Goal: Task Accomplishment & Management: Complete application form

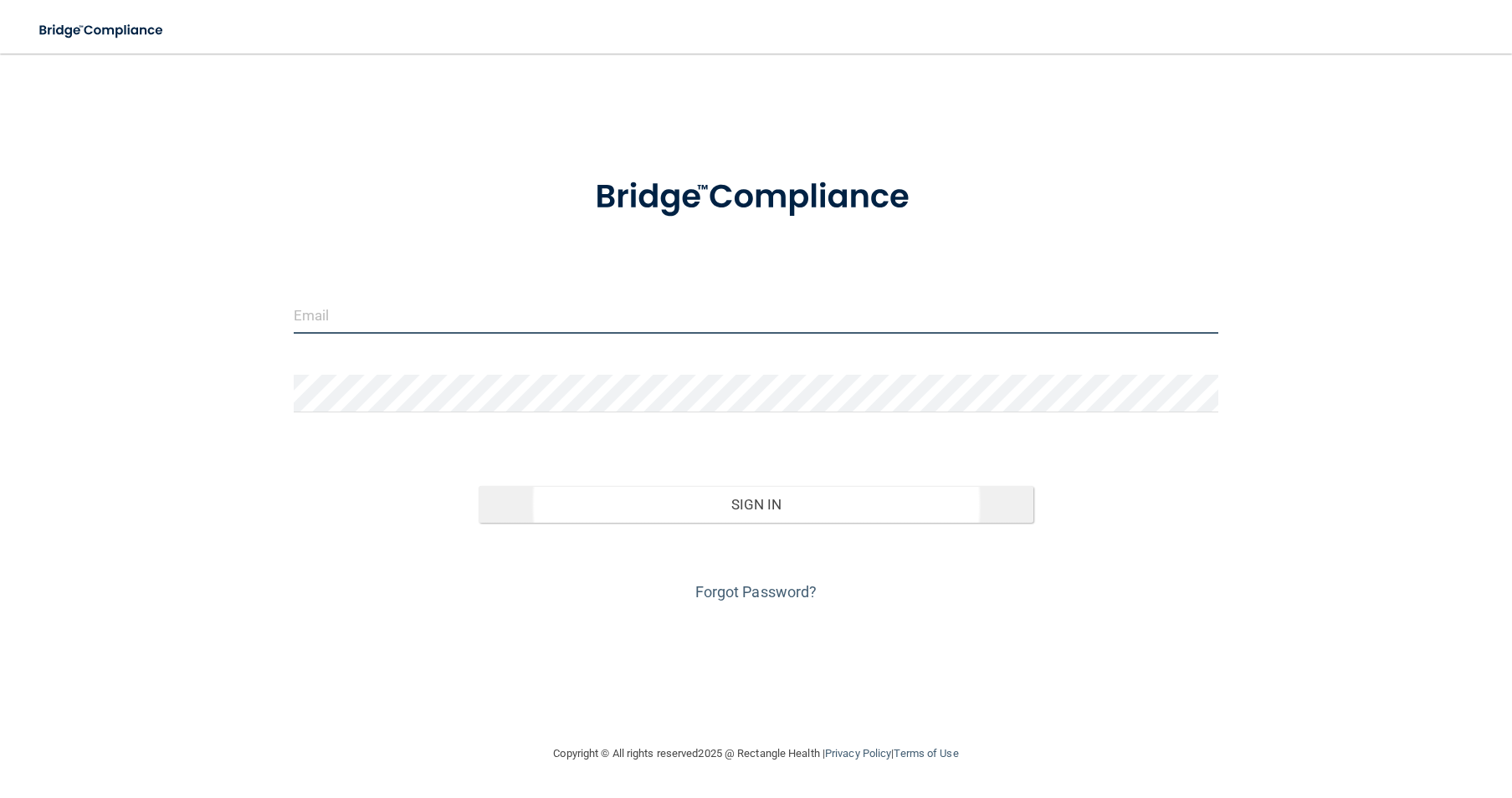
type input "[EMAIL_ADDRESS][DOMAIN_NAME]"
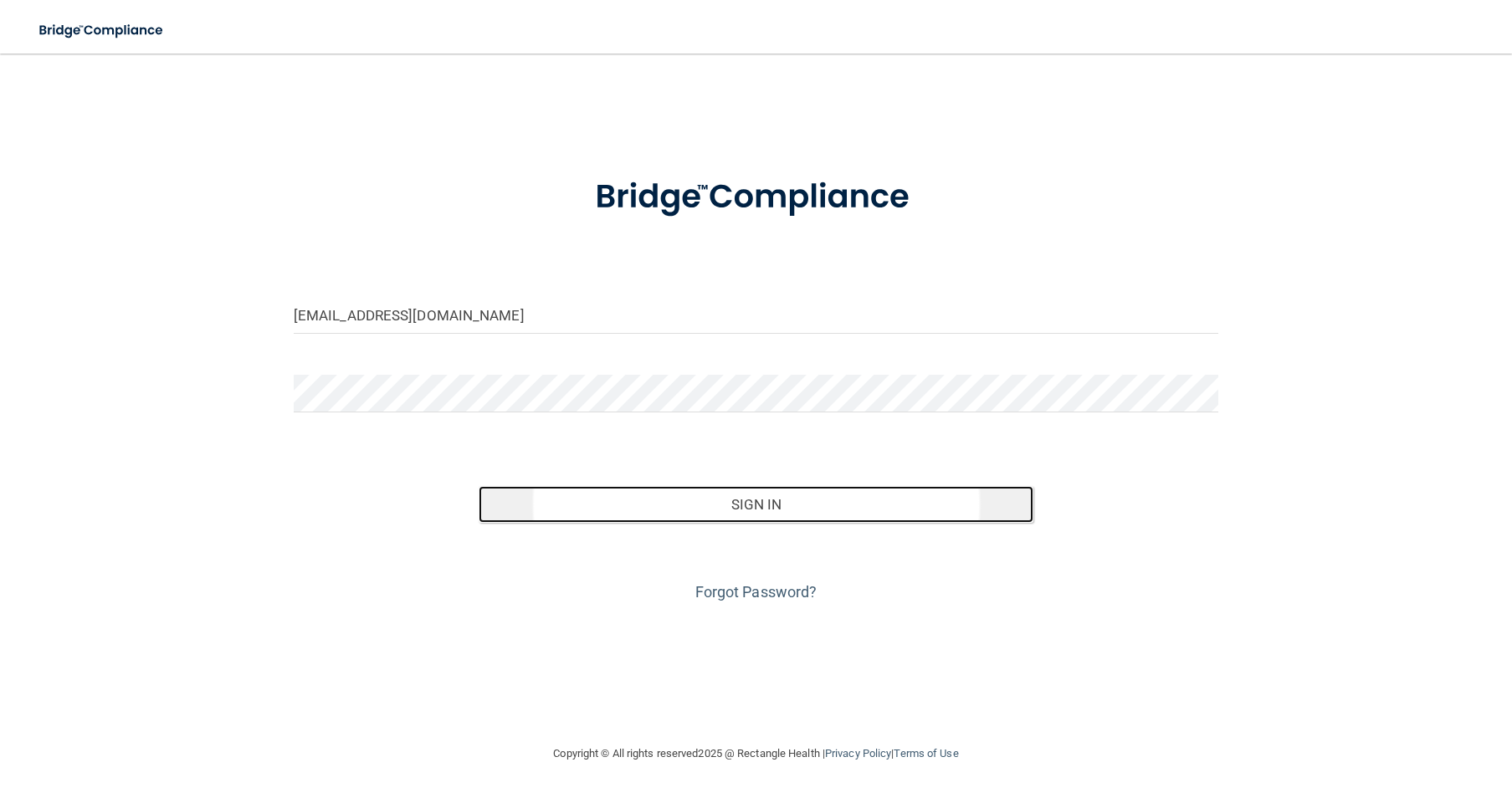
click at [756, 503] on button "Sign In" at bounding box center [756, 505] width 554 height 37
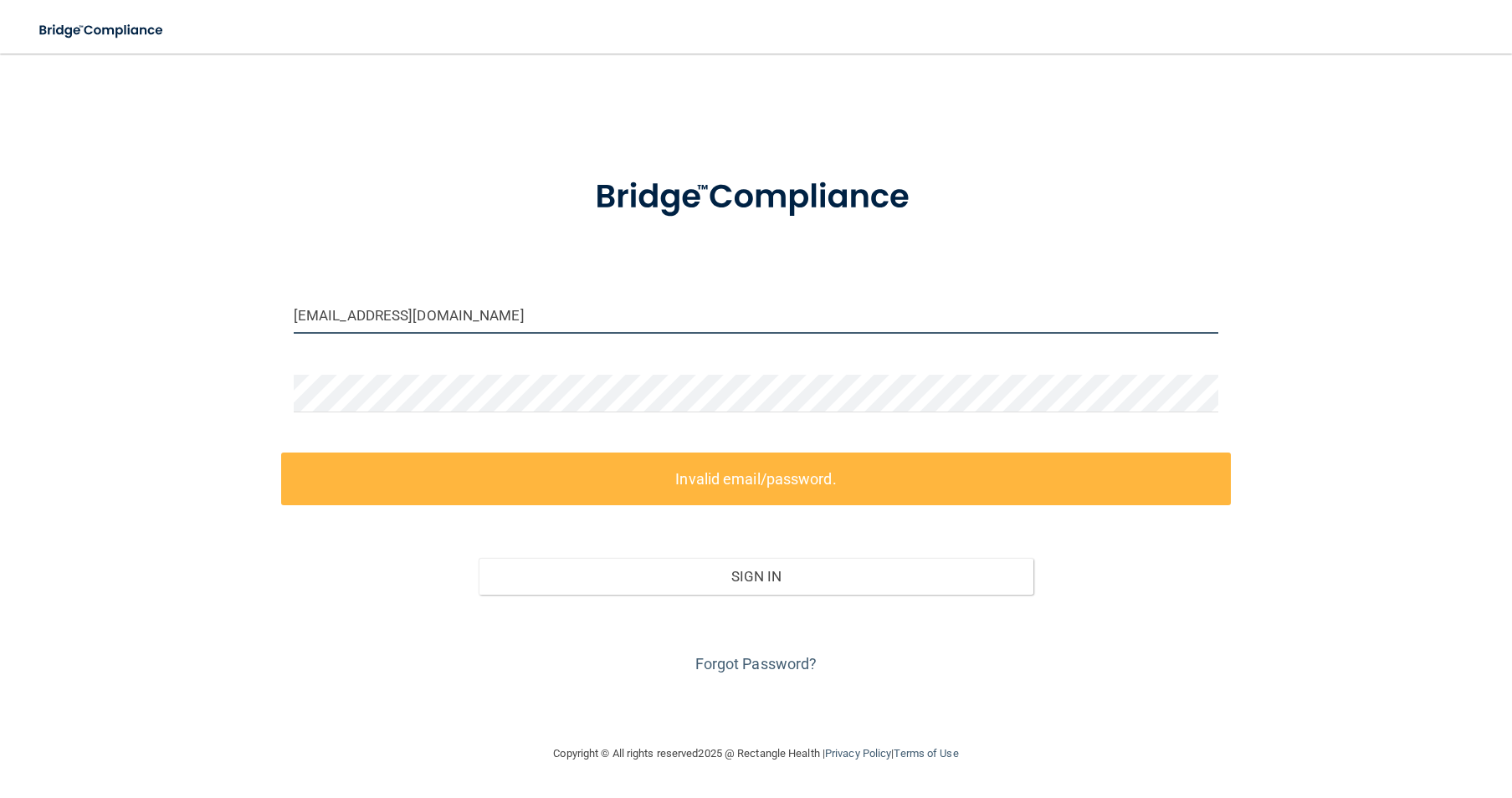
click at [573, 325] on input "[EMAIL_ADDRESS][DOMAIN_NAME]" at bounding box center [756, 315] width 924 height 37
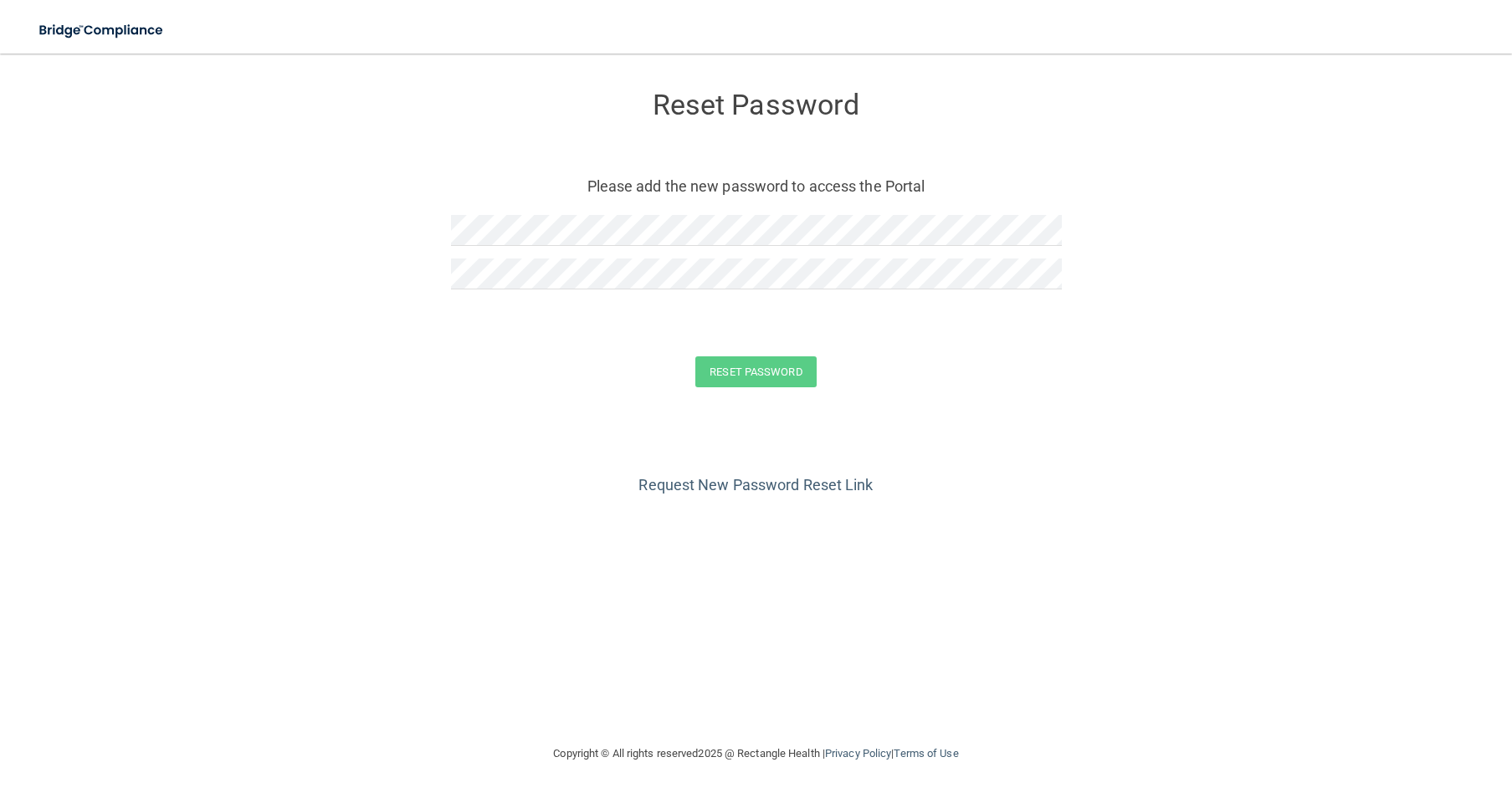
click at [505, 248] on div at bounding box center [756, 237] width 611 height 44
click at [892, 344] on form "Reset Password Please add the new password to access the Portal Reset Password …" at bounding box center [756, 242] width 1445 height 345
click at [804, 368] on button "Reset Password" at bounding box center [755, 372] width 120 height 31
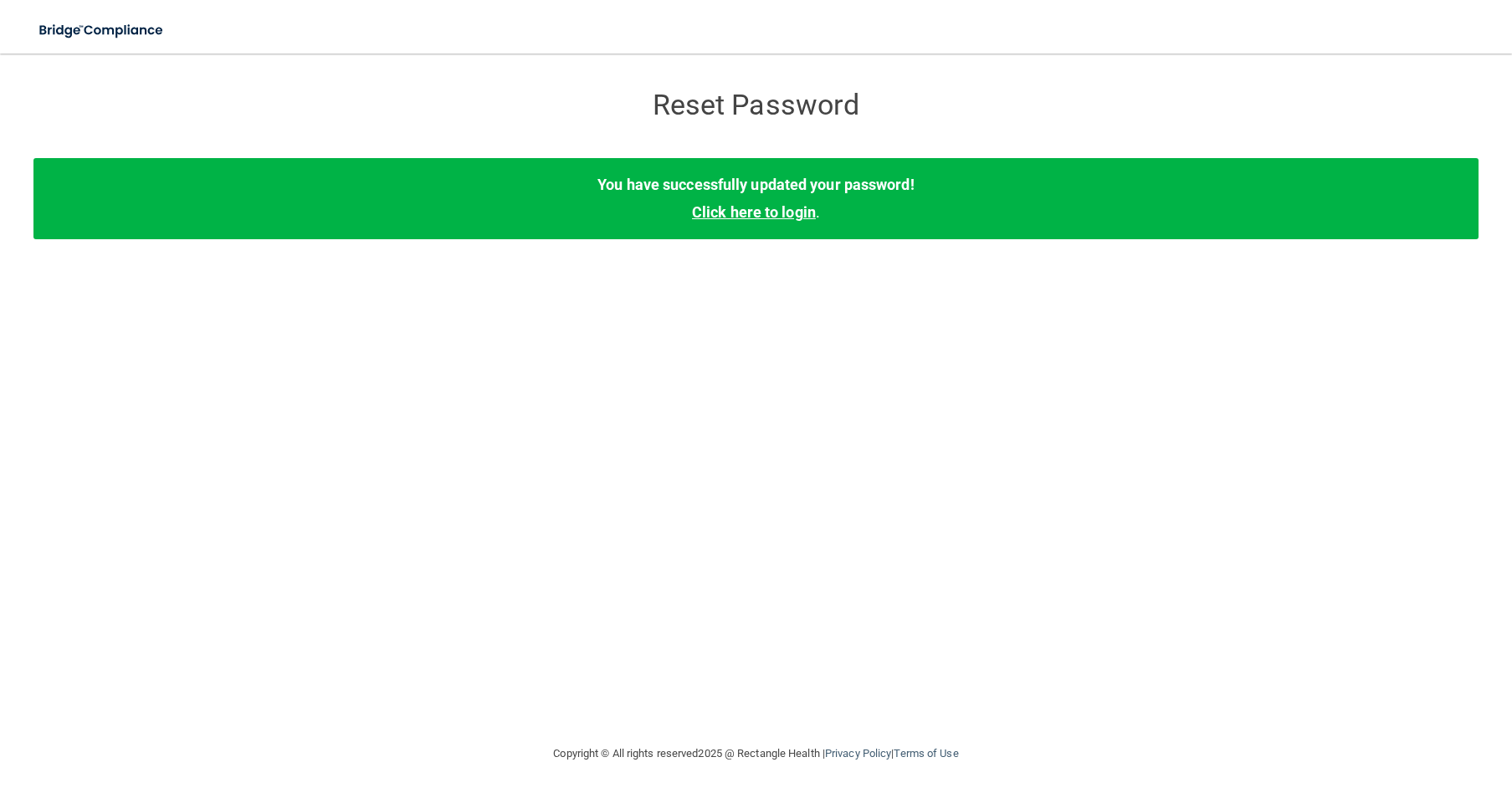
click at [792, 214] on link "Click here to login" at bounding box center [754, 211] width 124 height 18
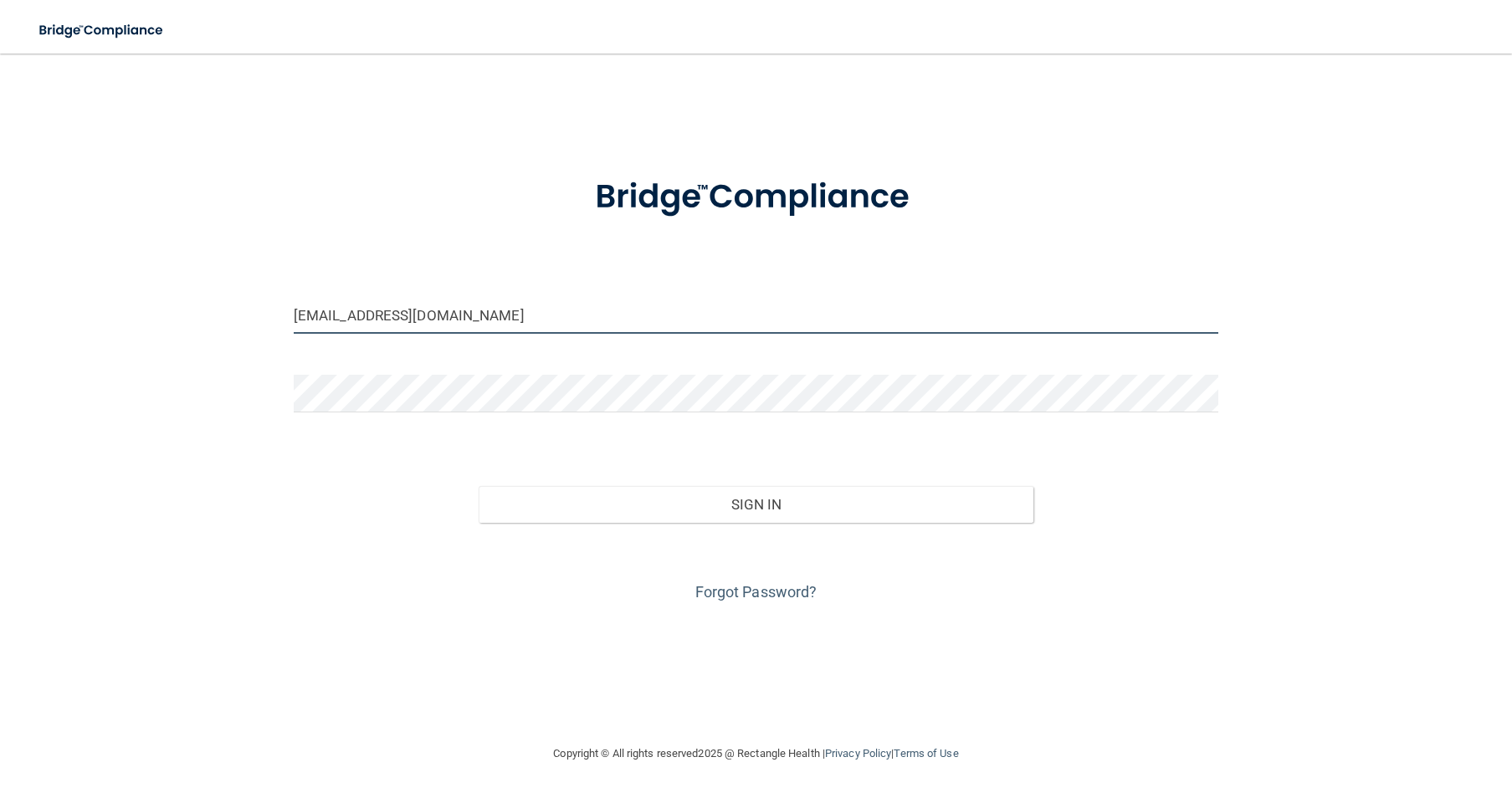
click at [328, 320] on input "office@dentalassociatespa.com" at bounding box center [756, 315] width 924 height 37
type input "[PERSON_NAME][EMAIL_ADDRESS][DOMAIN_NAME]"
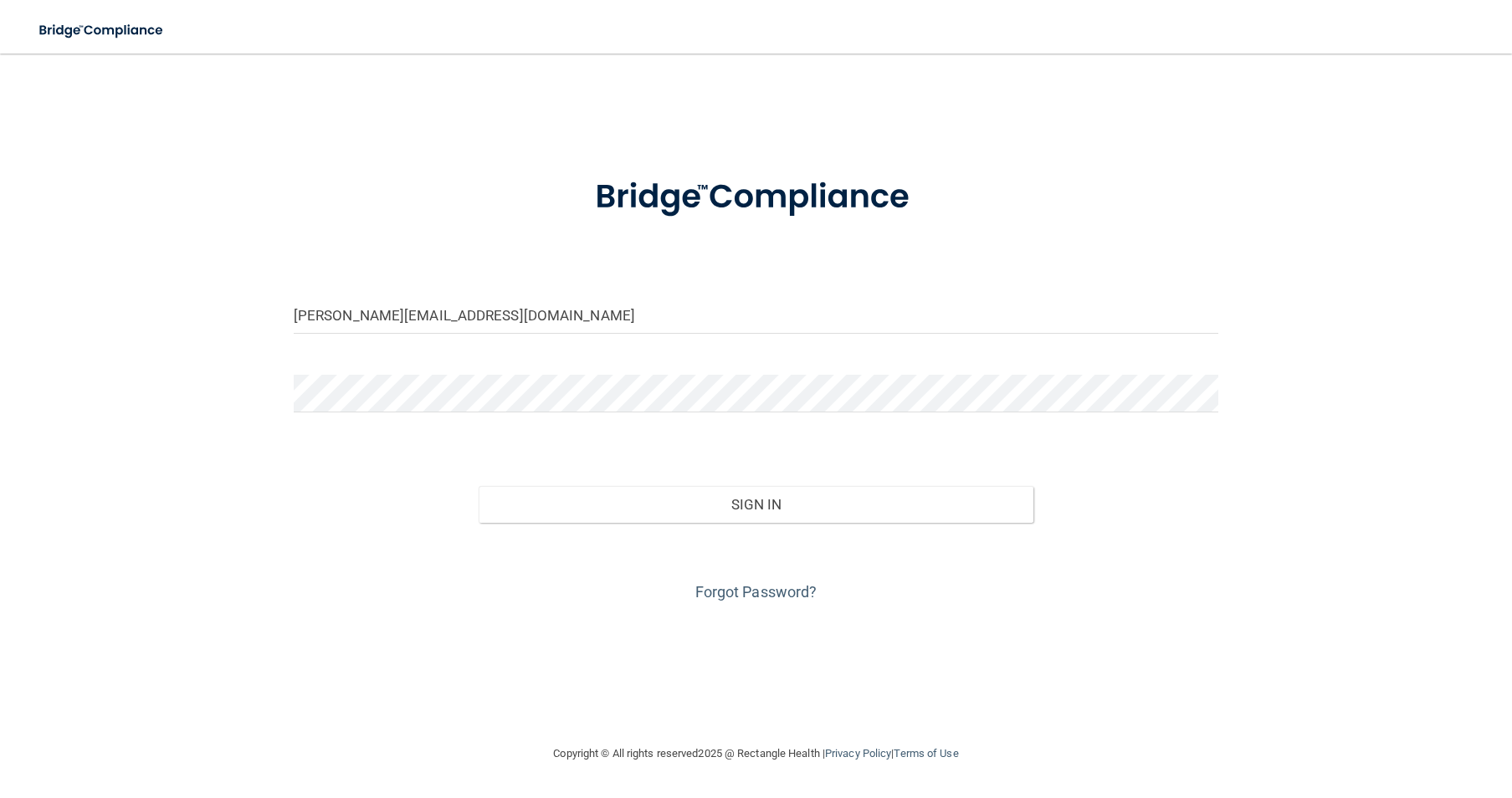
click at [609, 538] on div "Forgot Password?" at bounding box center [756, 564] width 949 height 84
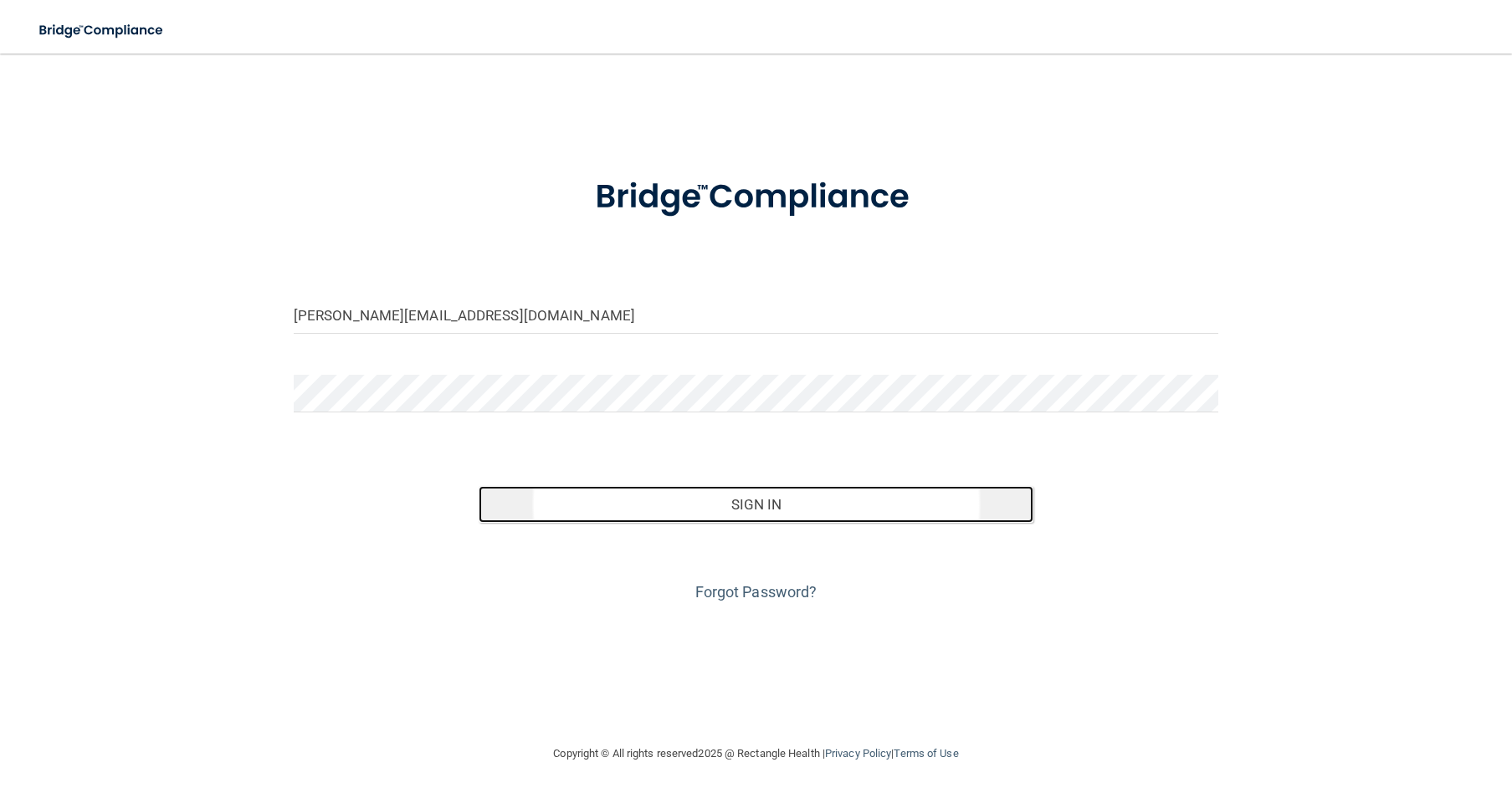
click at [614, 501] on button "Sign In" at bounding box center [756, 505] width 554 height 37
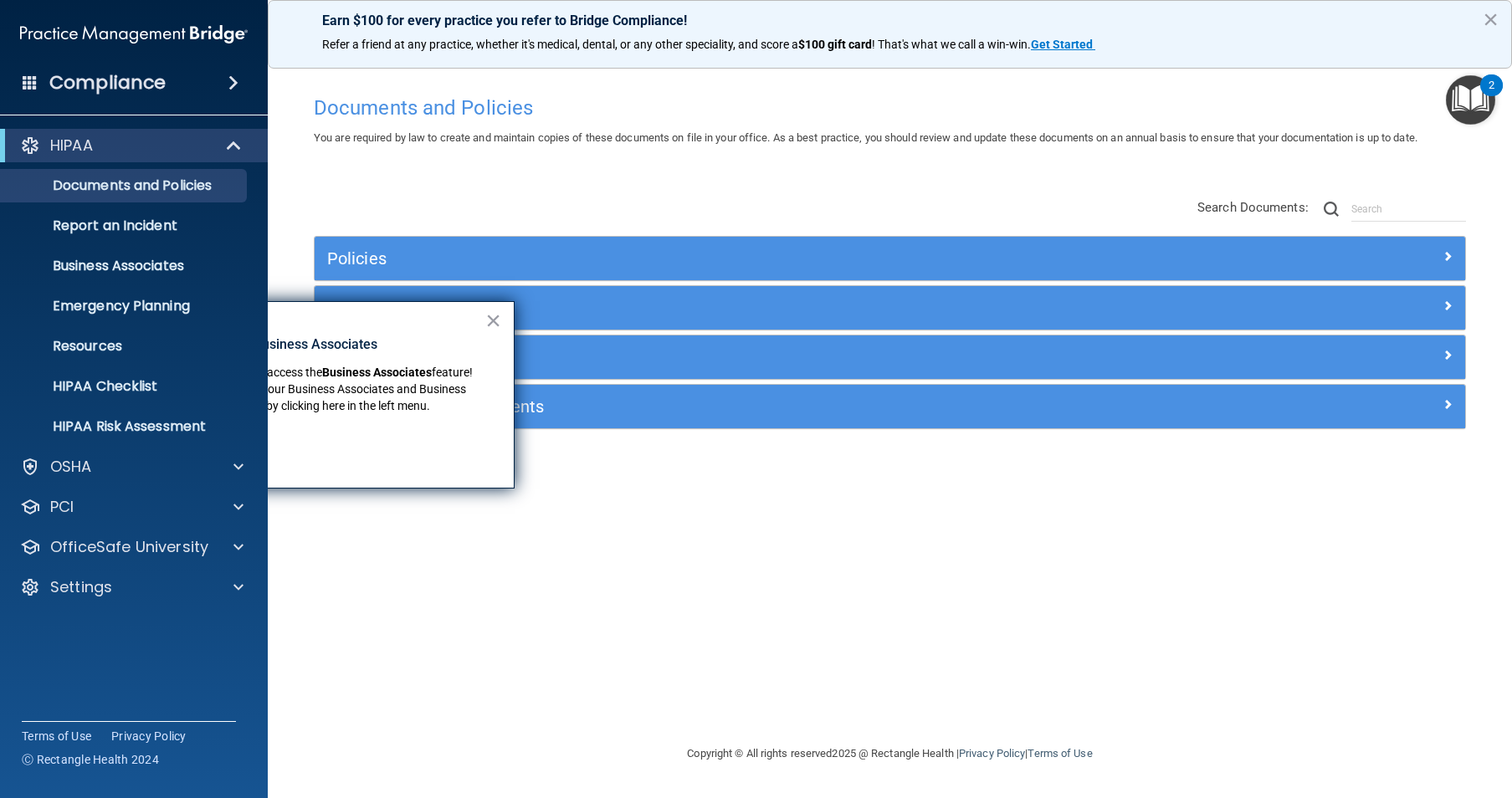
click at [335, 605] on div "Documents and Policies You are required by law to create and maintain copies of…" at bounding box center [890, 414] width 1178 height 656
drag, startPoint x: 335, startPoint y: 605, endPoint x: 470, endPoint y: 590, distance: 135.8
click at [470, 590] on div "Documents and Policies You are required by law to create and maintain copies of…" at bounding box center [890, 414] width 1178 height 656
drag, startPoint x: 470, startPoint y: 590, endPoint x: 499, endPoint y: 317, distance: 274.5
click at [499, 317] on button "×" at bounding box center [493, 320] width 16 height 27
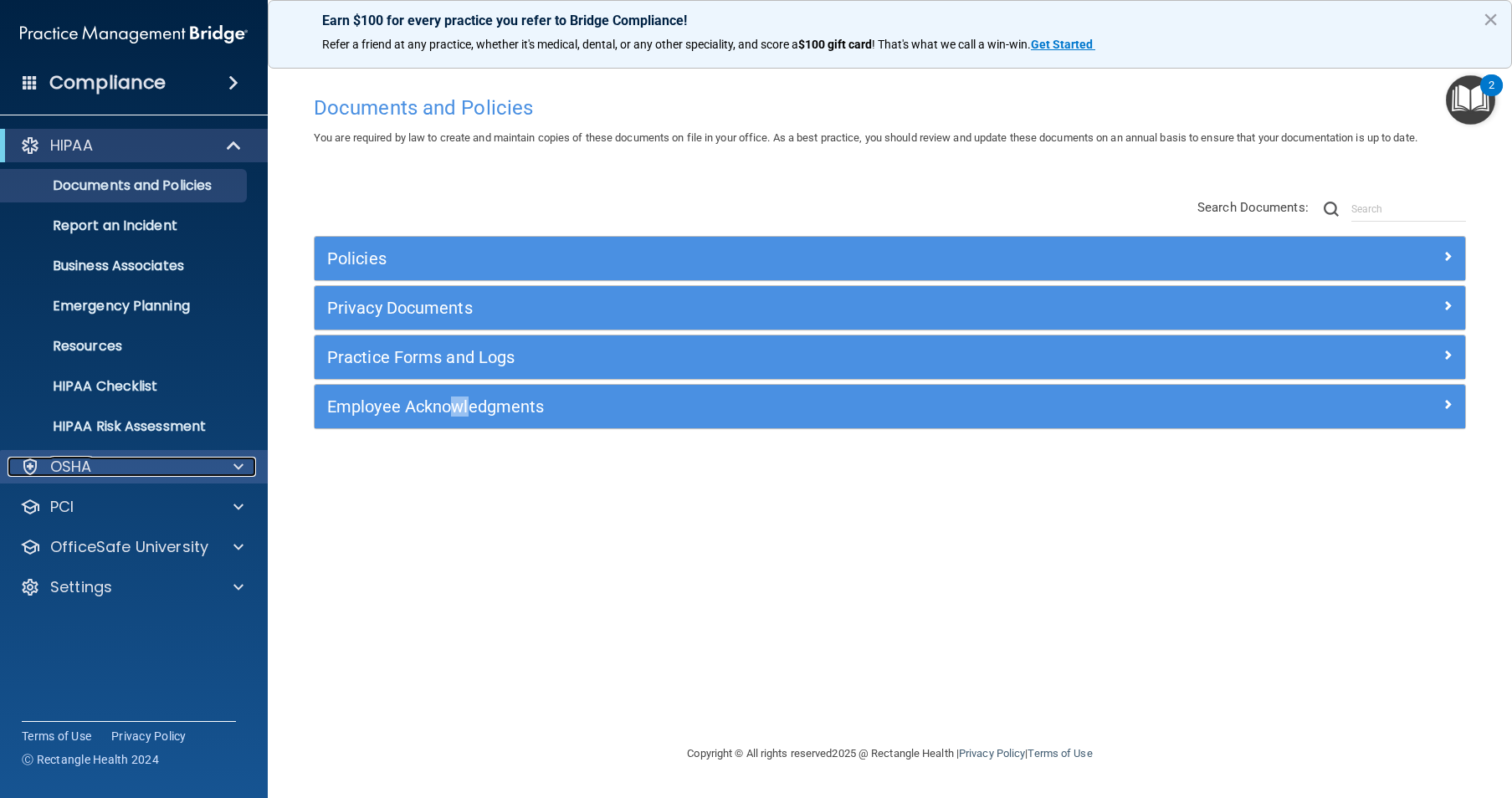
click at [87, 466] on p "OSHA" at bounding box center [71, 467] width 42 height 20
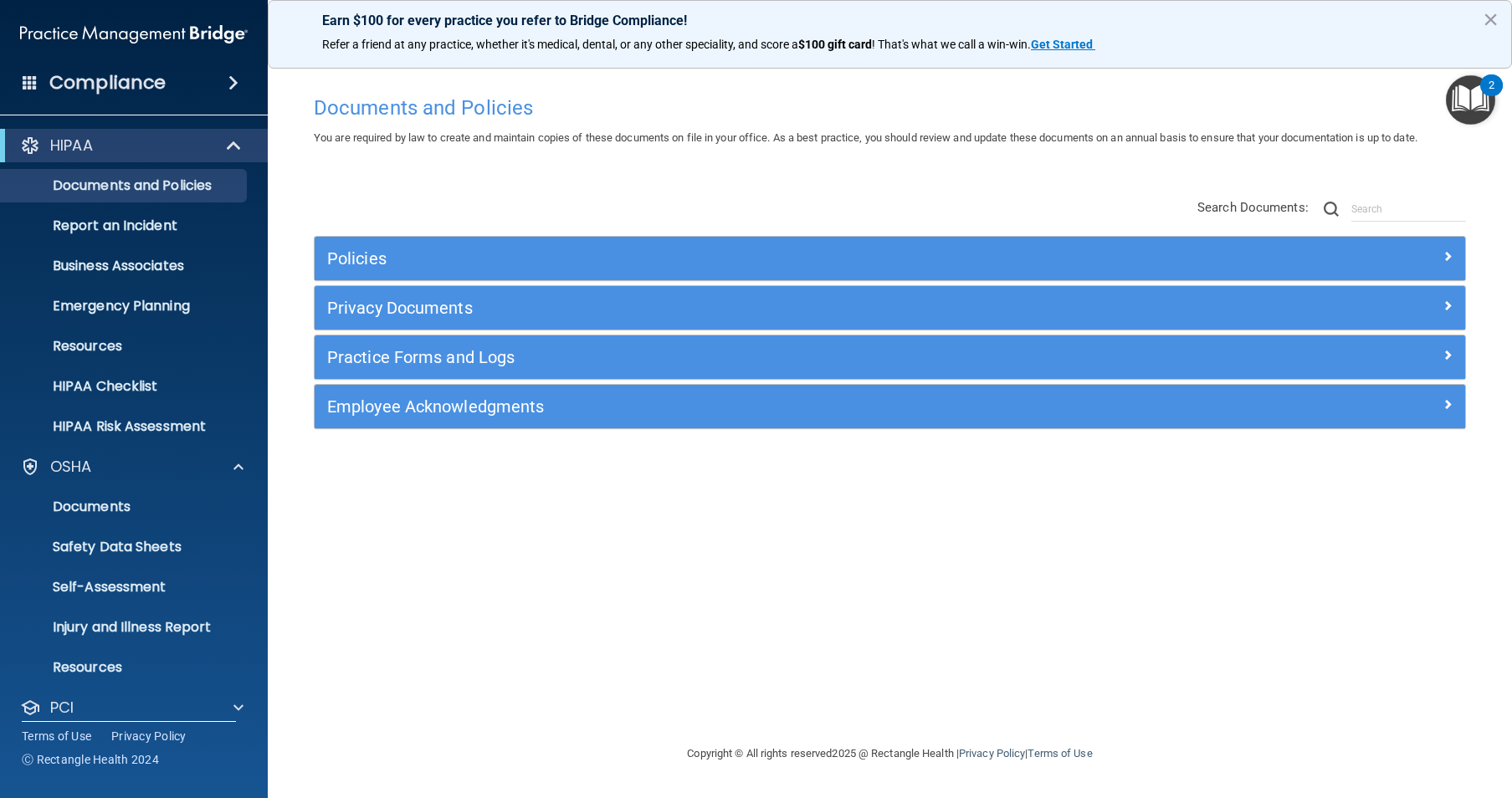
click at [127, 86] on h4 "Compliance" at bounding box center [107, 82] width 116 height 23
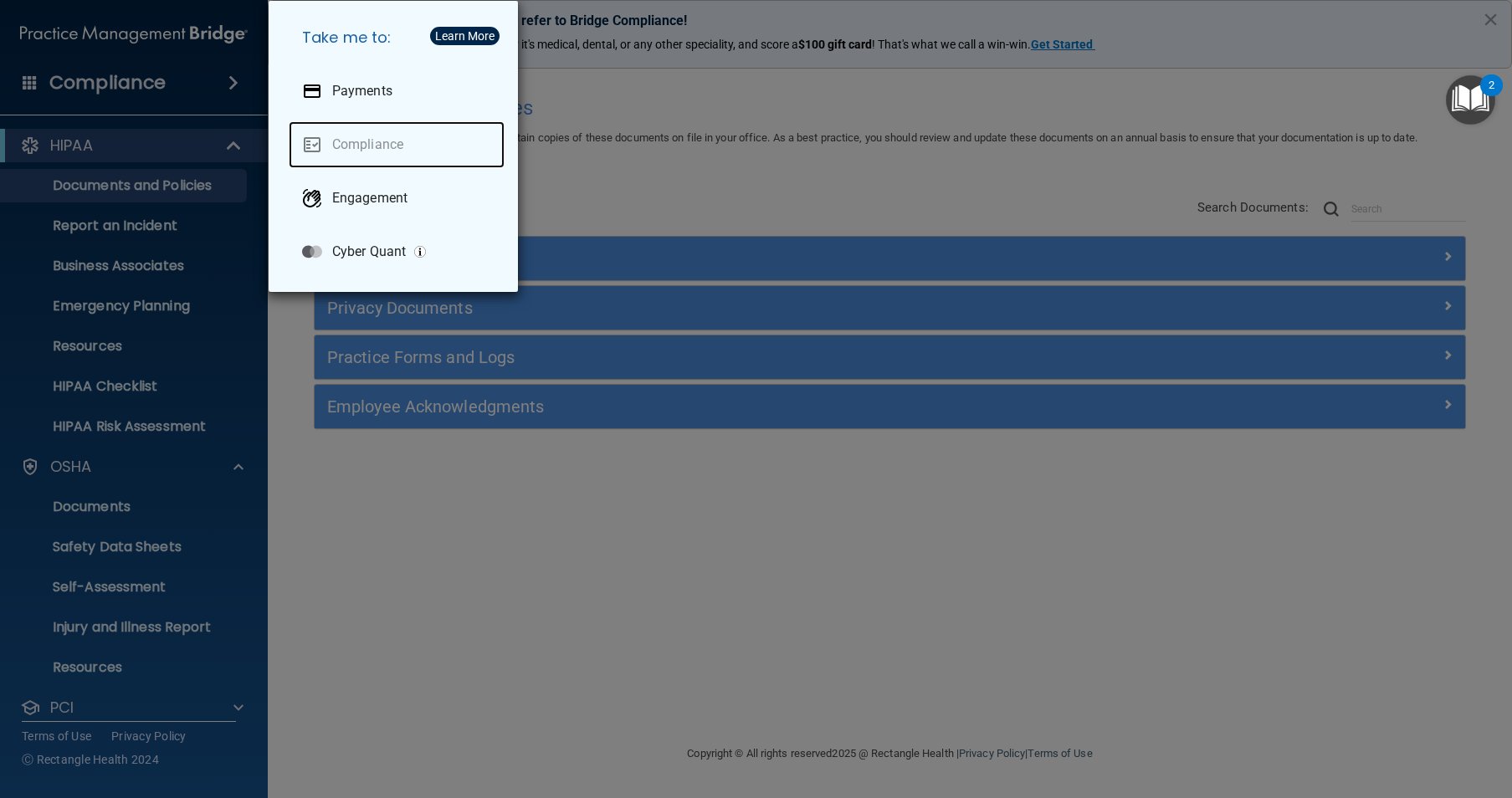
click at [338, 143] on link "Compliance" at bounding box center [397, 144] width 216 height 47
click at [1478, 93] on img "Open Resource Center, 2 new notifications" at bounding box center [1470, 100] width 49 height 49
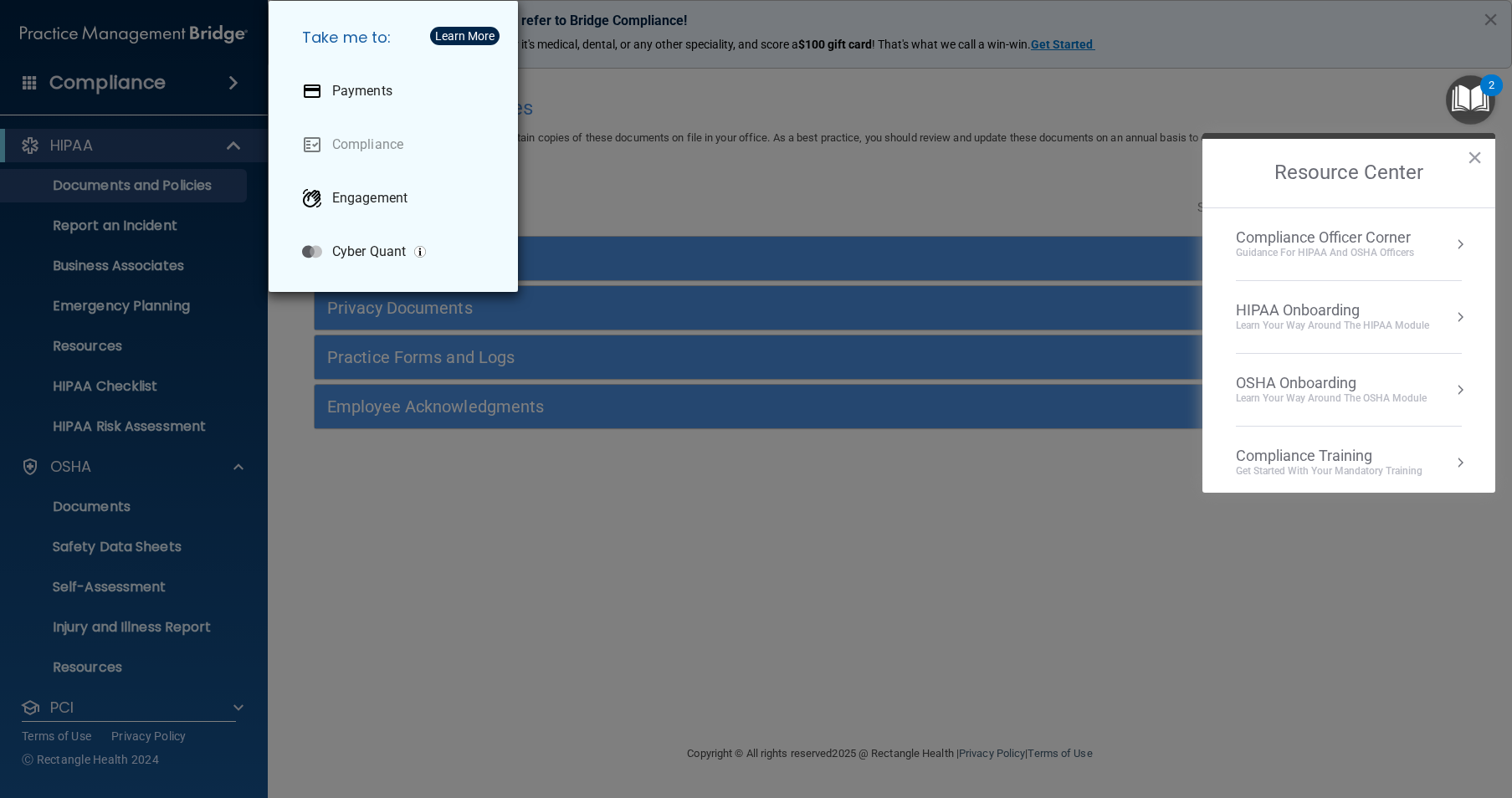
click at [1383, 328] on div "Learn Your Way around the HIPAA module" at bounding box center [1332, 325] width 193 height 14
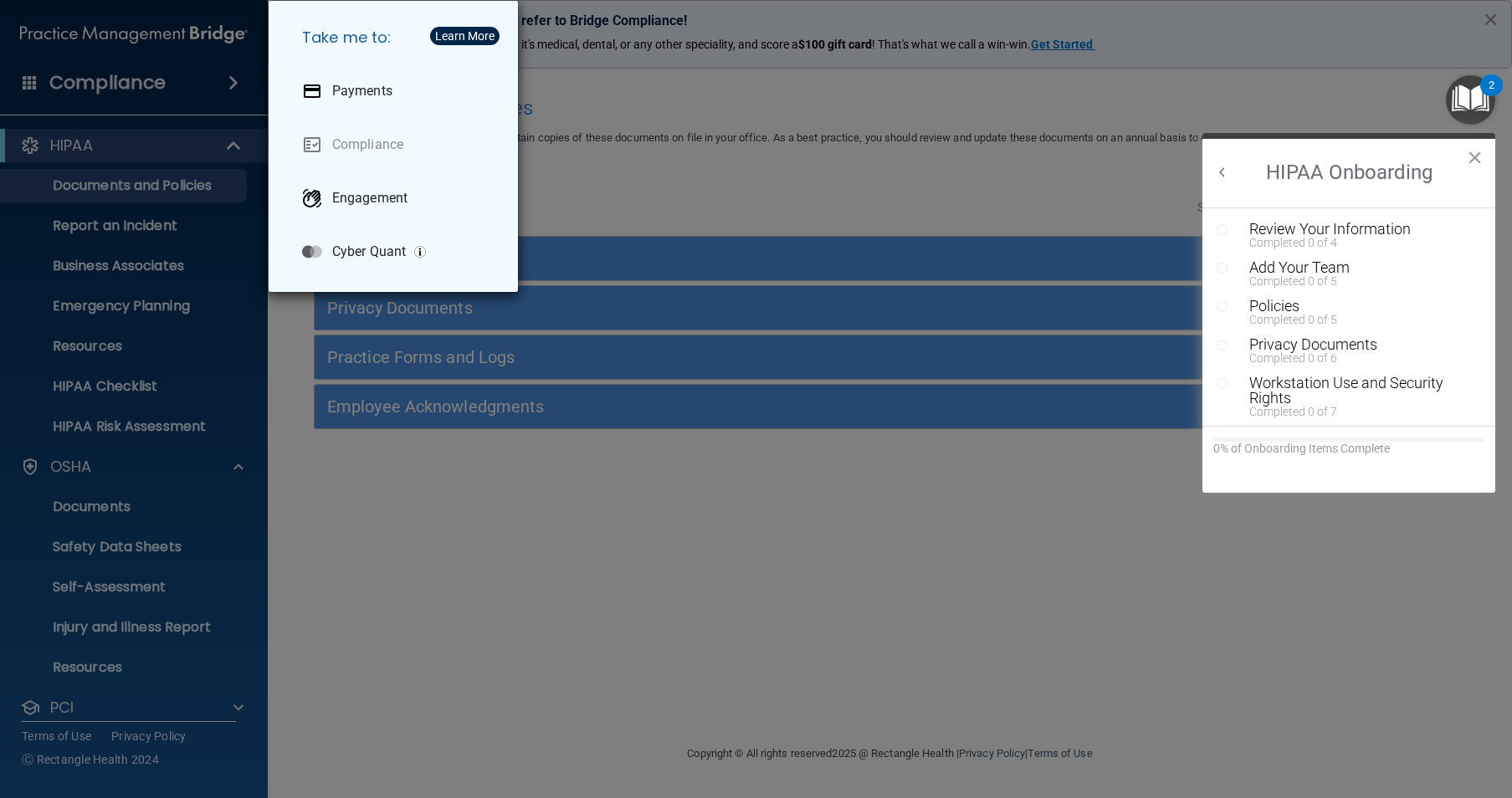
click at [1221, 170] on button "Back to Resource Center Home" at bounding box center [1222, 172] width 17 height 17
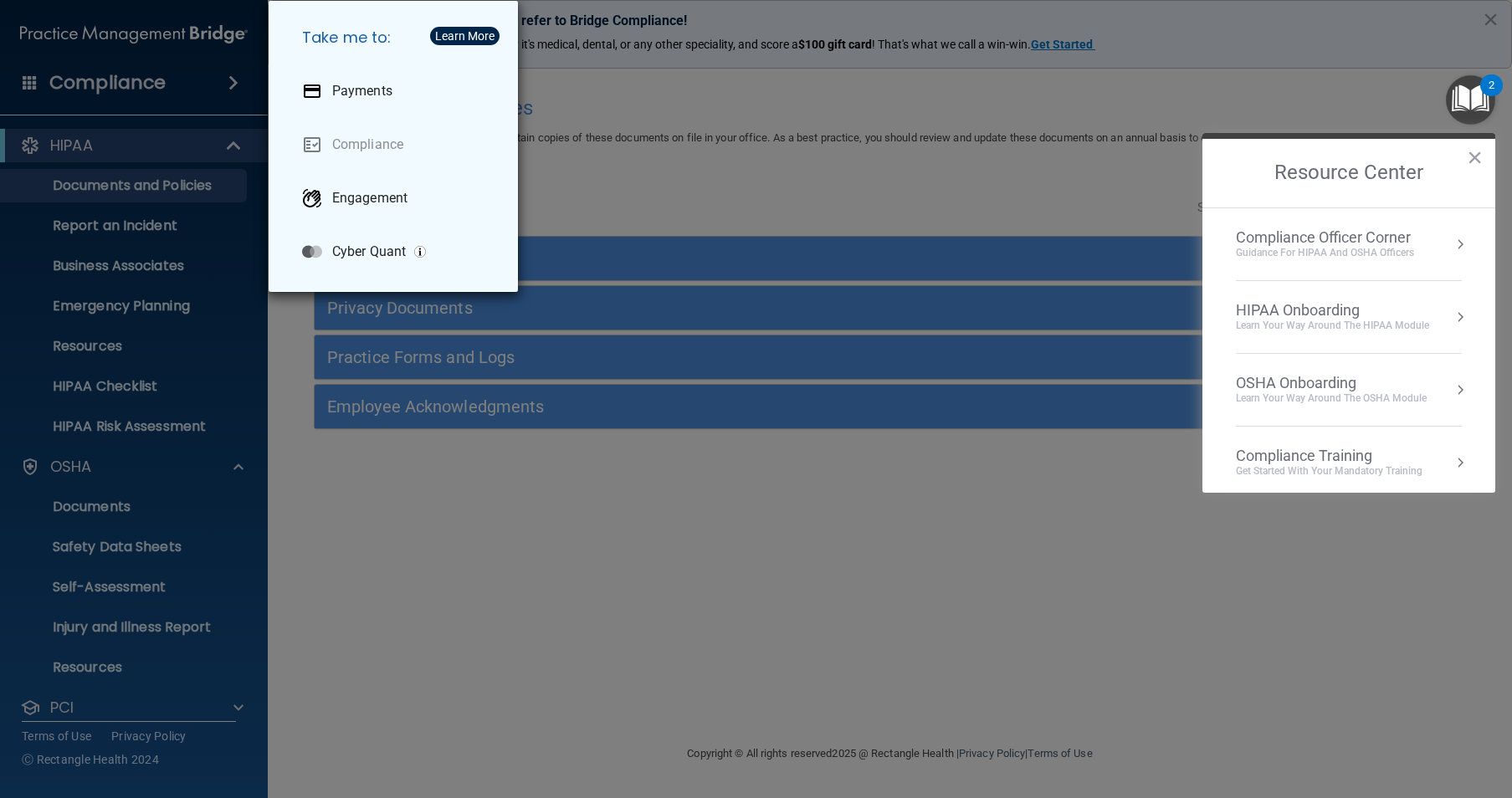
click at [1355, 468] on div "Get Started with your mandatory training" at bounding box center [1329, 470] width 186 height 14
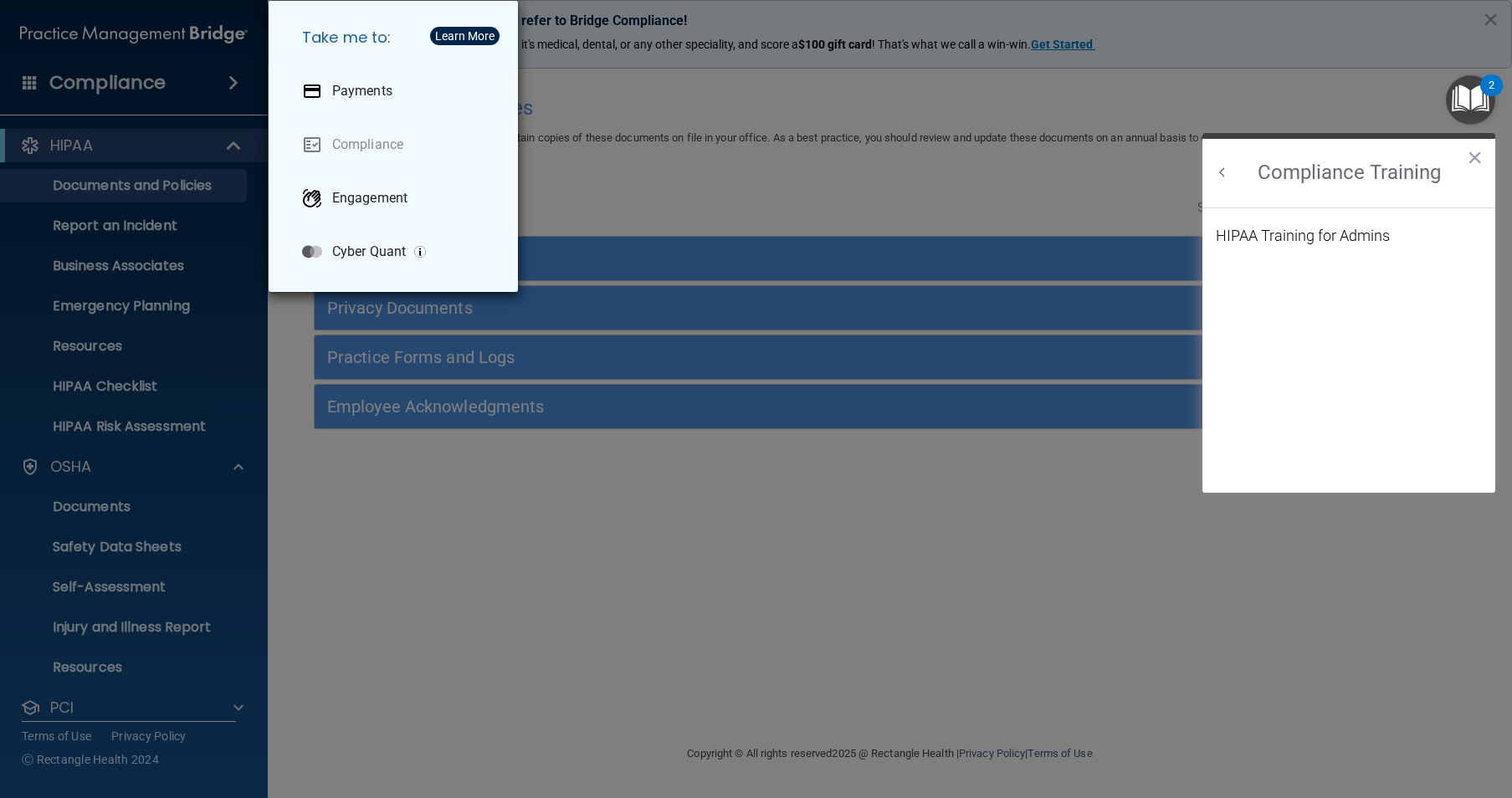
click at [1221, 169] on button "Back to Resource Center Home" at bounding box center [1222, 172] width 17 height 17
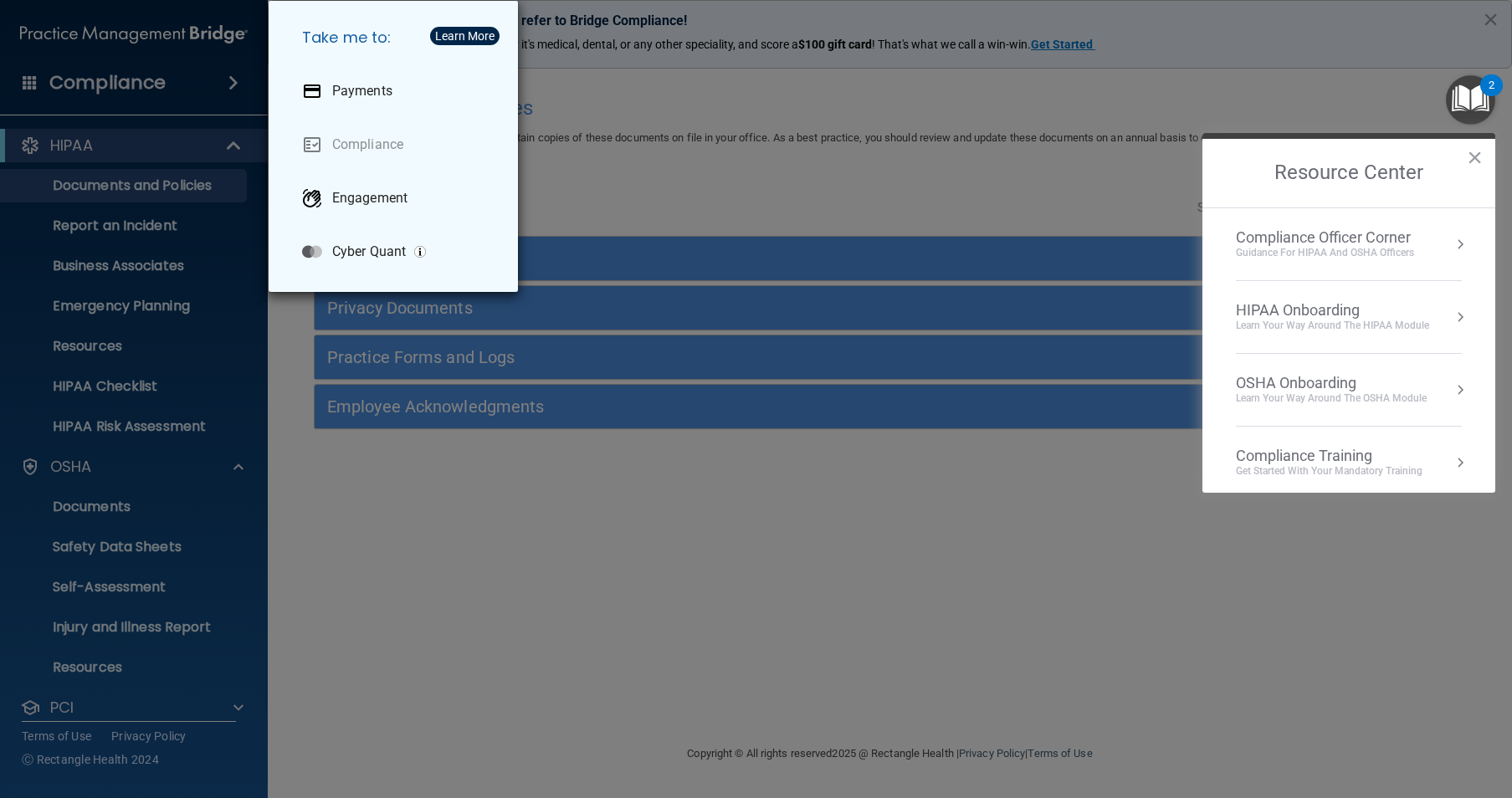
click at [225, 399] on div "Take me to: Payments Compliance Engagement Cyber Quant" at bounding box center [756, 399] width 1512 height 798
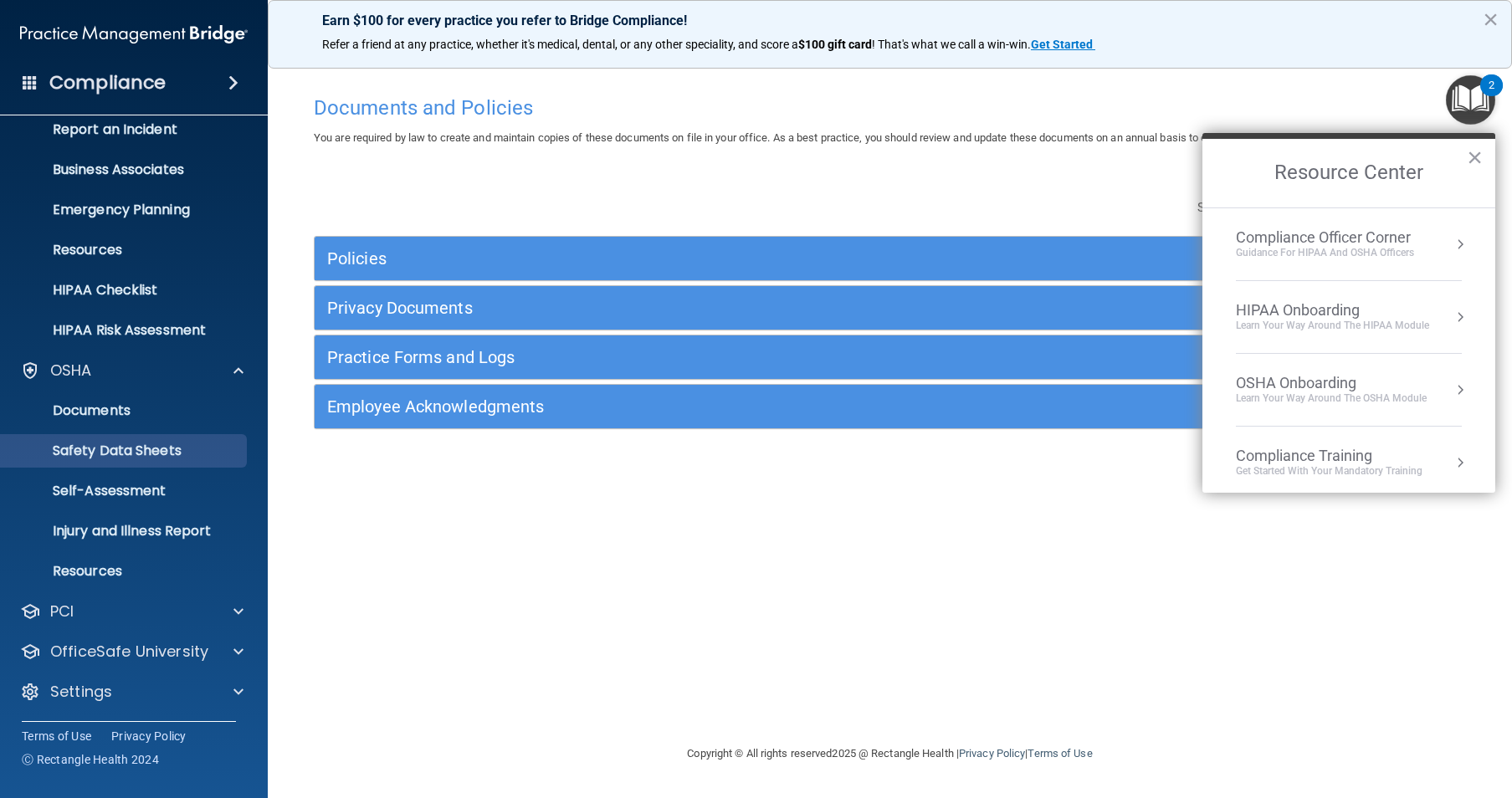
scroll to position [97, 0]
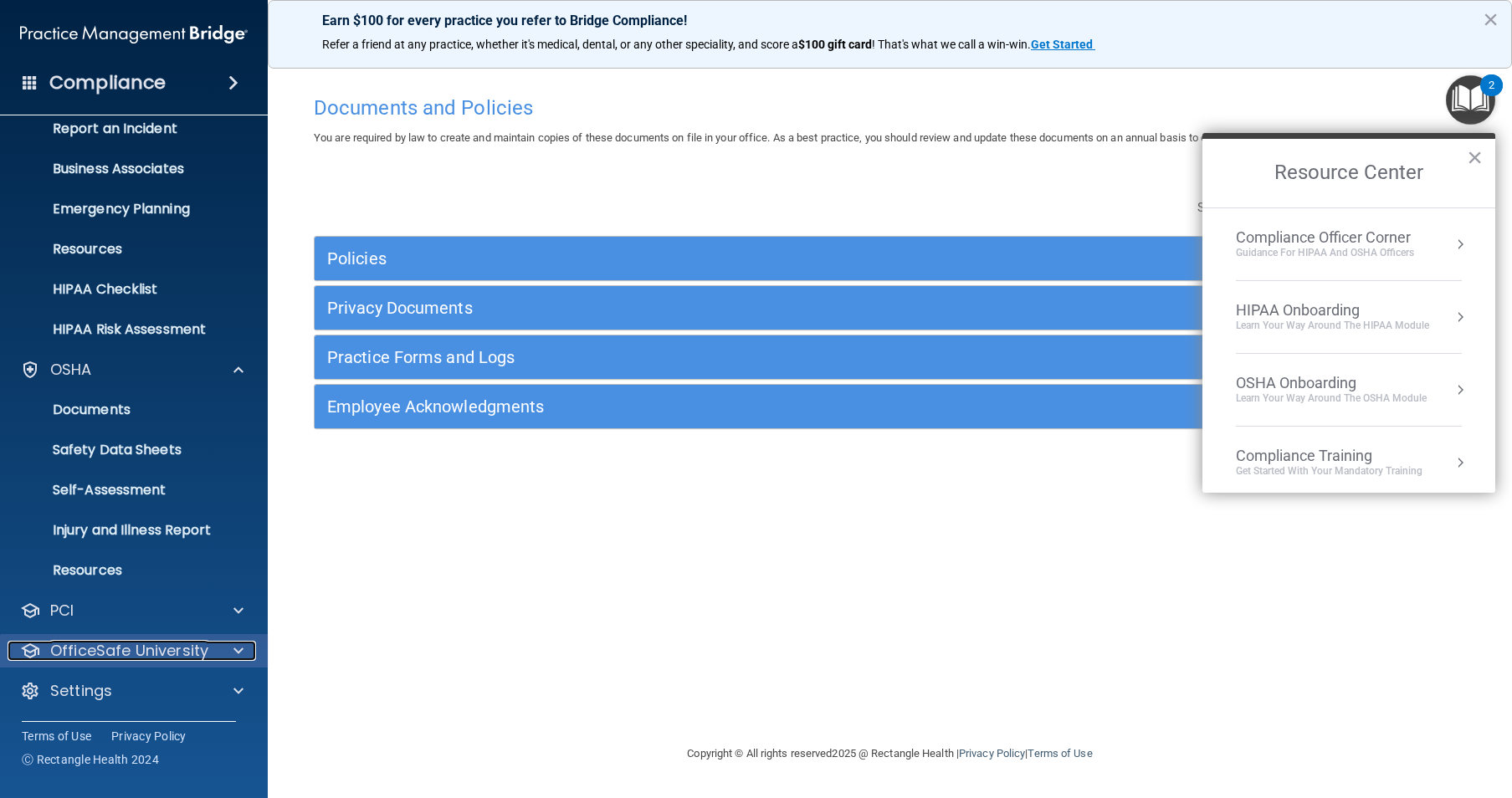
click at [167, 653] on p "OfficeSafe University" at bounding box center [129, 651] width 158 height 20
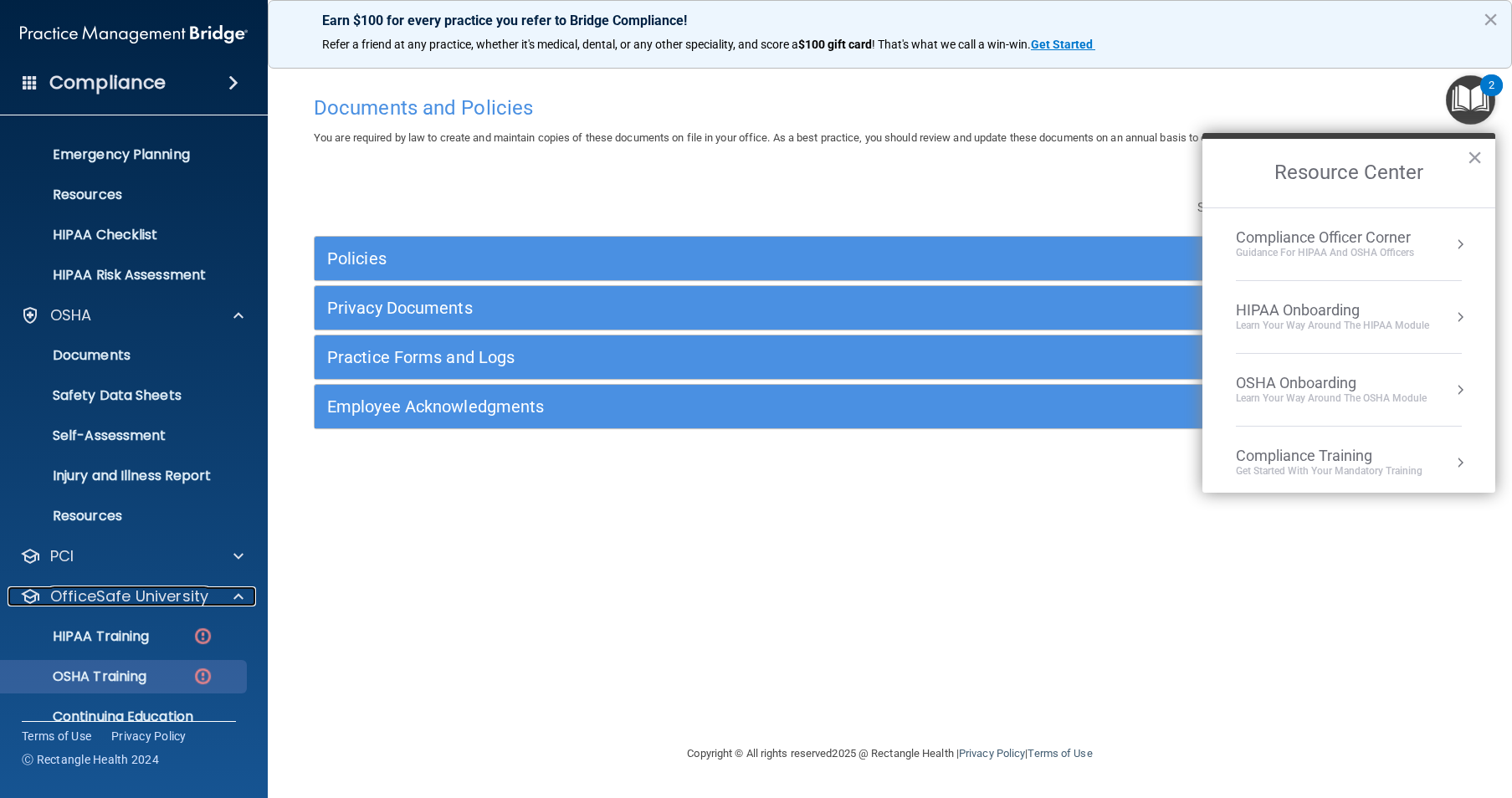
scroll to position [218, 0]
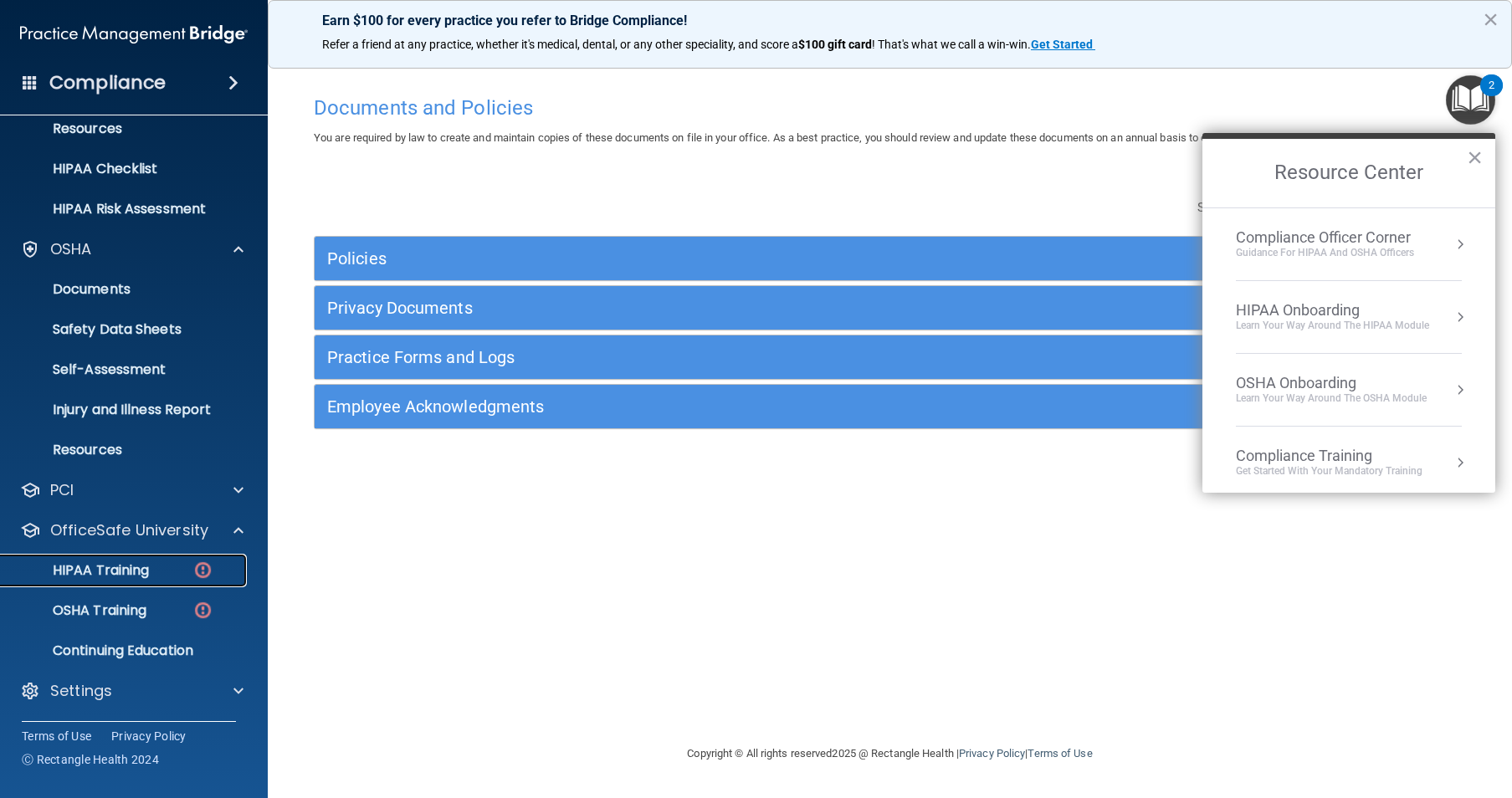
click at [160, 566] on div "HIPAA Training" at bounding box center [125, 571] width 228 height 17
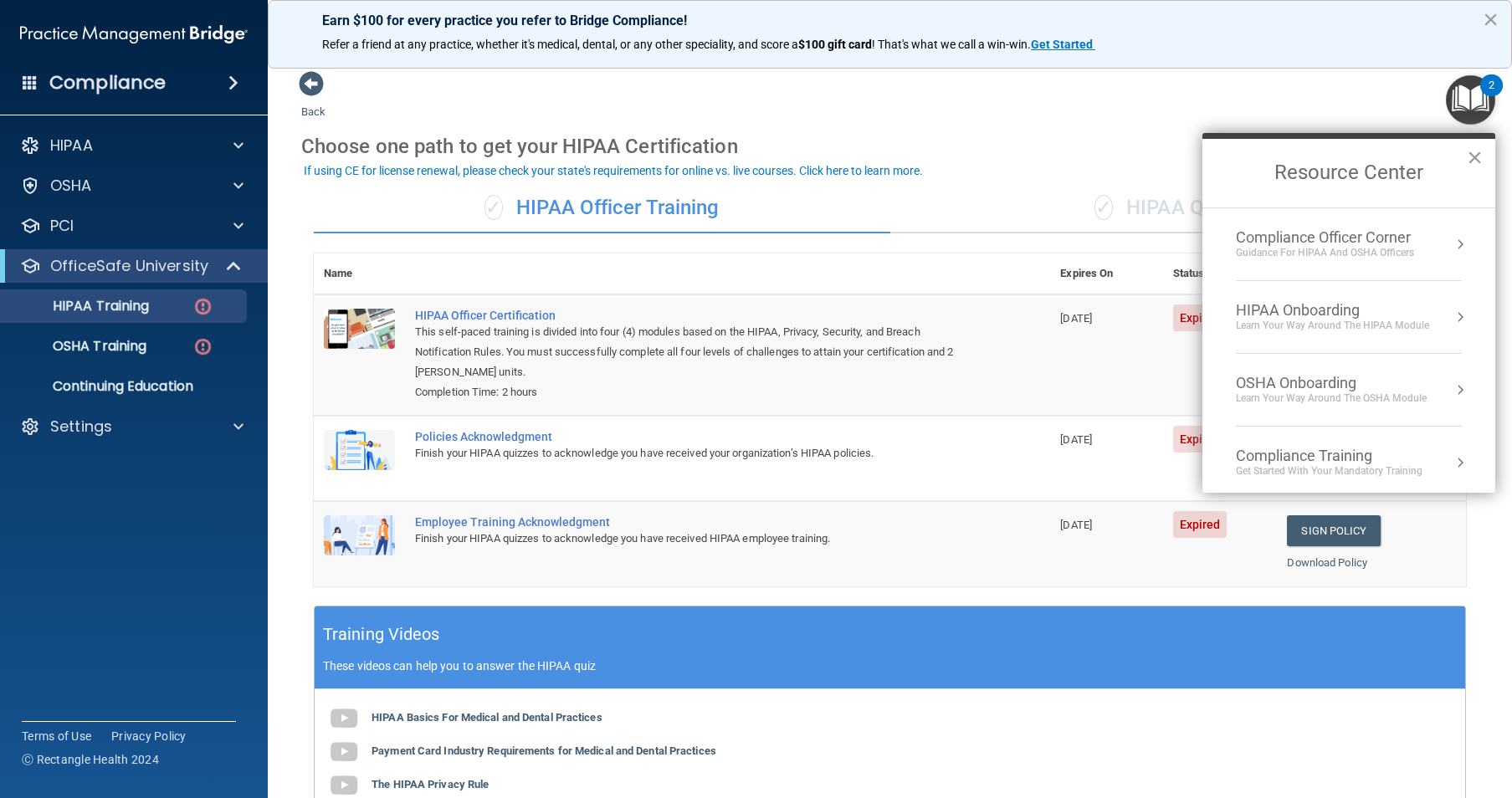
click at [1482, 160] on button "×" at bounding box center [1475, 156] width 16 height 27
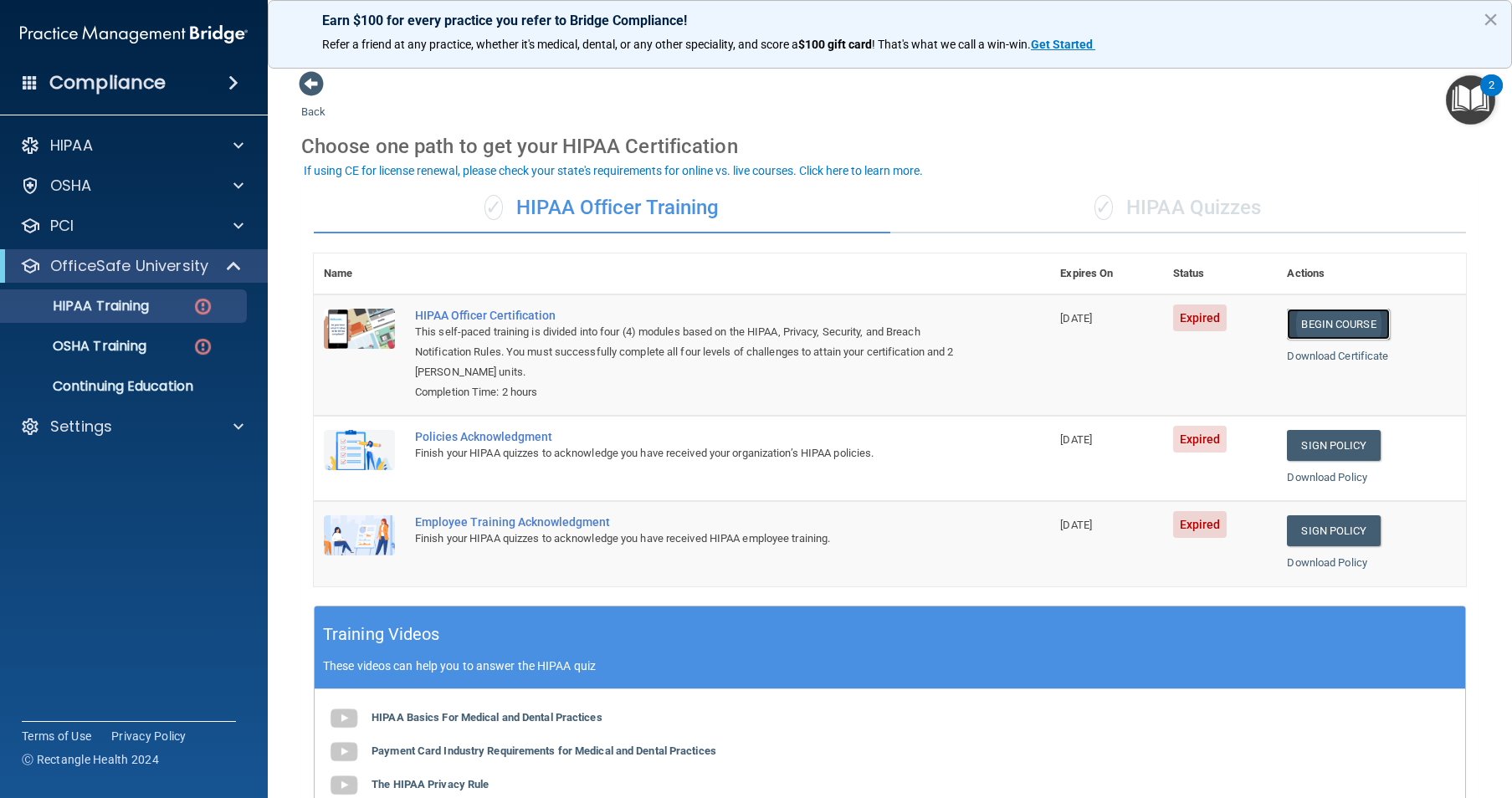
click at [1343, 323] on link "Begin Course" at bounding box center [1338, 323] width 102 height 31
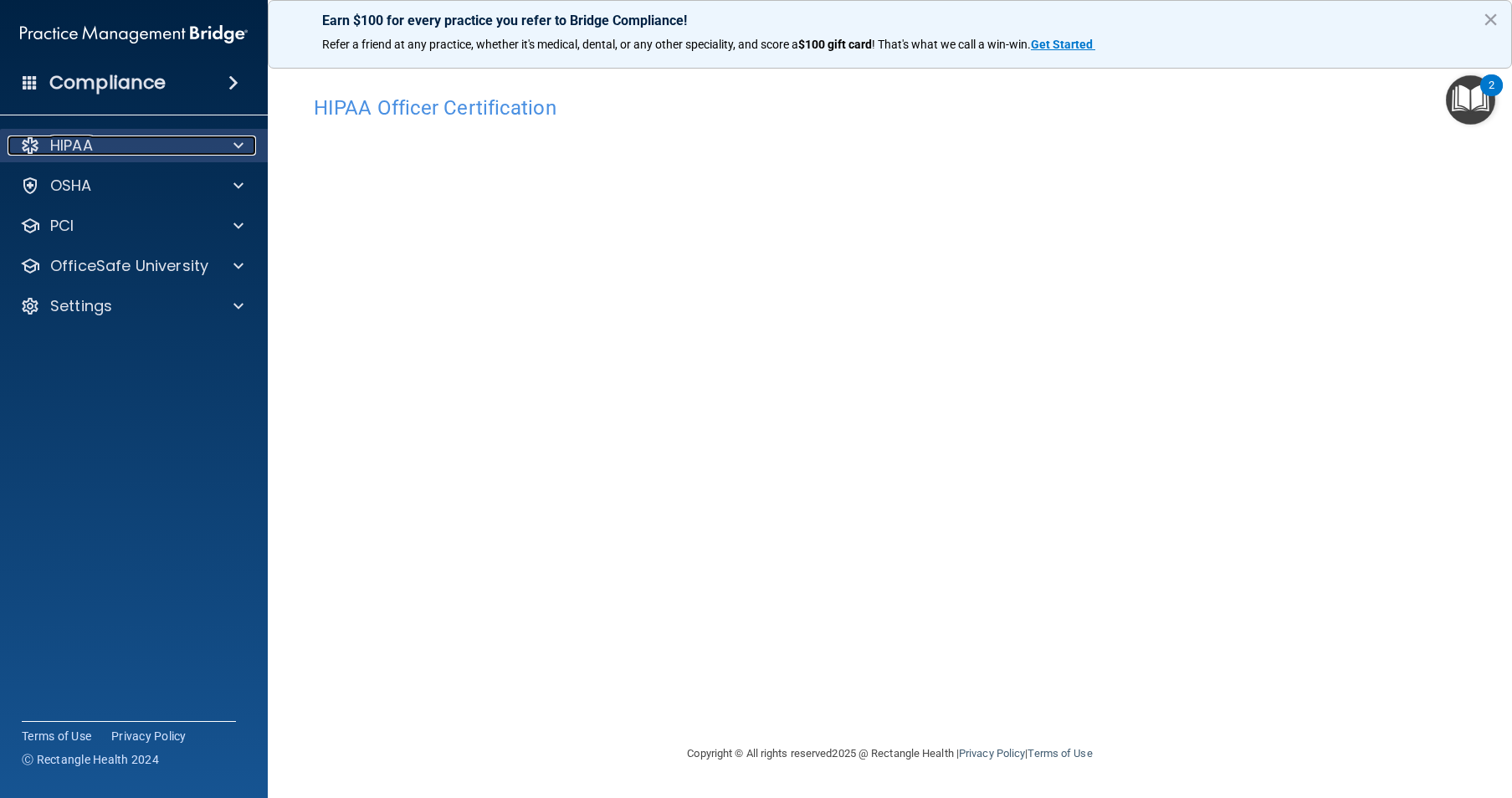
click at [213, 143] on div "HIPAA" at bounding box center [111, 146] width 208 height 20
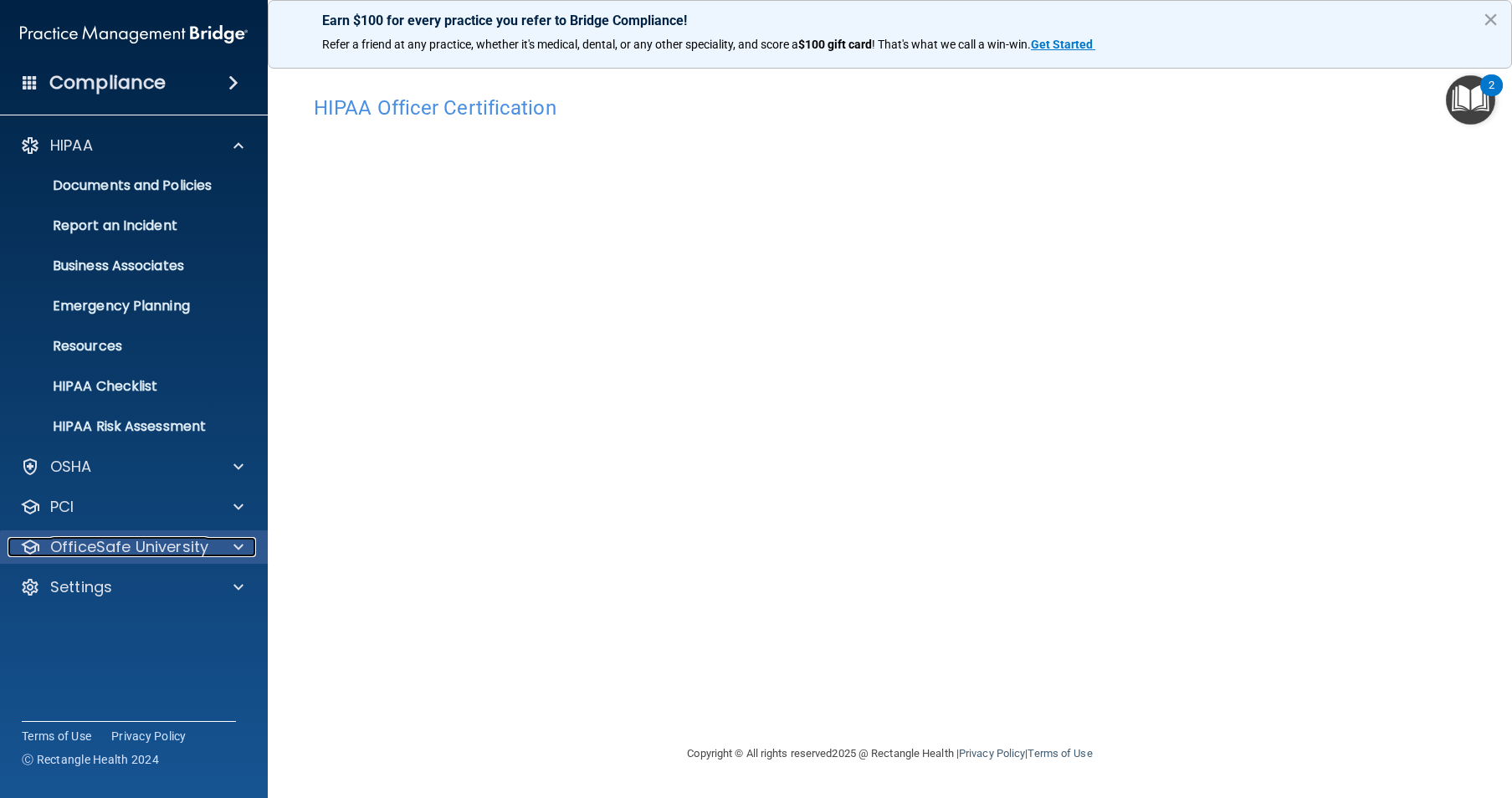
click at [206, 546] on p "OfficeSafe University" at bounding box center [129, 548] width 158 height 20
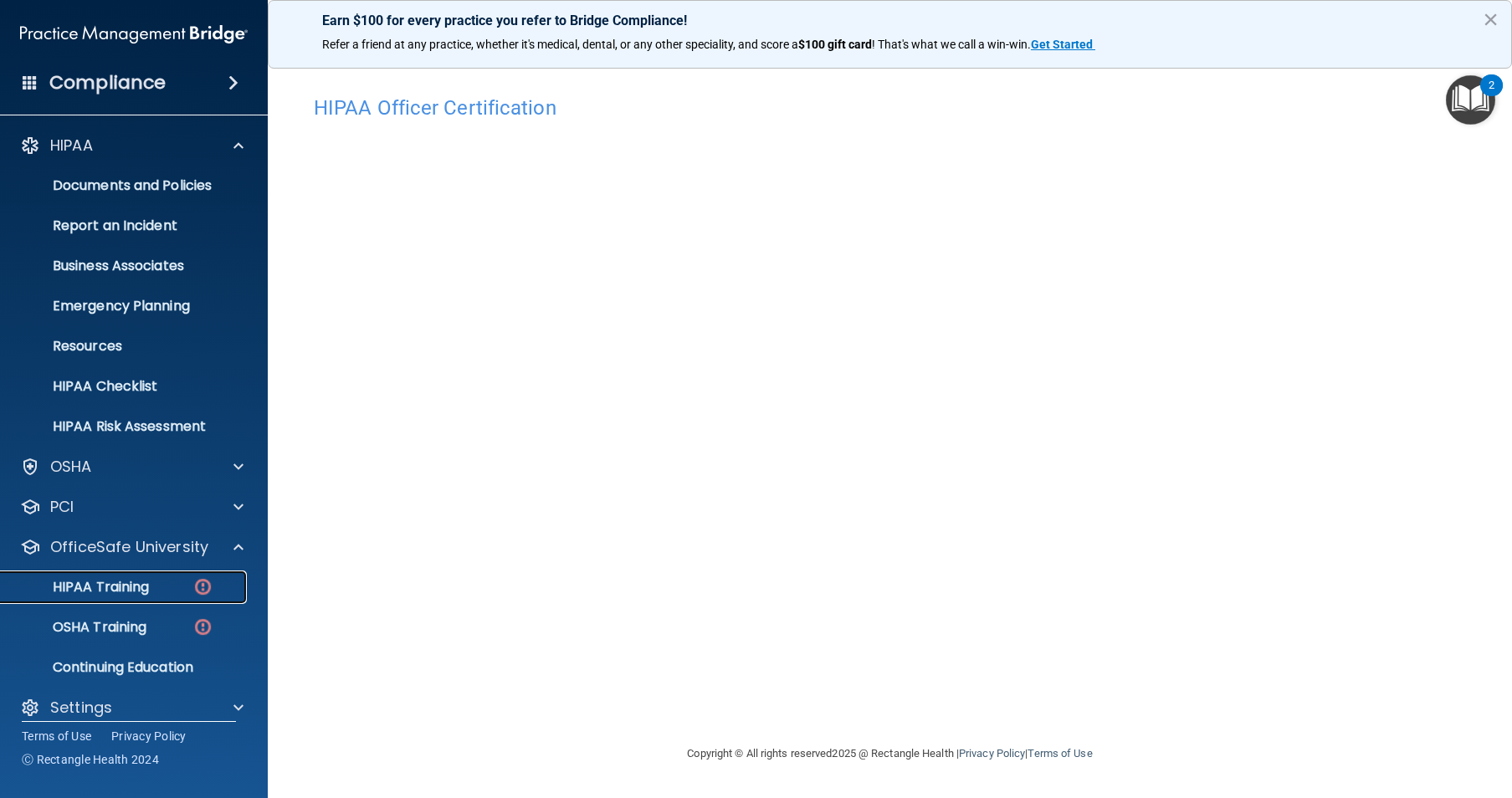
click at [182, 597] on link "HIPAA Training" at bounding box center [115, 588] width 264 height 34
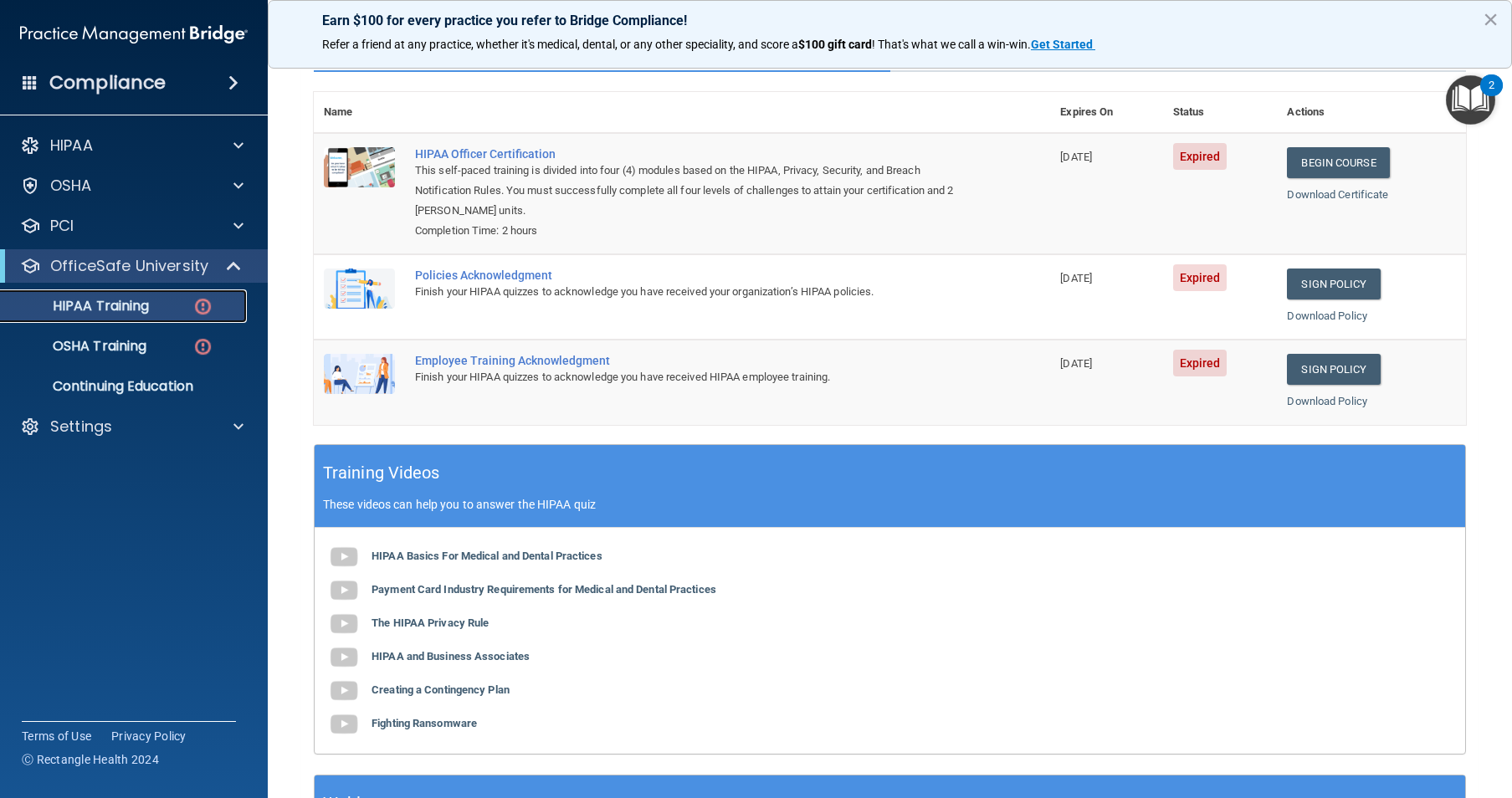
scroll to position [160, 0]
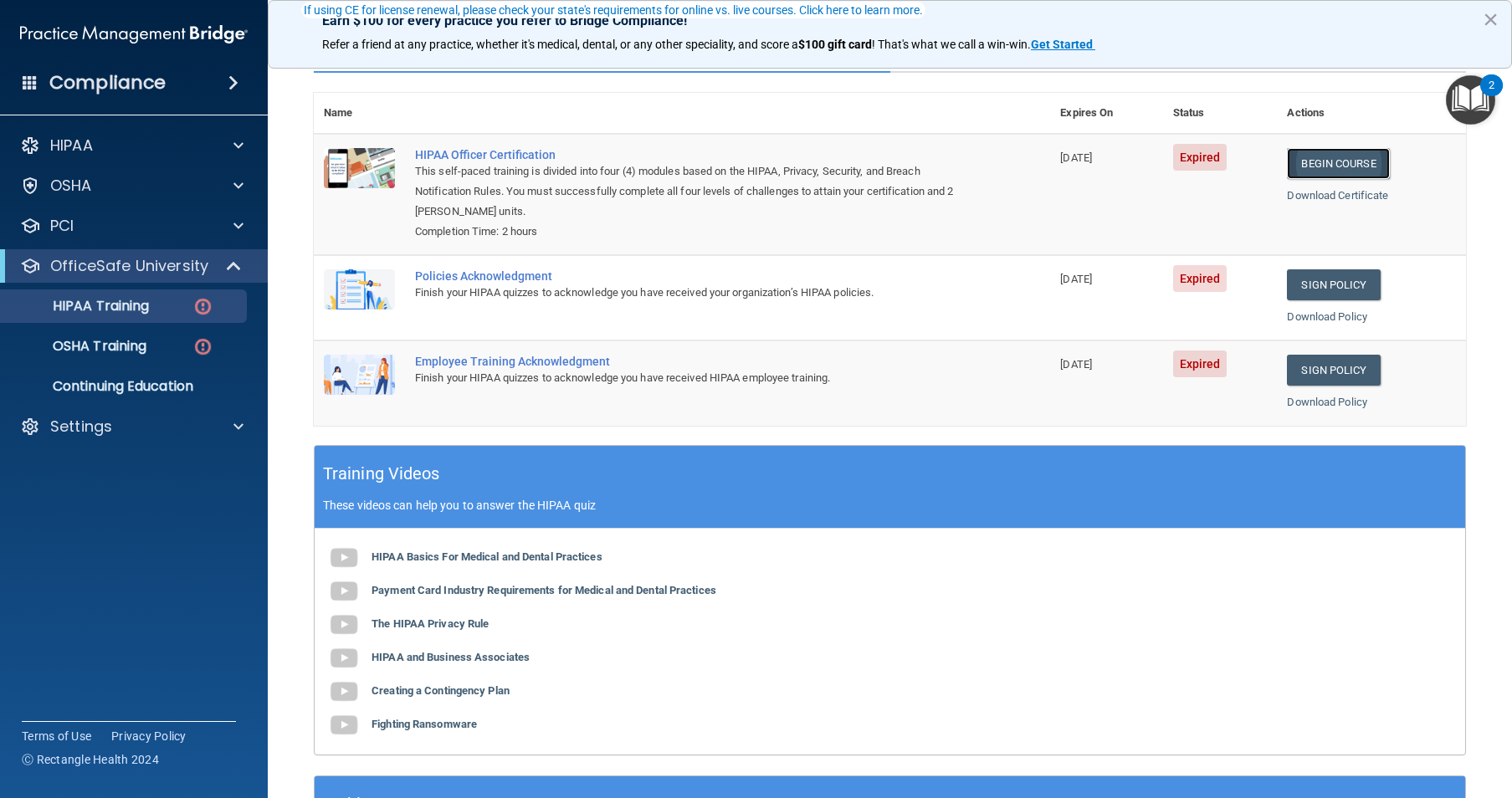
click at [1332, 162] on link "Begin Course" at bounding box center [1338, 163] width 102 height 31
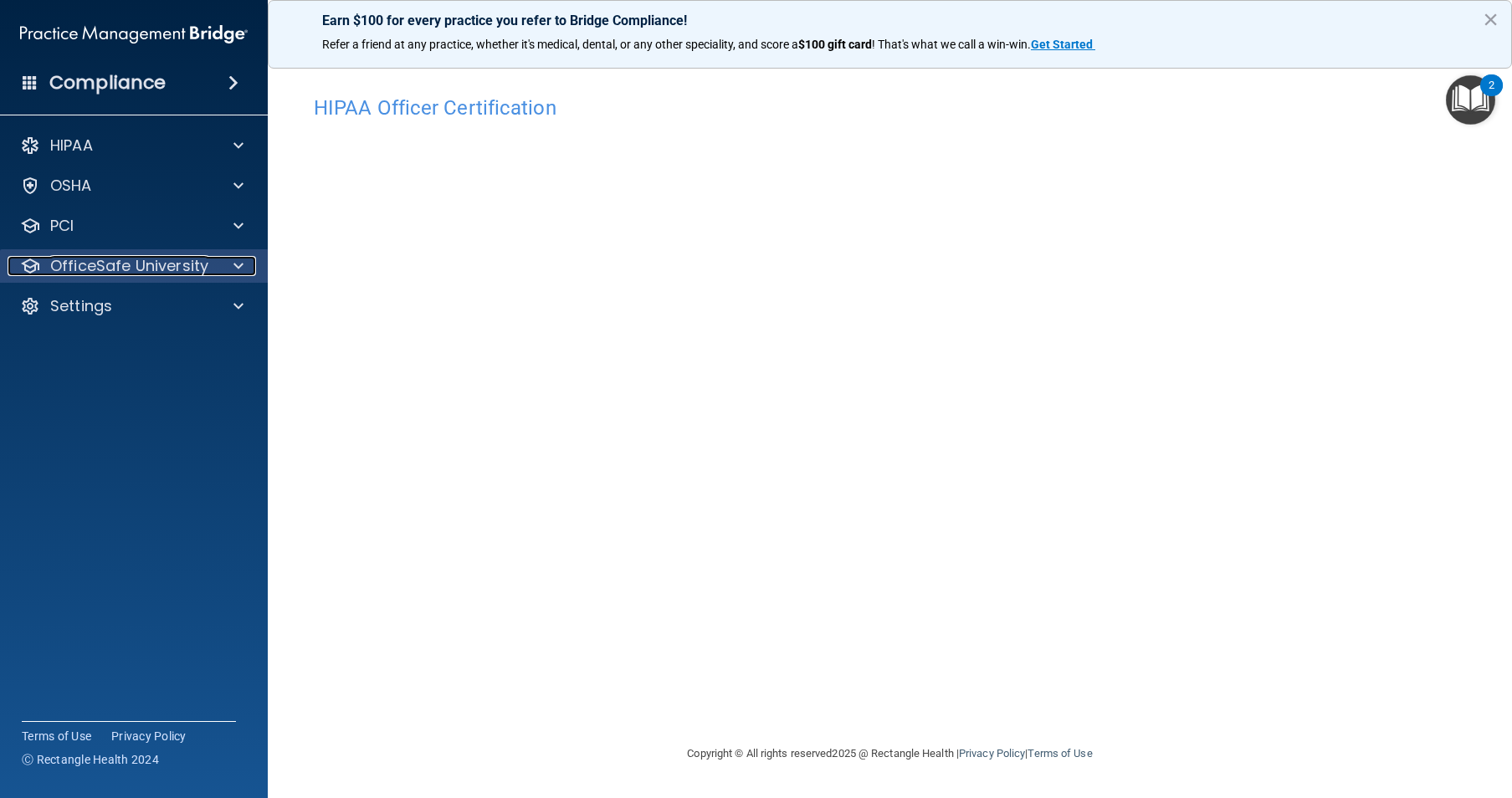
click at [231, 271] on div at bounding box center [236, 266] width 42 height 20
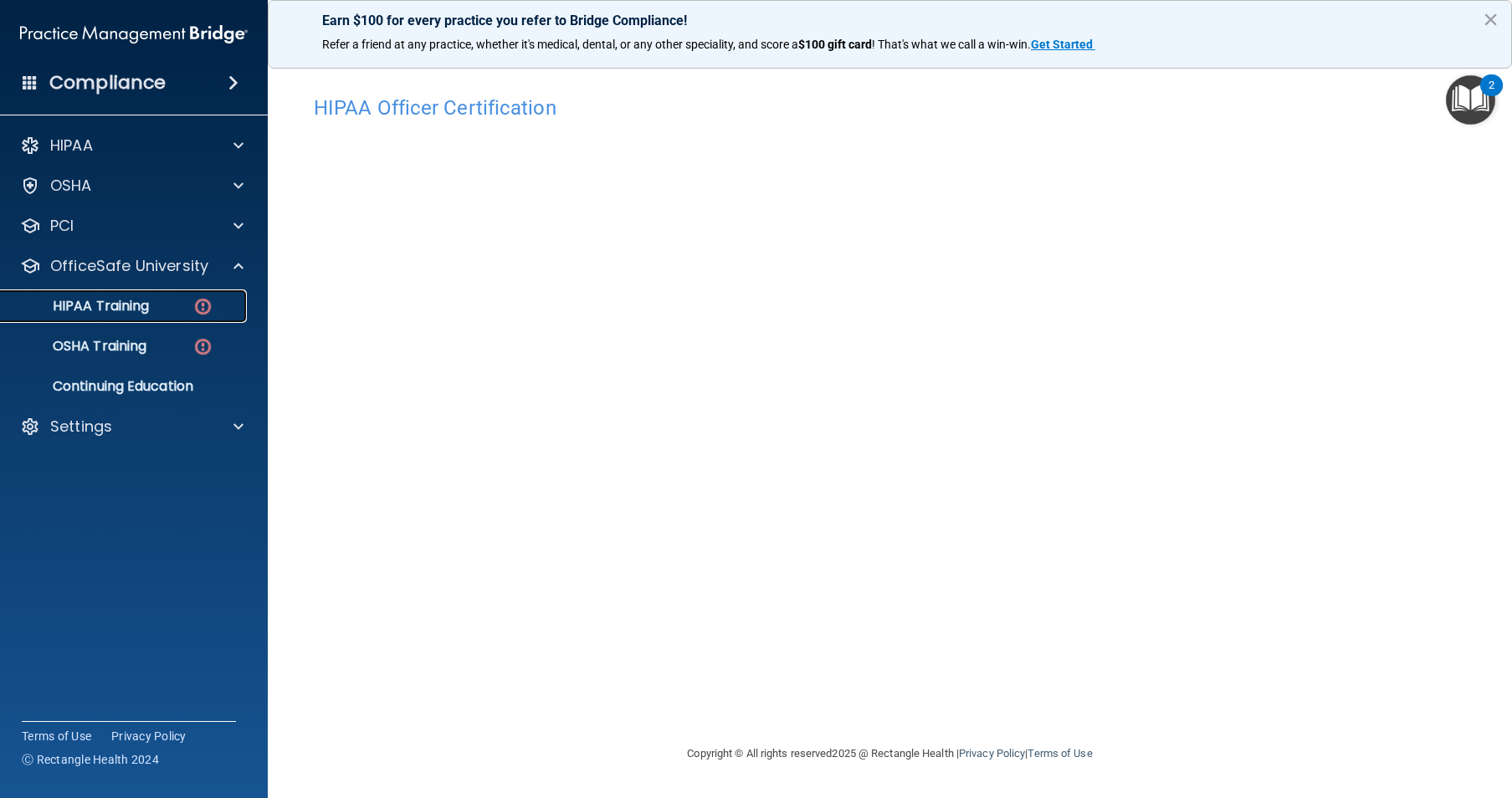
click at [200, 309] on img at bounding box center [203, 306] width 20 height 20
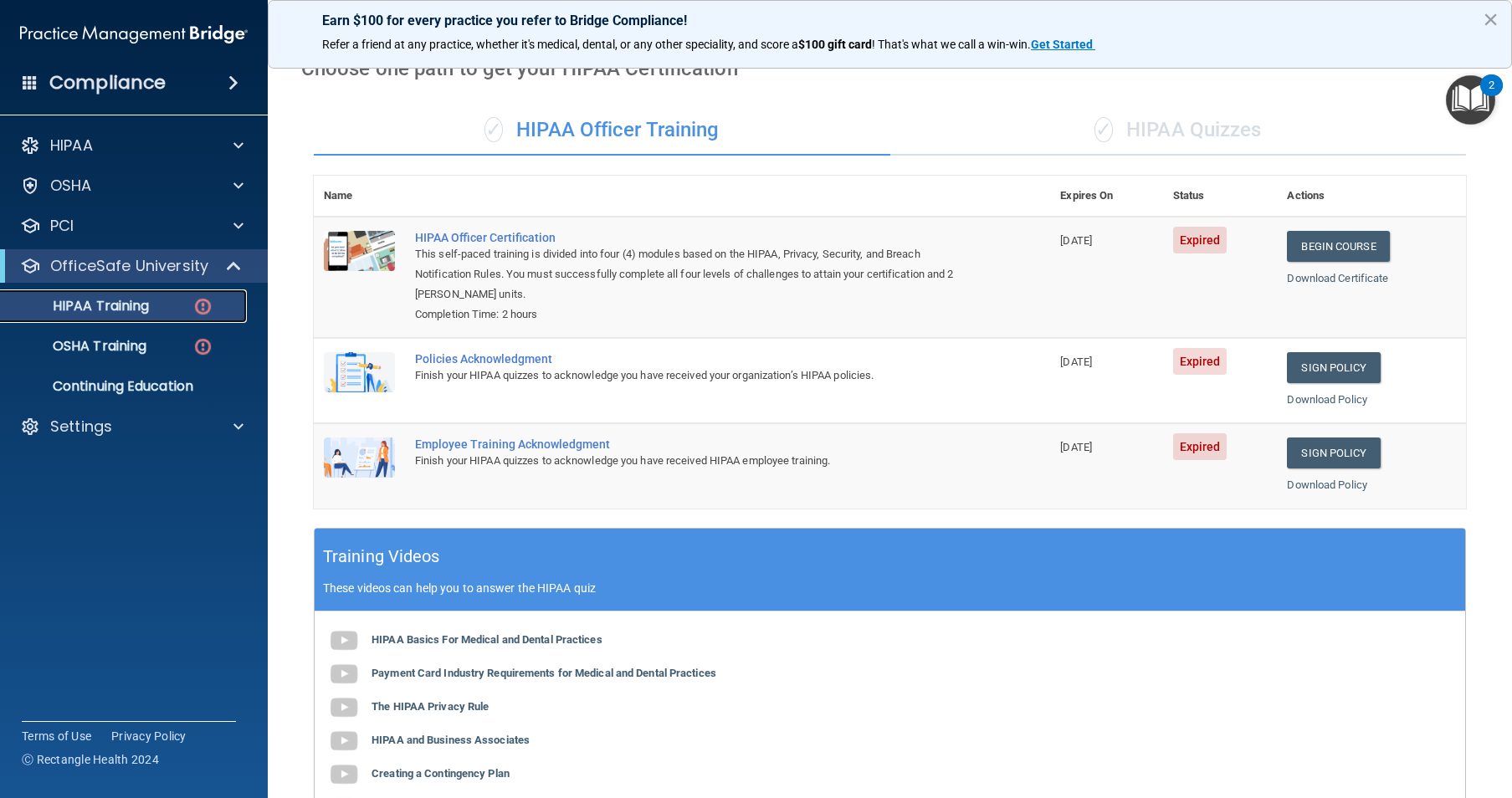
scroll to position [77, 0]
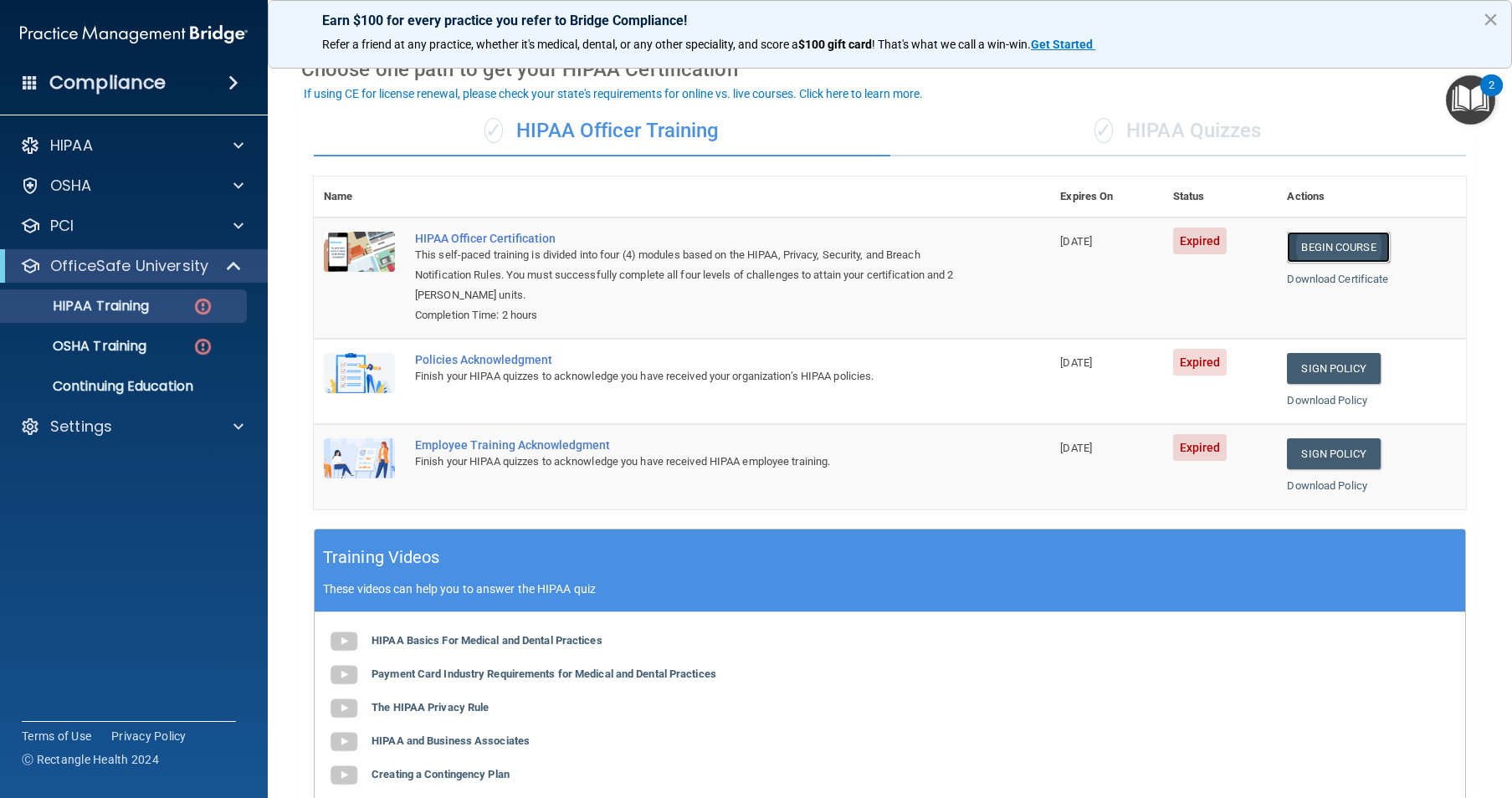
click at [1373, 251] on link "Begin Course" at bounding box center [1338, 247] width 102 height 31
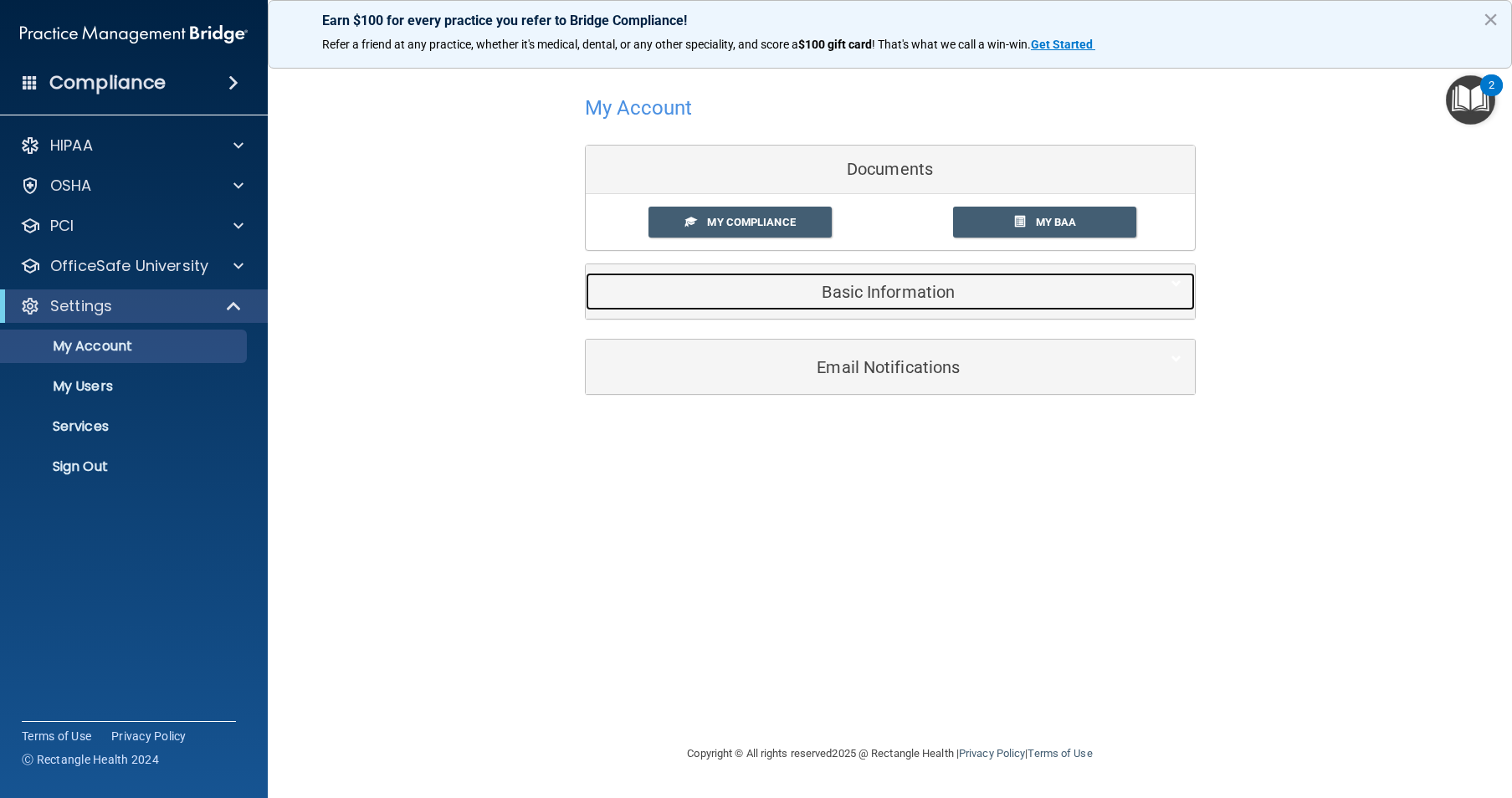
click at [867, 299] on h5 "Basic Information" at bounding box center [865, 292] width 533 height 19
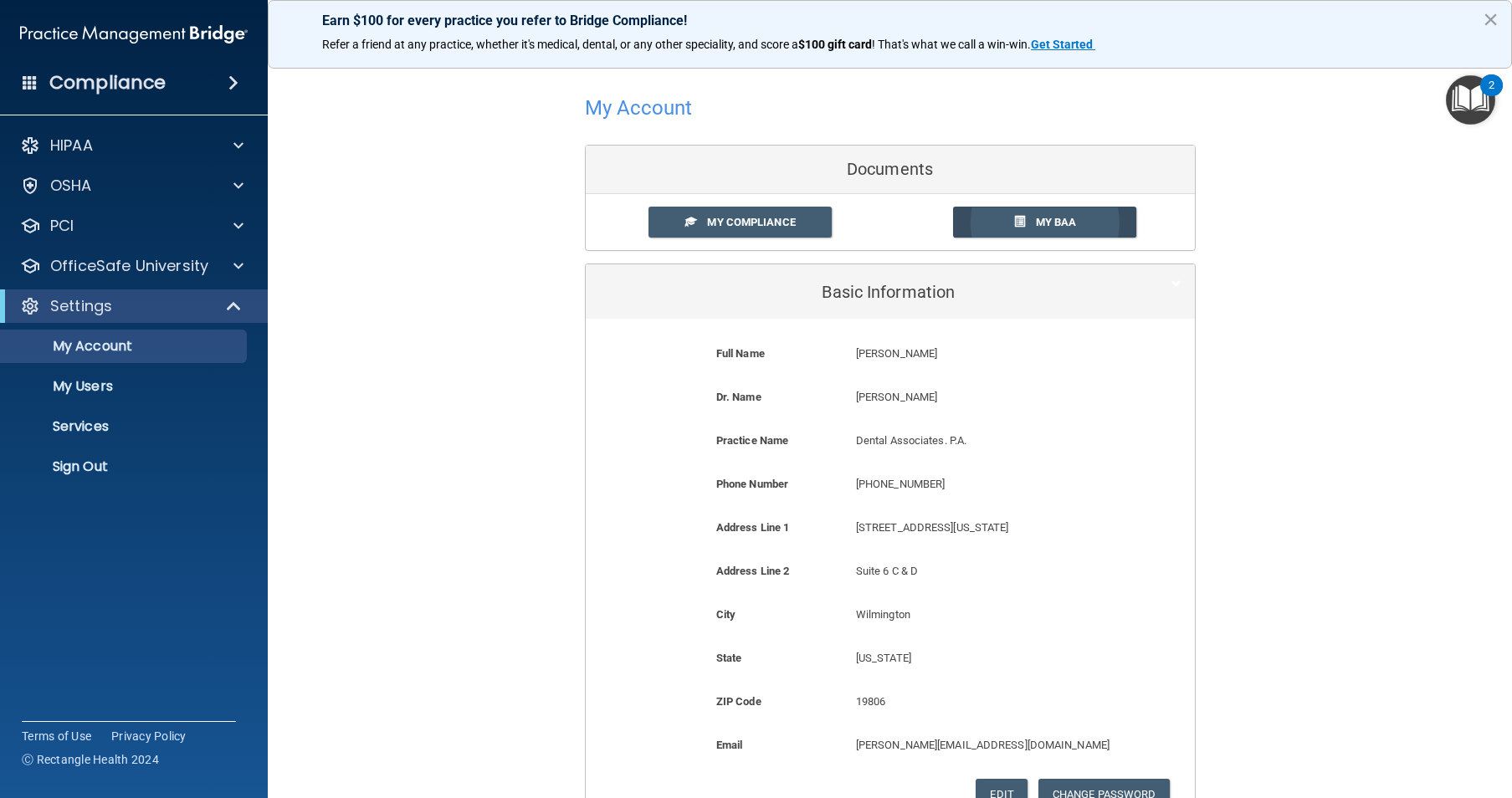
click at [1058, 224] on span "My BAA" at bounding box center [1056, 222] width 41 height 12
click at [777, 220] on span "My Compliance" at bounding box center [751, 222] width 88 height 12
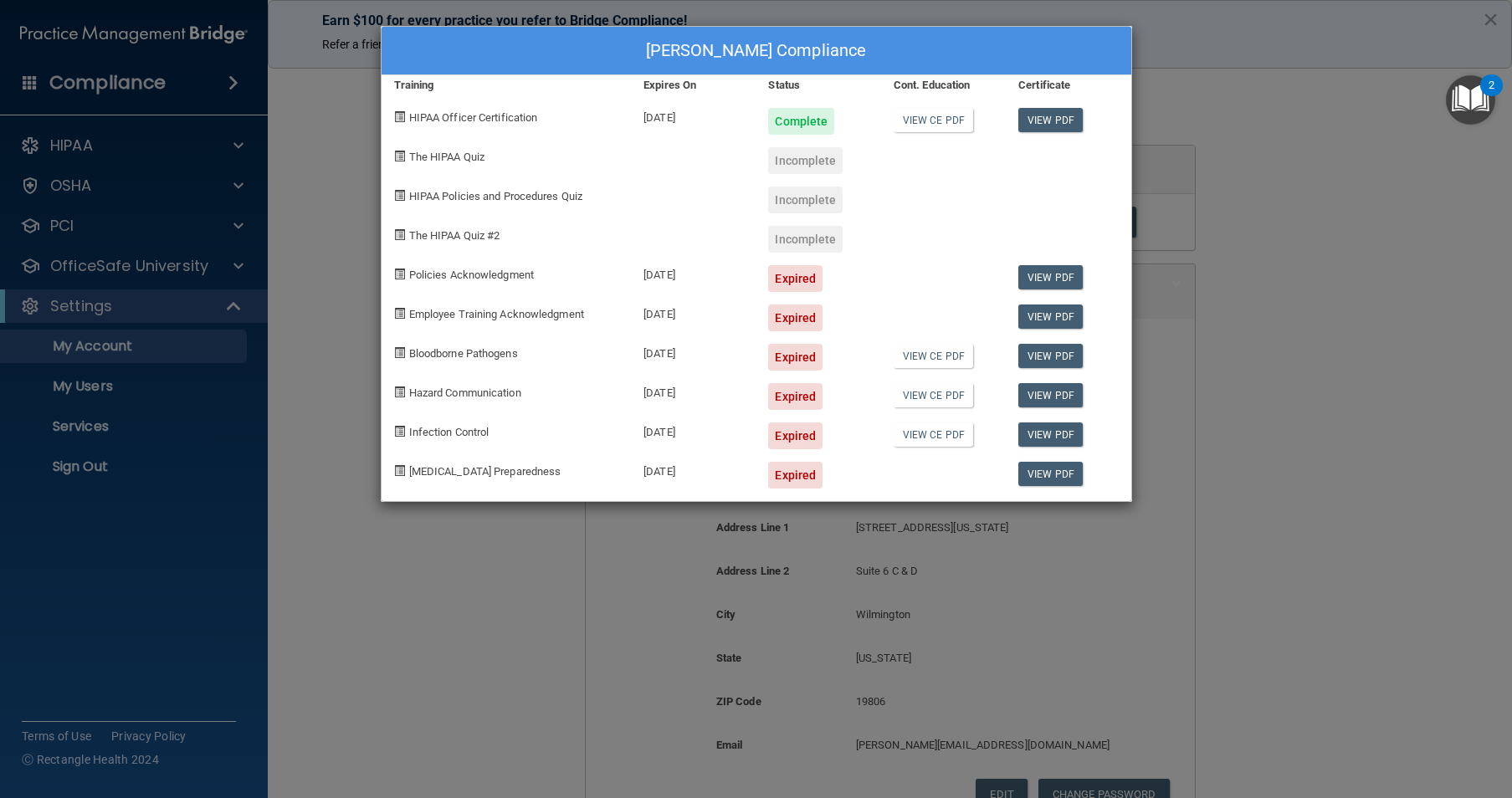
click at [793, 162] on div "Incomplete" at bounding box center [806, 160] width 75 height 27
click at [448, 165] on div "The HIPAA Quiz" at bounding box center [507, 155] width 251 height 39
click at [446, 154] on span "The HIPAA Quiz" at bounding box center [446, 156] width 75 height 12
click at [783, 164] on div "Incomplete" at bounding box center [806, 160] width 75 height 27
click at [809, 160] on div "Incomplete" at bounding box center [806, 160] width 75 height 27
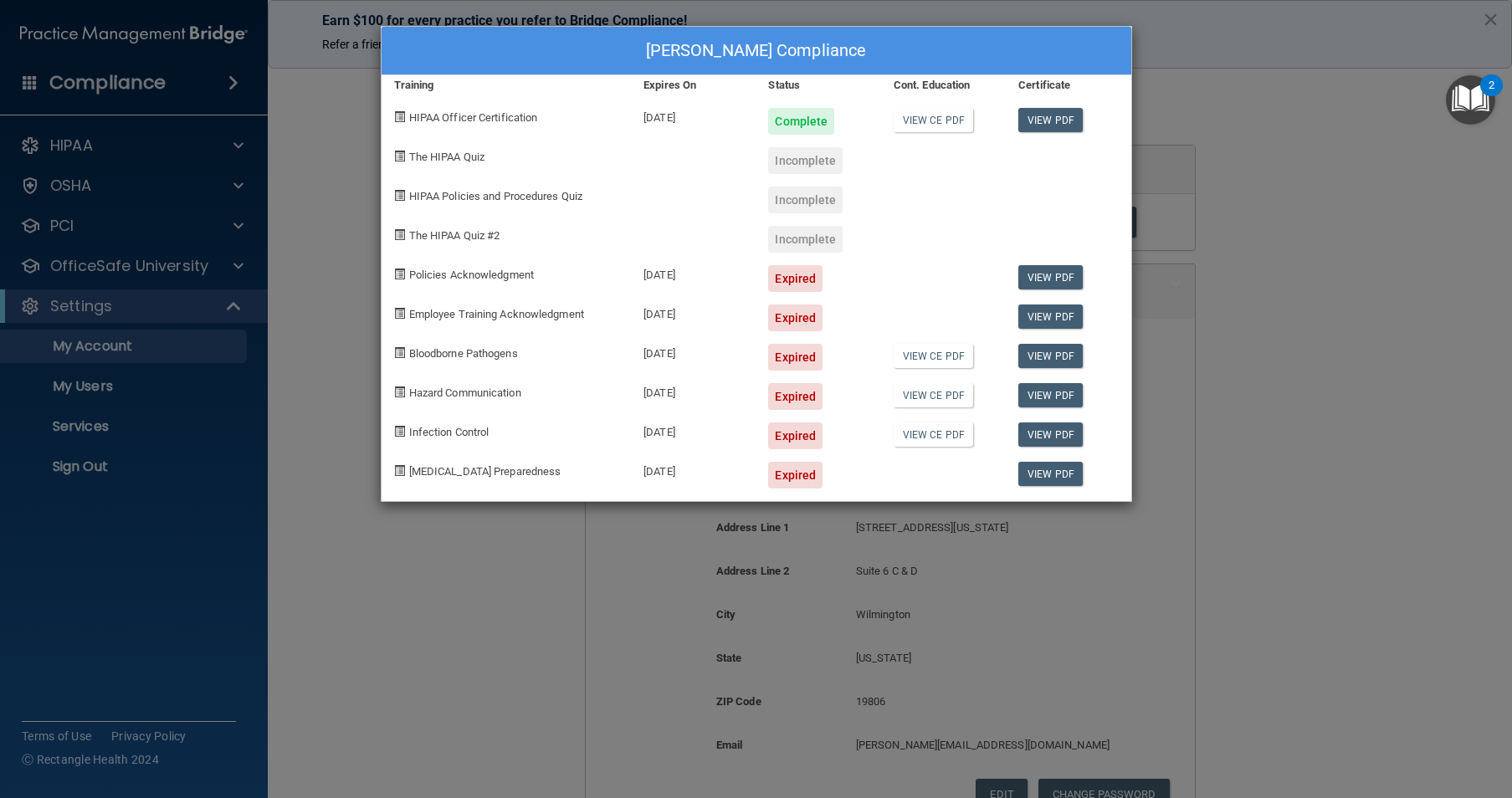
click at [455, 160] on span "The HIPAA Quiz" at bounding box center [446, 156] width 75 height 12
click at [404, 167] on div "The HIPAA Quiz" at bounding box center [507, 155] width 251 height 39
click at [416, 168] on div "The HIPAA Quiz" at bounding box center [507, 155] width 251 height 39
click at [417, 168] on div "The HIPAA Quiz" at bounding box center [507, 155] width 251 height 39
click at [882, 156] on div at bounding box center [944, 155] width 125 height 39
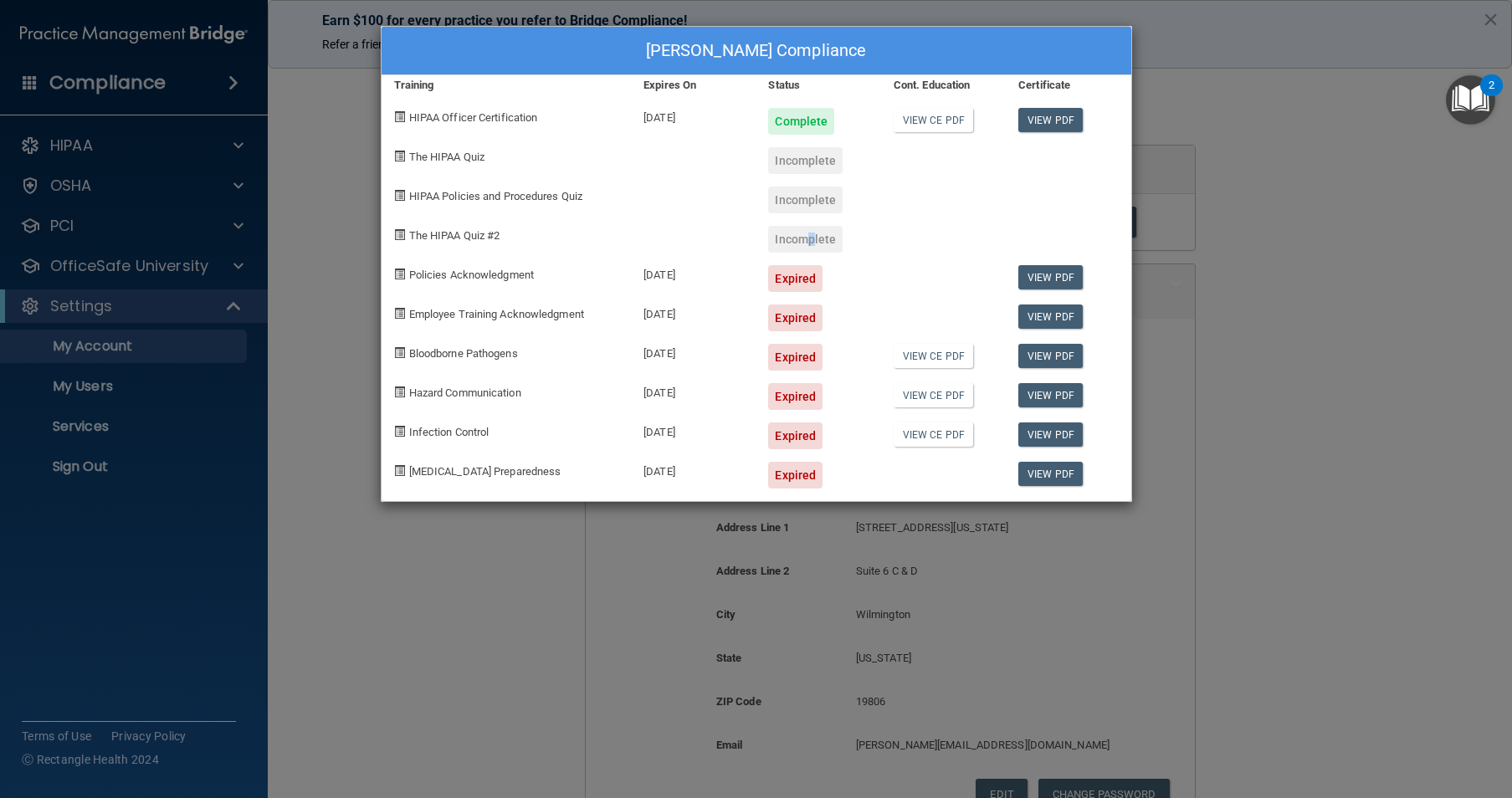
drag, startPoint x: 810, startPoint y: 231, endPoint x: 797, endPoint y: 234, distance: 13.3
click at [797, 234] on div "Incomplete" at bounding box center [806, 239] width 75 height 27
drag, startPoint x: 797, startPoint y: 234, endPoint x: 938, endPoint y: 203, distance: 144.4
click at [908, 211] on div at bounding box center [944, 194] width 125 height 39
click at [825, 164] on div "Incomplete" at bounding box center [806, 160] width 75 height 27
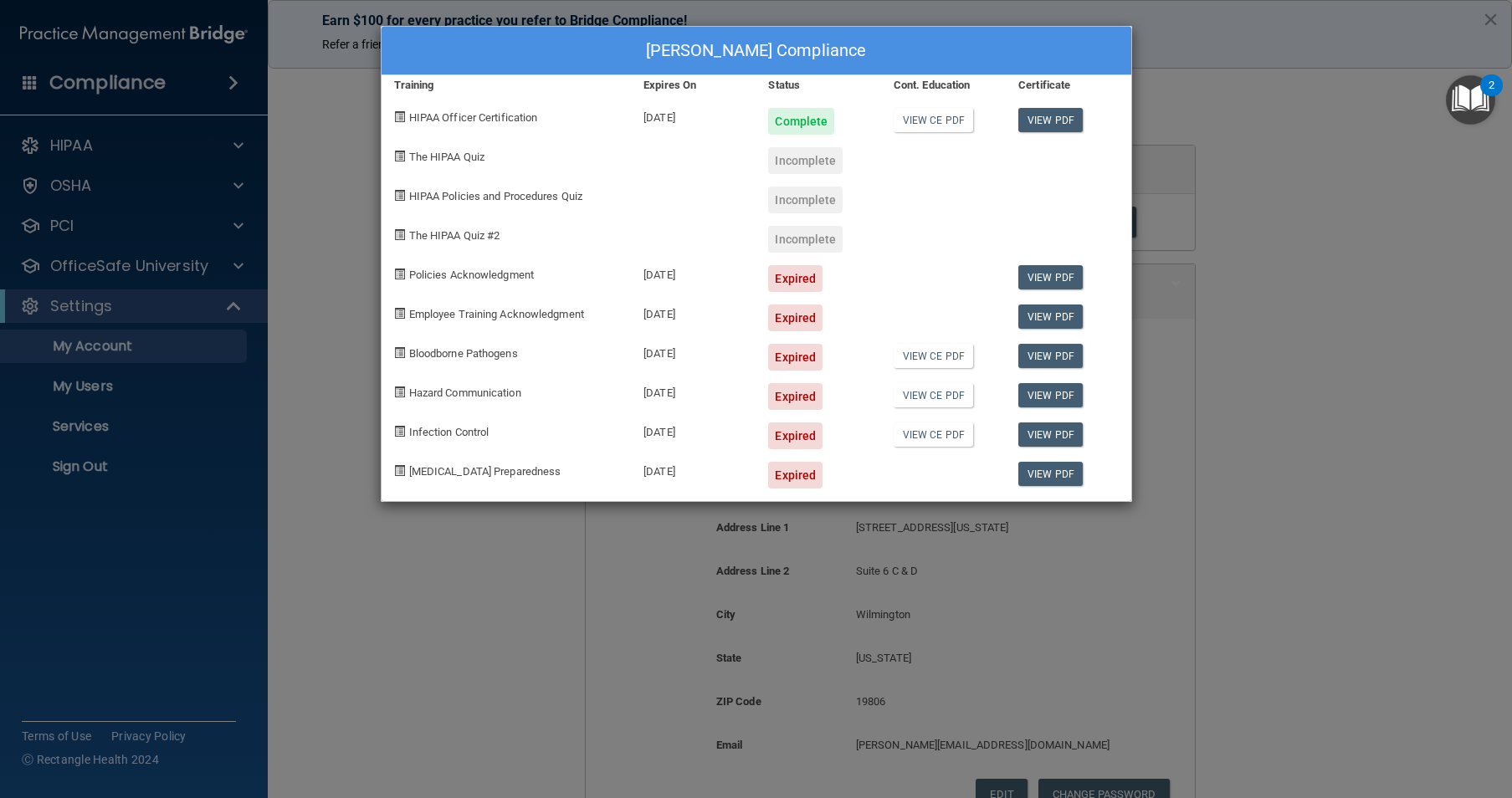
click at [399, 157] on span at bounding box center [400, 156] width 11 height 11
click at [1049, 161] on div at bounding box center [1069, 155] width 125 height 39
click at [1143, 576] on div "Rachel McLaughlin's Compliance Training Expires On Status Cont. Education Certi…" at bounding box center [756, 399] width 1512 height 798
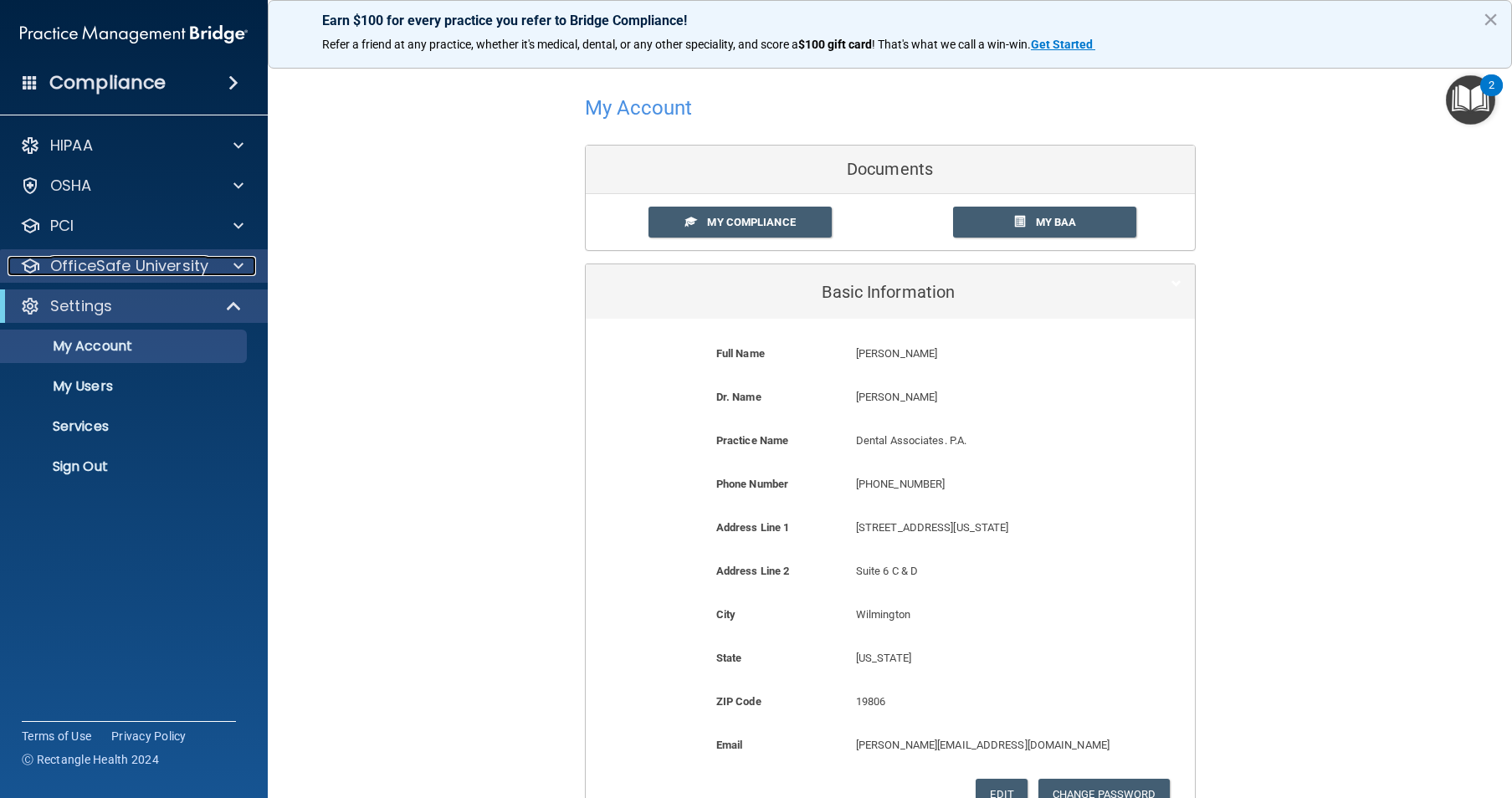
drag, startPoint x: 137, startPoint y: 264, endPoint x: 150, endPoint y: 267, distance: 13.3
click at [137, 264] on p "OfficeSafe University" at bounding box center [129, 266] width 158 height 20
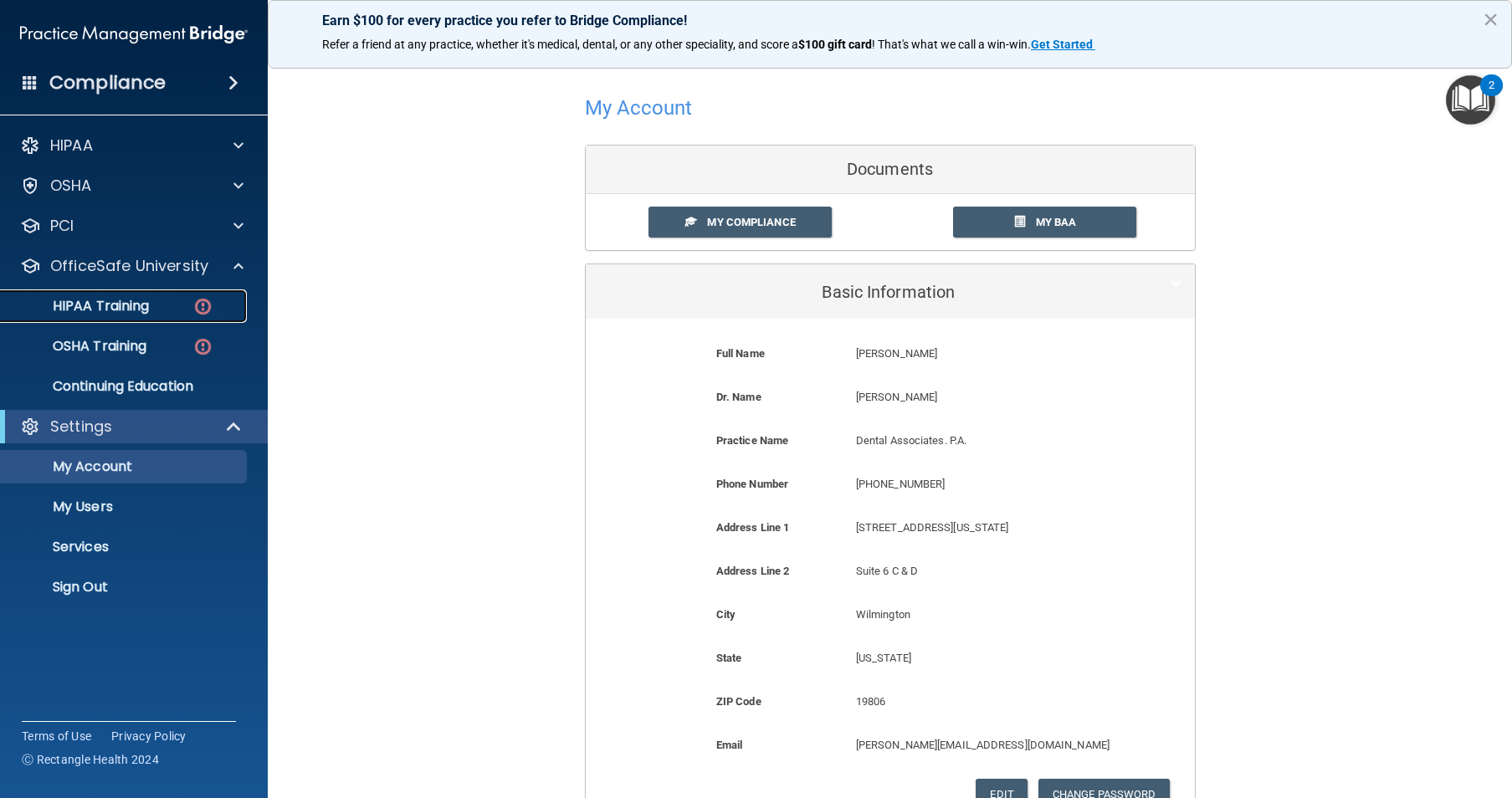
click at [142, 305] on p "HIPAA Training" at bounding box center [80, 306] width 138 height 17
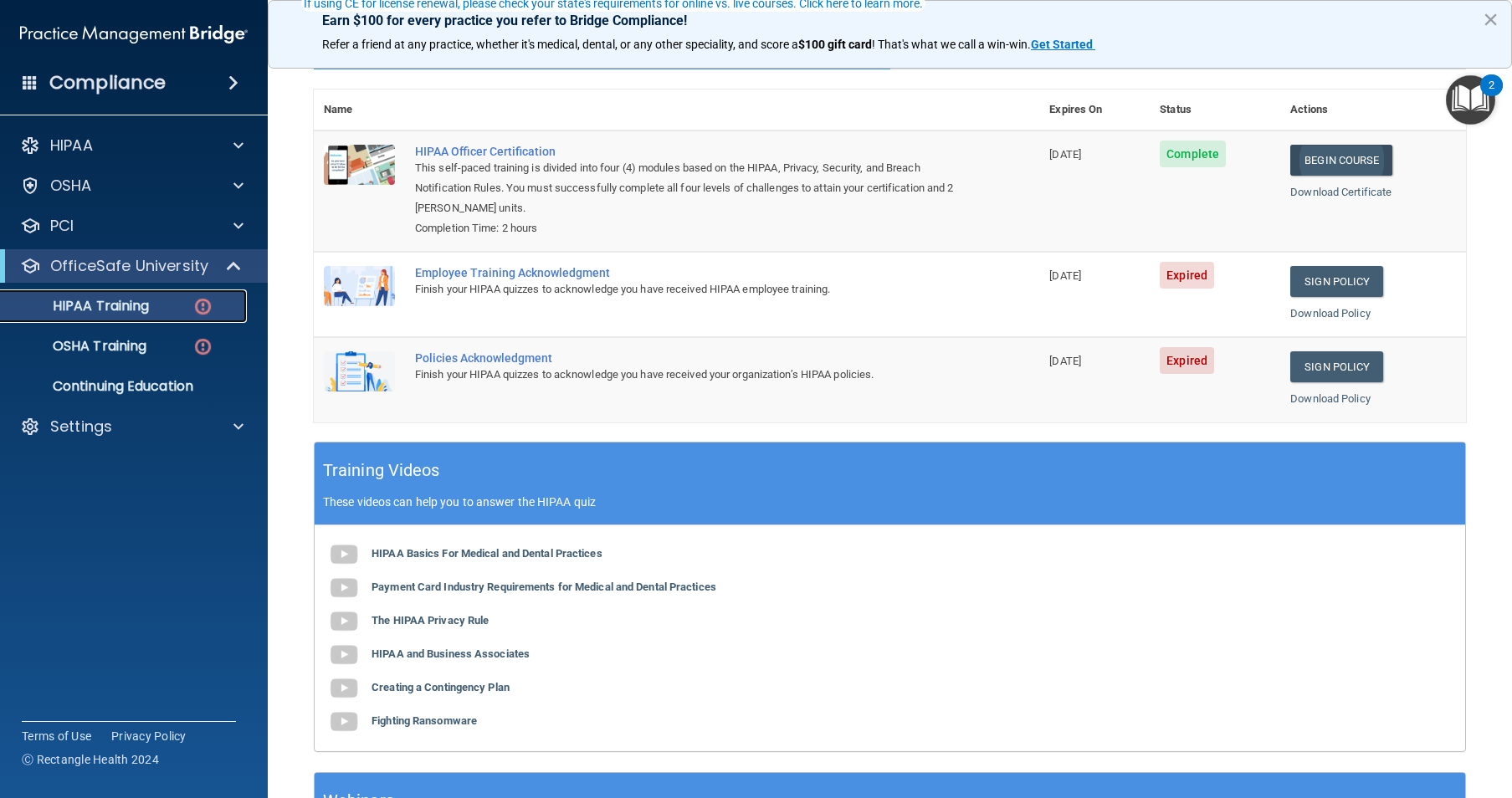
scroll to position [168, 0]
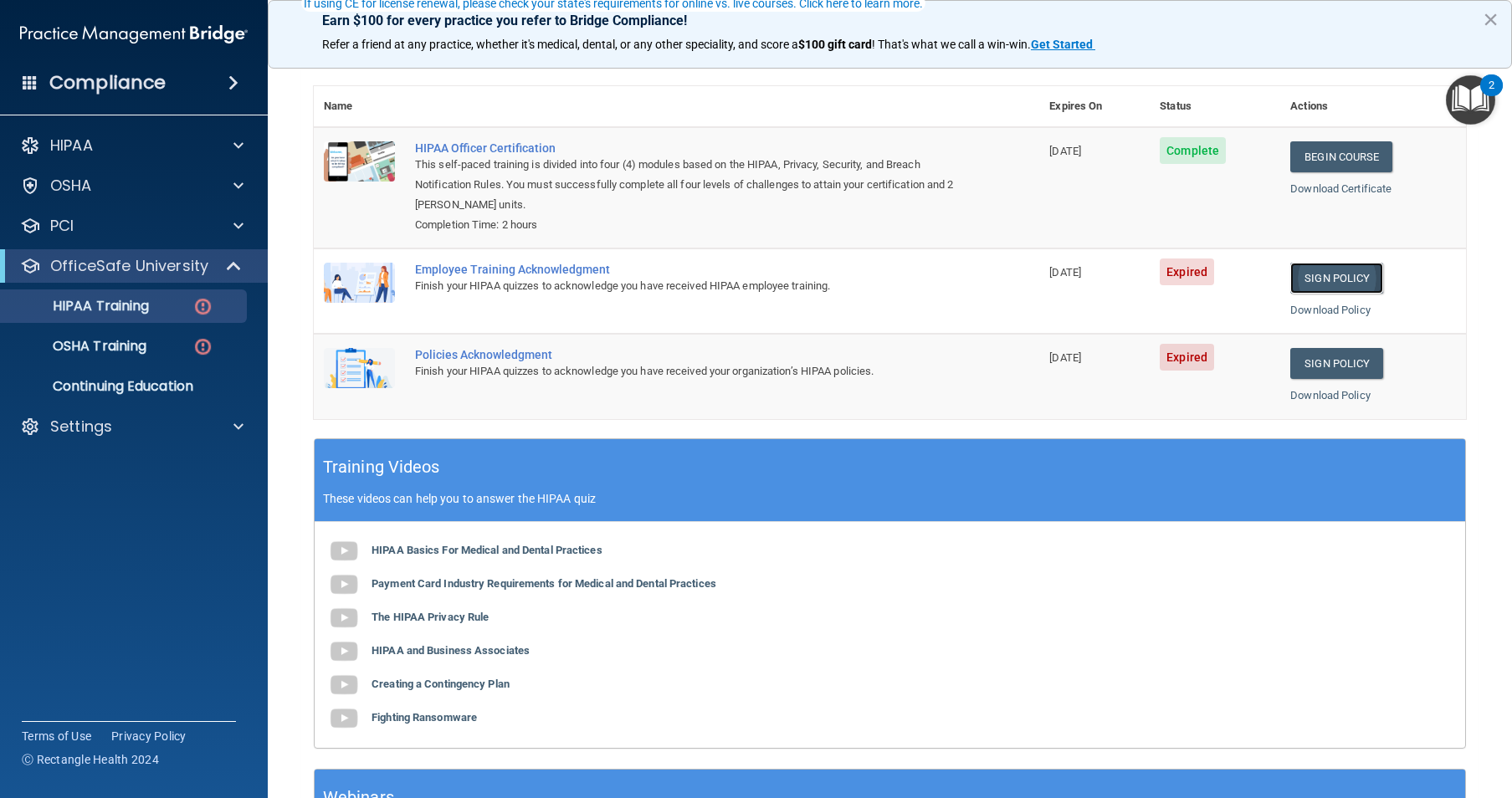
click at [1315, 268] on link "Sign Policy" at bounding box center [1337, 277] width 93 height 31
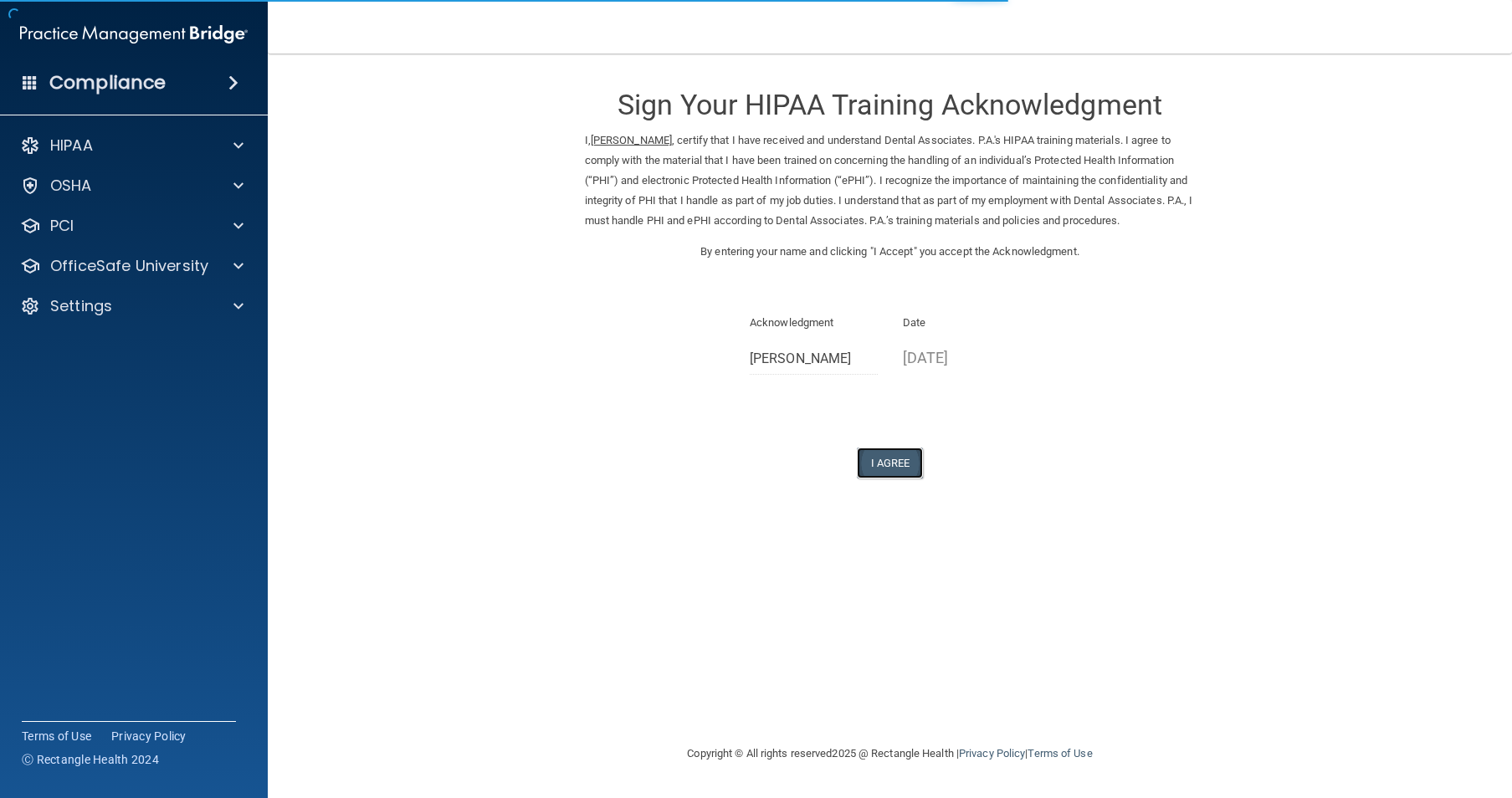
click at [900, 479] on button "I Agree" at bounding box center [891, 463] width 67 height 31
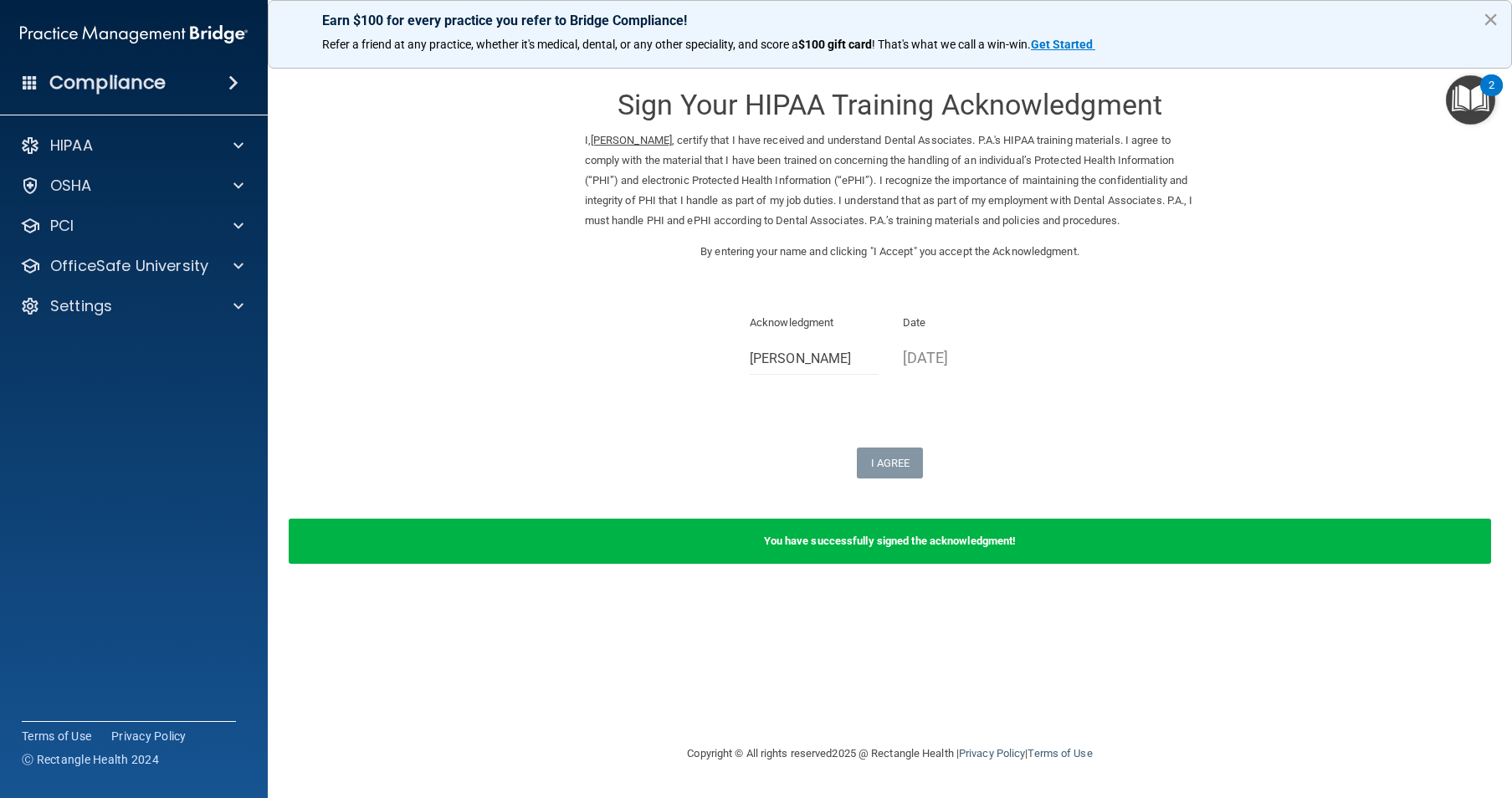
click at [1492, 20] on button "×" at bounding box center [1491, 19] width 16 height 27
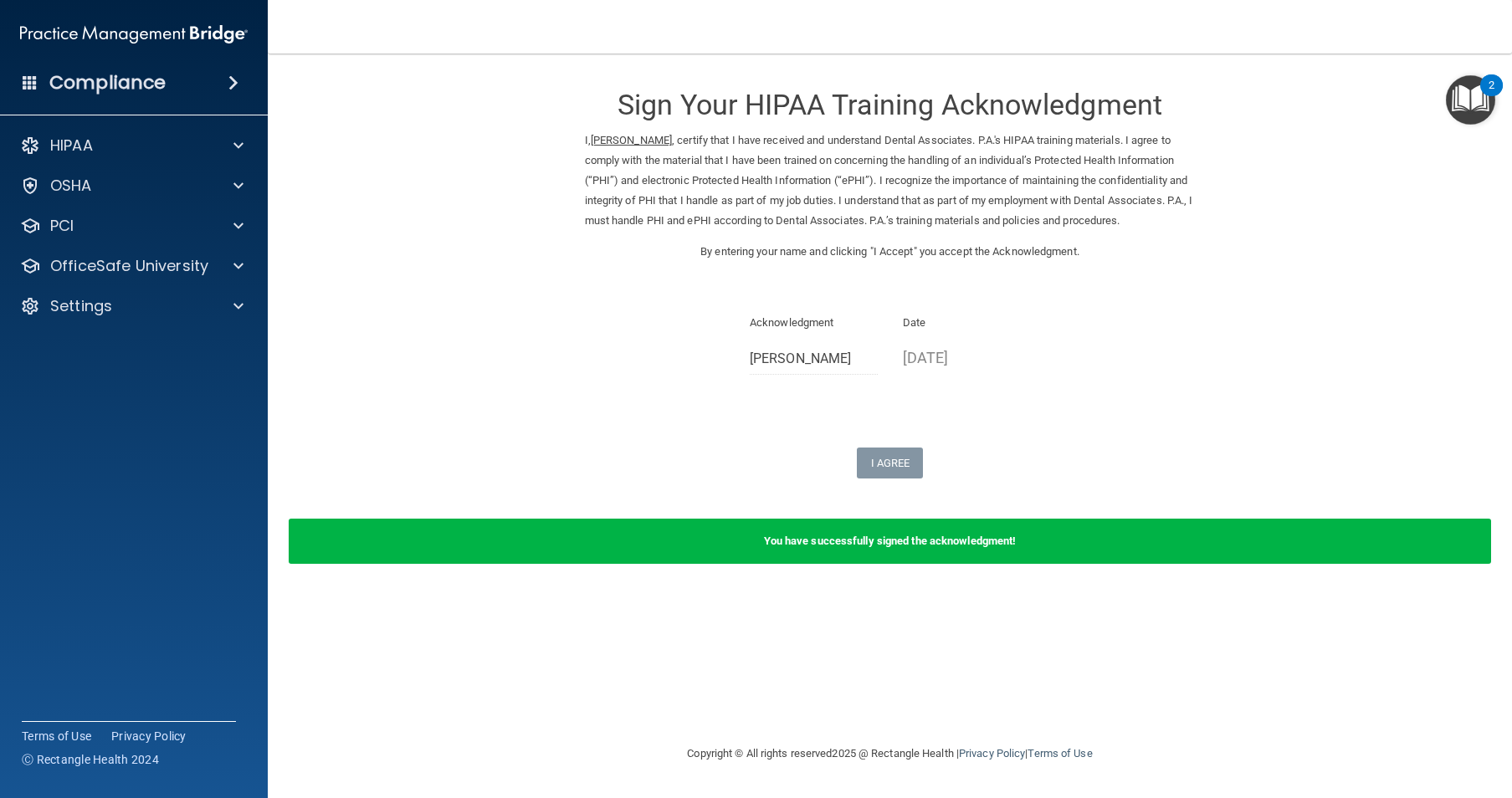
click at [236, 76] on span at bounding box center [233, 83] width 10 height 20
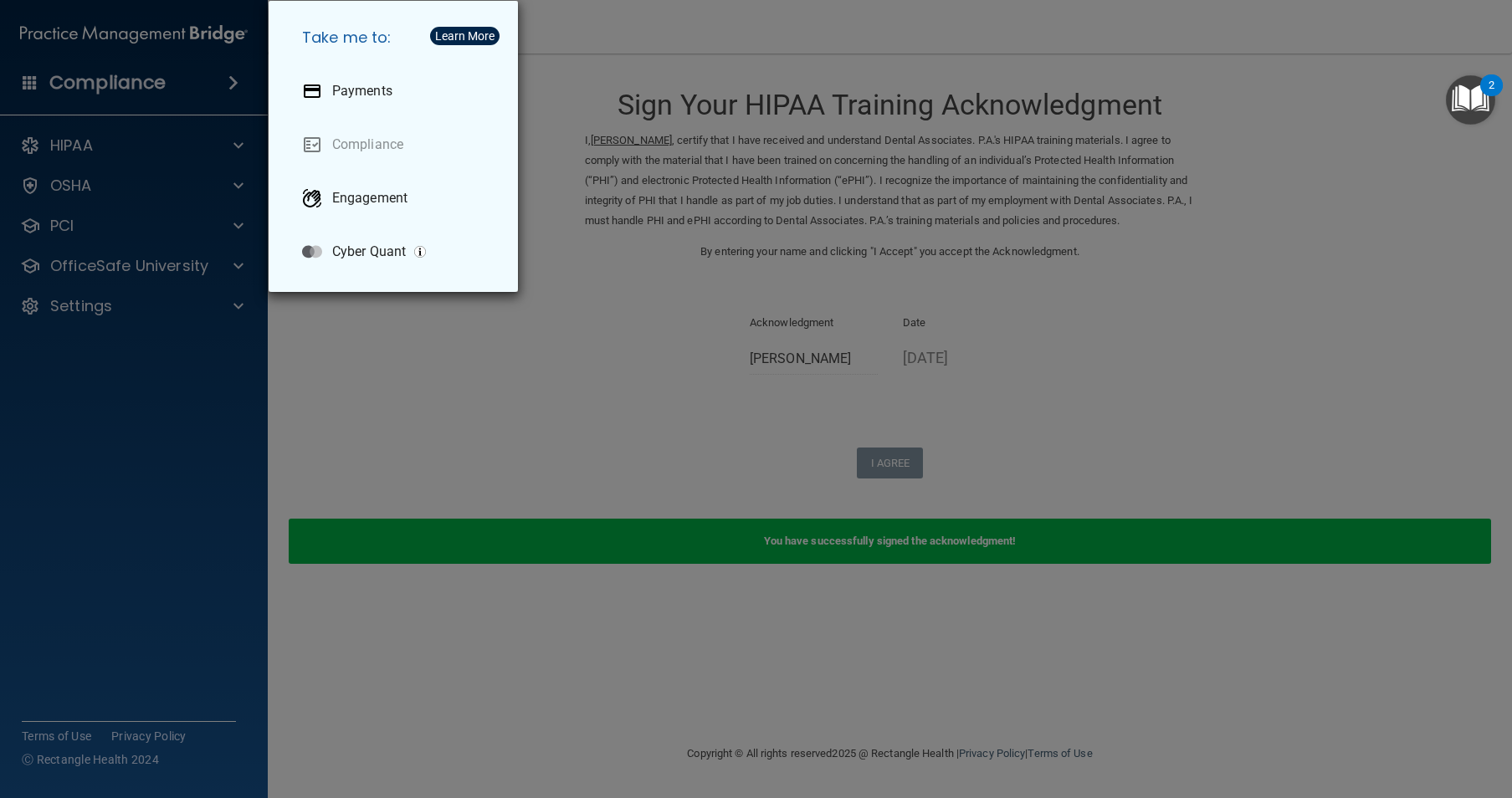
click at [409, 380] on div "Take me to: Payments Compliance Engagement Cyber Quant" at bounding box center [756, 399] width 1512 height 798
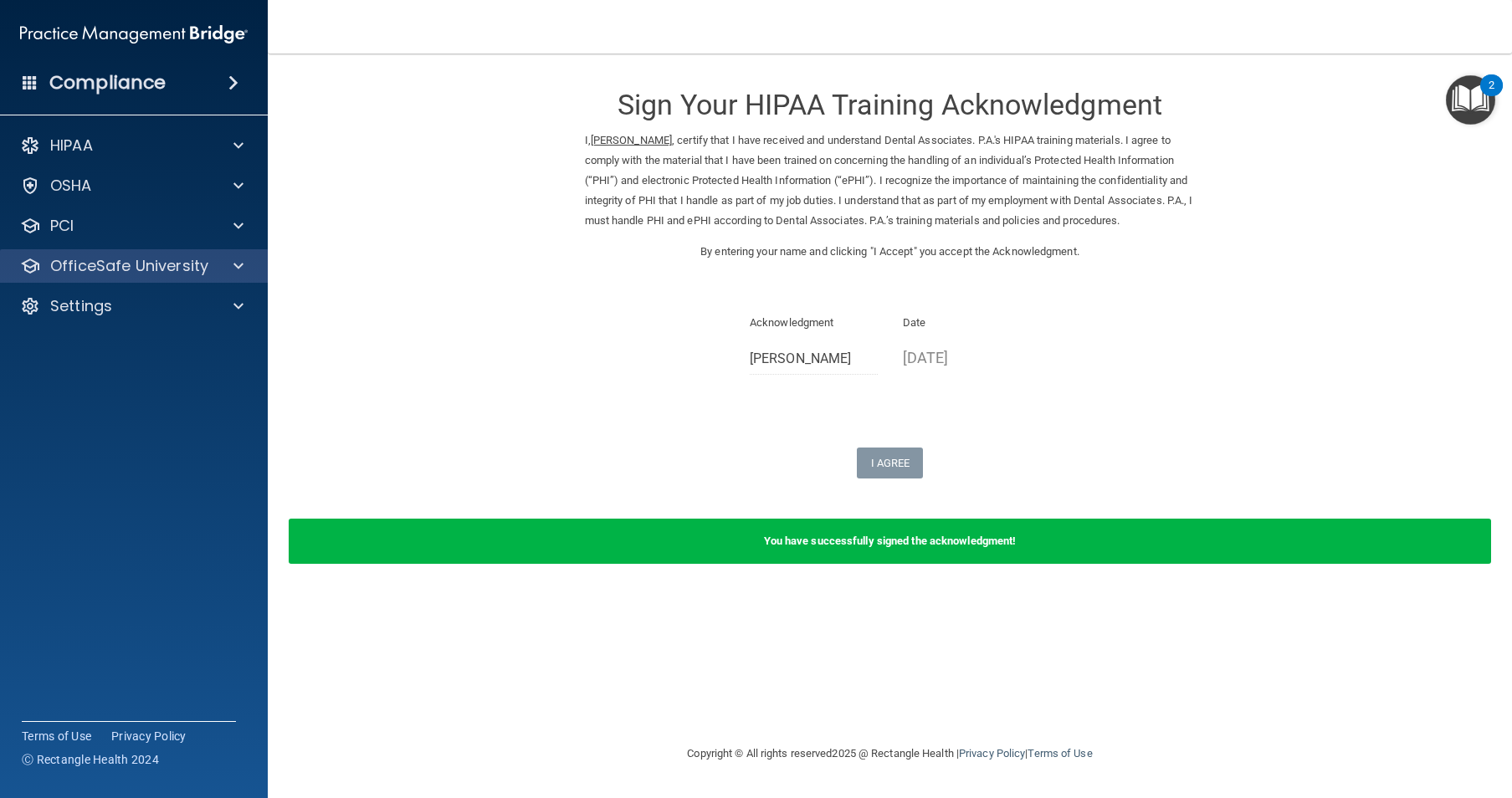
click at [203, 277] on div "OfficeSafe University" at bounding box center [134, 266] width 268 height 34
click at [237, 276] on div "OfficeSafe University" at bounding box center [134, 266] width 268 height 34
click at [242, 261] on span at bounding box center [238, 266] width 10 height 20
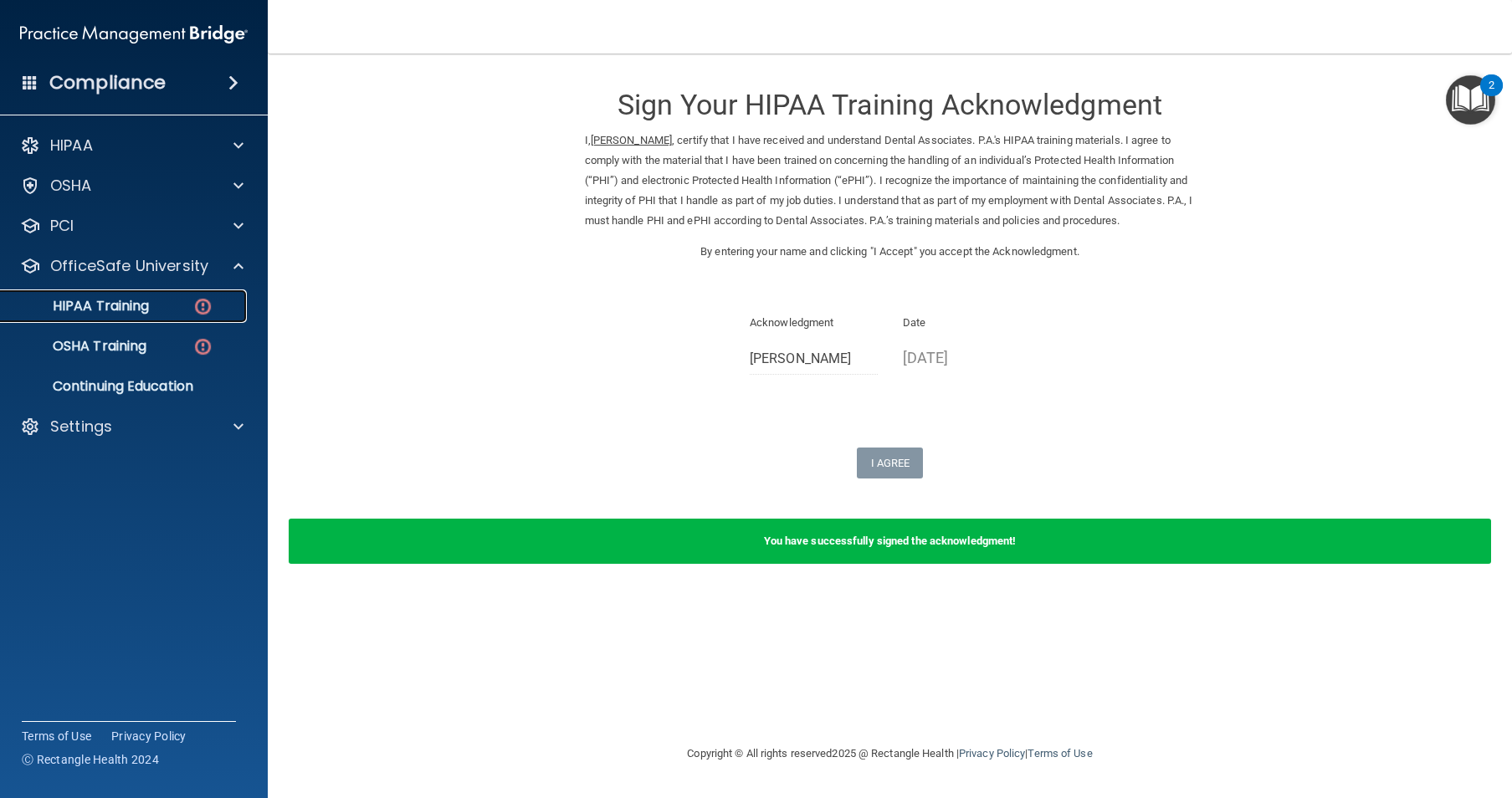
click at [222, 300] on div "HIPAA Training" at bounding box center [125, 306] width 228 height 17
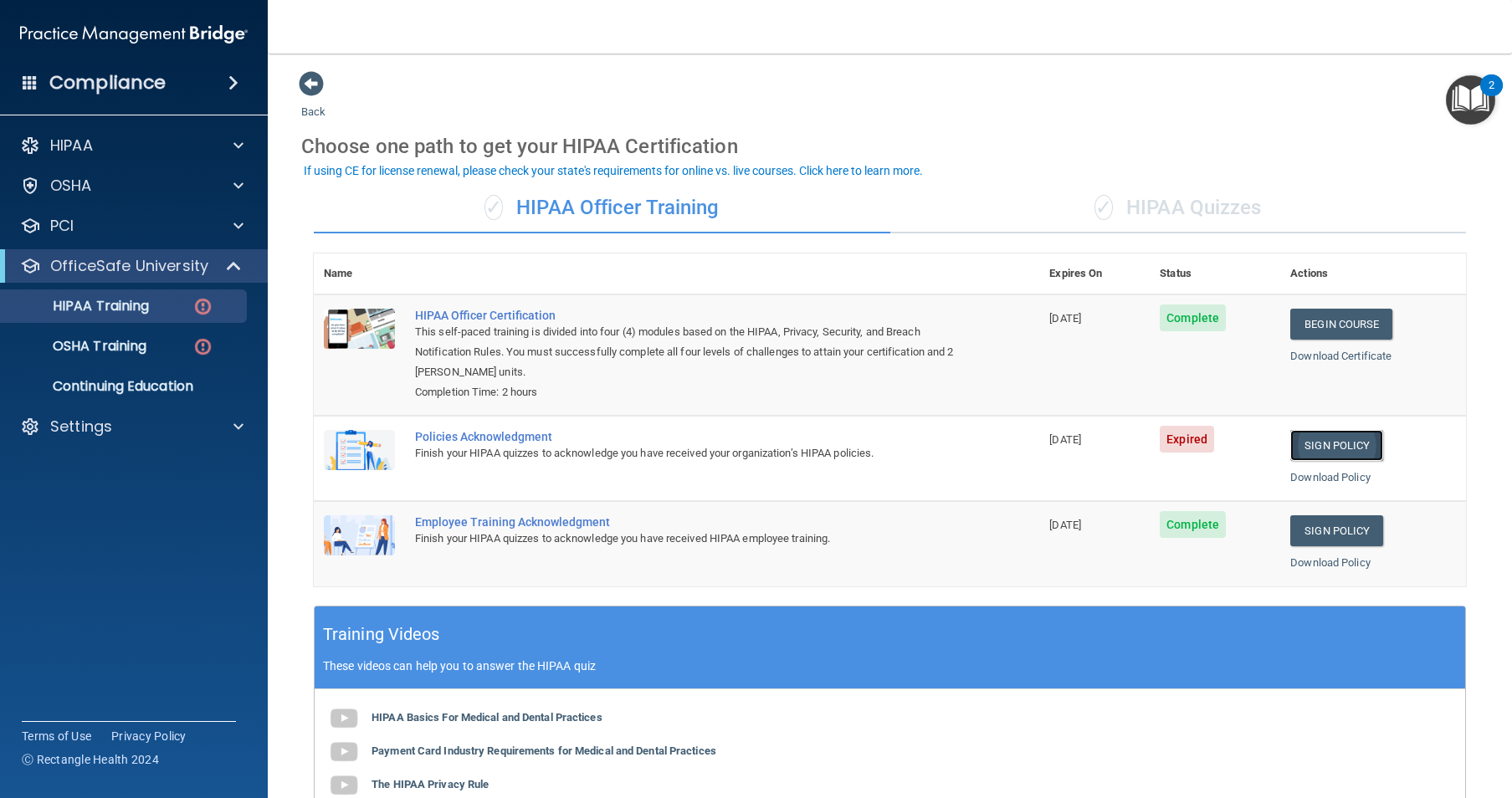
click at [1337, 443] on link "Sign Policy" at bounding box center [1337, 445] width 93 height 31
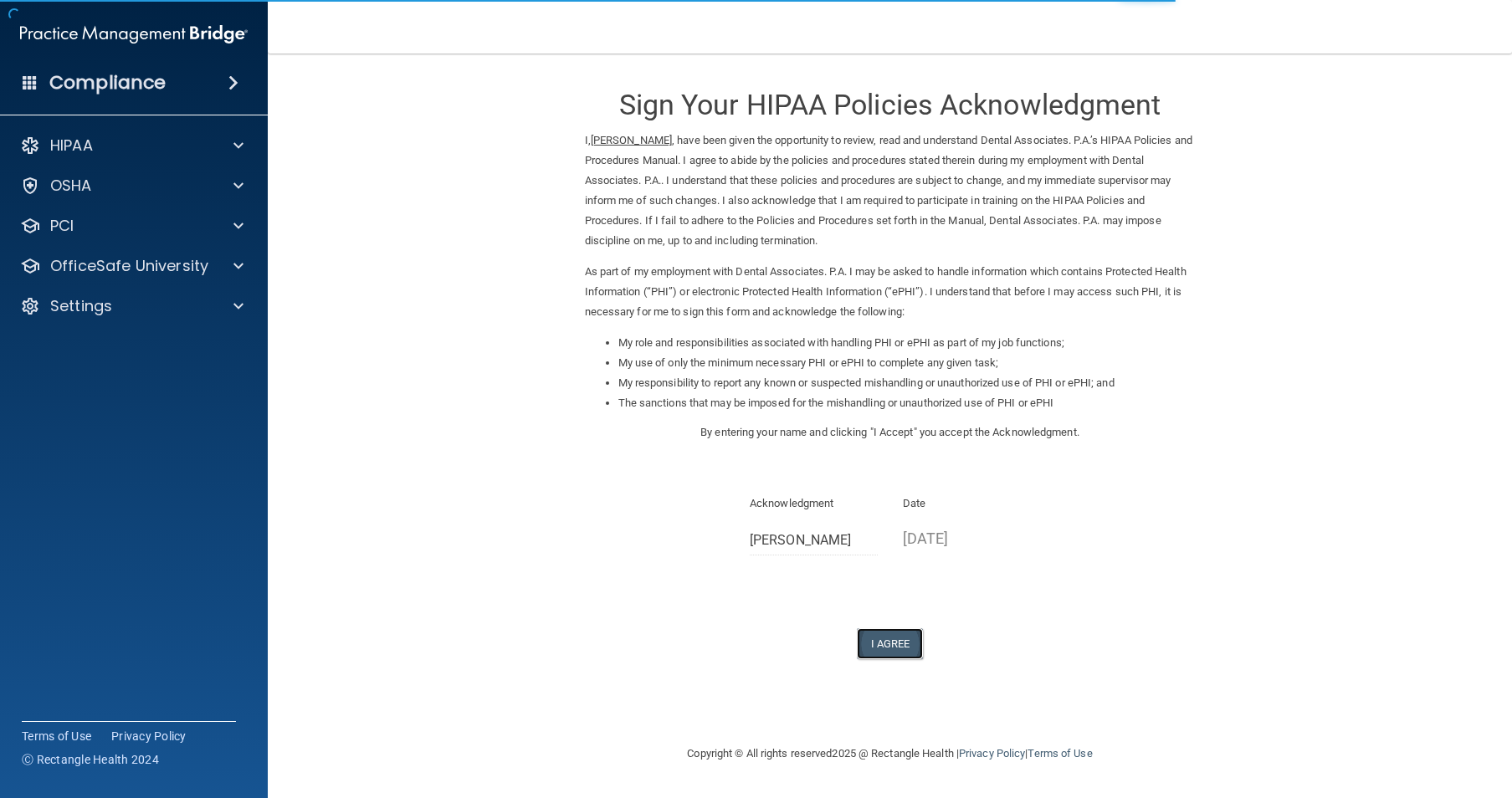
click at [908, 643] on button "I Agree" at bounding box center [891, 643] width 67 height 31
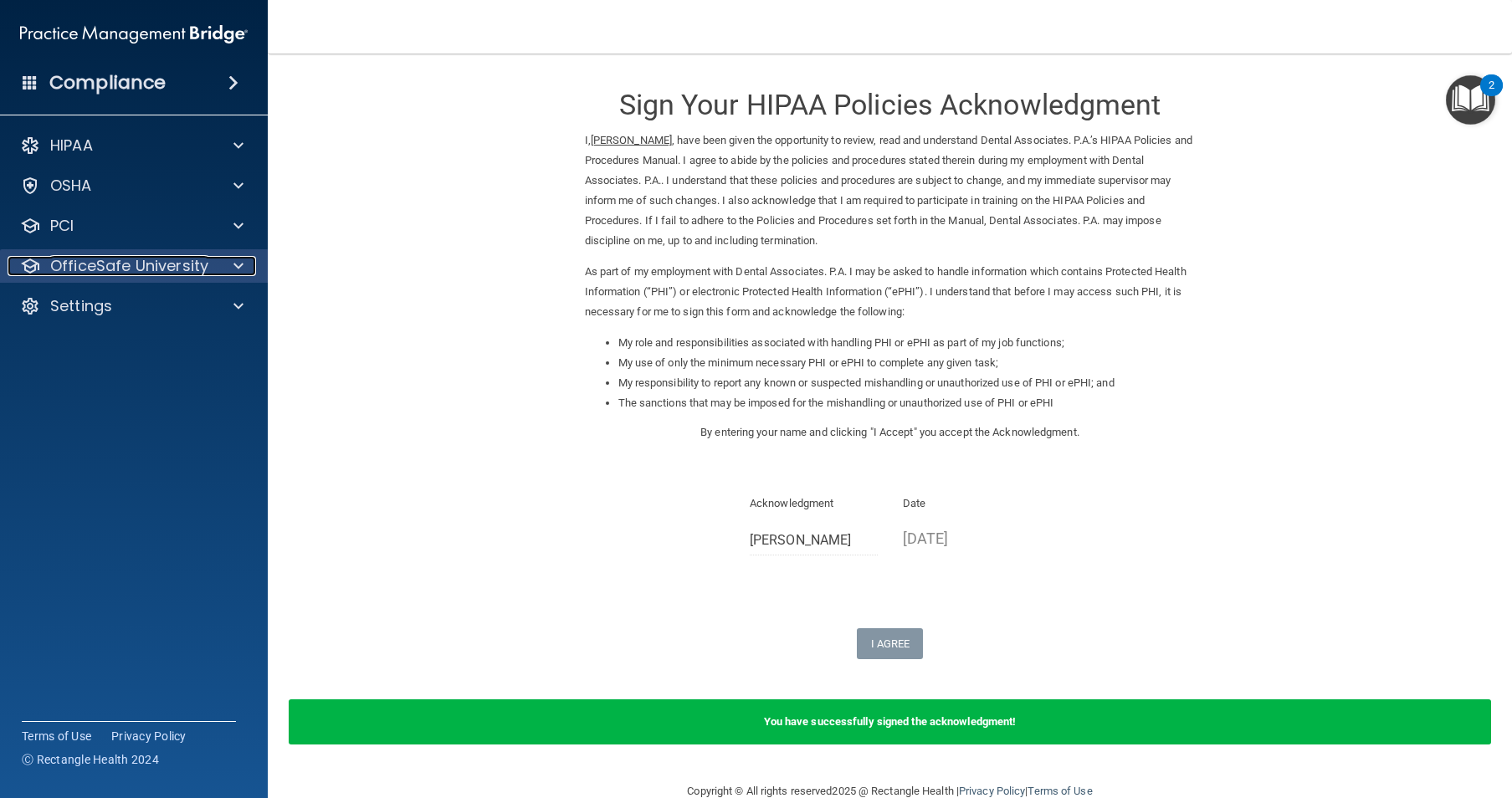
click at [234, 267] on div at bounding box center [236, 266] width 42 height 20
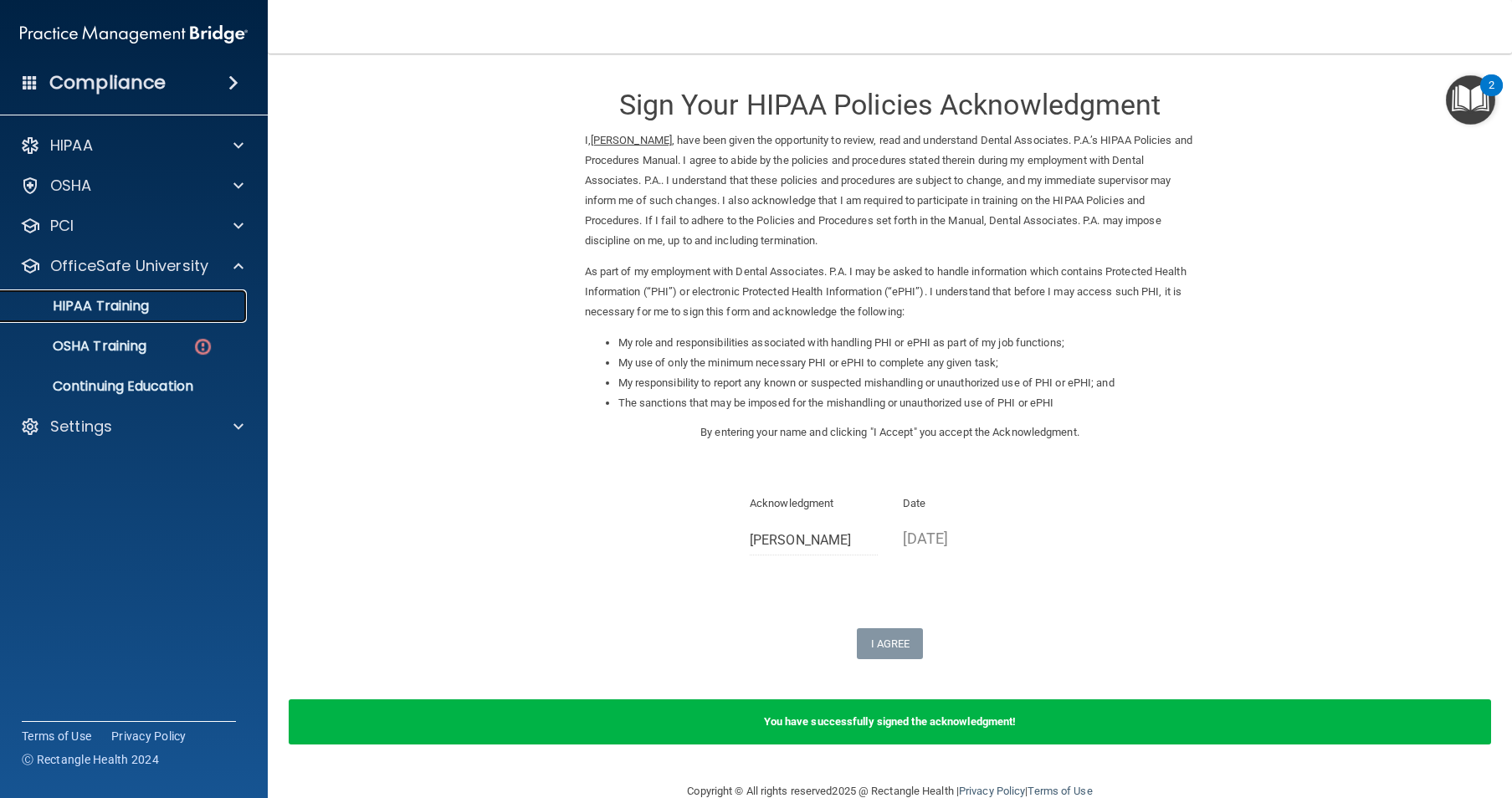
click at [217, 306] on div "HIPAA Training" at bounding box center [125, 306] width 228 height 17
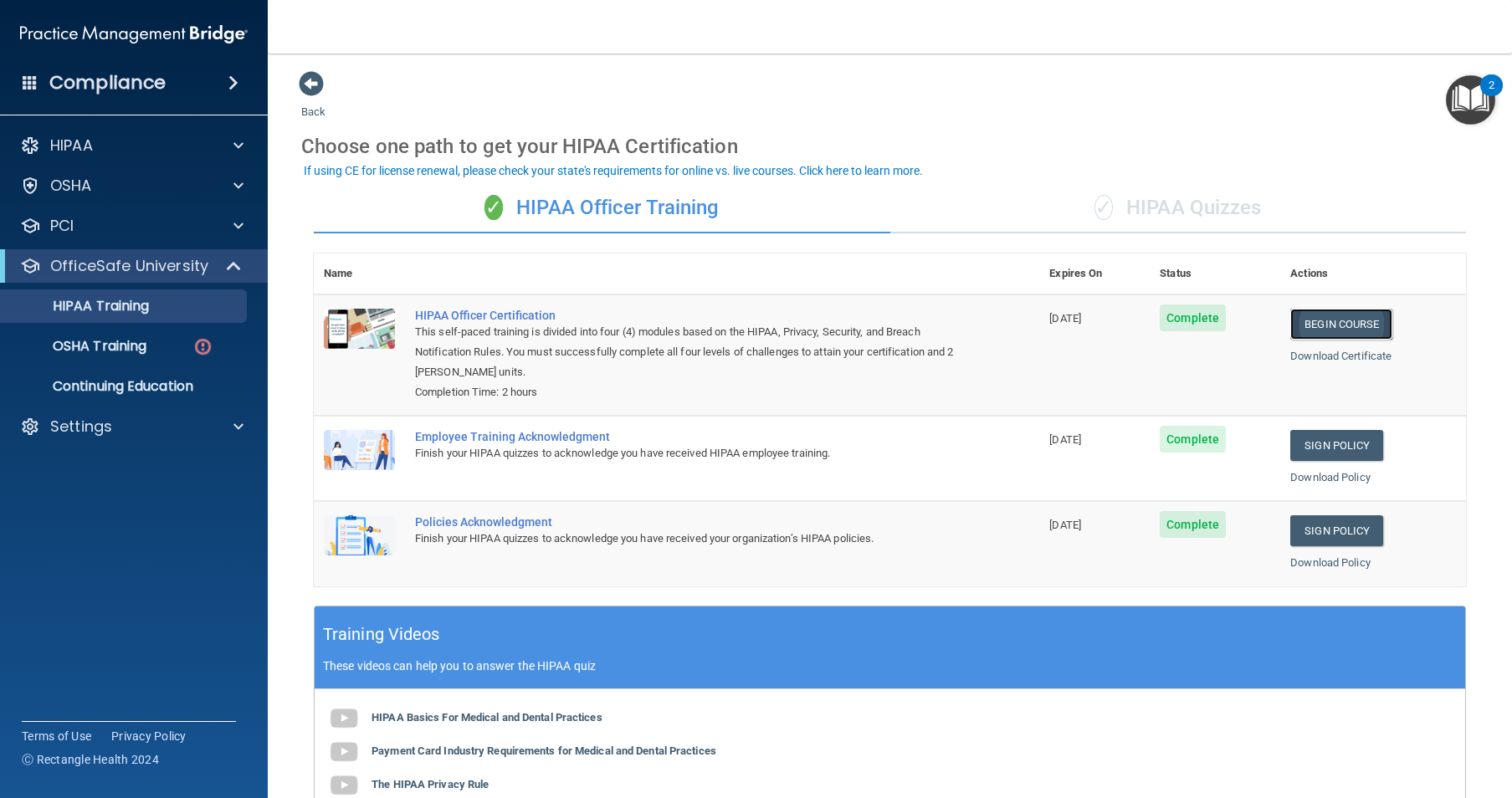
click at [1307, 323] on link "Begin Course" at bounding box center [1342, 323] width 102 height 31
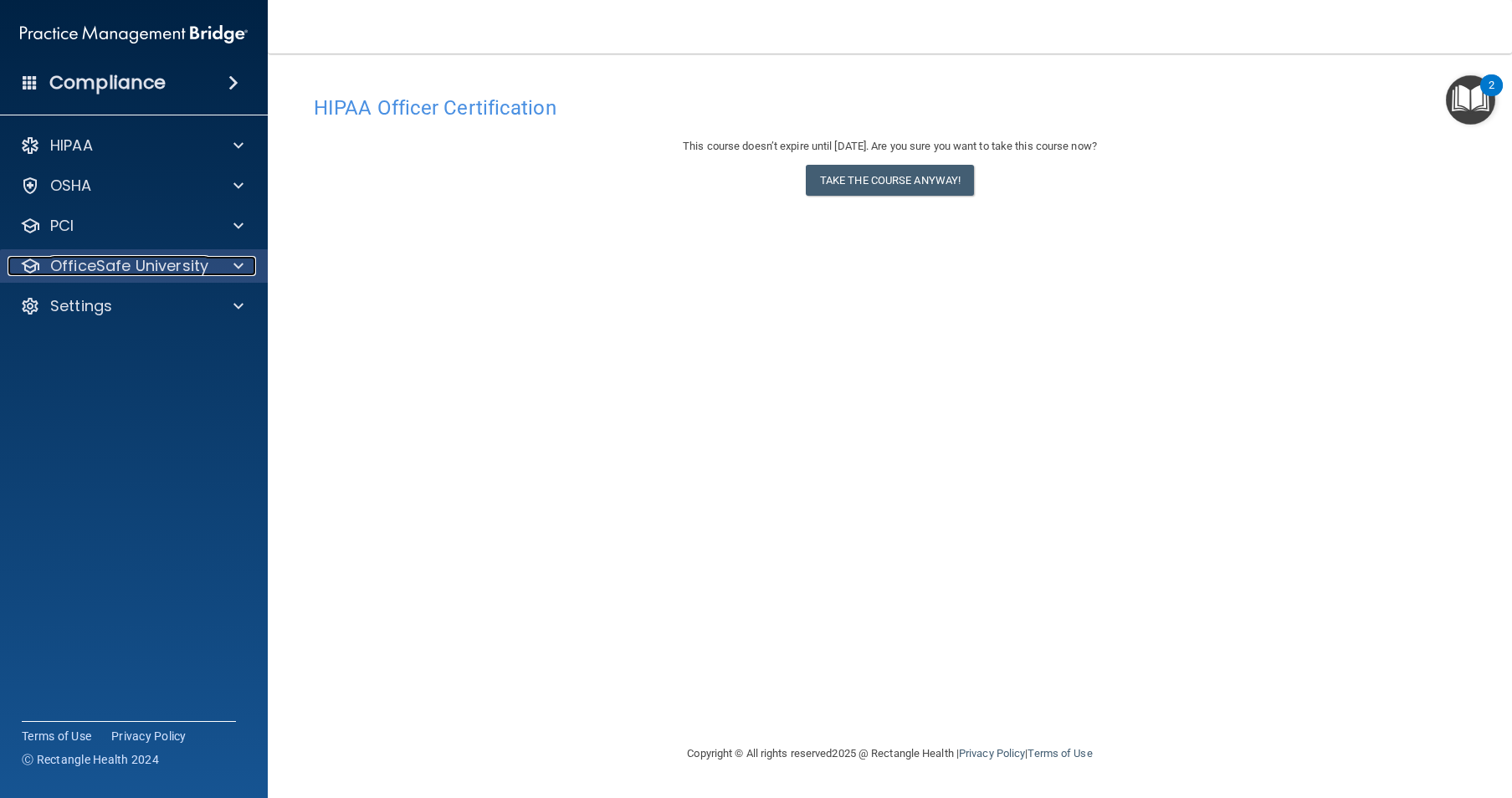
click at [240, 267] on span at bounding box center [238, 266] width 10 height 20
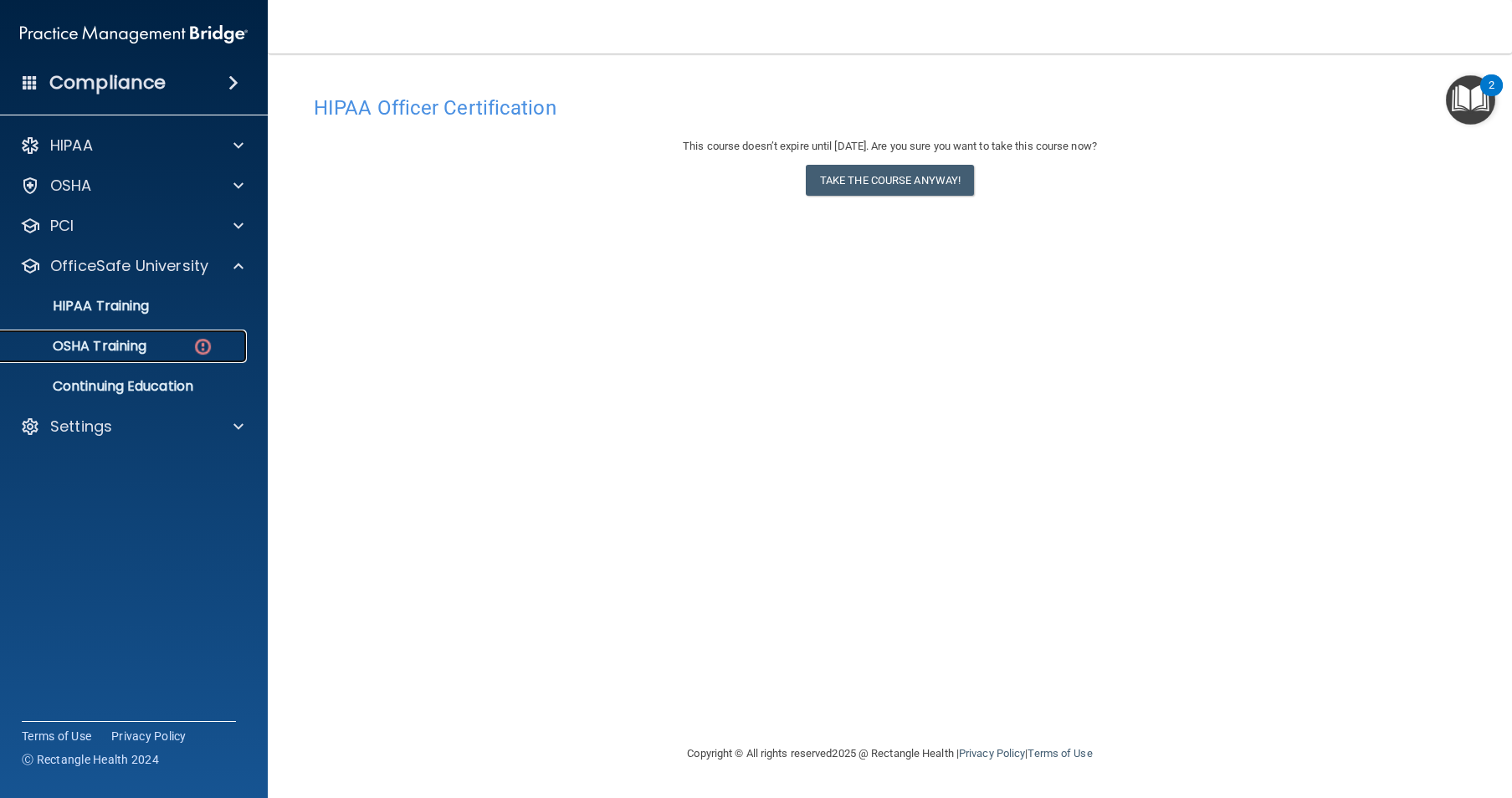
click at [212, 344] on img at bounding box center [203, 346] width 20 height 20
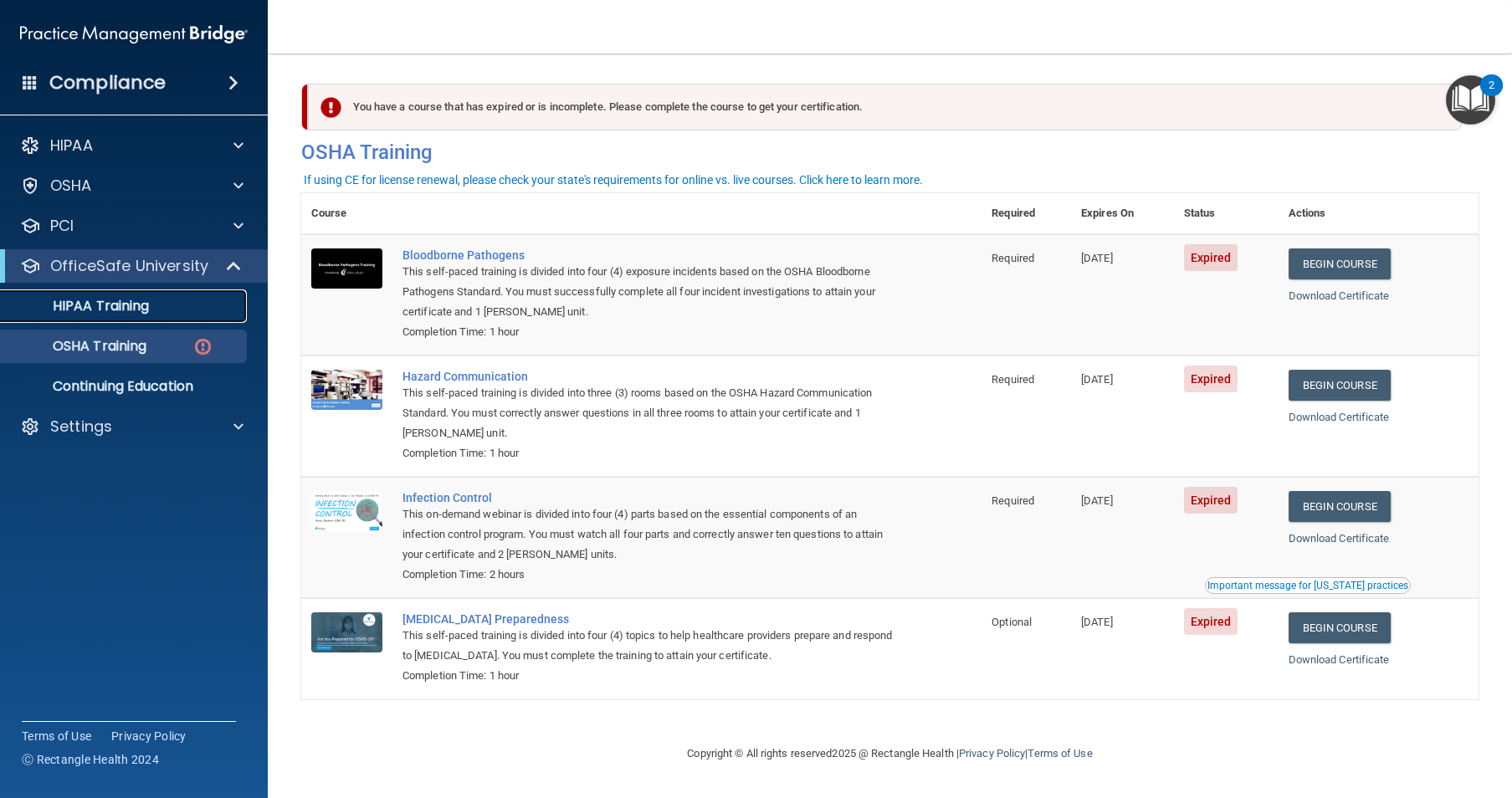
click at [135, 318] on link "HIPAA Training" at bounding box center [115, 306] width 264 height 34
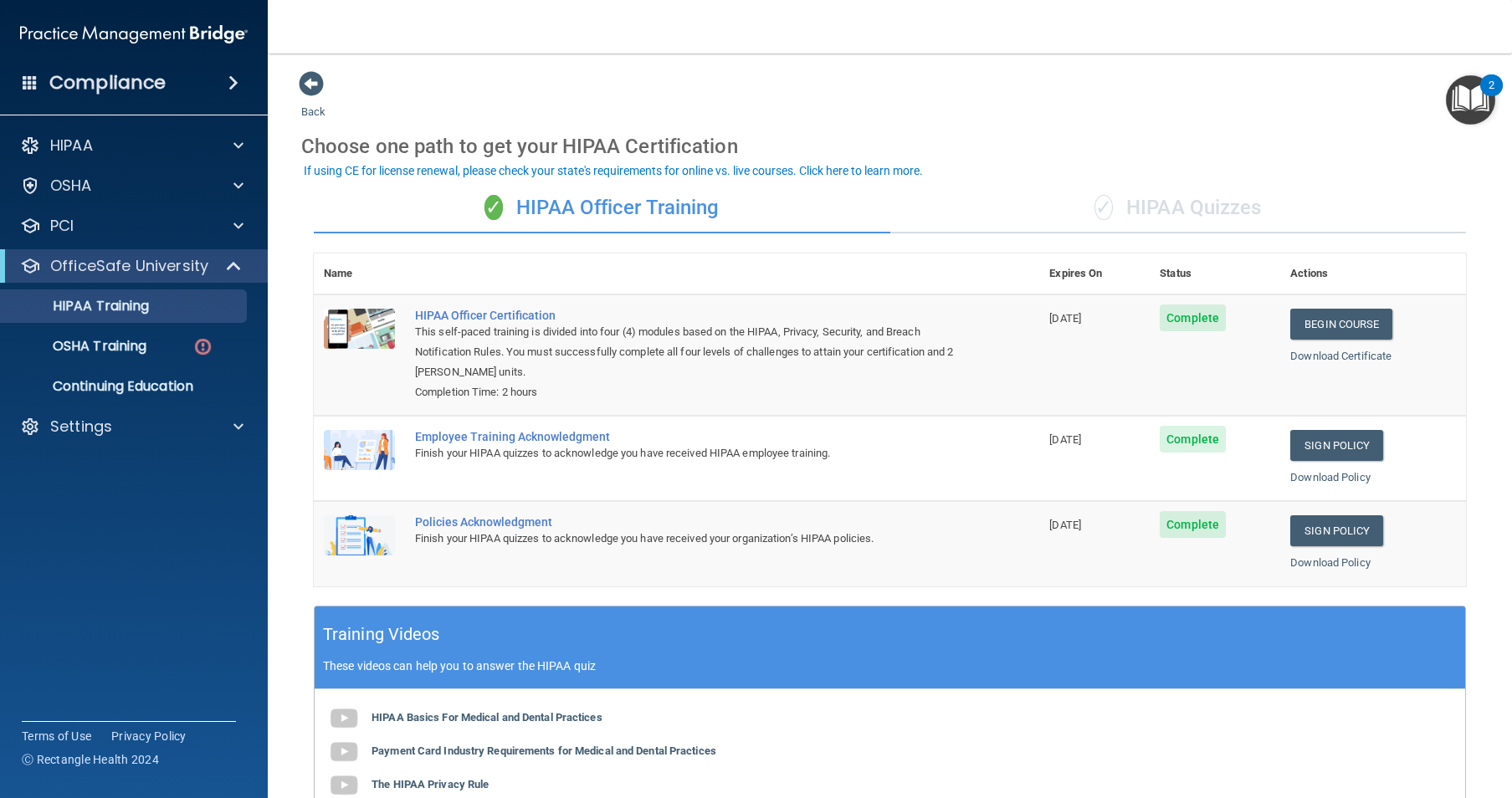
click at [1160, 221] on div "✓ HIPAA Quizzes" at bounding box center [1178, 209] width 577 height 50
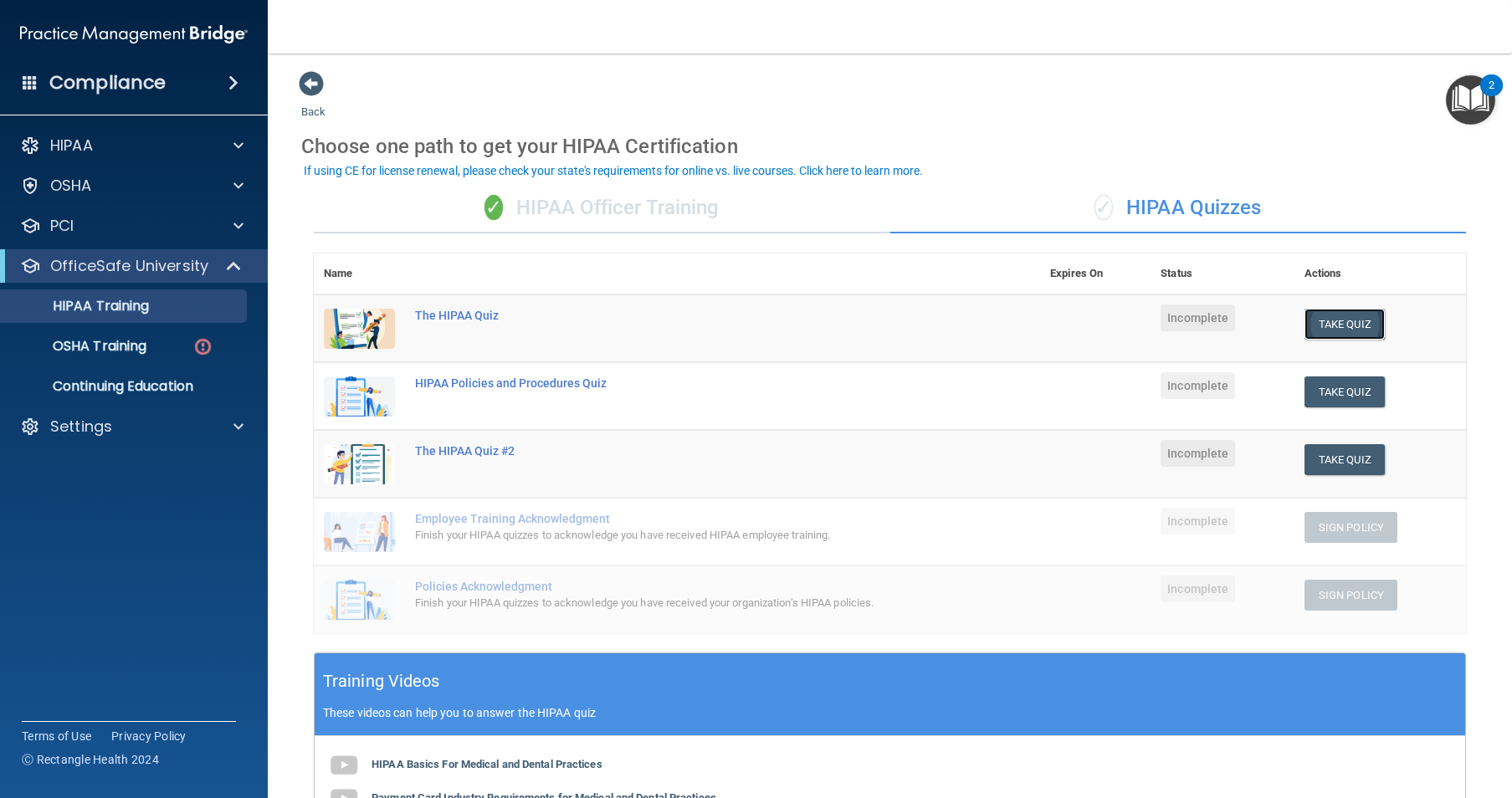
click at [1316, 328] on button "Take Quiz" at bounding box center [1344, 323] width 80 height 31
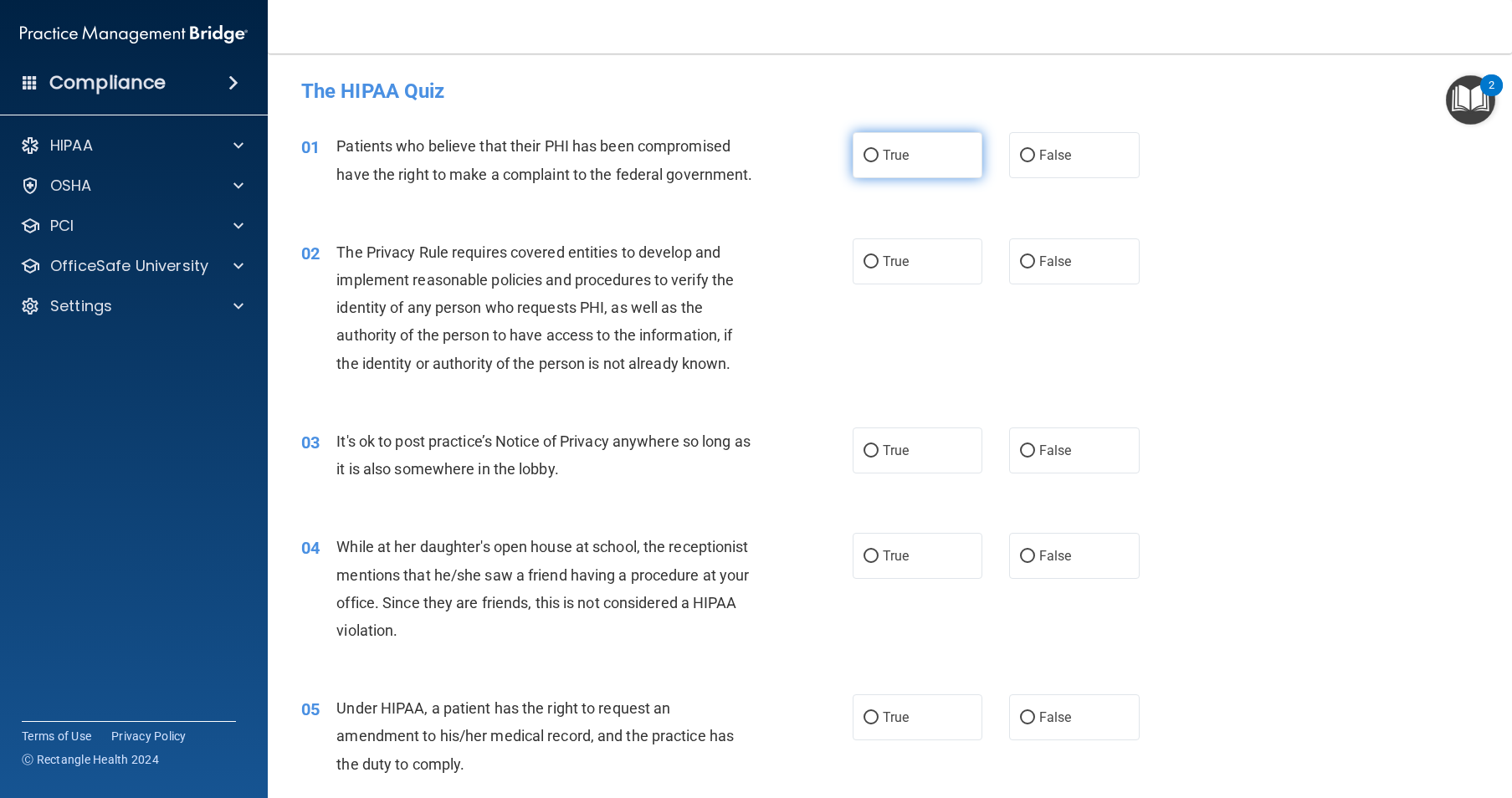
click at [883, 160] on span "True" at bounding box center [896, 155] width 26 height 16
click at [879, 160] on input "True" at bounding box center [871, 156] width 15 height 12
radio input "true"
click at [867, 268] on input "True" at bounding box center [871, 262] width 15 height 12
radio input "true"
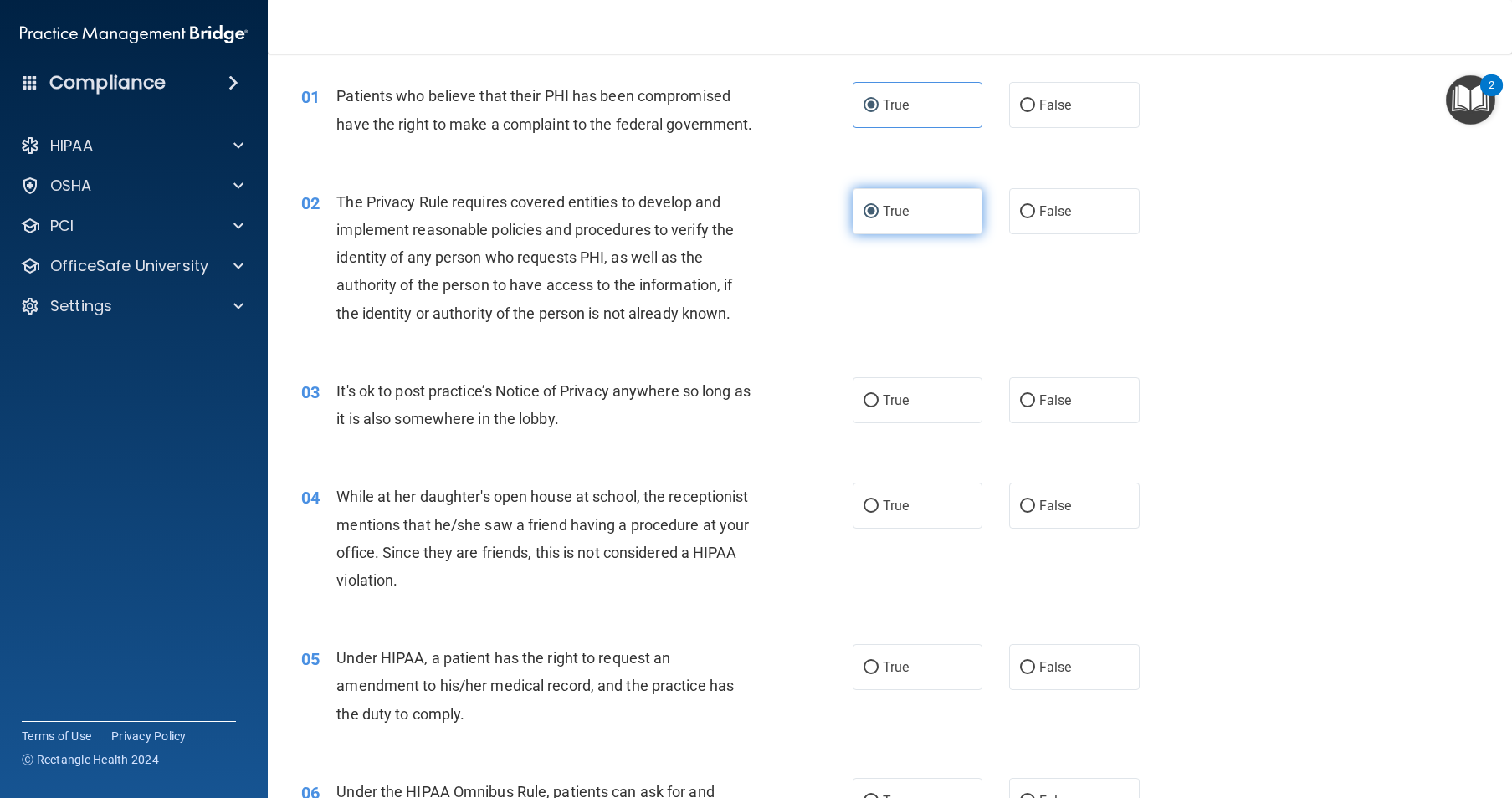
scroll to position [250, 0]
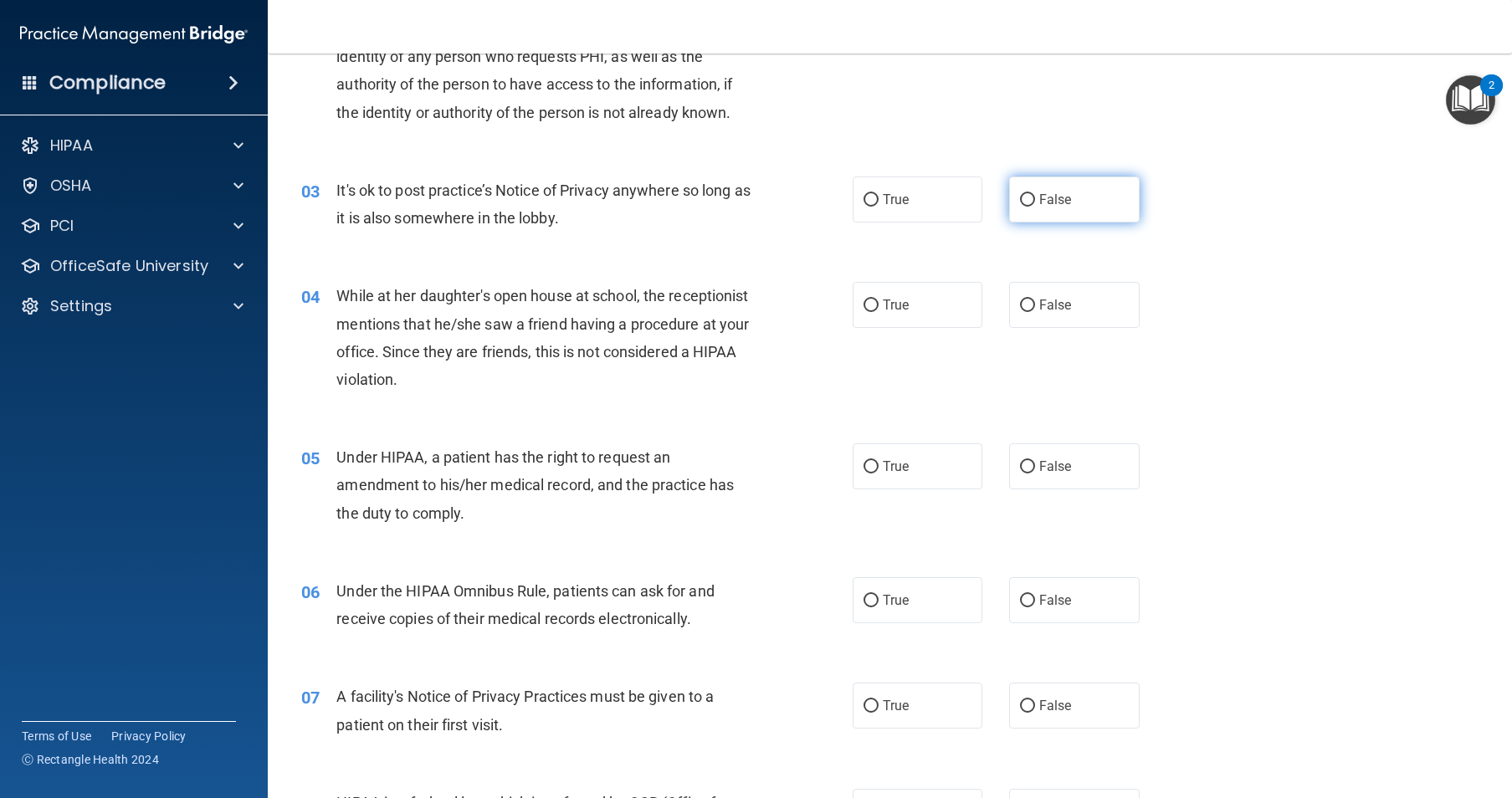
click at [1020, 207] on input "False" at bounding box center [1028, 199] width 15 height 12
radio input "true"
click at [1020, 312] on input "False" at bounding box center [1028, 305] width 15 height 12
radio input "true"
click at [875, 489] on label "True" at bounding box center [918, 466] width 130 height 46
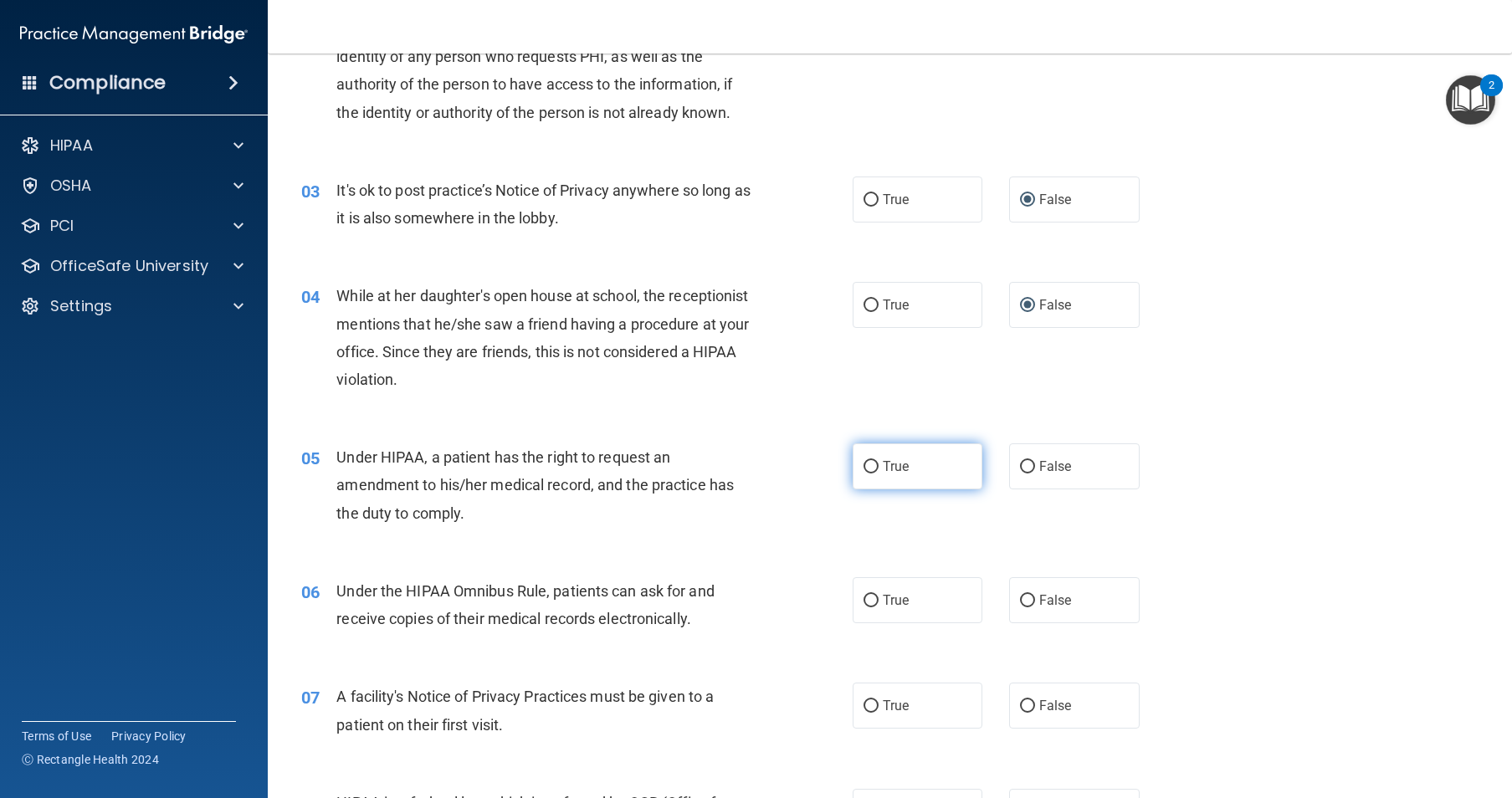
click at [875, 473] on input "True" at bounding box center [871, 467] width 15 height 12
radio input "true"
click at [1020, 473] on input "False" at bounding box center [1028, 467] width 15 height 12
radio input "true"
radio input "false"
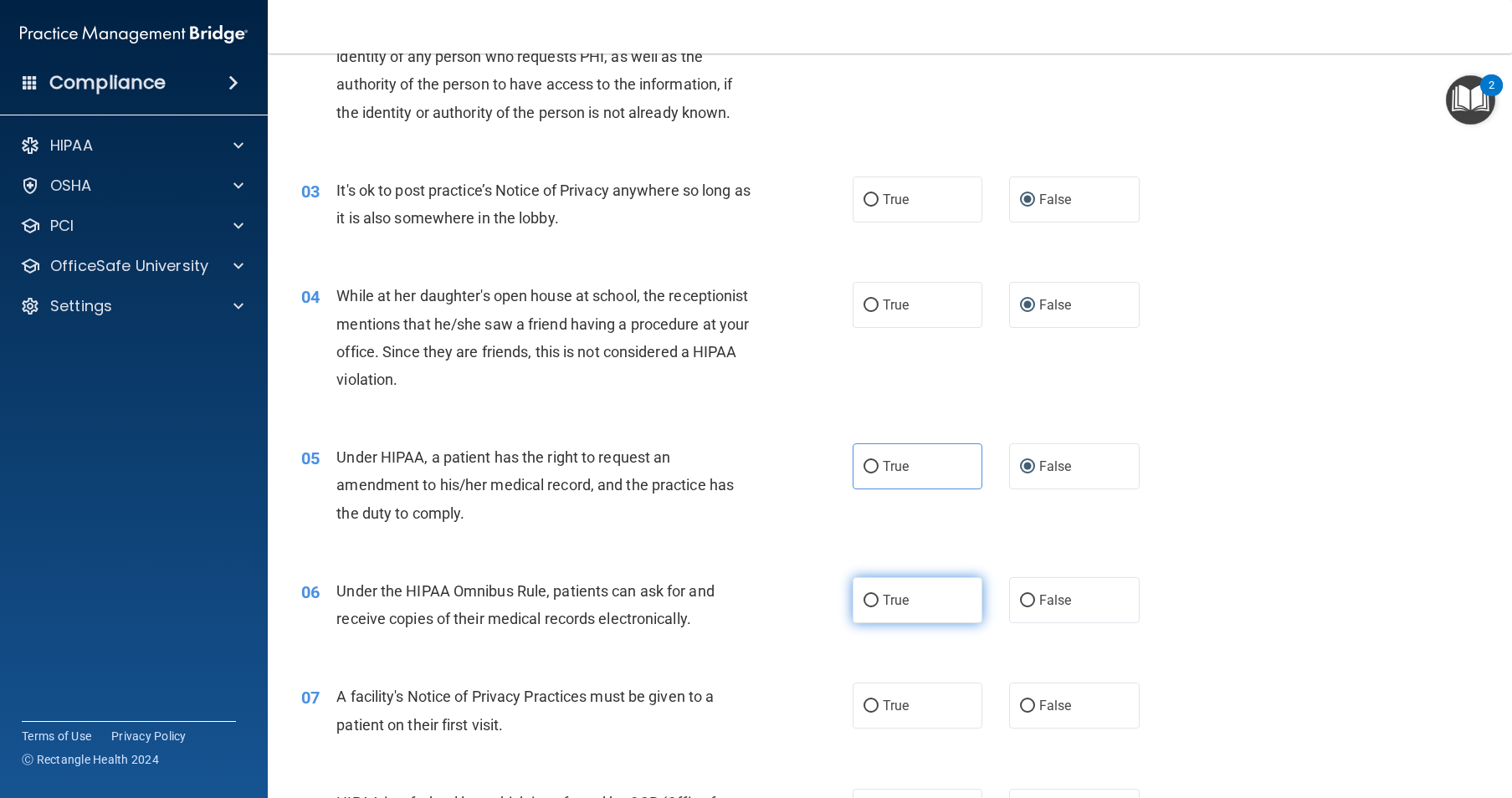
click at [875, 623] on label "True" at bounding box center [918, 600] width 130 height 46
click at [875, 607] on input "True" at bounding box center [871, 601] width 15 height 12
radio input "true"
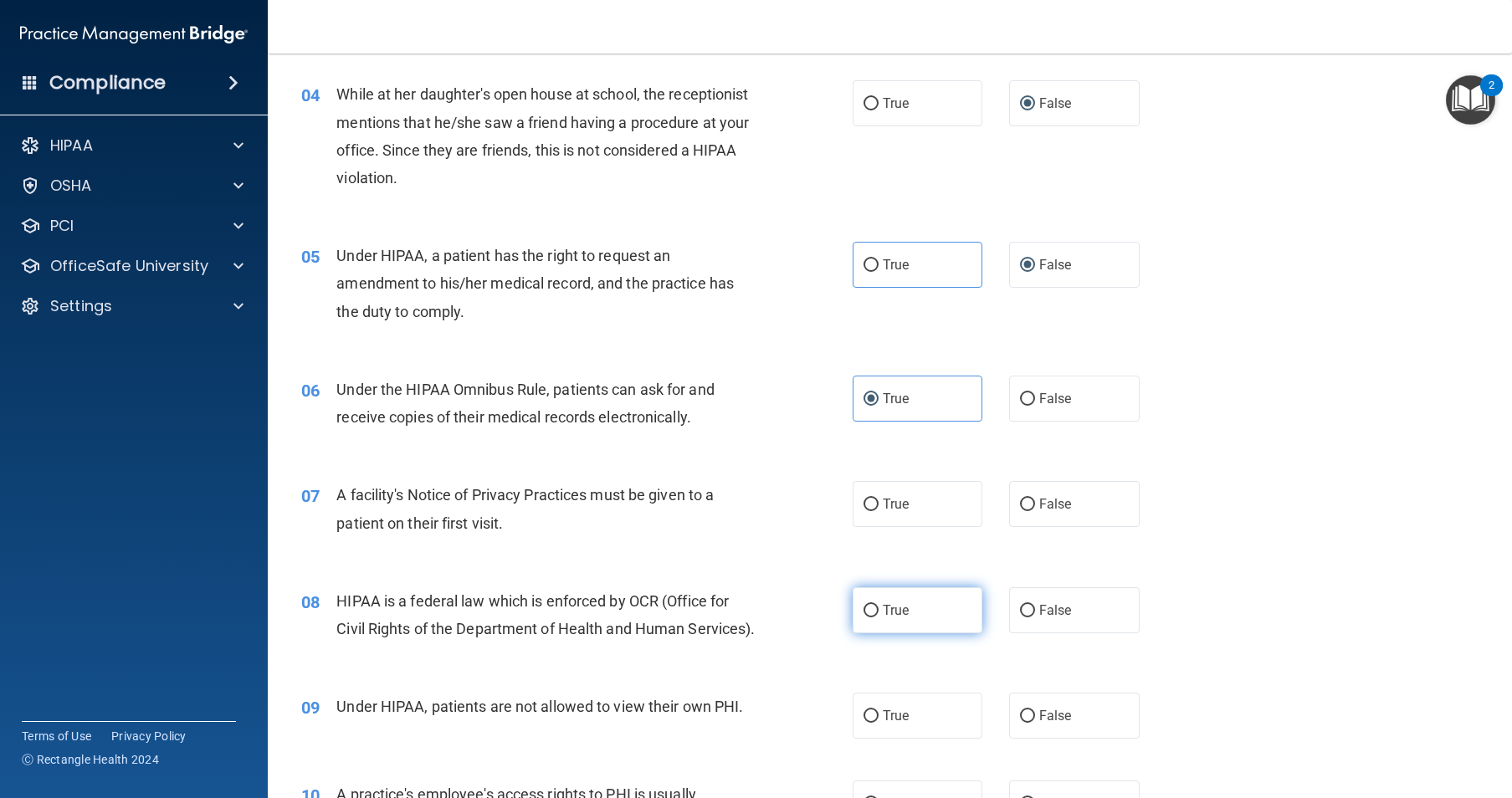
scroll to position [502, 0]
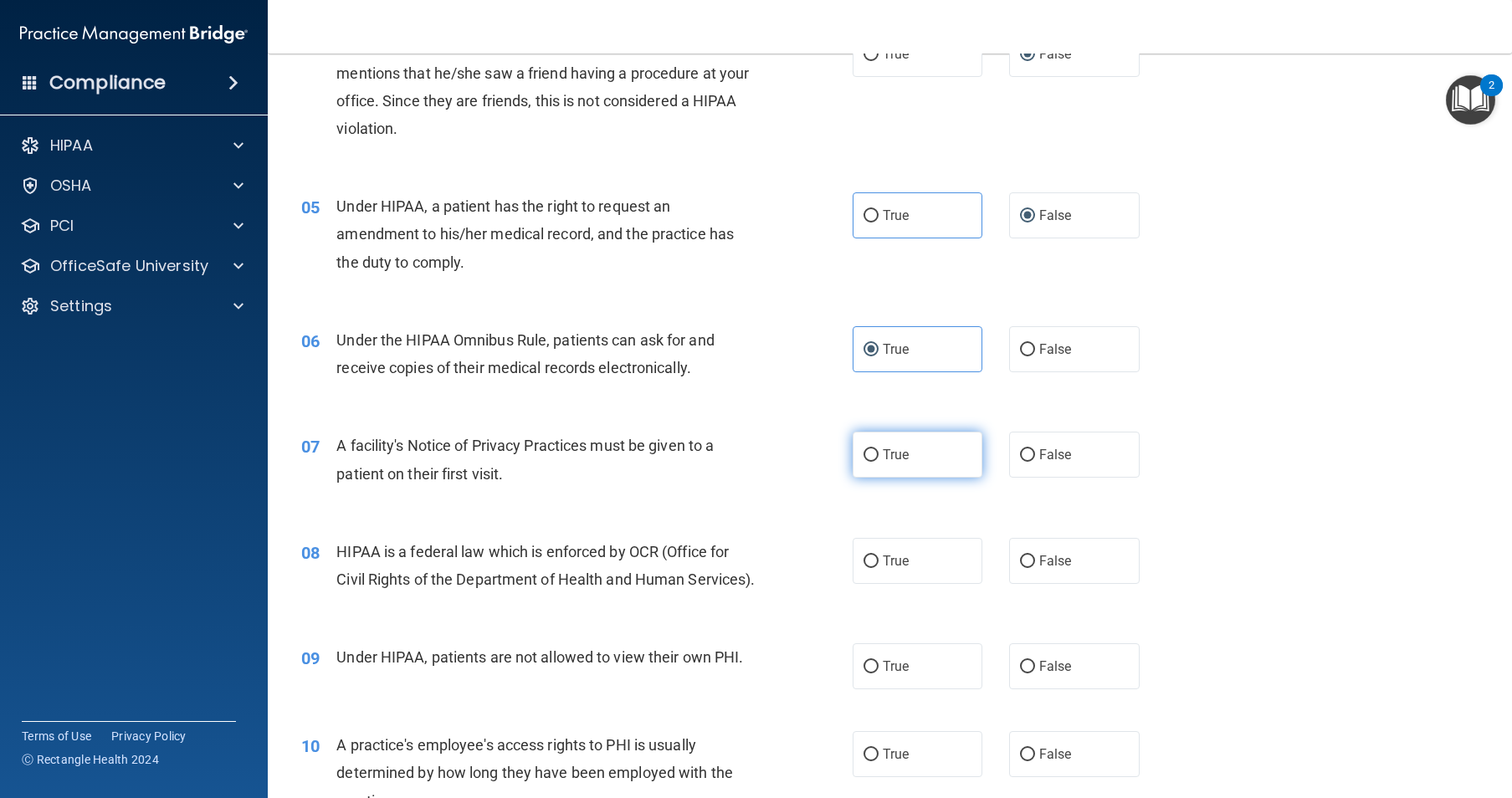
click at [868, 462] on input "True" at bounding box center [871, 454] width 15 height 12
radio input "true"
click at [873, 584] on label "True" at bounding box center [918, 561] width 130 height 46
click at [873, 568] on input "True" at bounding box center [871, 561] width 15 height 12
radio input "true"
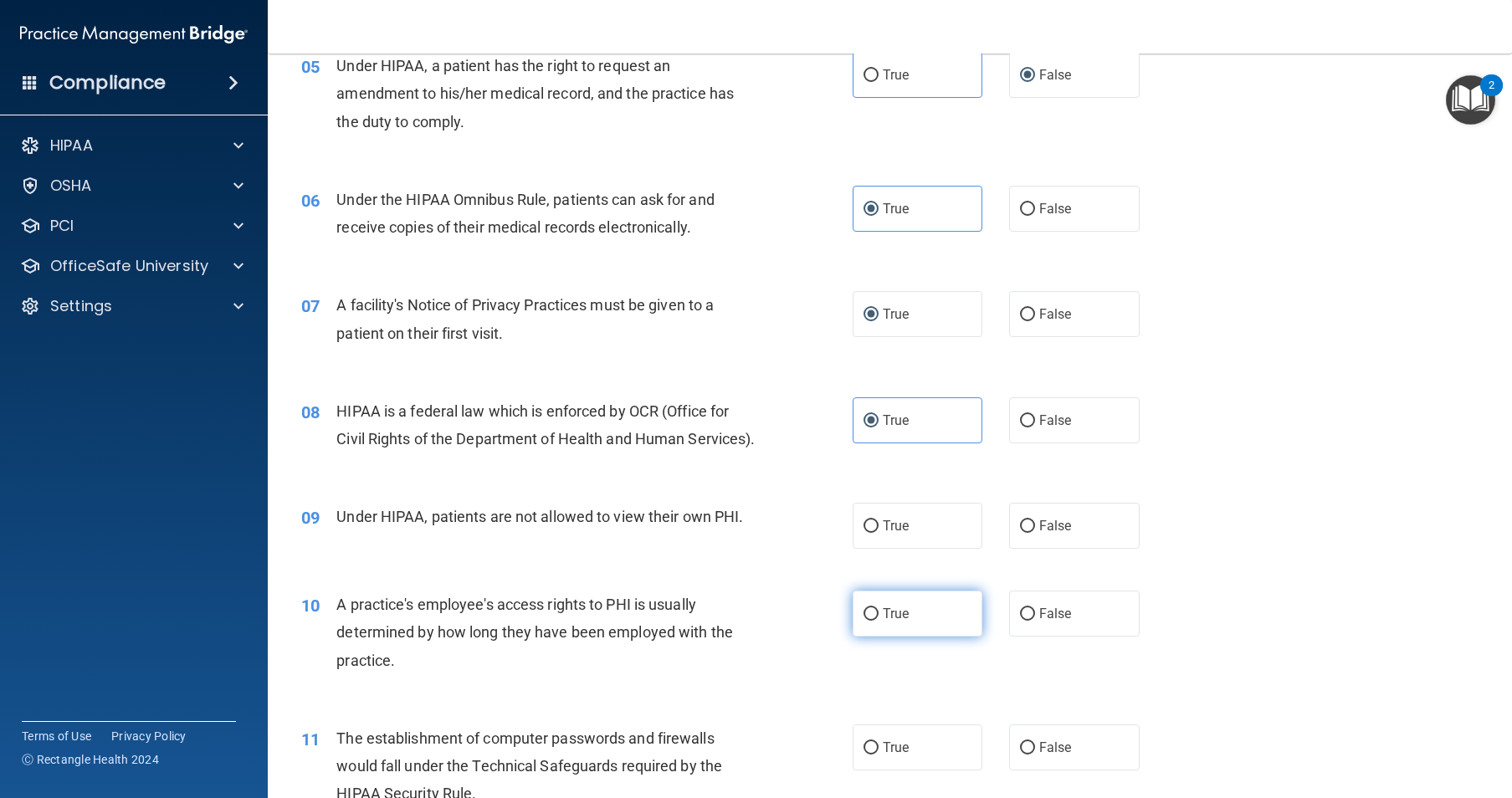
scroll to position [752, 0]
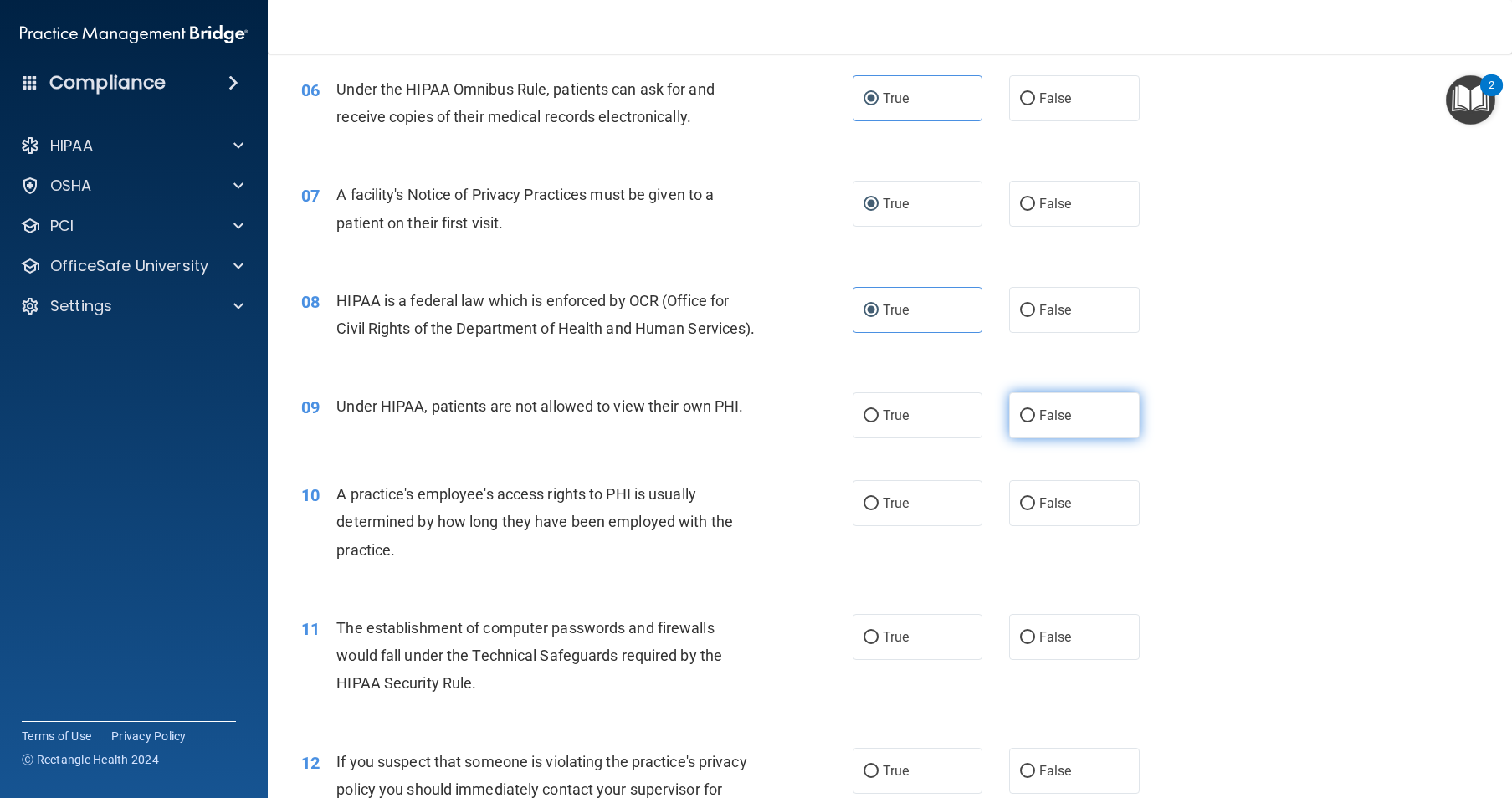
click at [1020, 423] on input "False" at bounding box center [1028, 415] width 15 height 12
radio input "true"
click at [1020, 510] on input "False" at bounding box center [1028, 503] width 15 height 12
radio input "true"
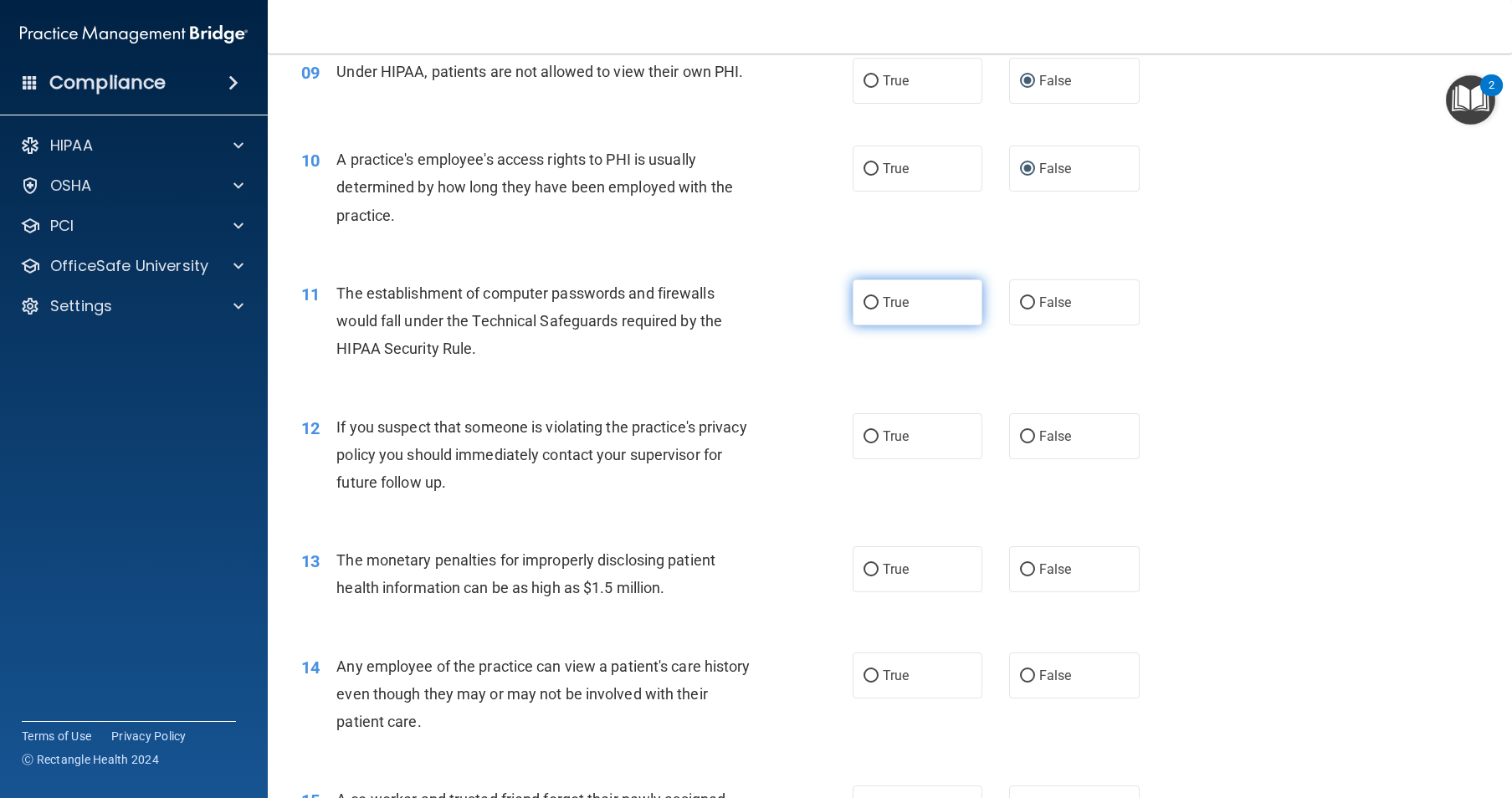
click at [864, 309] on input "True" at bounding box center [871, 303] width 15 height 12
radio input "true"
drag, startPoint x: 871, startPoint y: 493, endPoint x: 880, endPoint y: 494, distance: 9.1
click at [873, 459] on label "True" at bounding box center [918, 436] width 130 height 46
click at [873, 443] on input "True" at bounding box center [871, 437] width 15 height 12
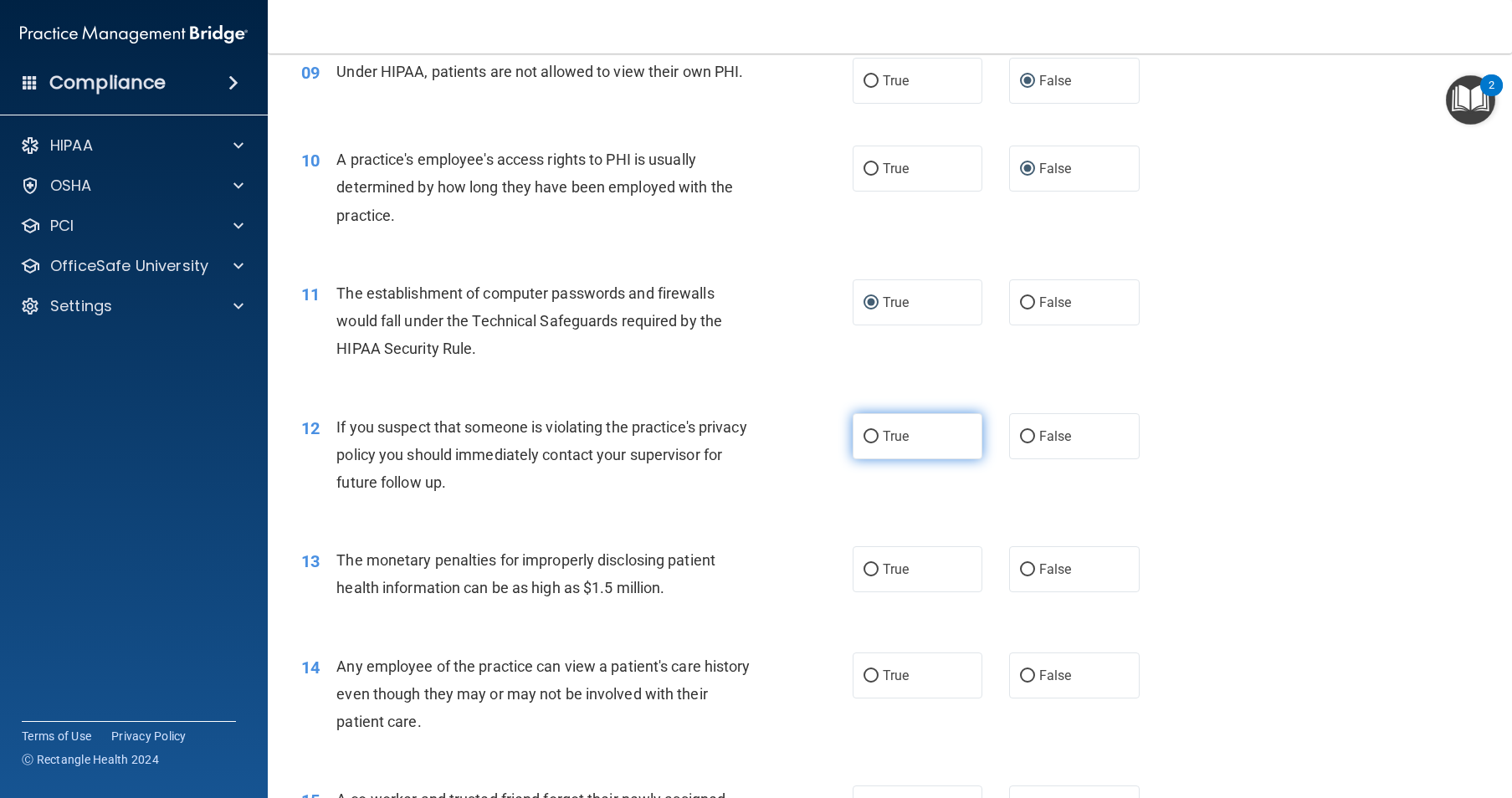
radio input "true"
click at [868, 592] on label "True" at bounding box center [918, 569] width 130 height 46
click at [868, 576] on input "True" at bounding box center [871, 569] width 15 height 12
radio input "true"
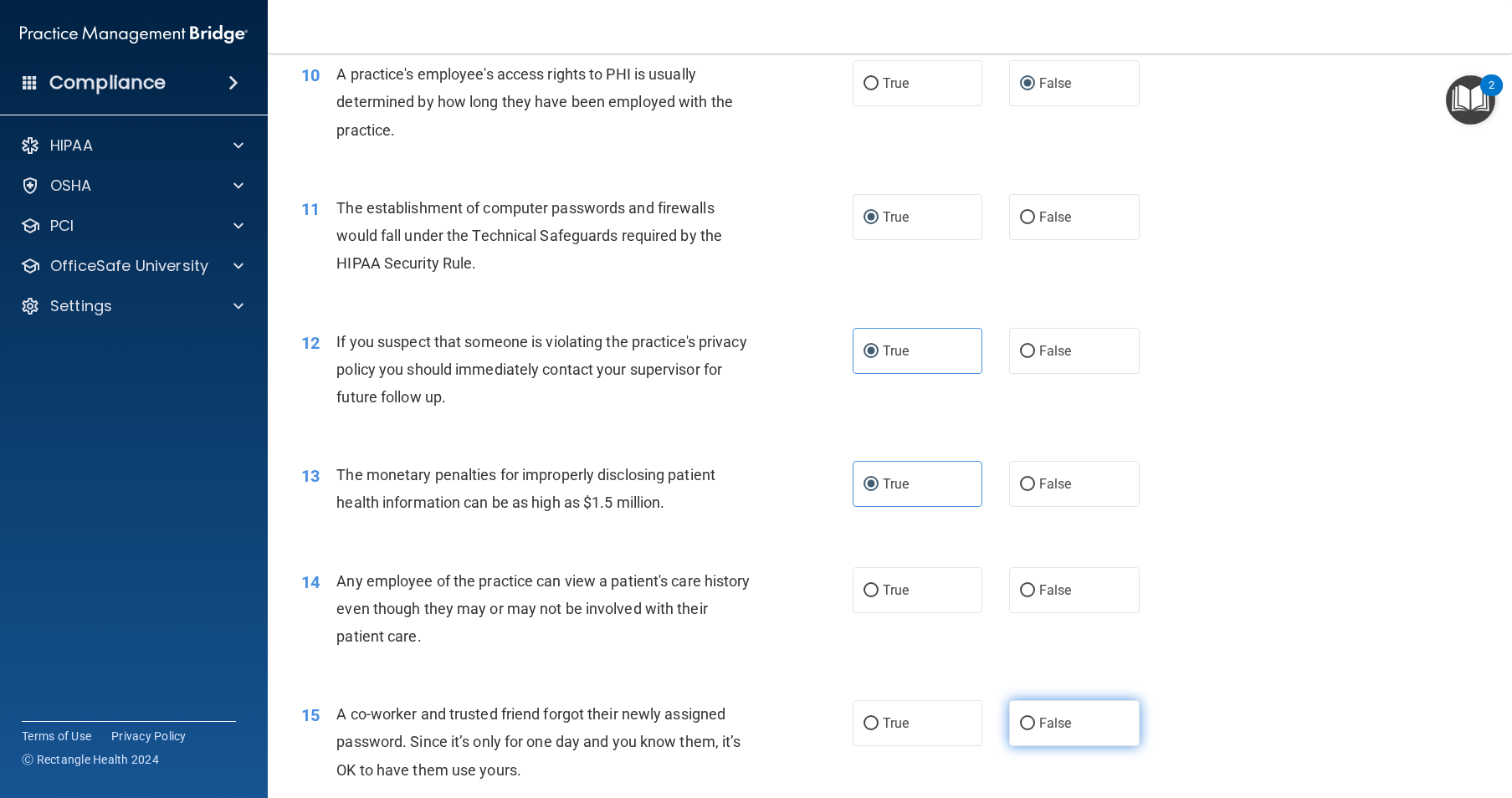
scroll to position [1254, 0]
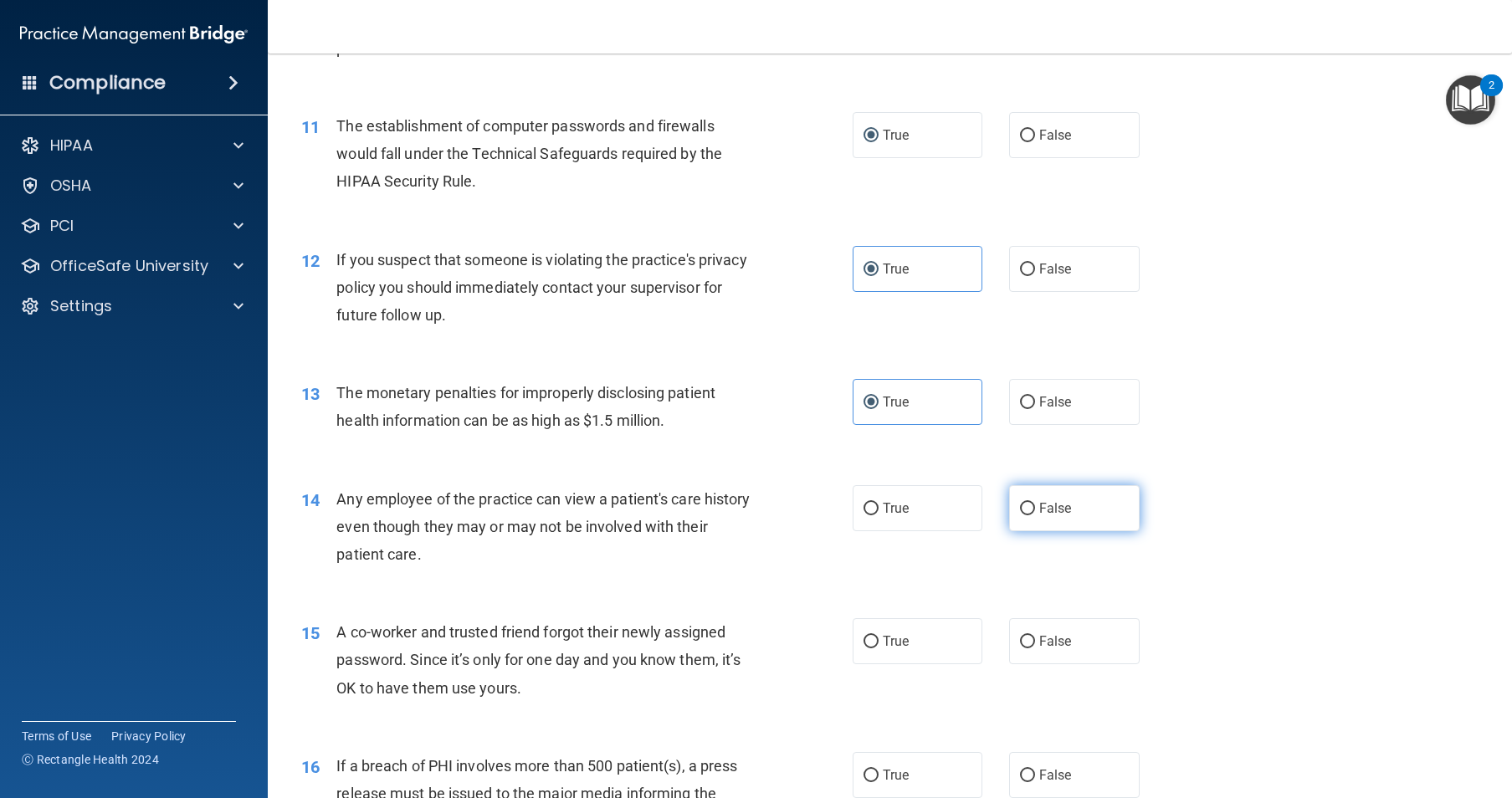
click at [1025, 515] on input "False" at bounding box center [1028, 508] width 15 height 12
radio input "true"
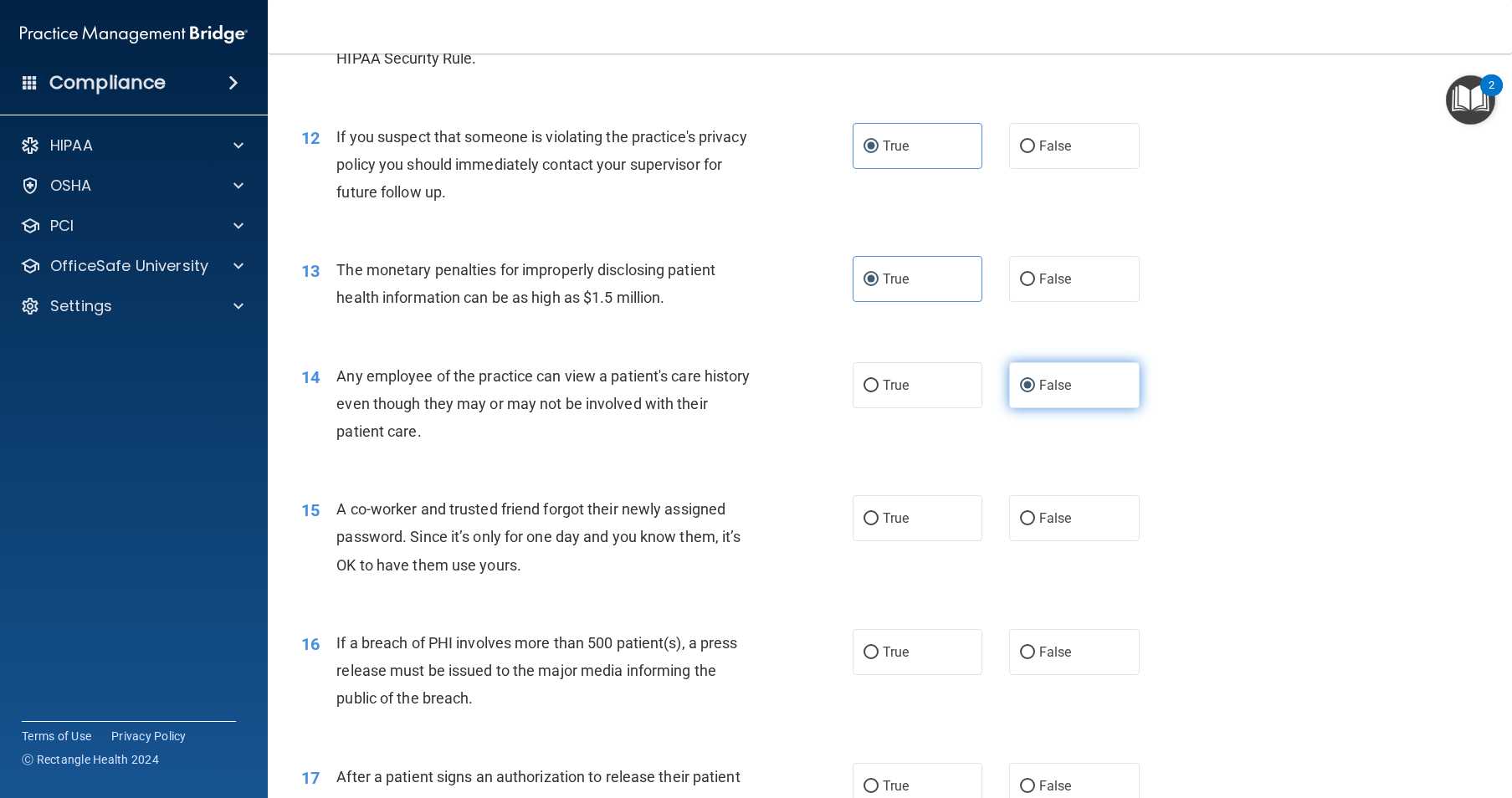
scroll to position [1422, 0]
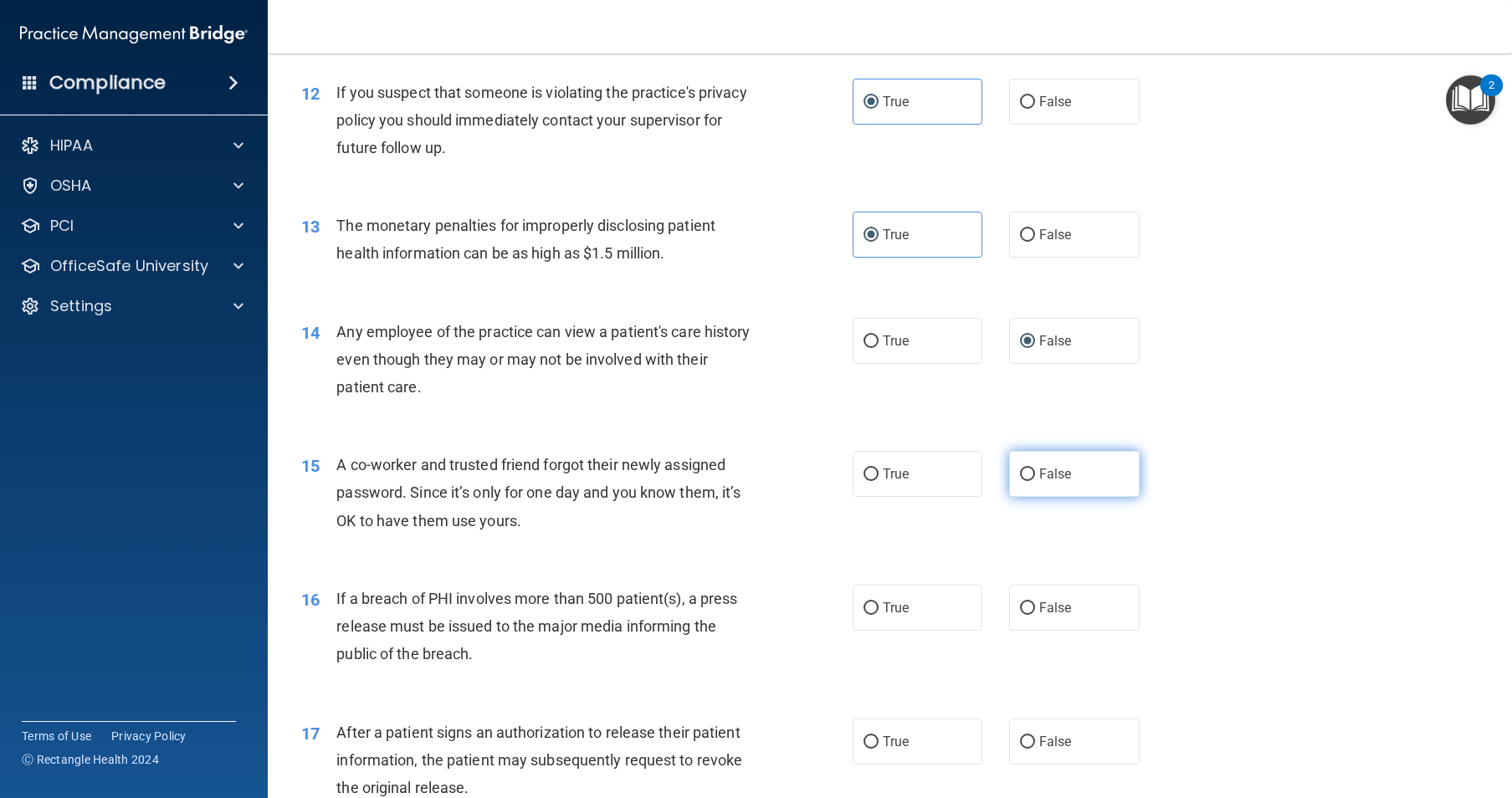
click at [1020, 480] on input "False" at bounding box center [1028, 474] width 15 height 12
radio input "true"
click at [871, 615] on input "True" at bounding box center [871, 608] width 15 height 12
radio input "true"
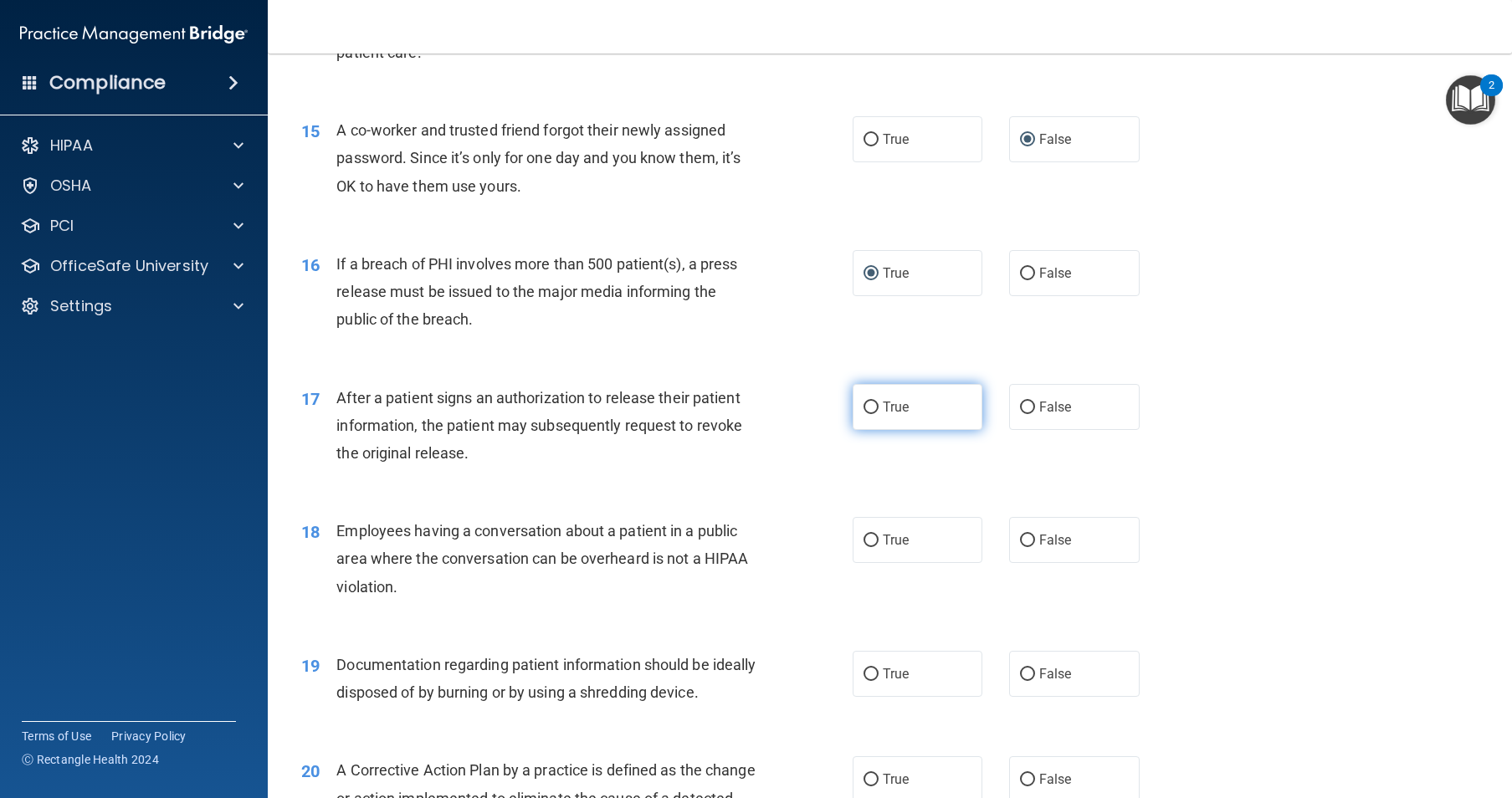
click at [859, 430] on label "True" at bounding box center [918, 406] width 130 height 46
click at [1021, 547] on input "False" at bounding box center [1028, 540] width 15 height 12
radio input "true"
click at [883, 414] on span "True" at bounding box center [896, 406] width 26 height 16
click at [879, 414] on input "True" at bounding box center [871, 407] width 15 height 12
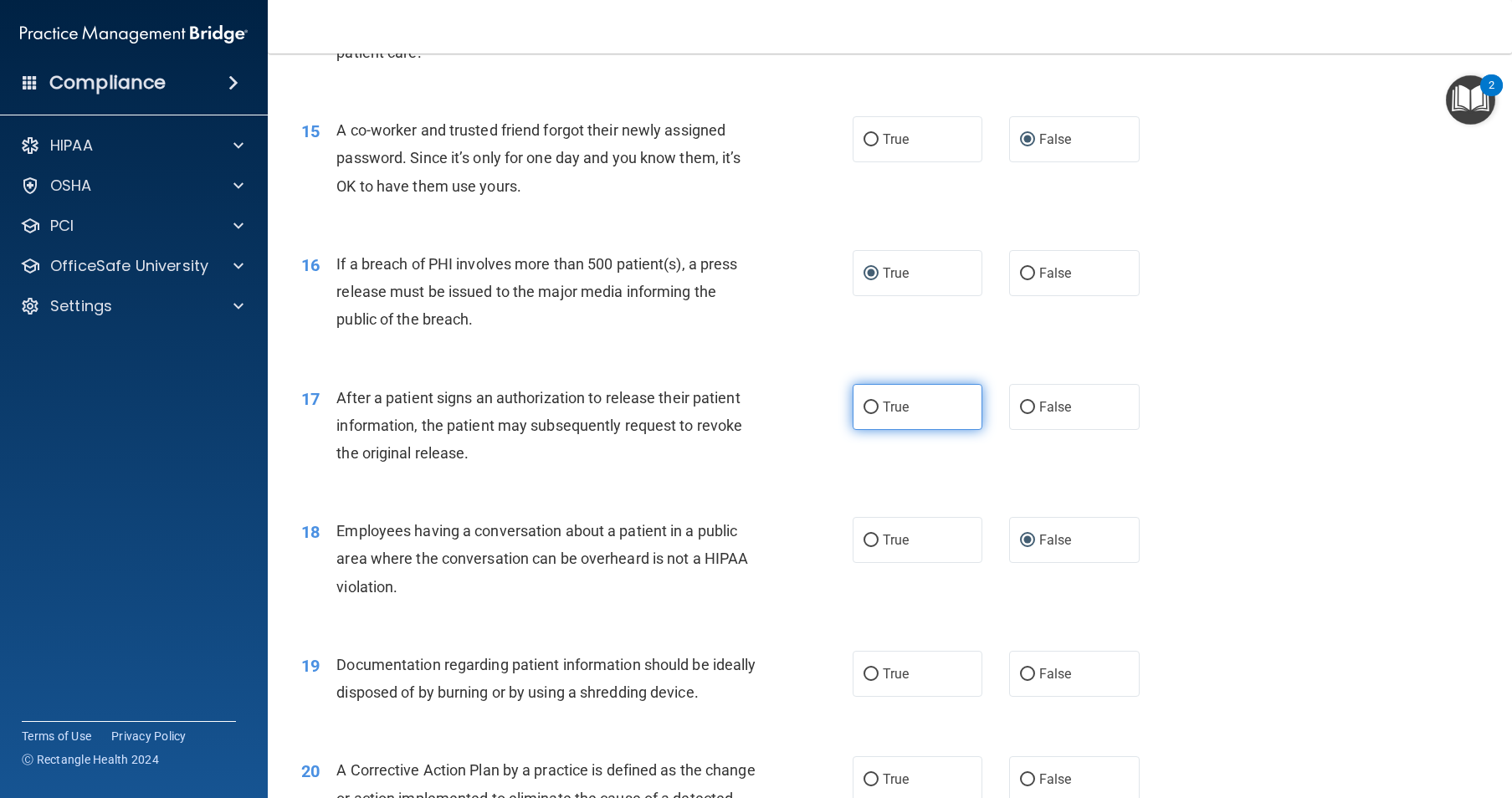
radio input "true"
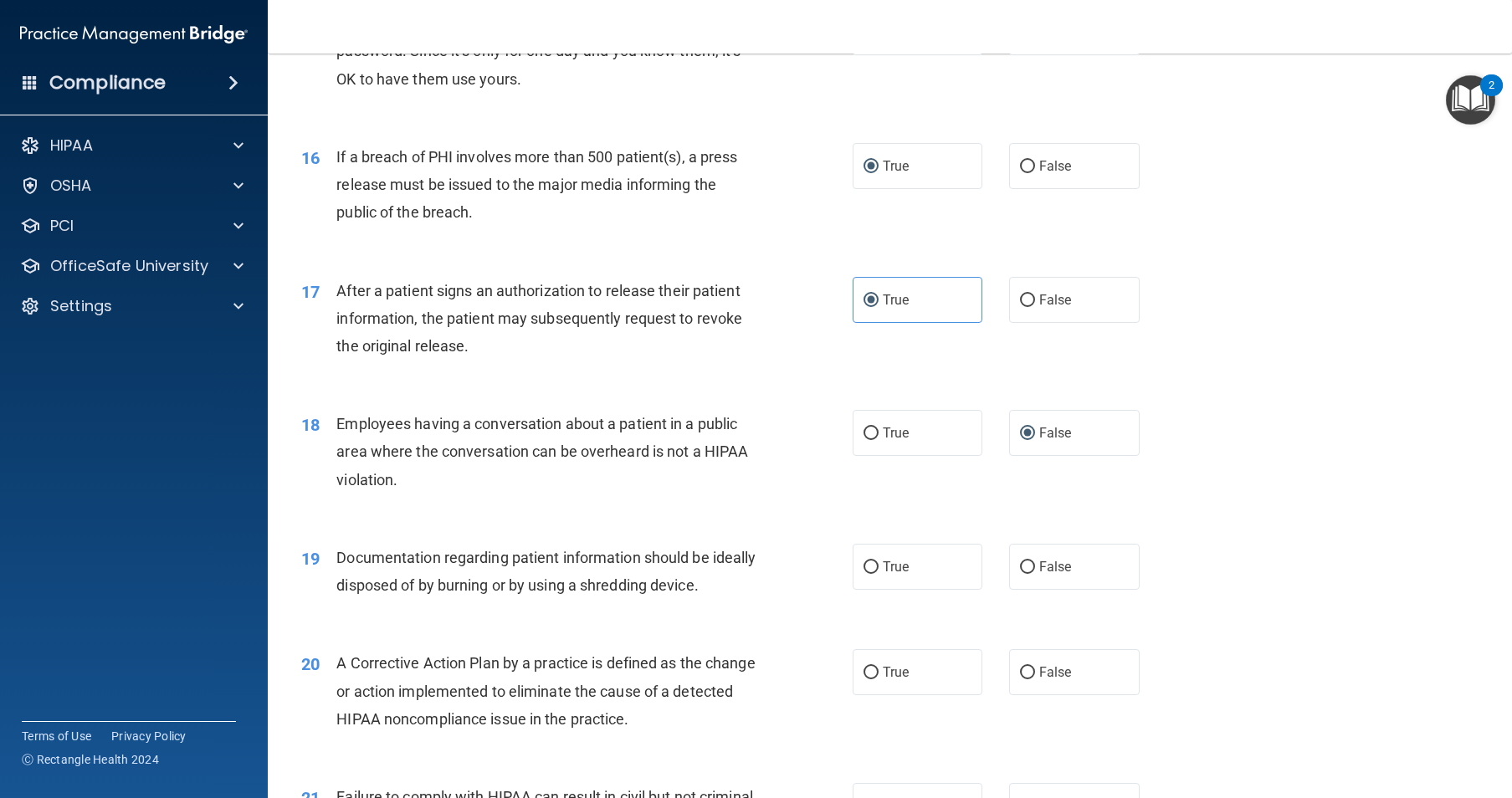
scroll to position [2008, 0]
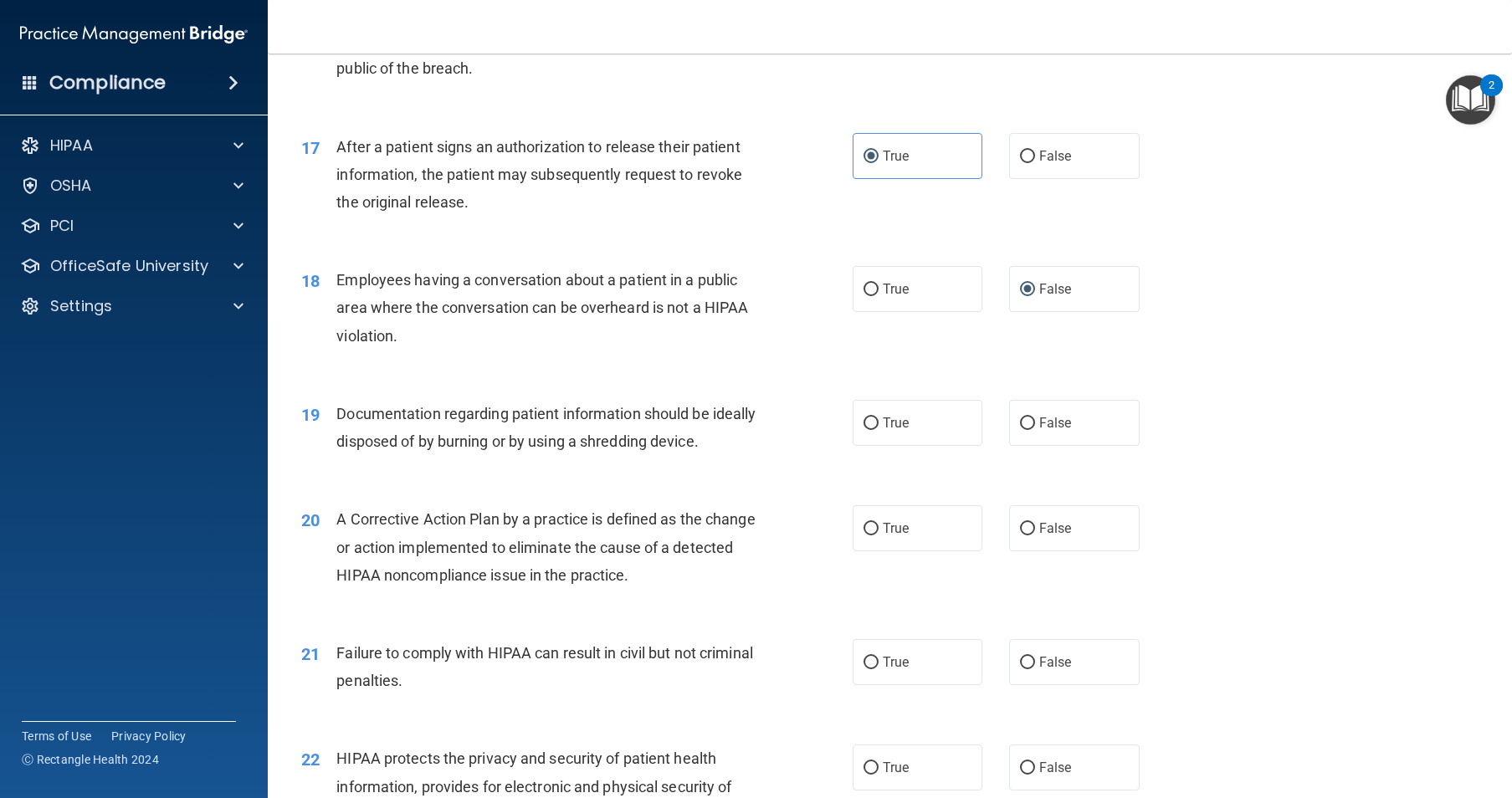
click at [889, 431] on span "True" at bounding box center [896, 422] width 26 height 16
click at [879, 430] on input "True" at bounding box center [871, 423] width 15 height 12
radio input "true"
click at [883, 536] on span "True" at bounding box center [896, 528] width 26 height 16
click at [878, 535] on input "True" at bounding box center [871, 528] width 15 height 12
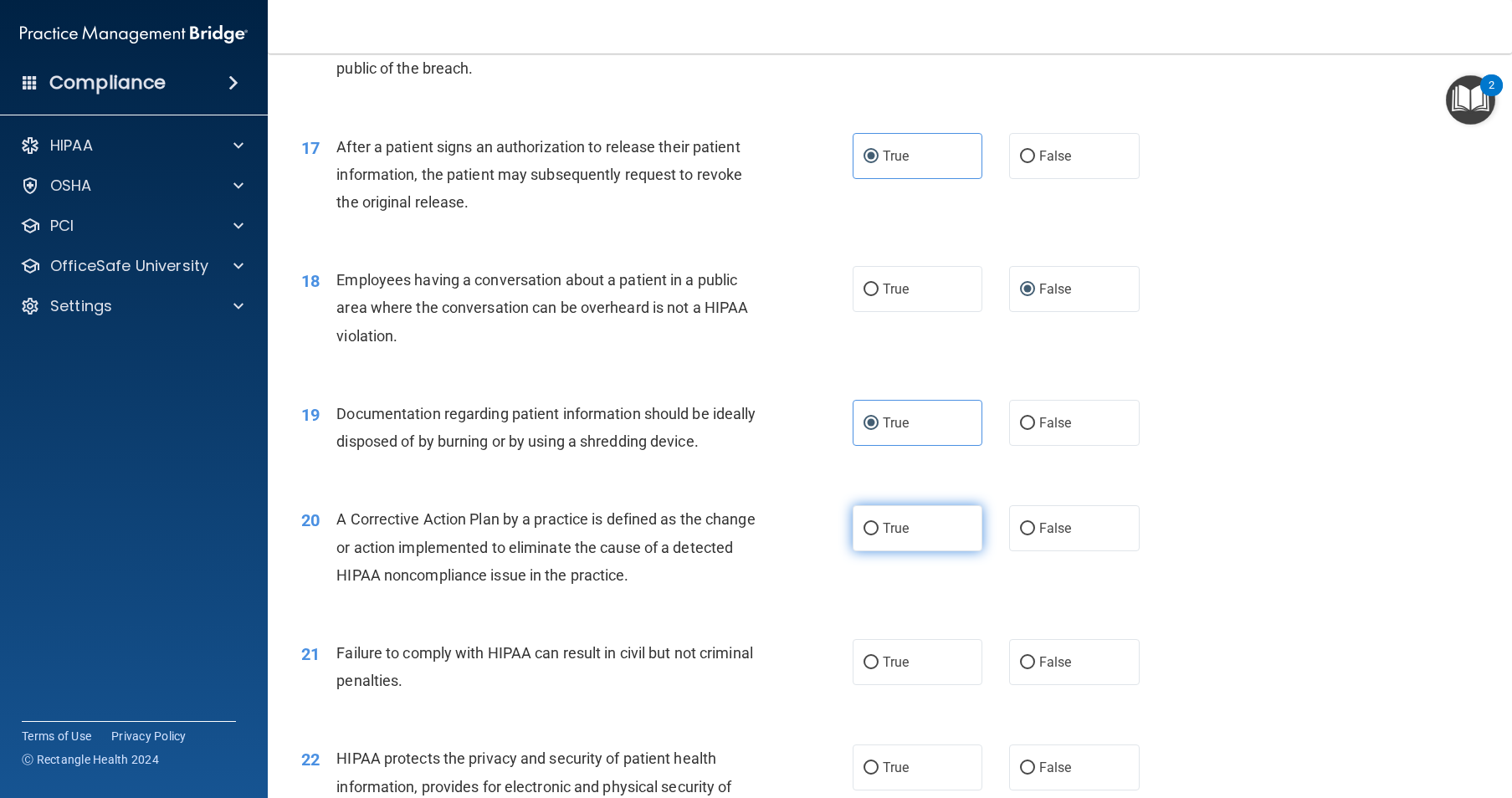
radio input "true"
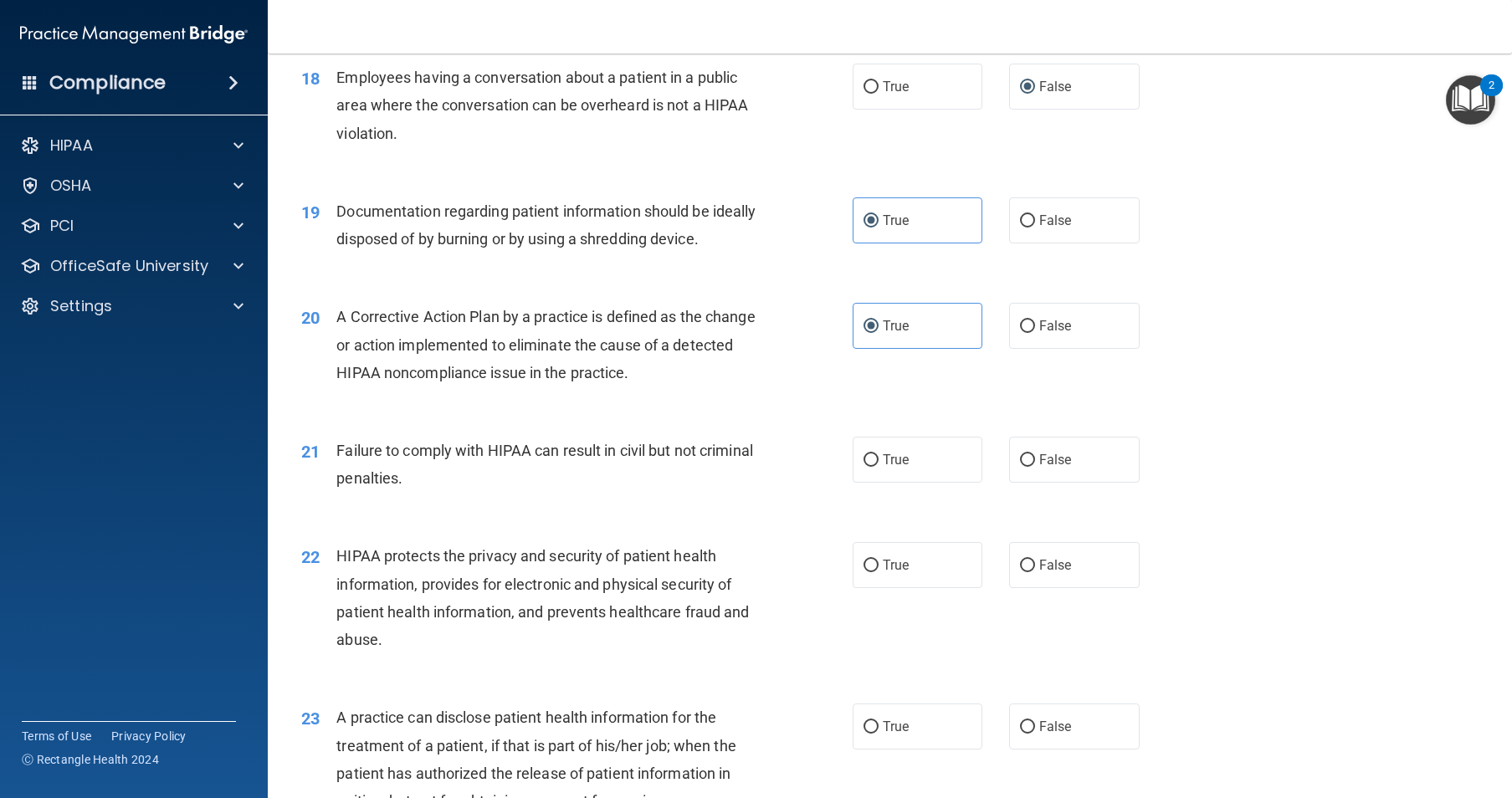
scroll to position [2258, 0]
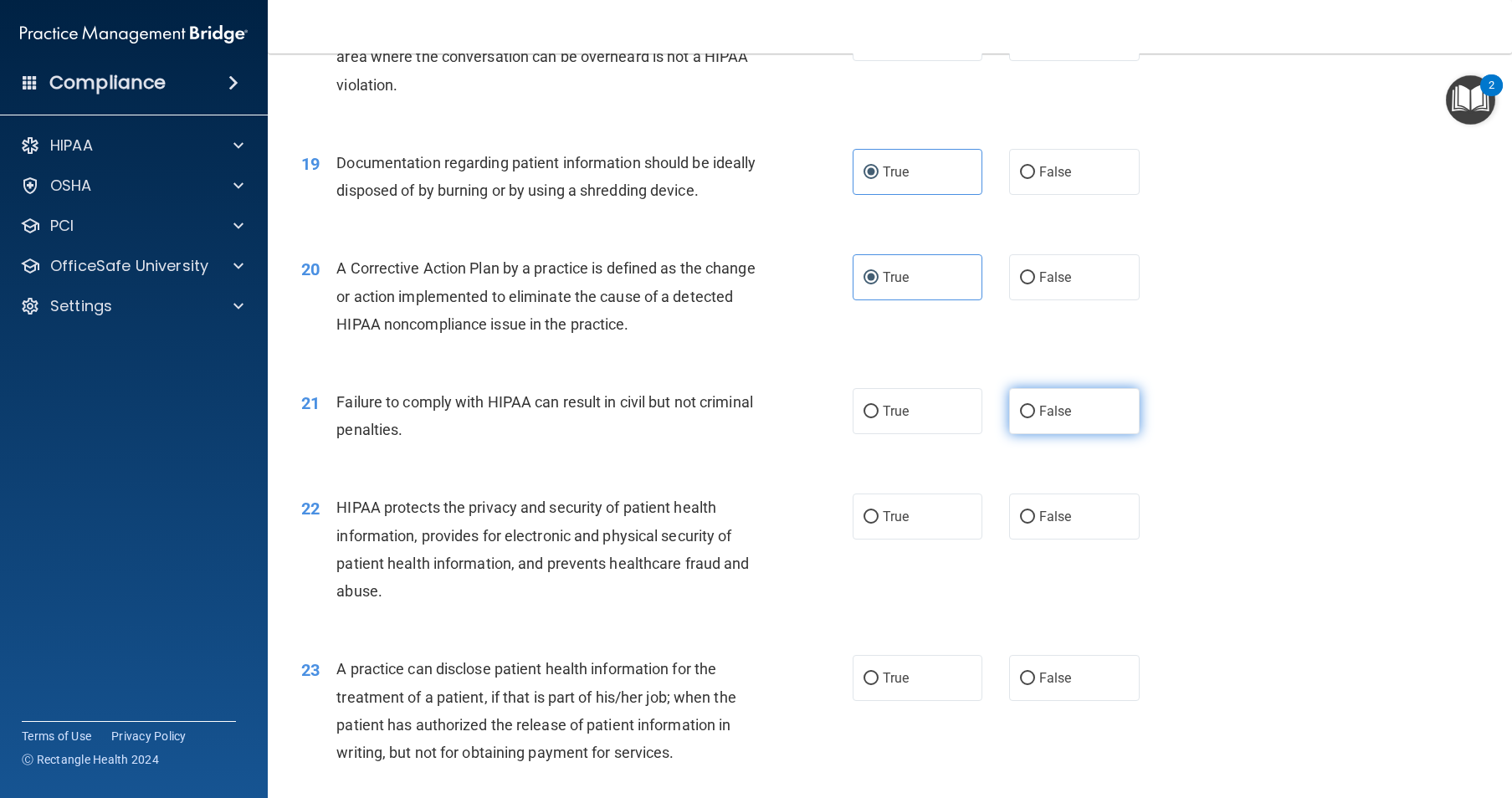
click at [1029, 434] on label "False" at bounding box center [1074, 411] width 130 height 46
click at [1029, 418] on input "False" at bounding box center [1028, 412] width 15 height 12
radio input "true"
click at [883, 524] on span "True" at bounding box center [896, 516] width 26 height 16
drag, startPoint x: 879, startPoint y: 576, endPoint x: 869, endPoint y: 563, distance: 16.4
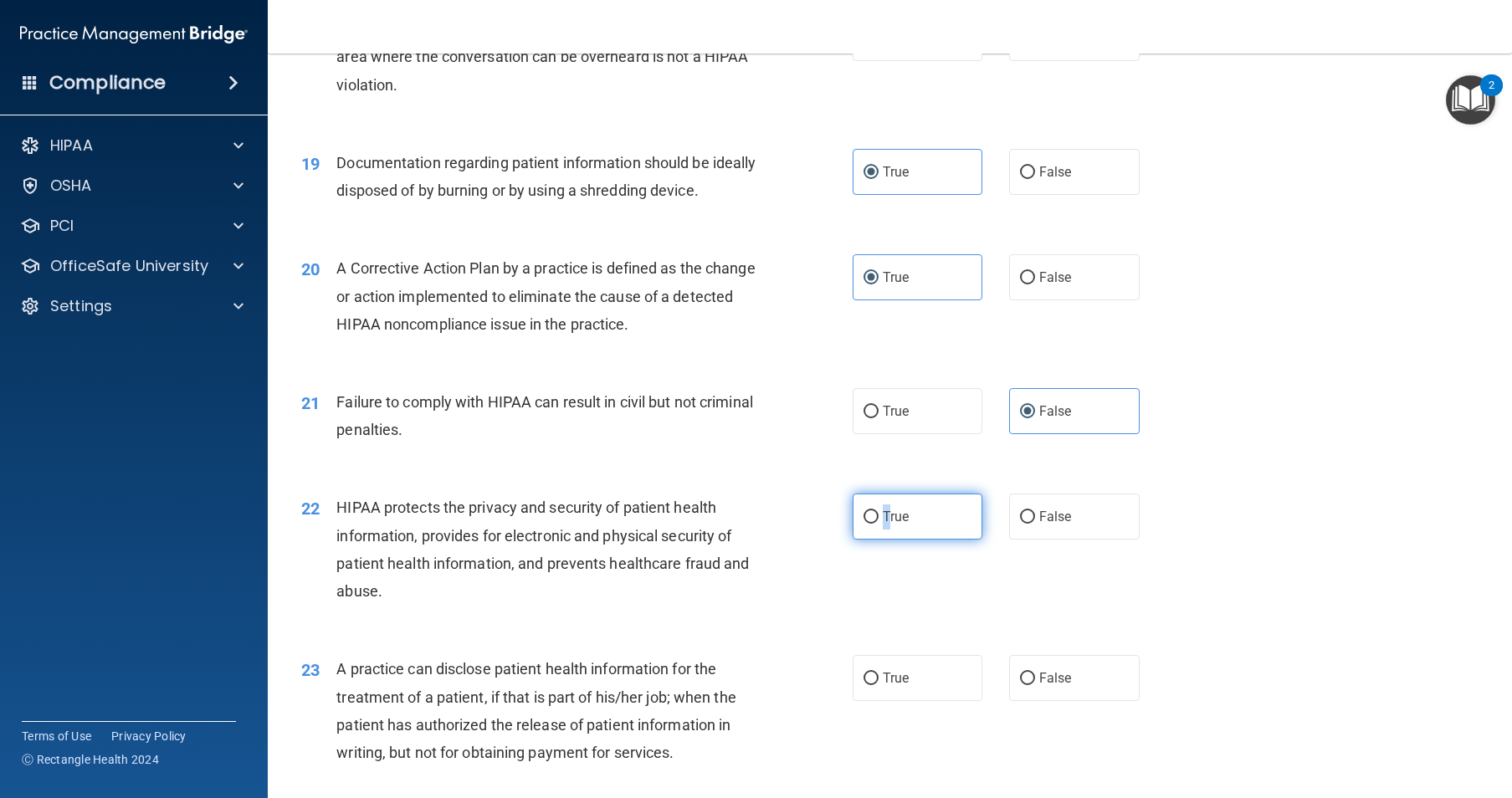
click at [869, 539] on label "True" at bounding box center [918, 516] width 130 height 46
click at [869, 523] on input "True" at bounding box center [871, 517] width 15 height 12
radio input "true"
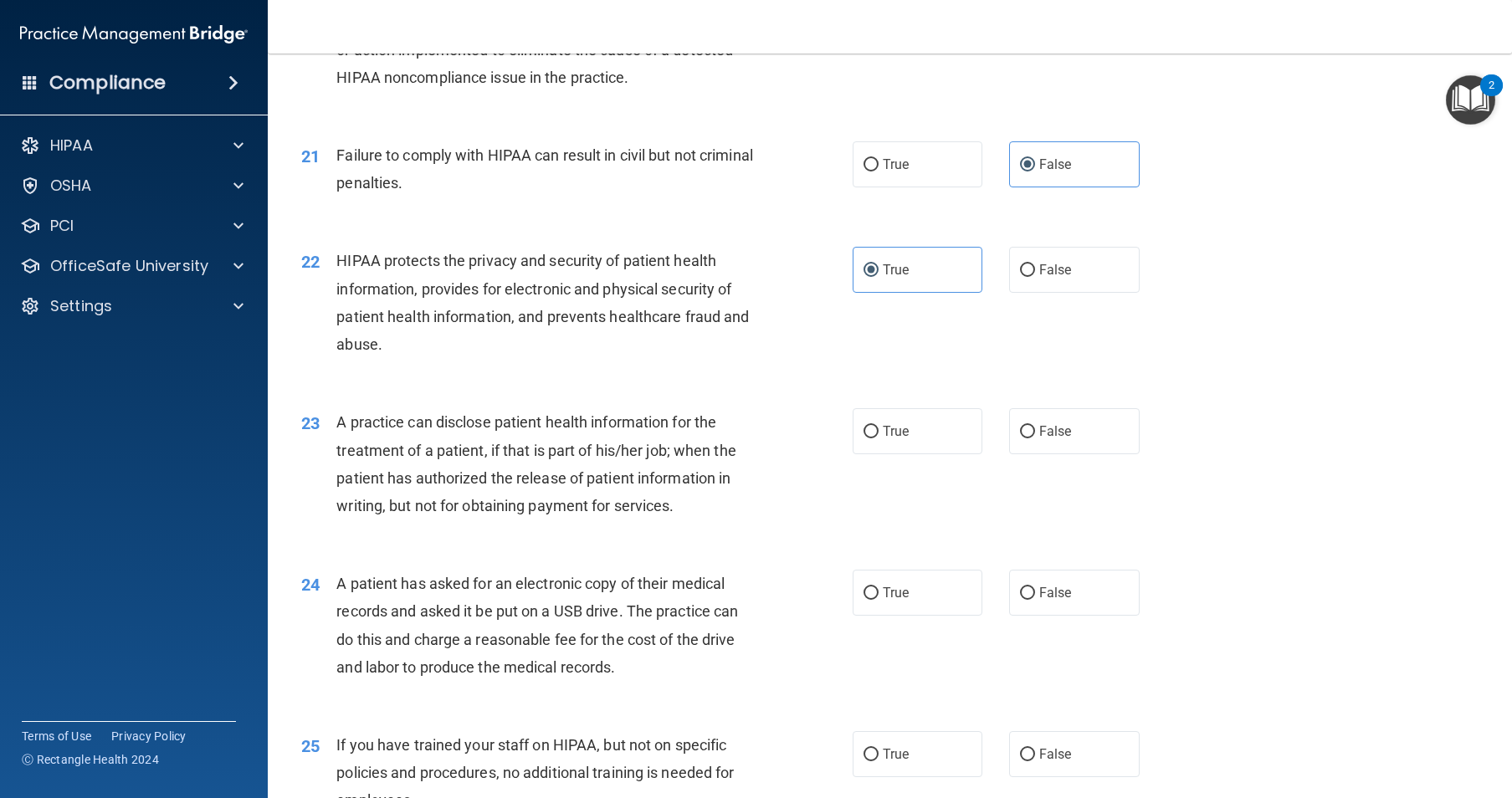
scroll to position [2509, 0]
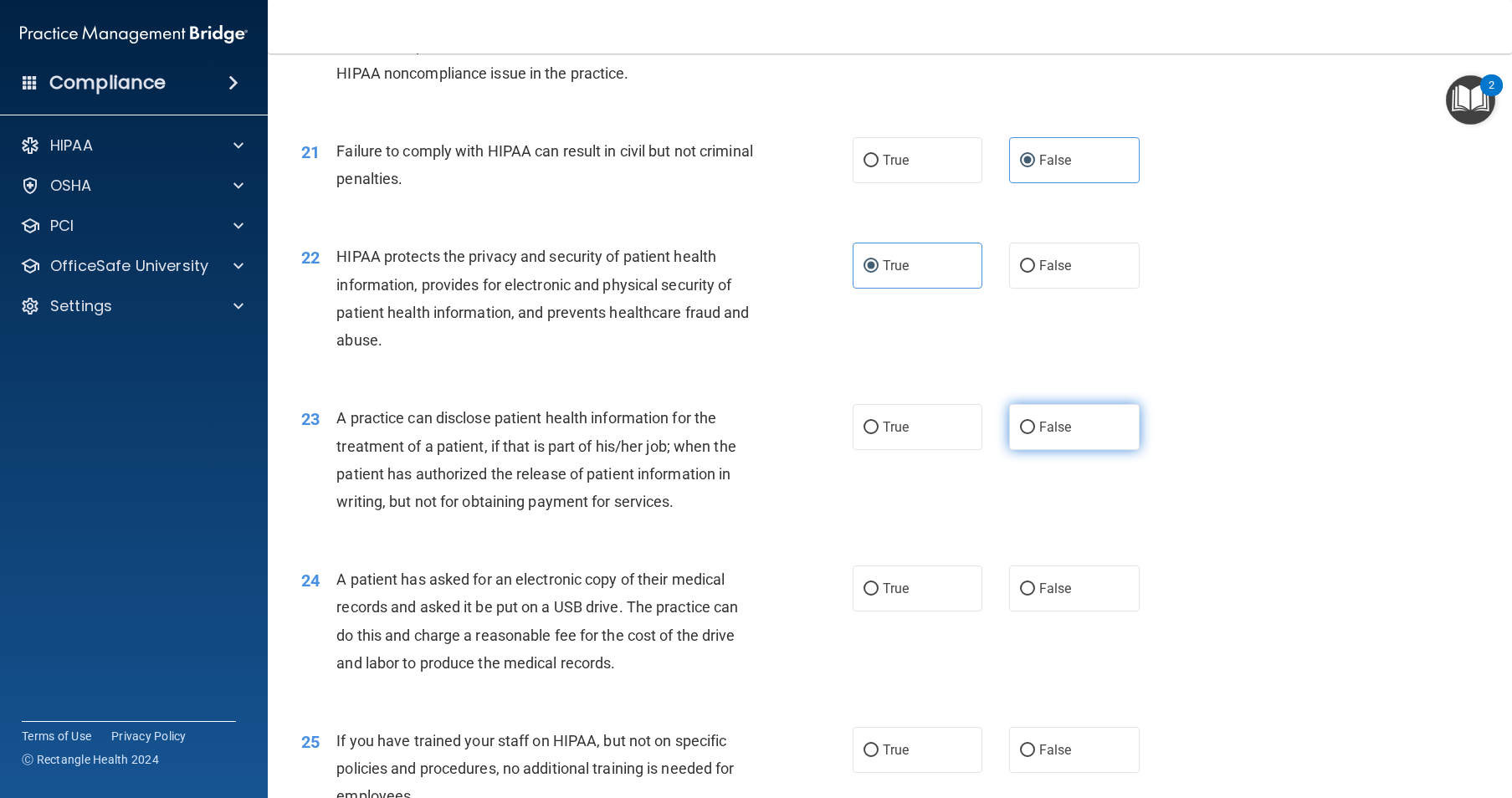
click at [1020, 434] on input "False" at bounding box center [1028, 427] width 15 height 12
radio input "true"
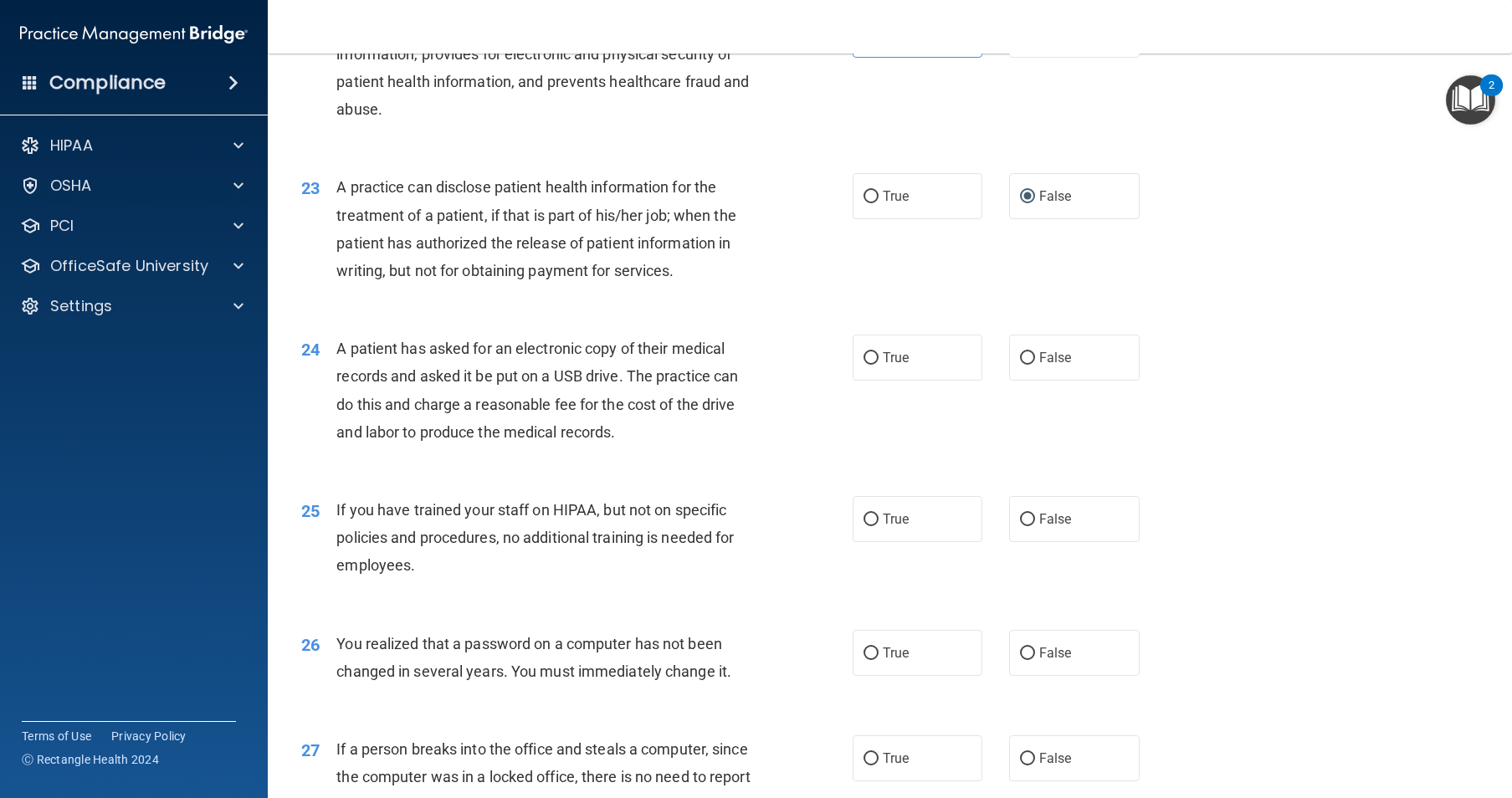
scroll to position [2760, 0]
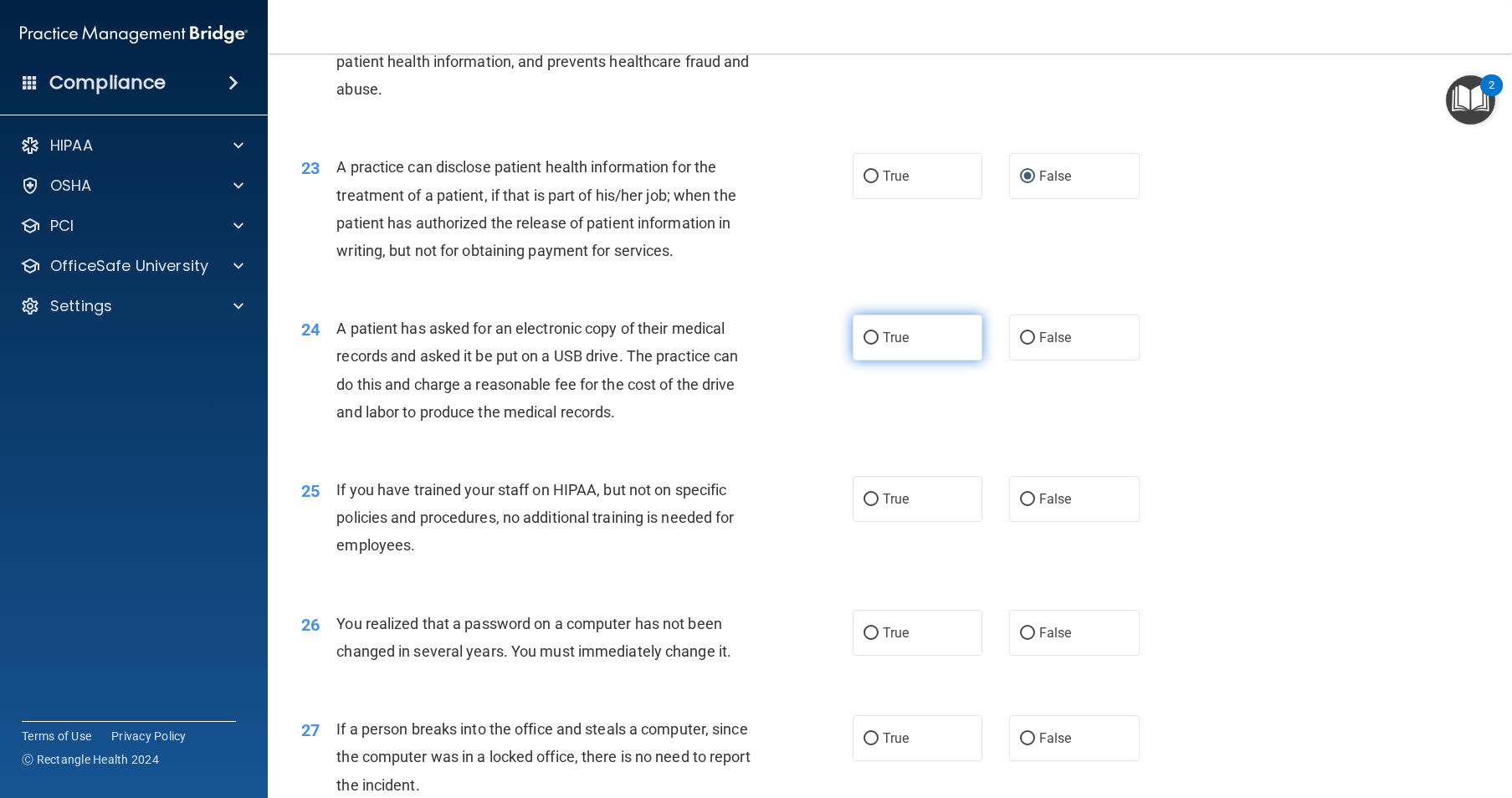
click at [864, 345] on input "True" at bounding box center [871, 338] width 15 height 12
radio input "true"
click at [1024, 506] on input "False" at bounding box center [1028, 499] width 15 height 12
radio input "true"
click at [867, 640] on input "True" at bounding box center [871, 633] width 15 height 12
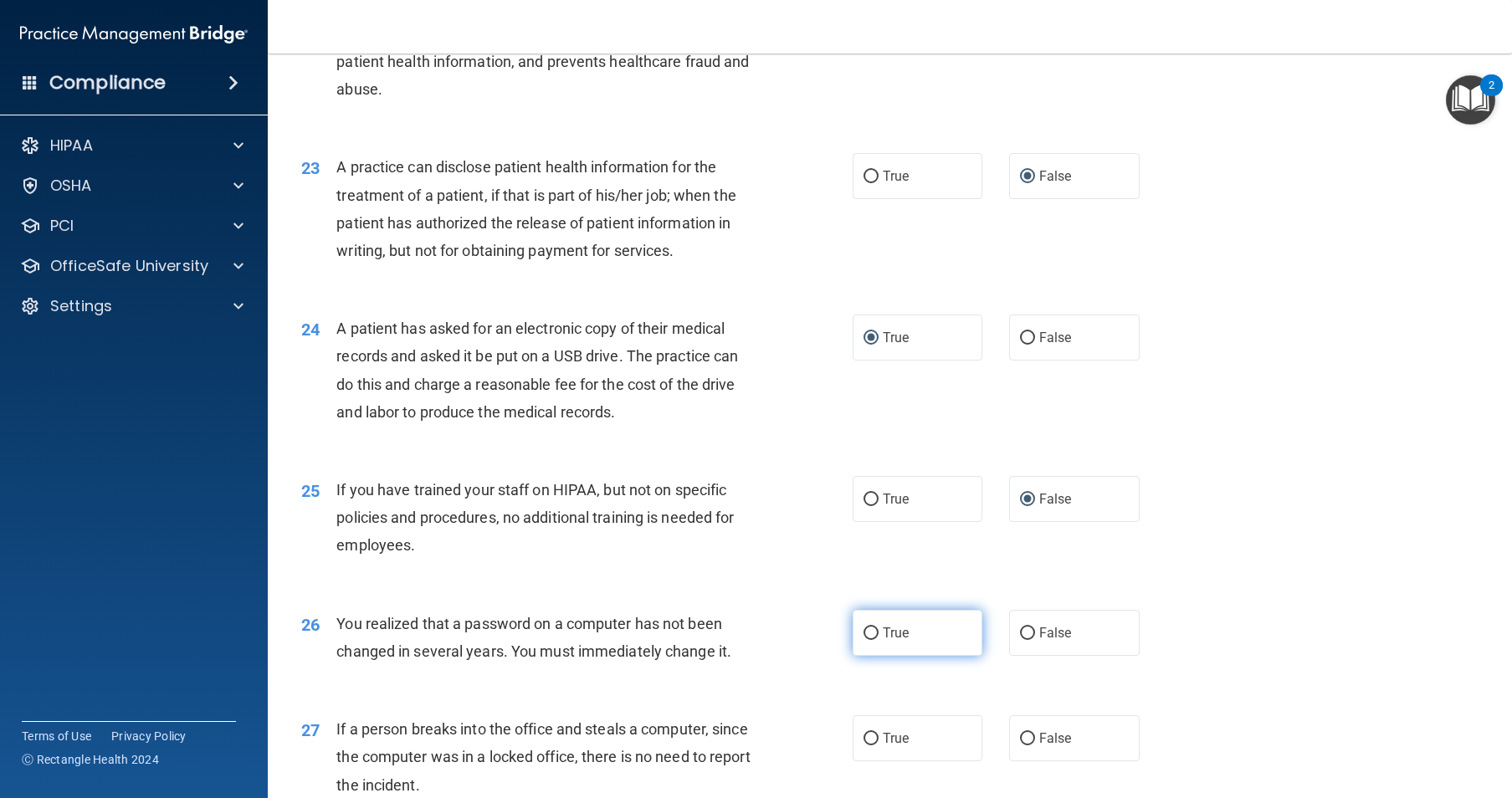
radio input "true"
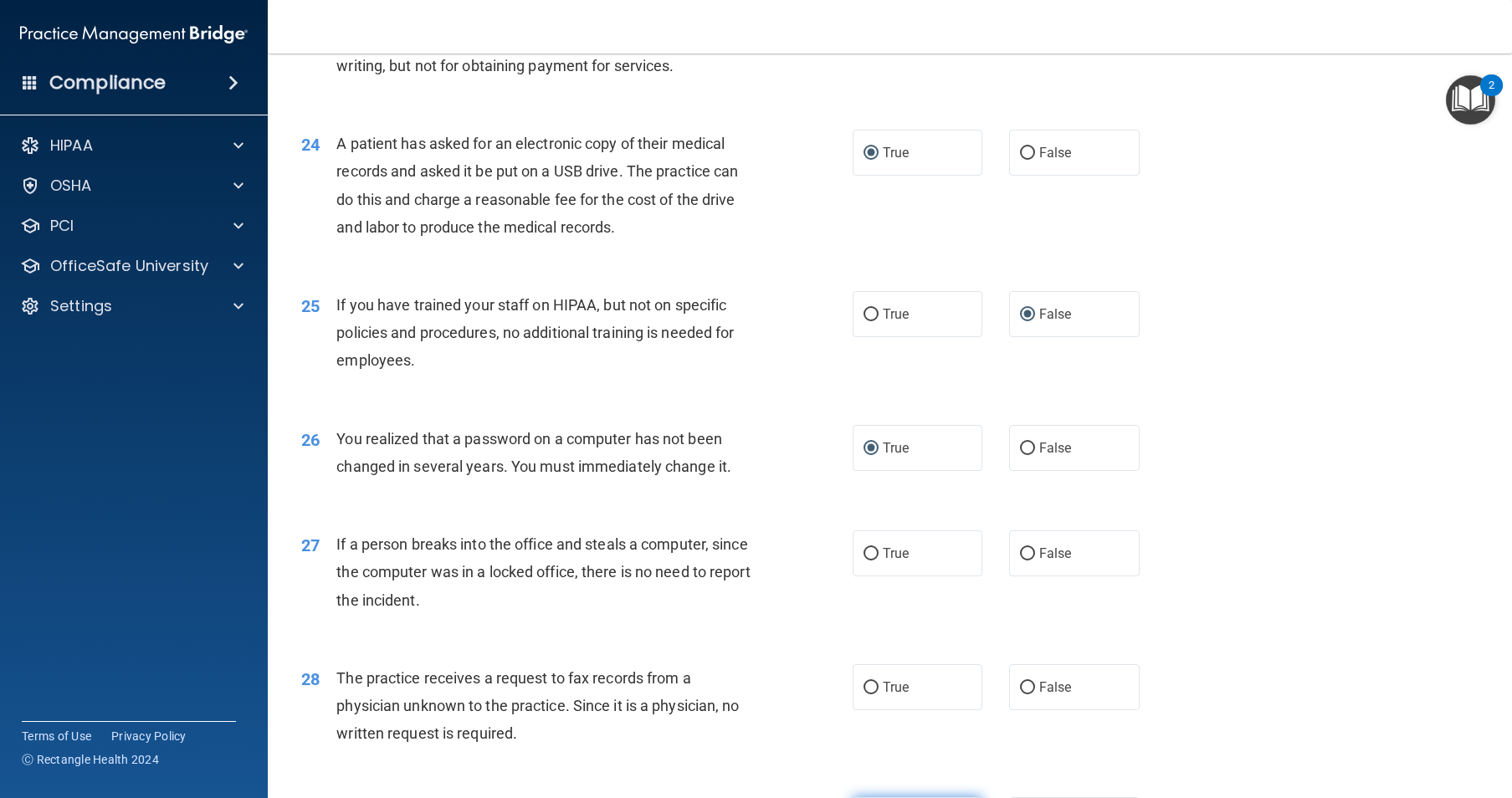
scroll to position [3178, 0]
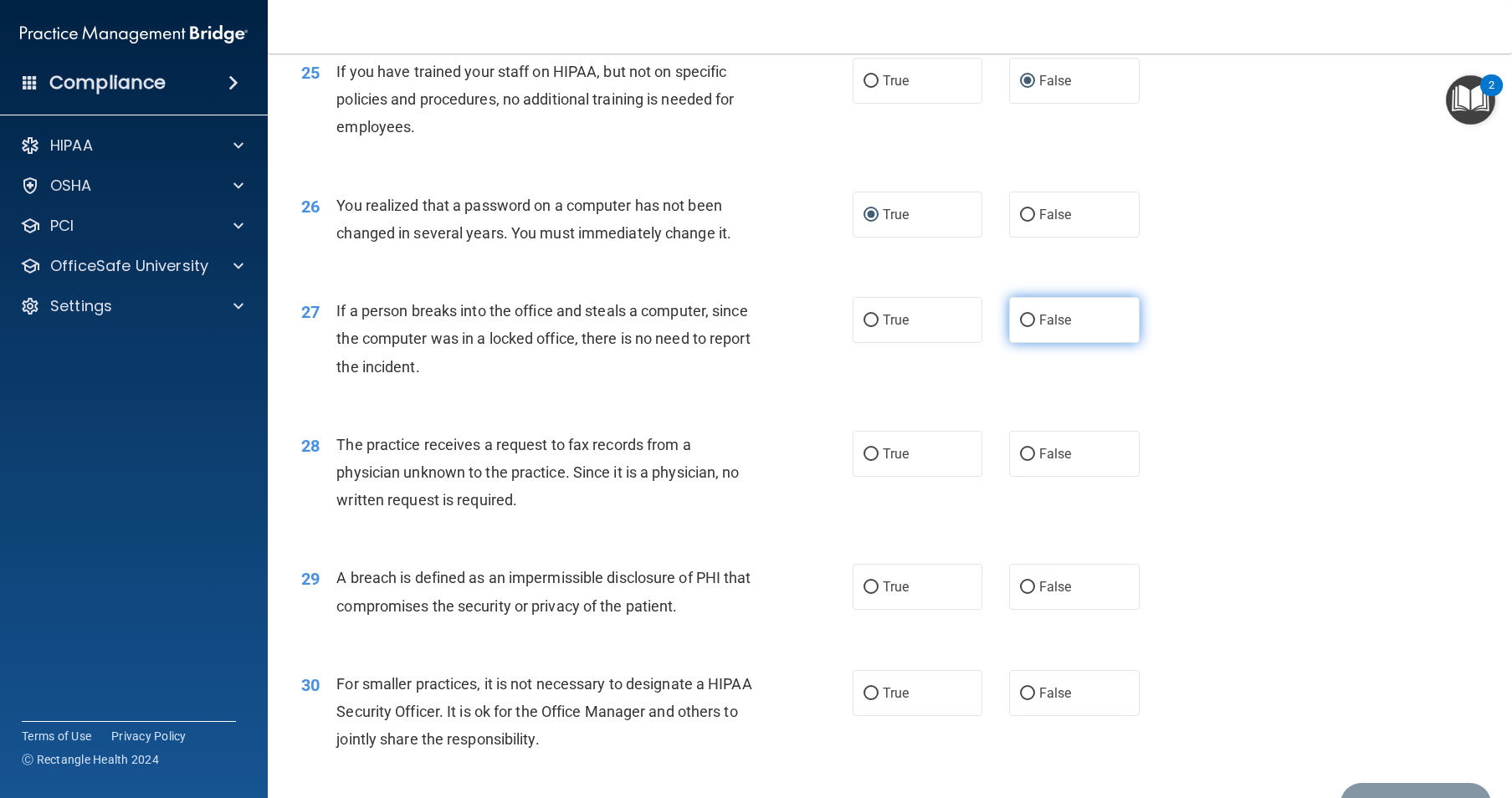
click at [1030, 343] on label "False" at bounding box center [1074, 319] width 130 height 46
click at [1030, 327] on input "False" at bounding box center [1028, 320] width 15 height 12
radio input "true"
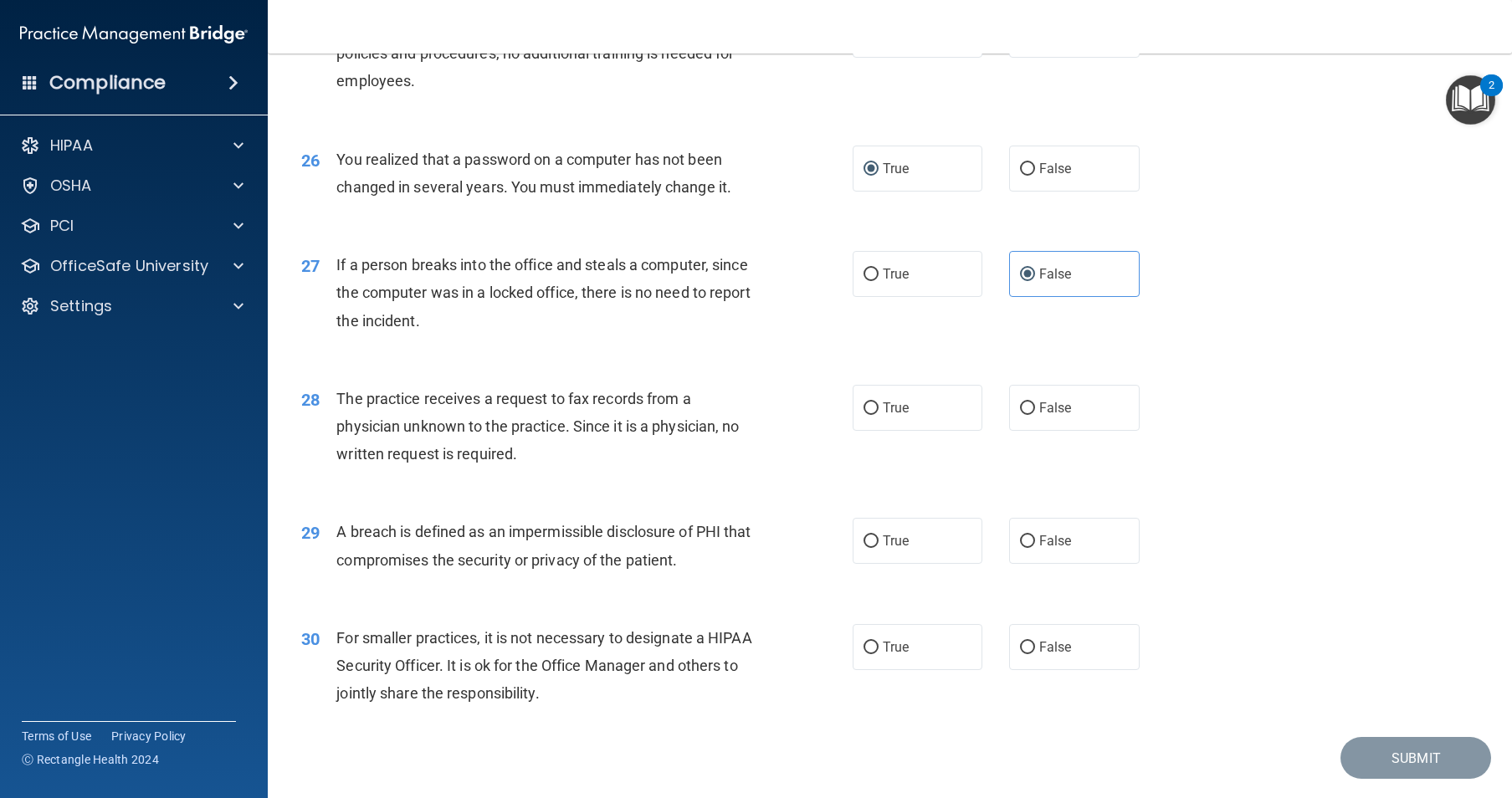
scroll to position [3262, 0]
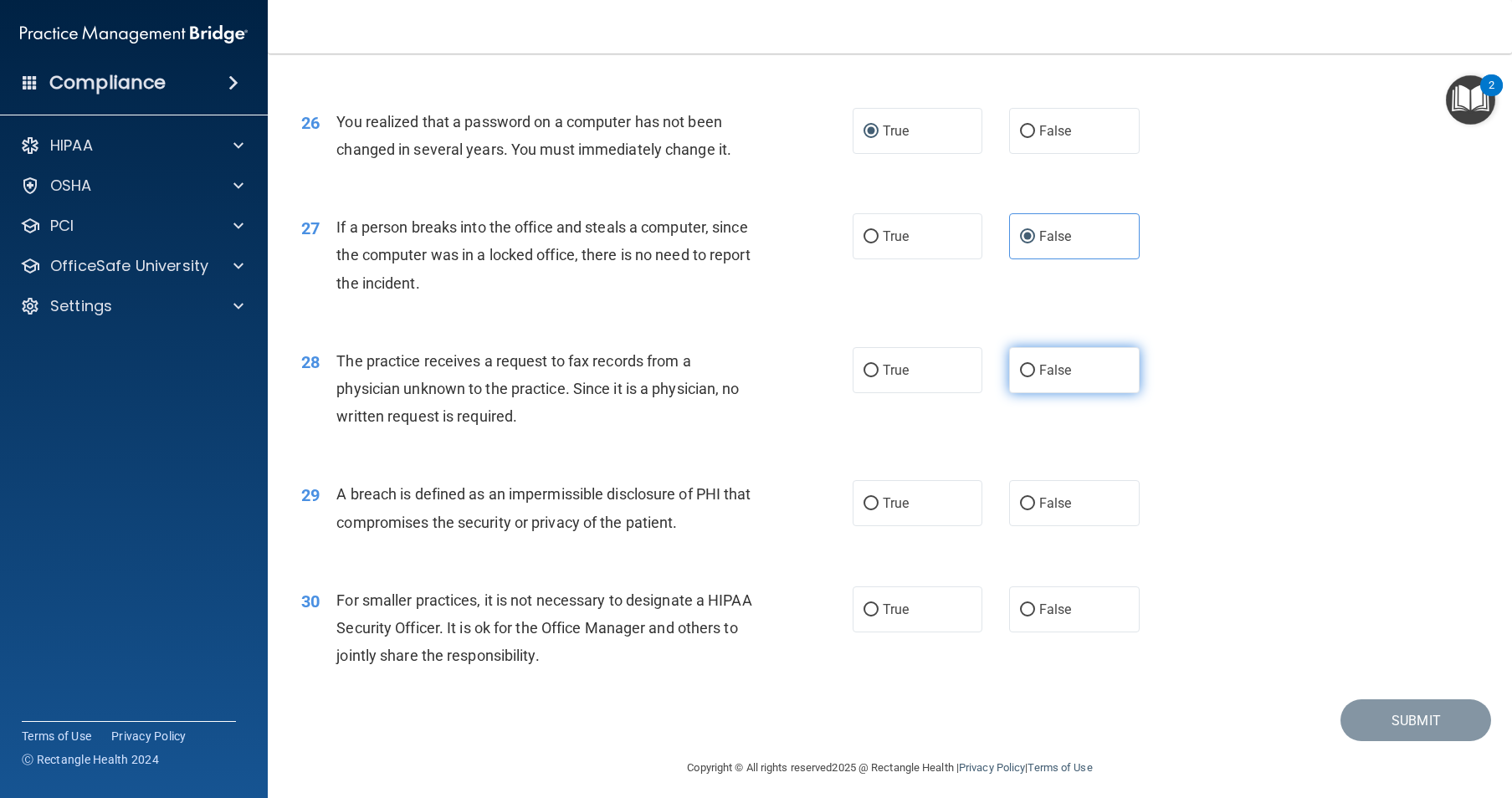
click at [1020, 377] on input "False" at bounding box center [1028, 371] width 15 height 12
radio input "true"
click at [864, 510] on input "True" at bounding box center [871, 503] width 15 height 12
radio input "true"
click at [1020, 616] on input "False" at bounding box center [1028, 609] width 15 height 12
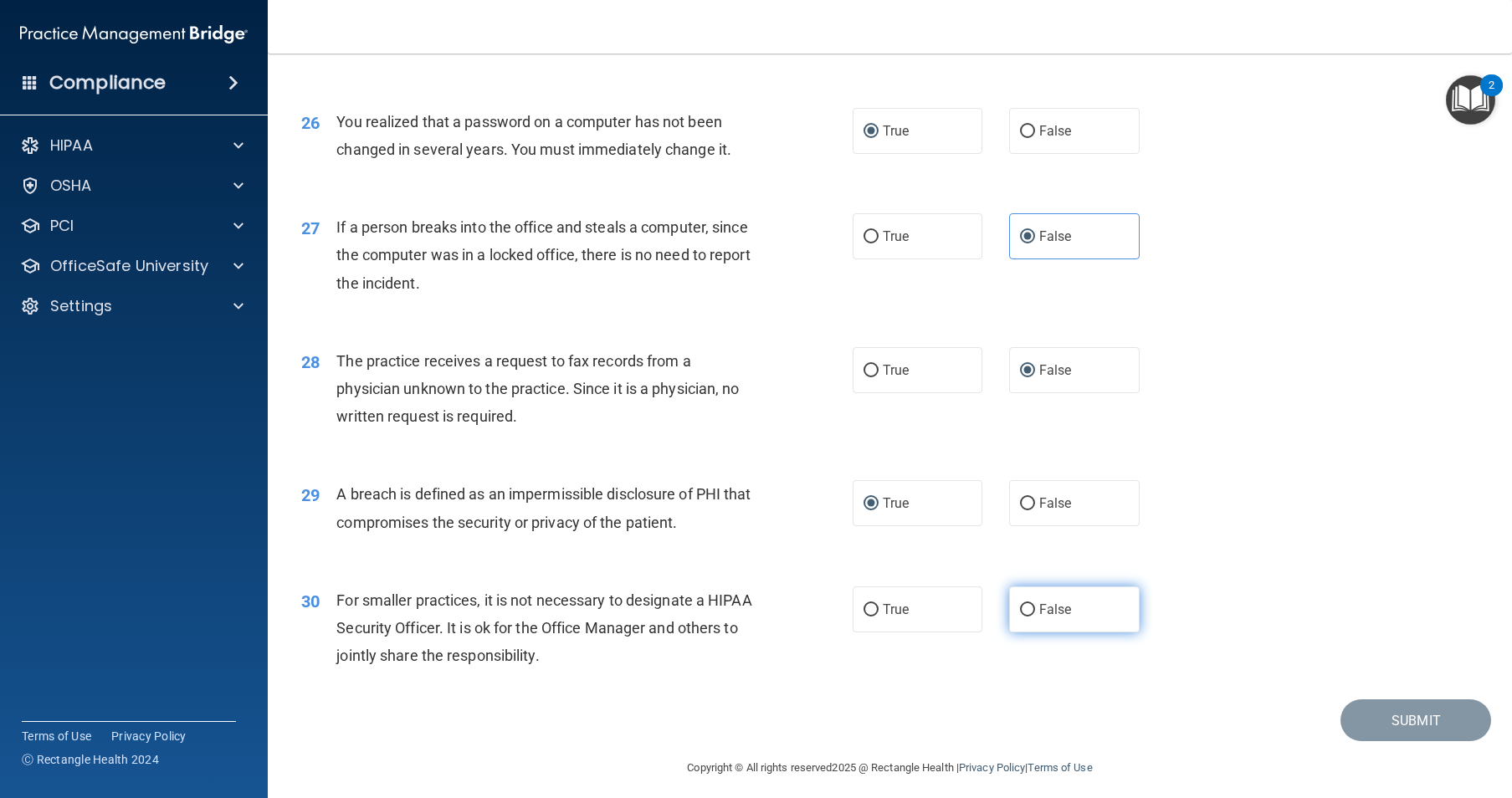
radio input "true"
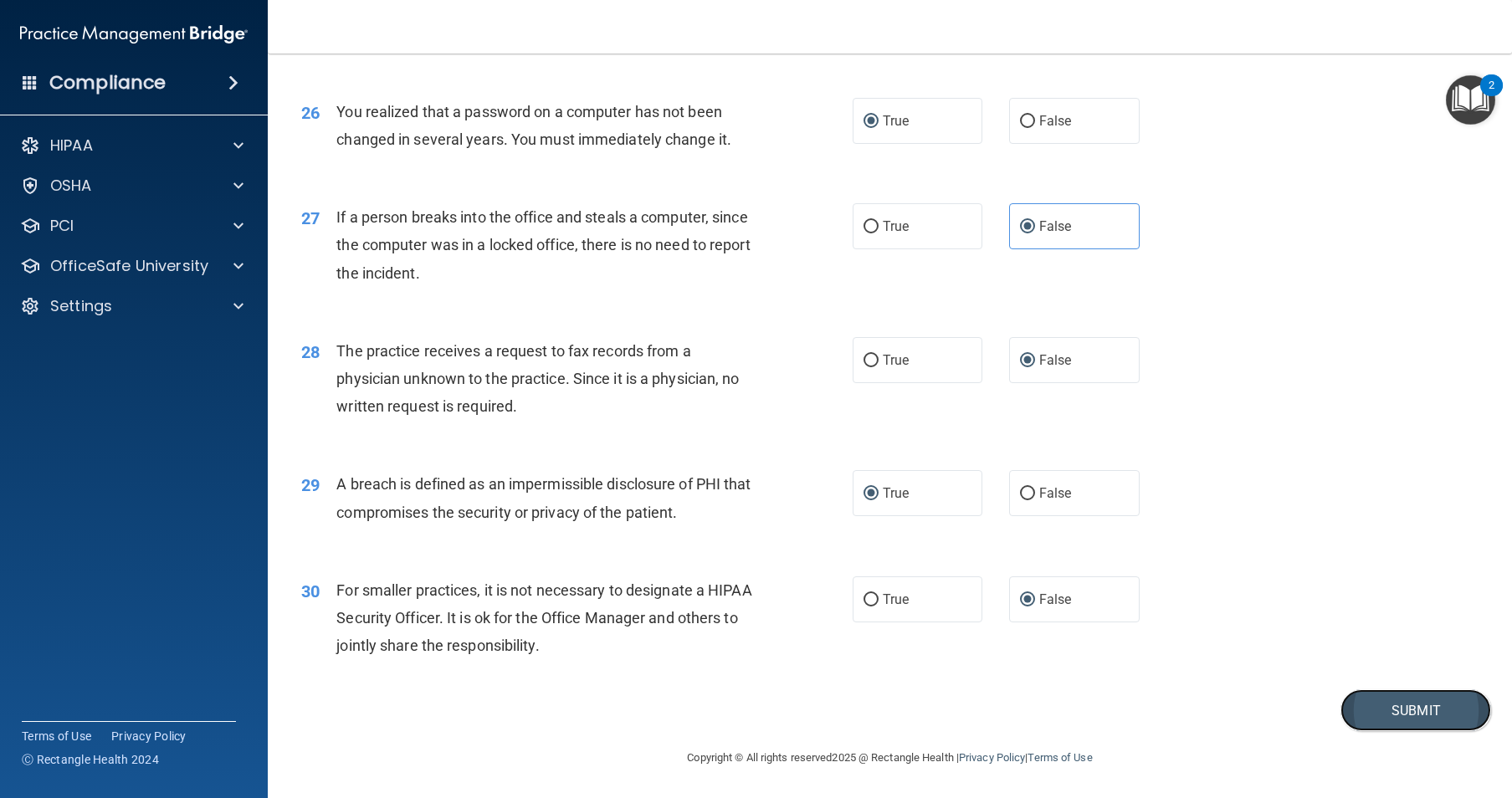
click at [1388, 716] on button "Submit" at bounding box center [1416, 710] width 151 height 43
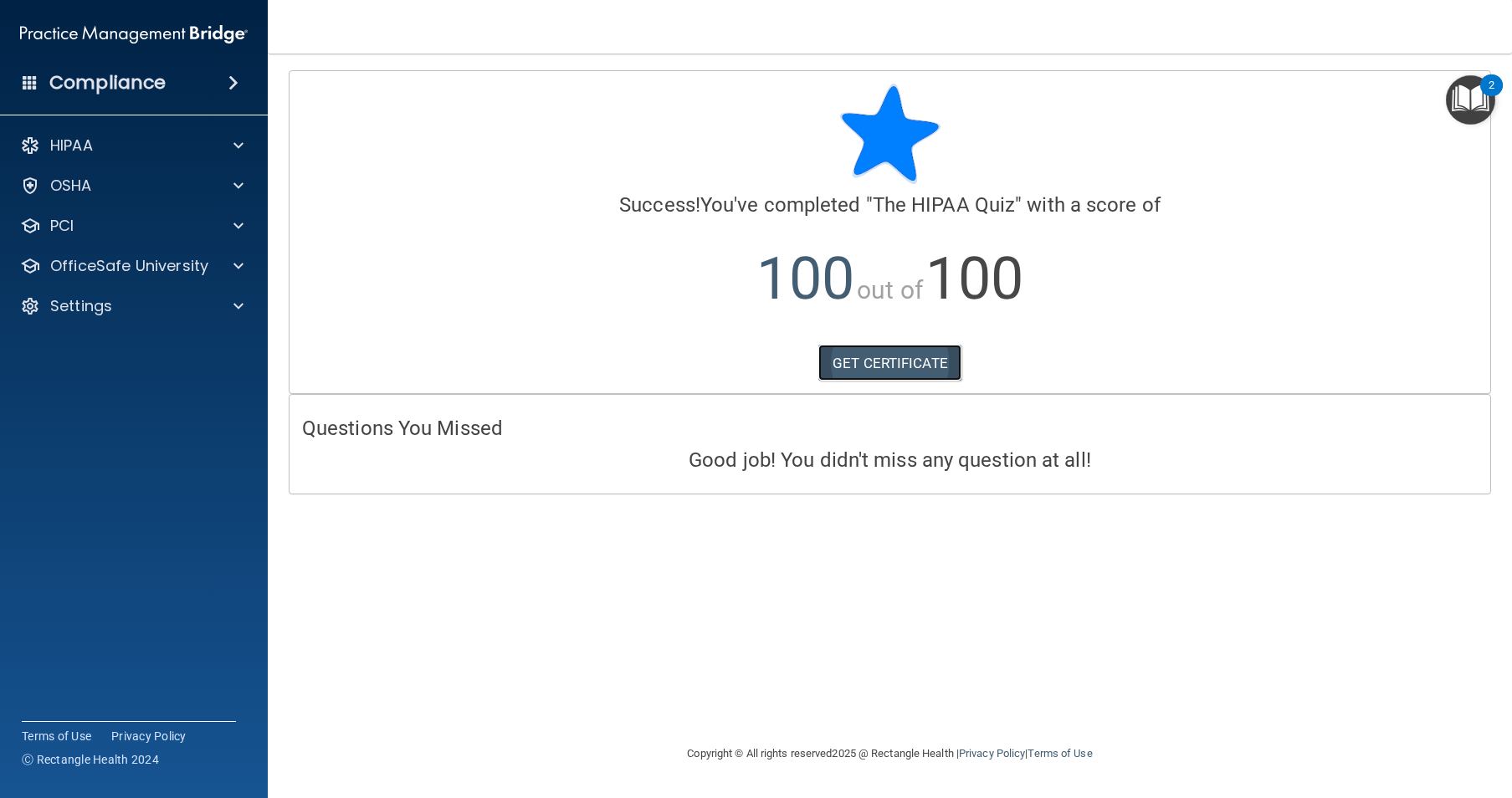
click at [851, 372] on link "GET CERTIFICATE" at bounding box center [890, 363] width 143 height 37
click at [128, 267] on p "OfficeSafe University" at bounding box center [129, 266] width 158 height 20
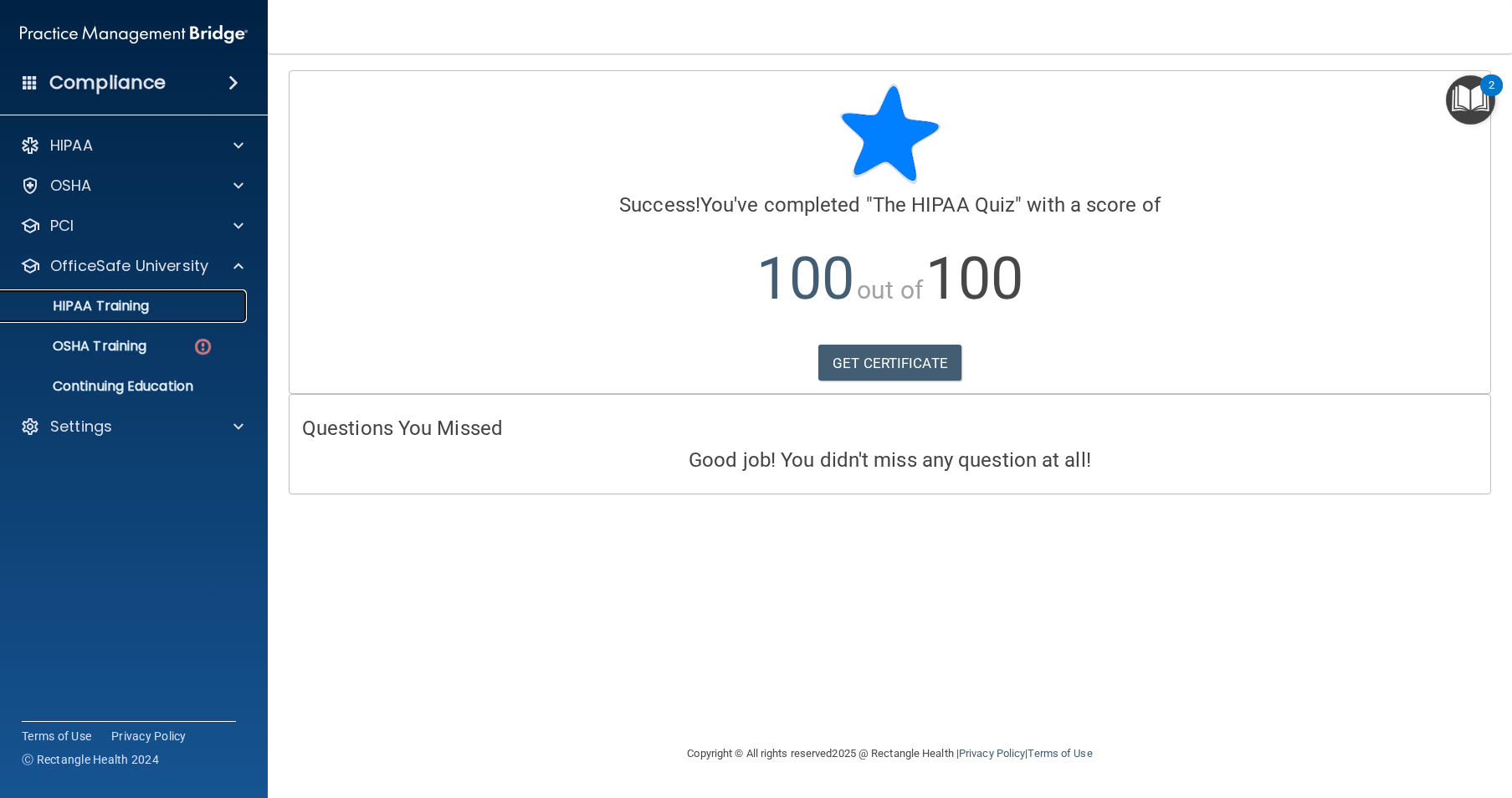
click at [187, 298] on div "HIPAA Training" at bounding box center [125, 306] width 228 height 17
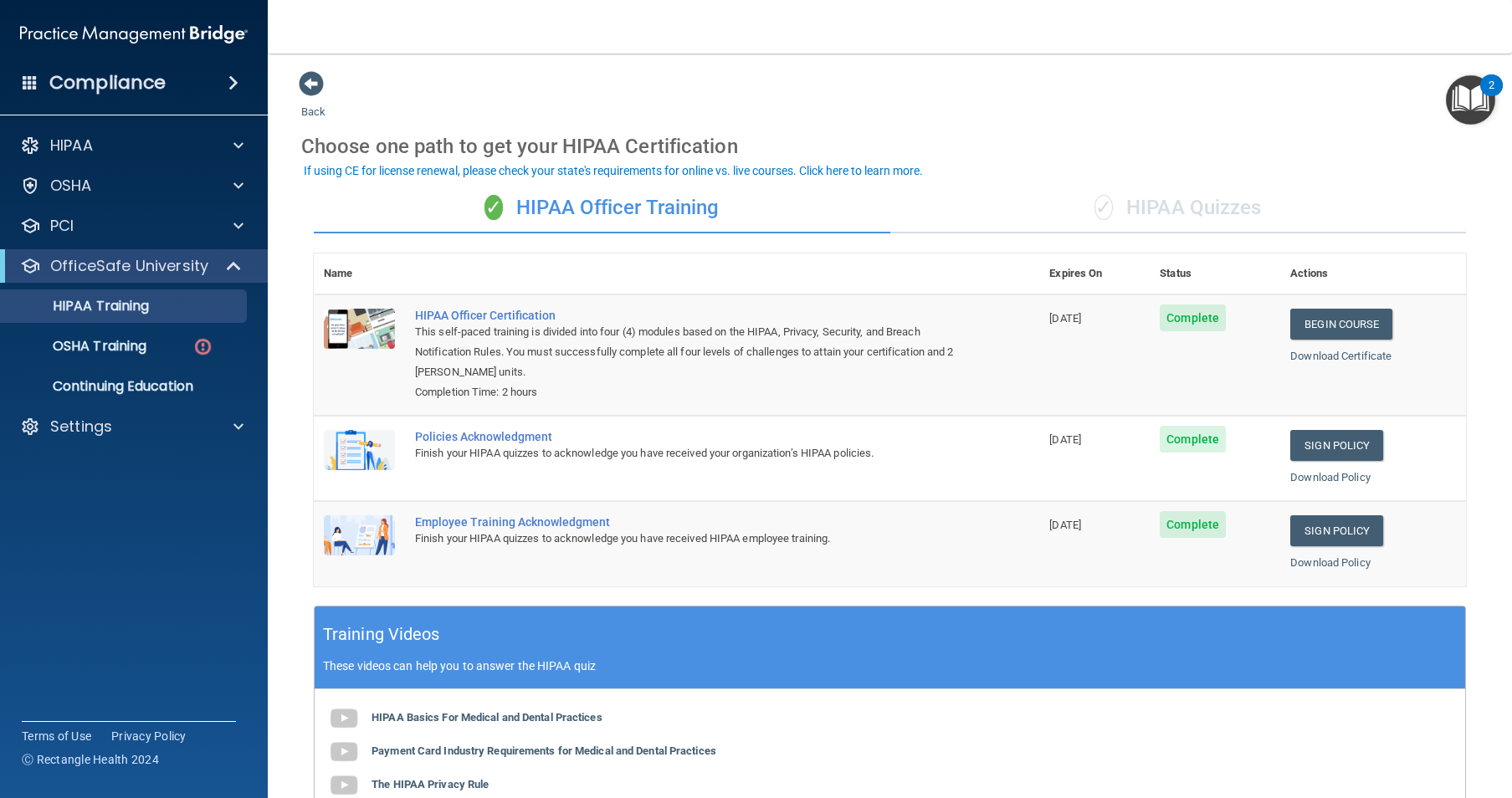
click at [1206, 207] on div "✓ HIPAA Quizzes" at bounding box center [1178, 209] width 577 height 50
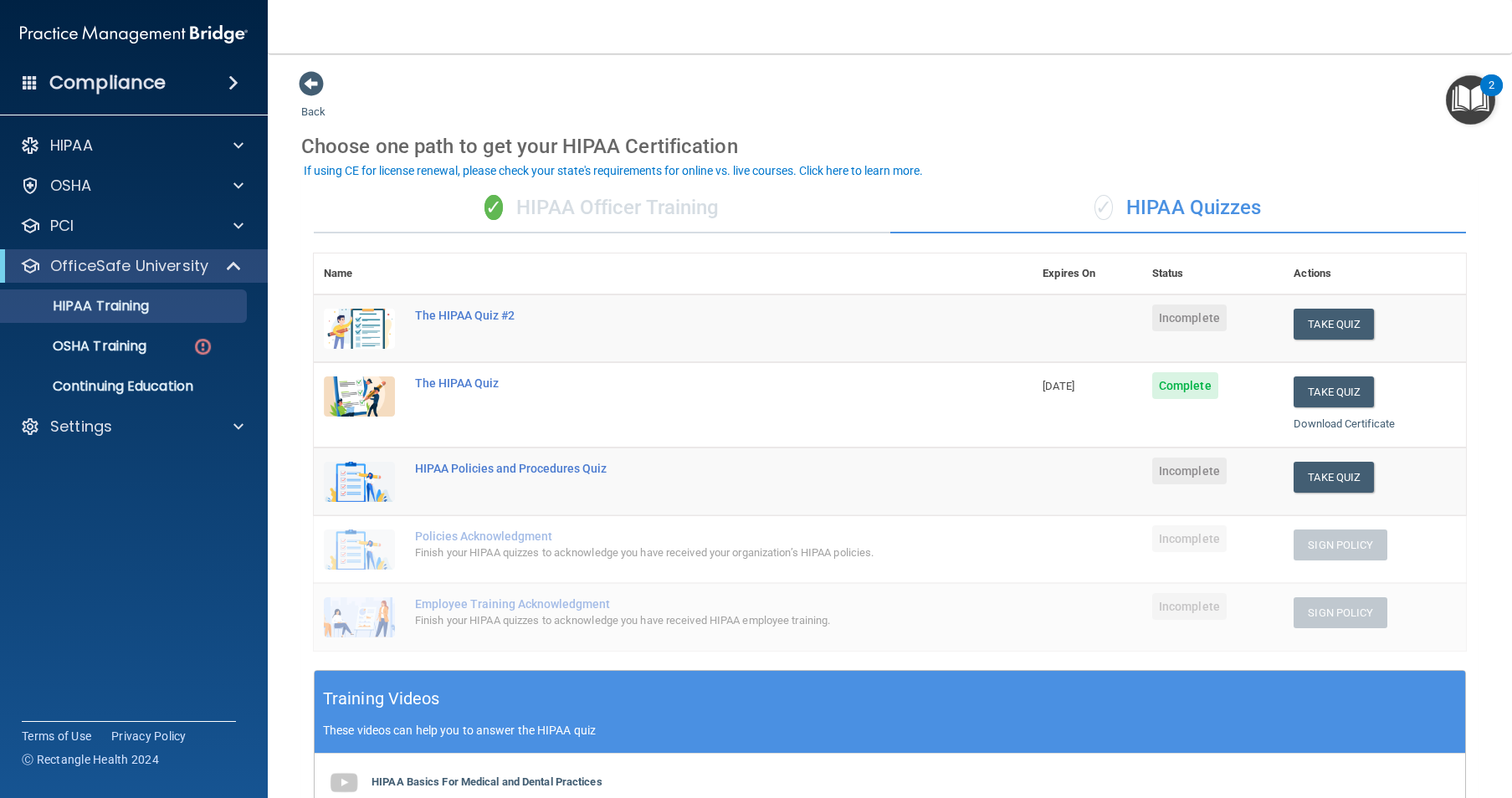
click at [1183, 394] on span "Complete" at bounding box center [1185, 385] width 66 height 27
click at [1305, 324] on button "Take Quiz" at bounding box center [1334, 323] width 80 height 31
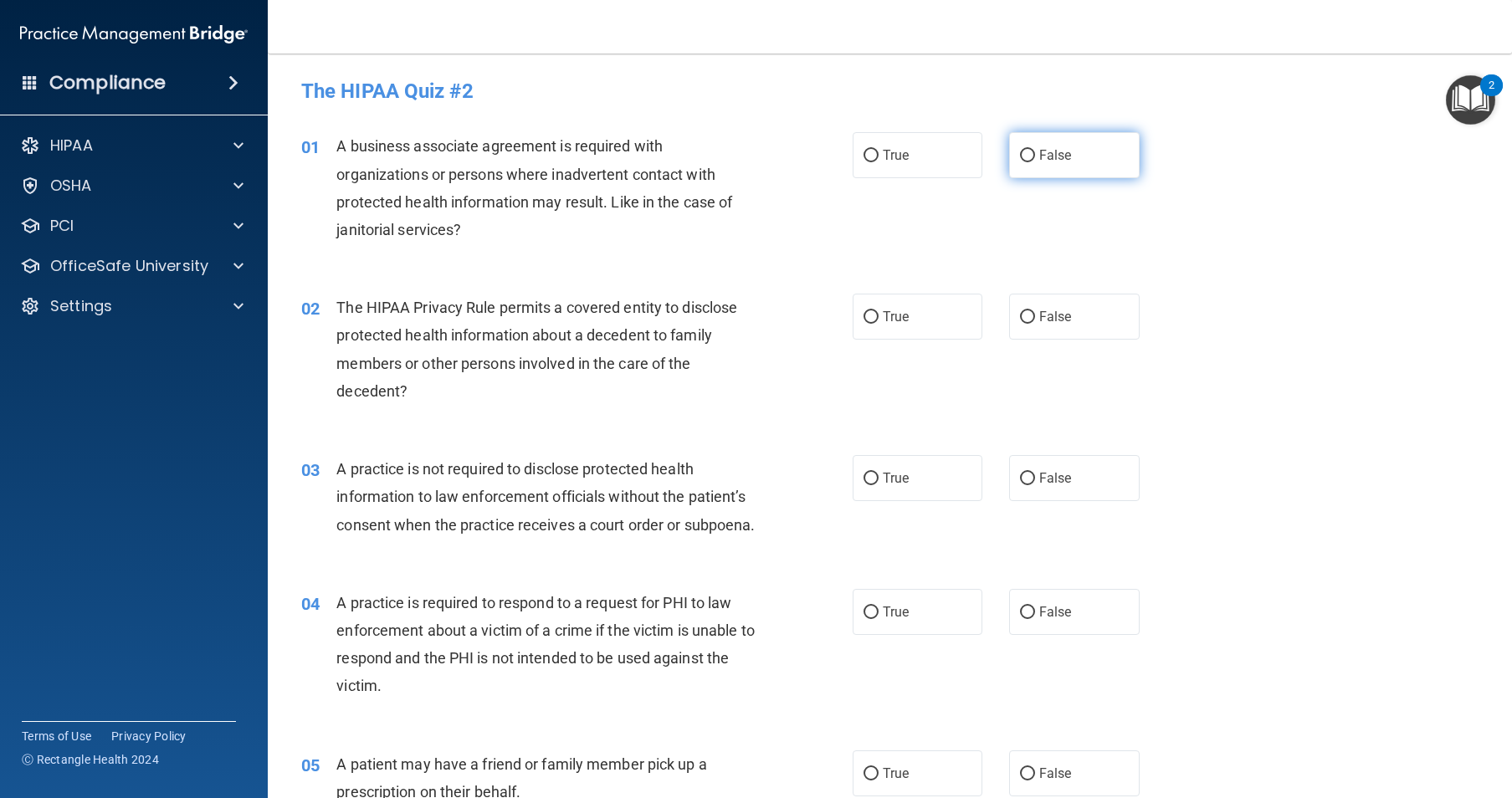
click at [1040, 159] on span "False" at bounding box center [1056, 155] width 33 height 16
click at [1035, 159] on input "False" at bounding box center [1028, 156] width 15 height 12
radio input "true"
click at [866, 317] on input "True" at bounding box center [871, 317] width 15 height 12
radio input "true"
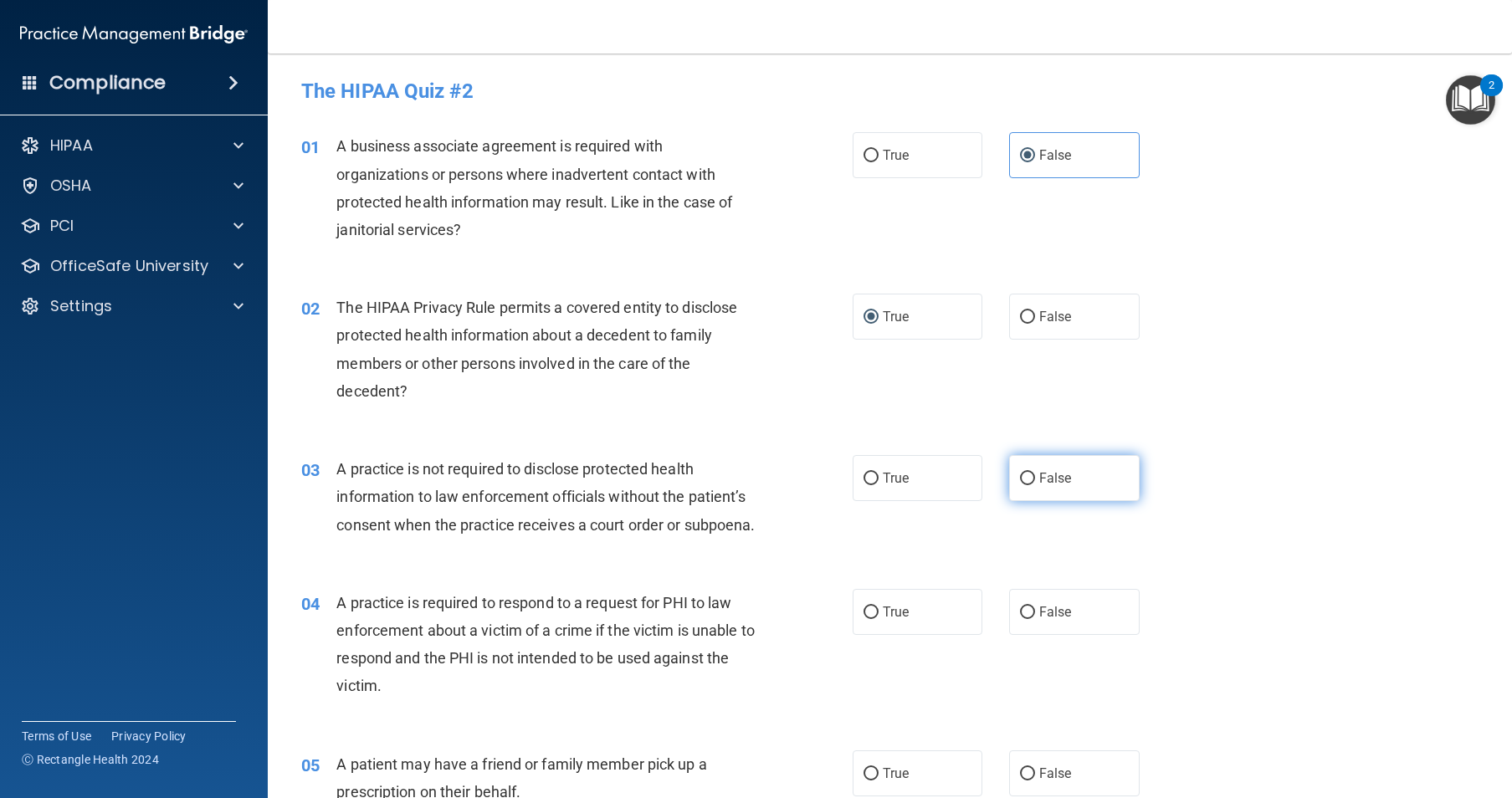
click at [1021, 480] on input "False" at bounding box center [1028, 478] width 15 height 12
radio input "true"
click at [865, 619] on input "True" at bounding box center [871, 612] width 15 height 12
radio input "true"
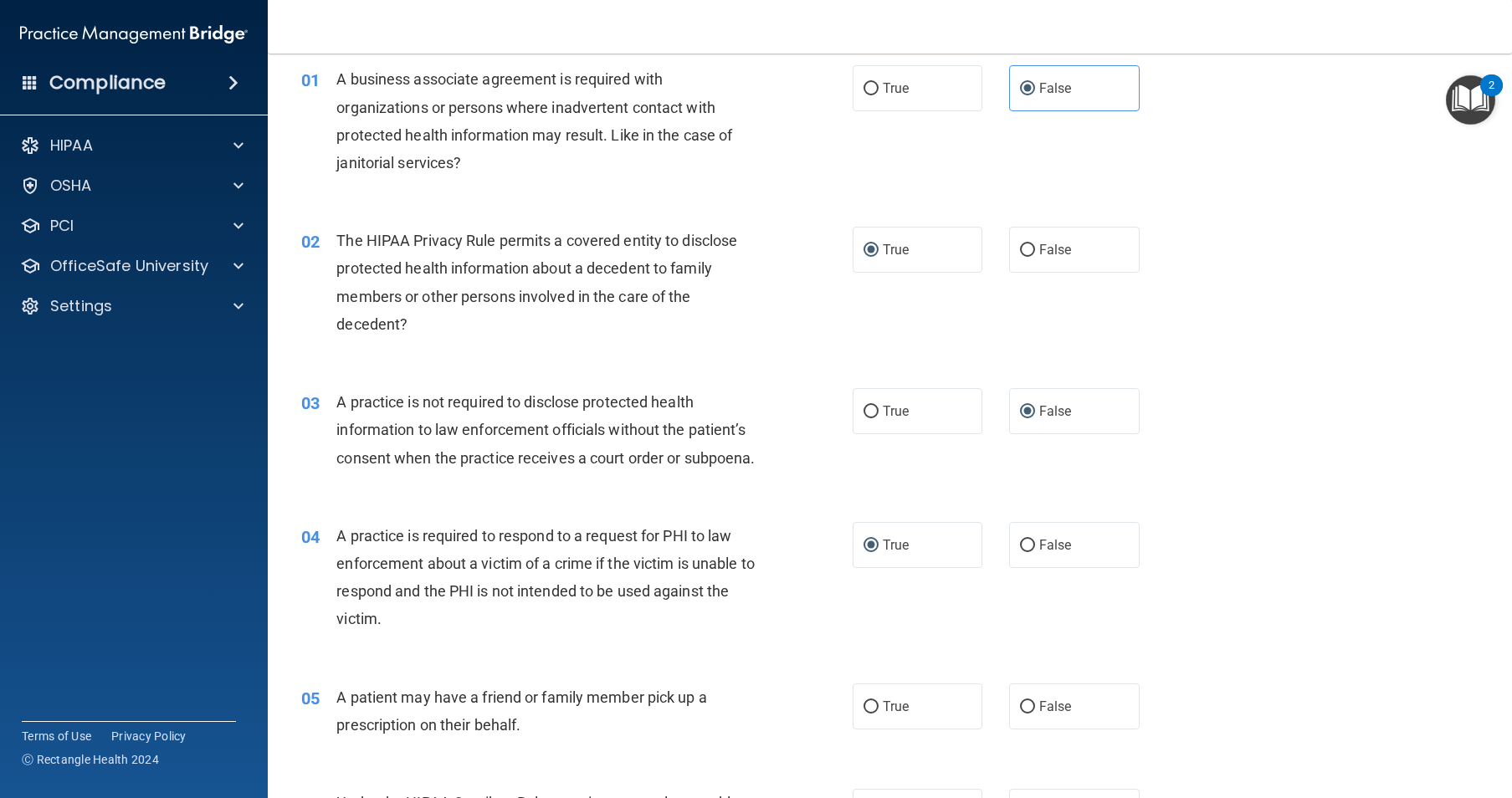
scroll to position [168, 0]
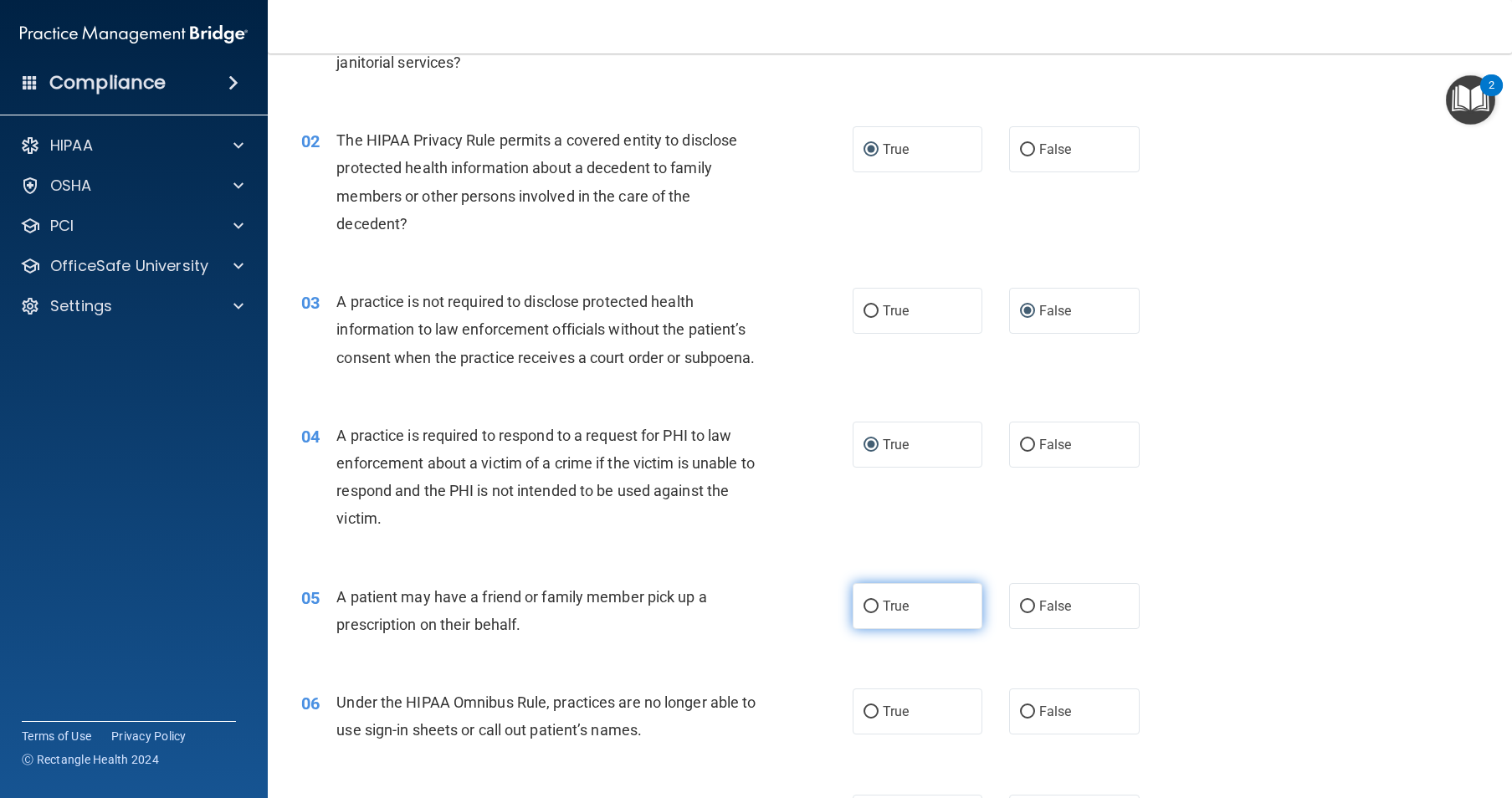
click at [865, 613] on input "True" at bounding box center [871, 606] width 15 height 12
radio input "true"
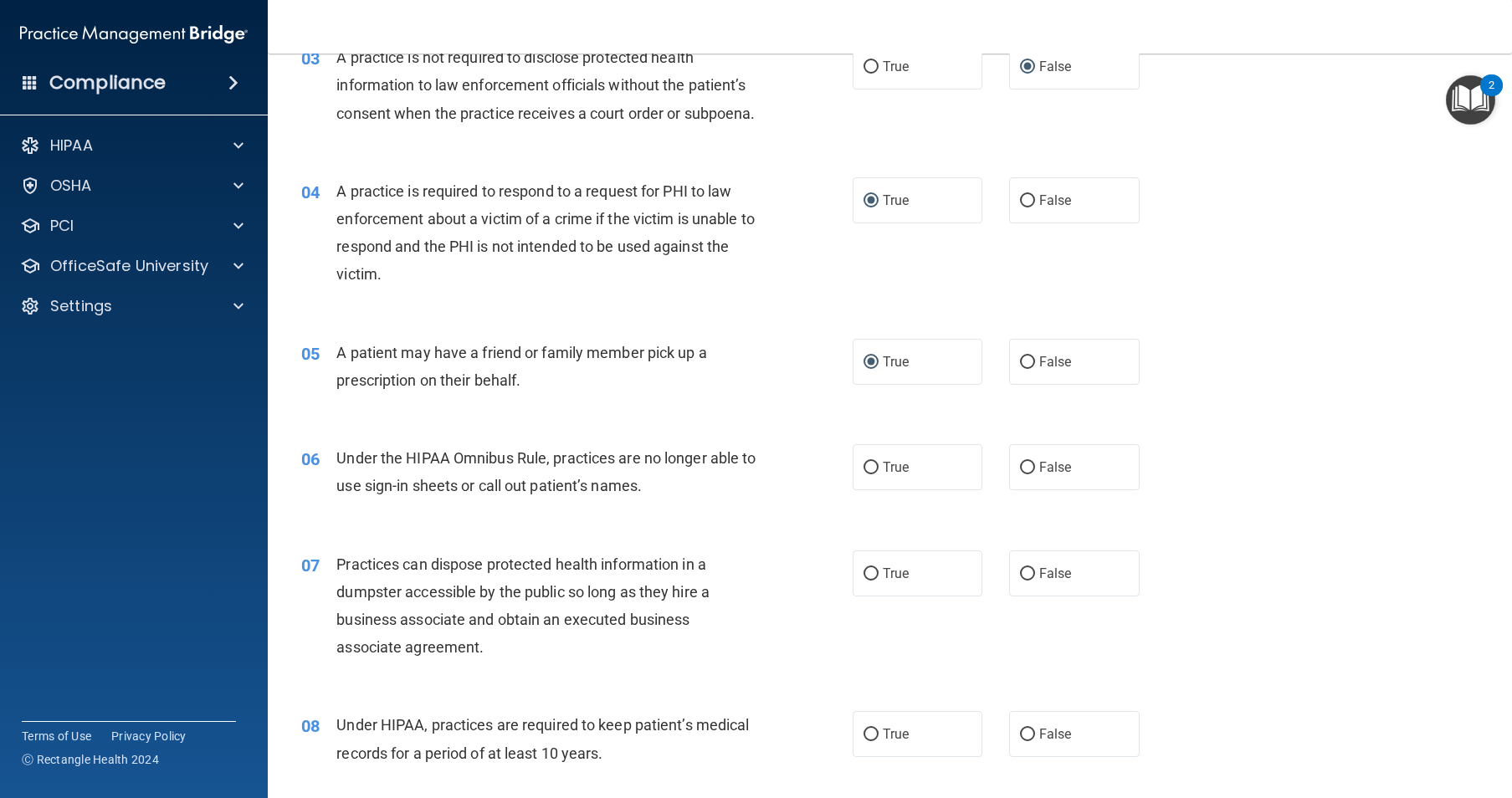
scroll to position [418, 0]
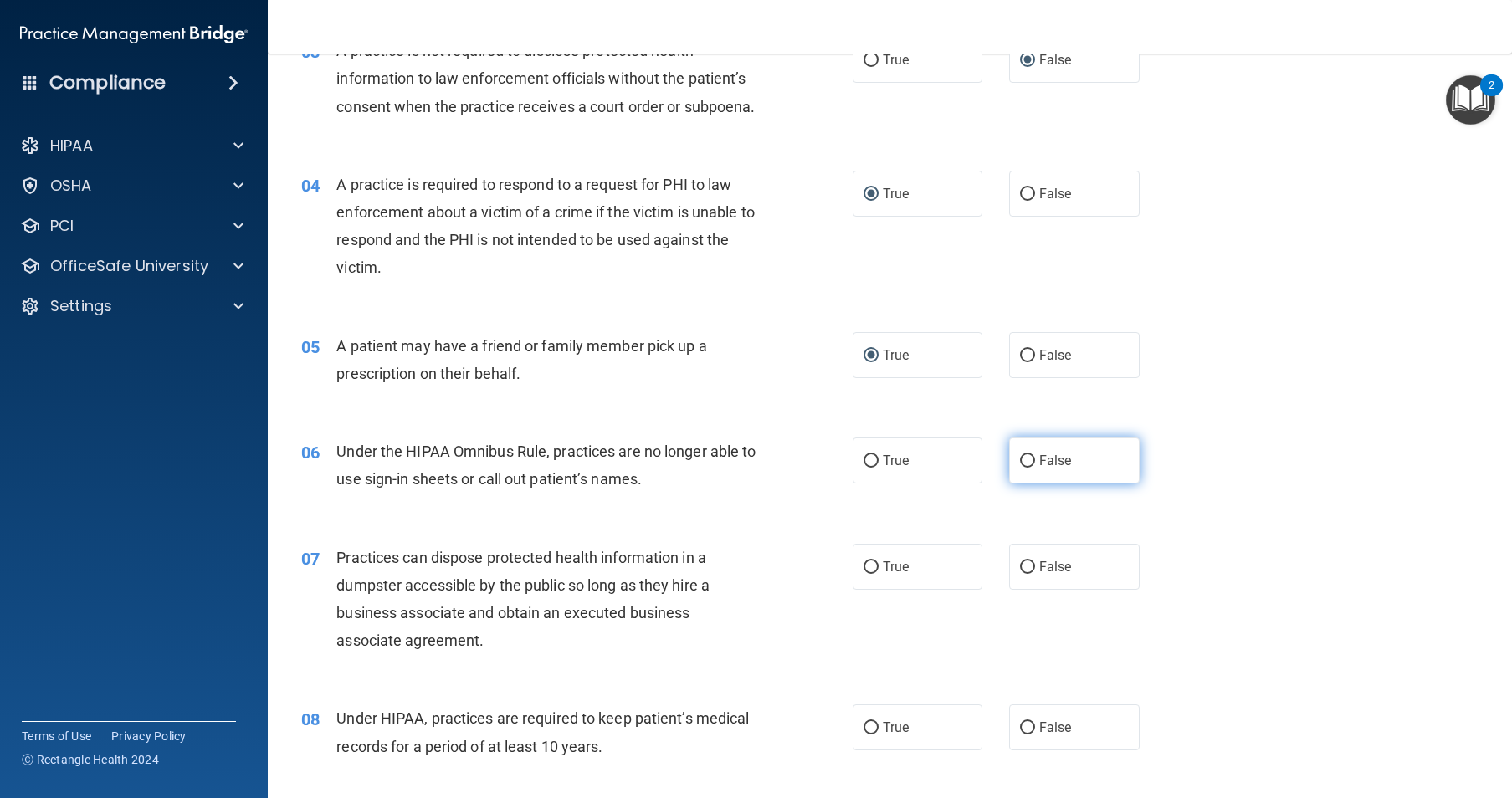
click at [1020, 467] on input "False" at bounding box center [1028, 461] width 15 height 12
radio input "true"
click at [1020, 574] on input "False" at bounding box center [1028, 567] width 15 height 12
radio input "true"
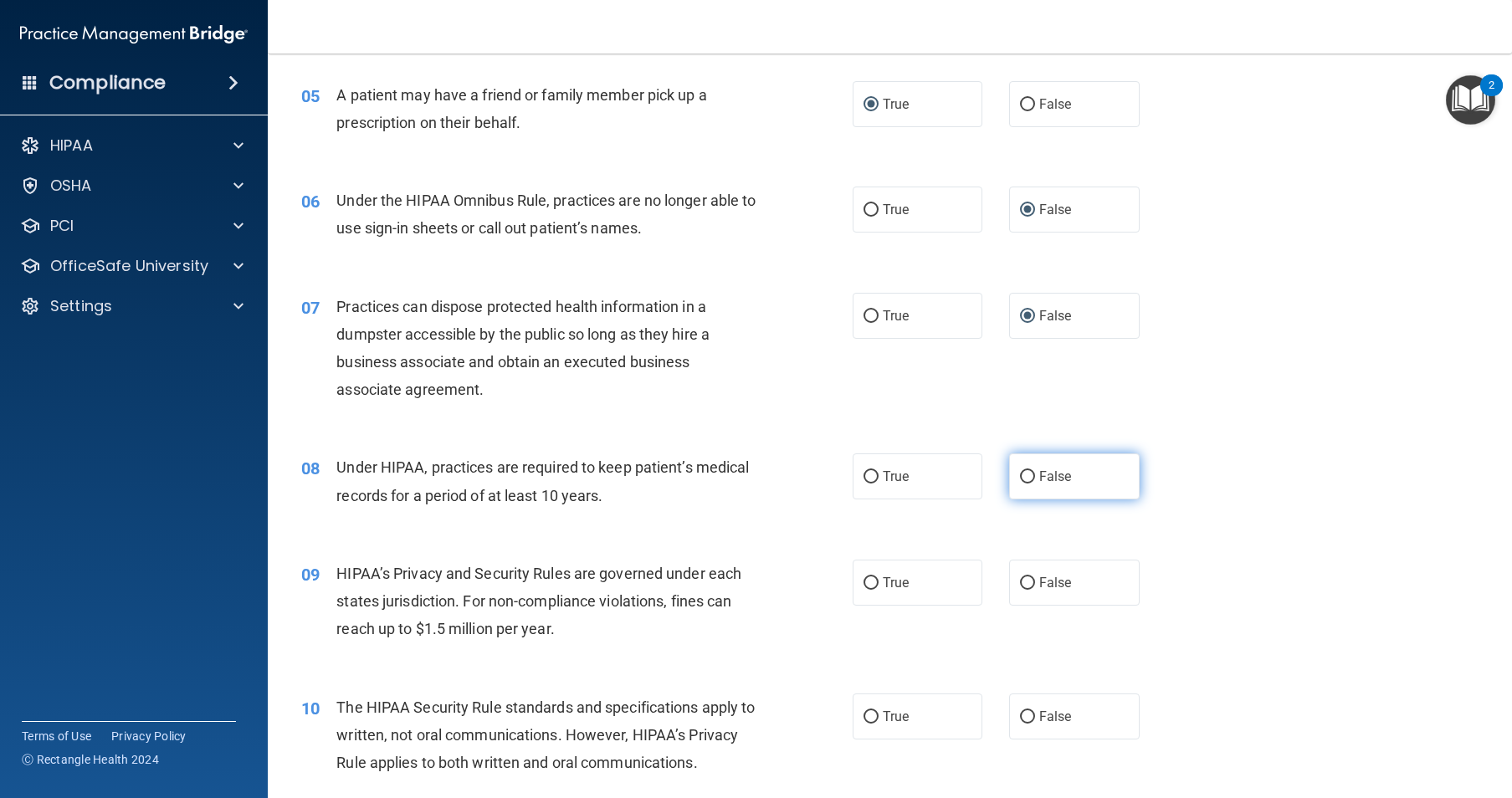
click at [1013, 498] on label "False" at bounding box center [1074, 476] width 130 height 46
click at [1020, 483] on input "False" at bounding box center [1028, 477] width 15 height 12
radio input "true"
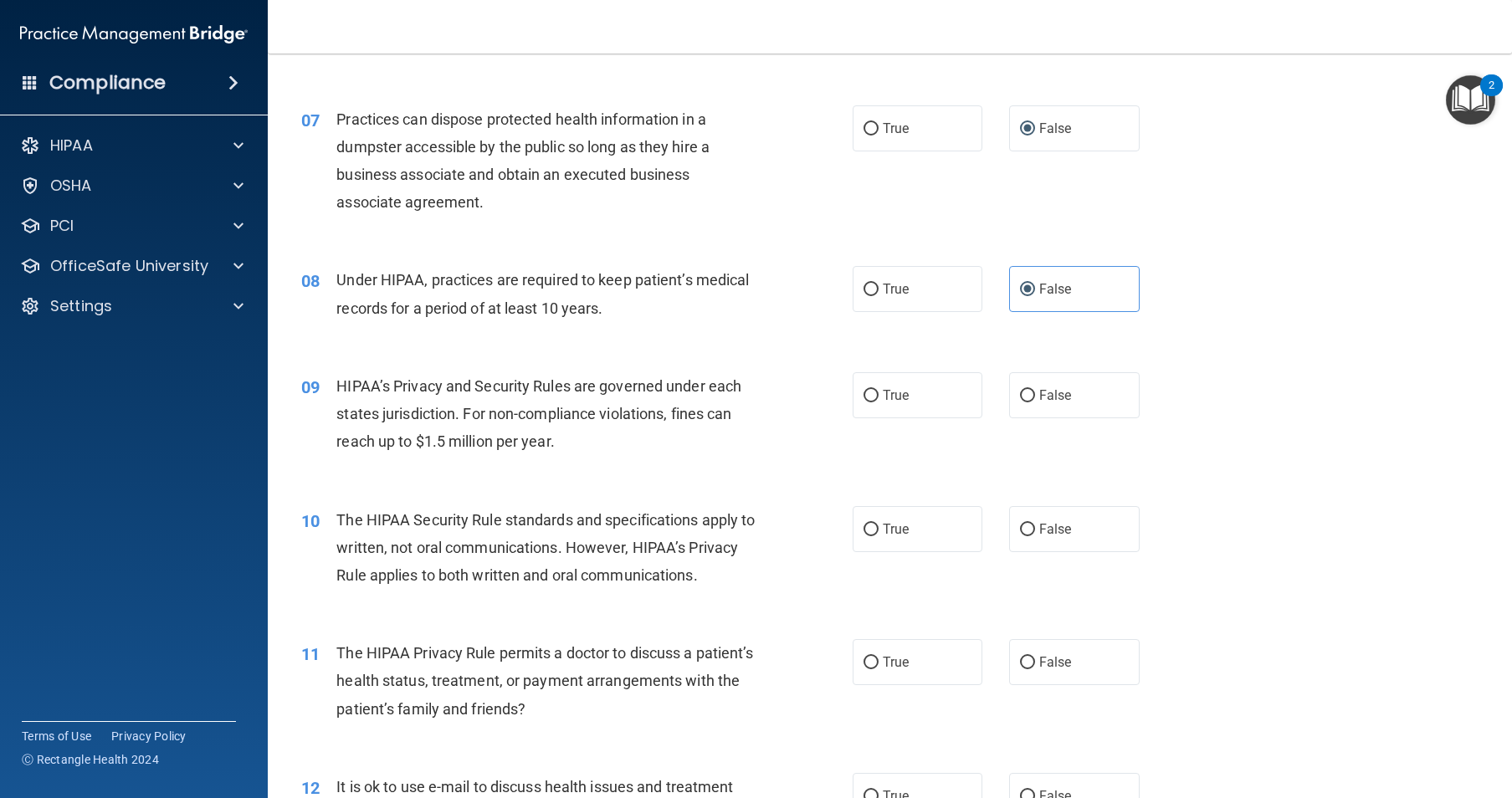
scroll to position [920, 0]
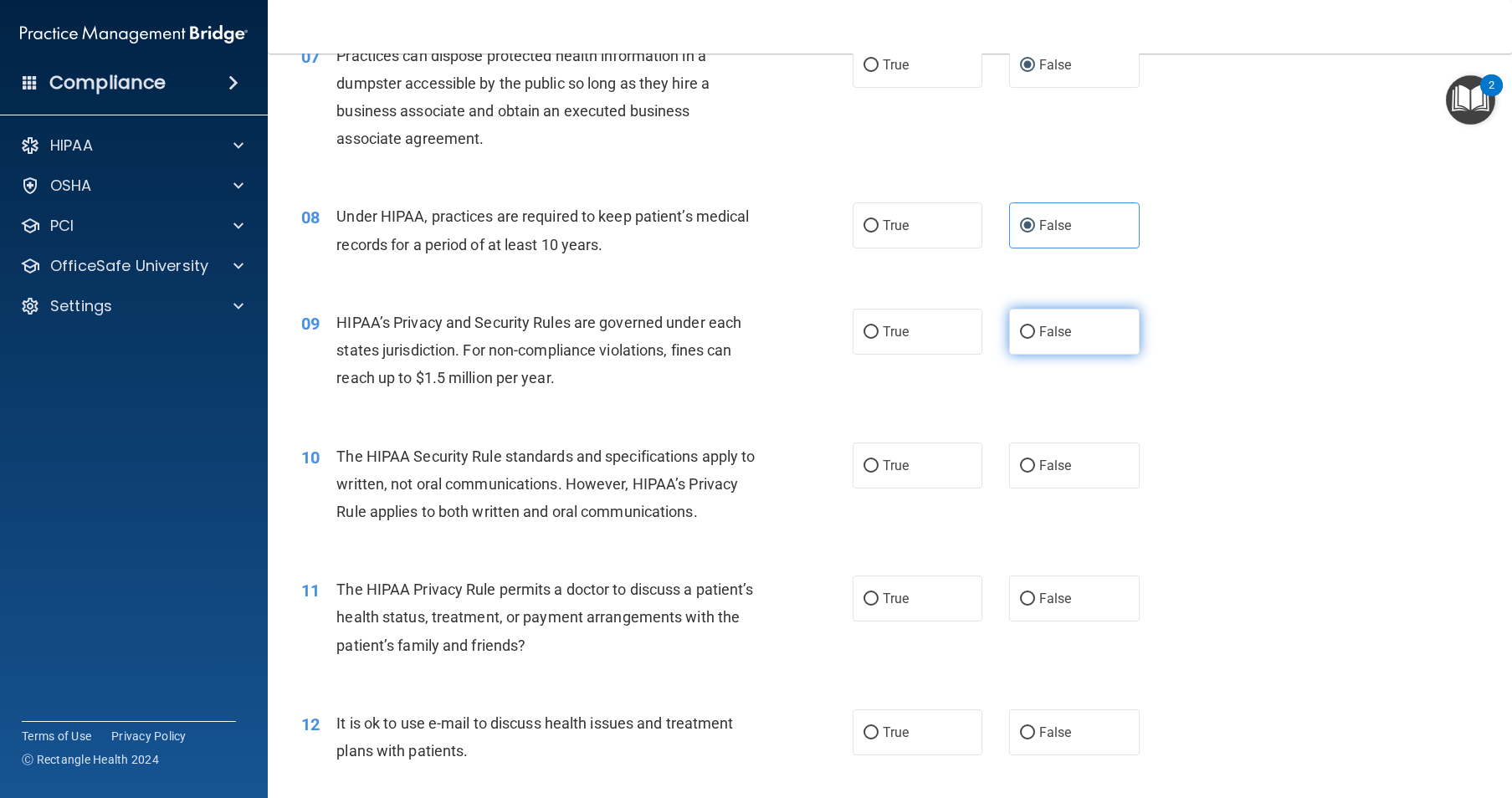
click at [1020, 339] on input "False" at bounding box center [1028, 331] width 15 height 12
radio input "true"
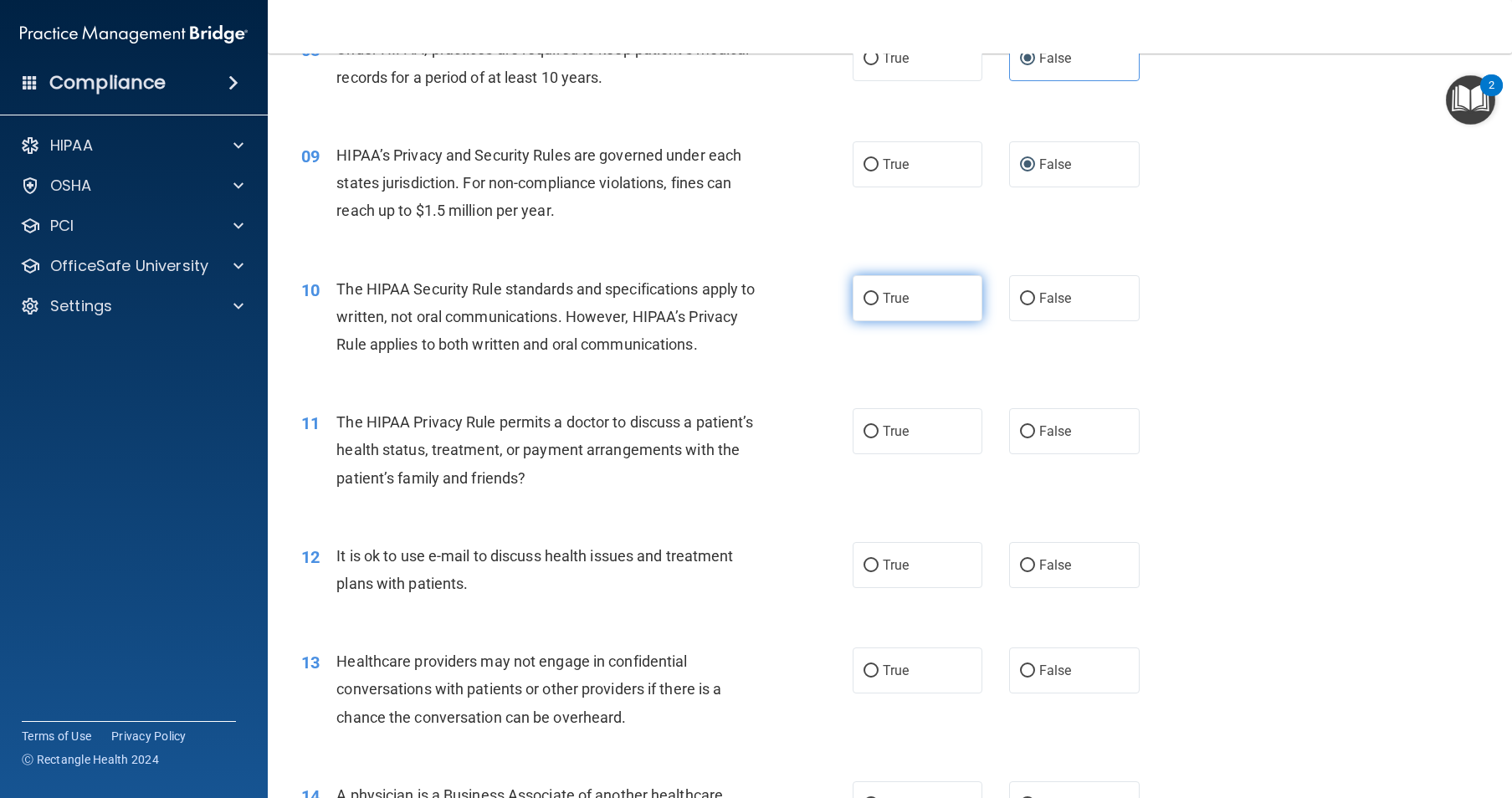
click at [879, 321] on label "True" at bounding box center [918, 298] width 130 height 46
click at [879, 305] on input "True" at bounding box center [871, 298] width 15 height 12
radio input "true"
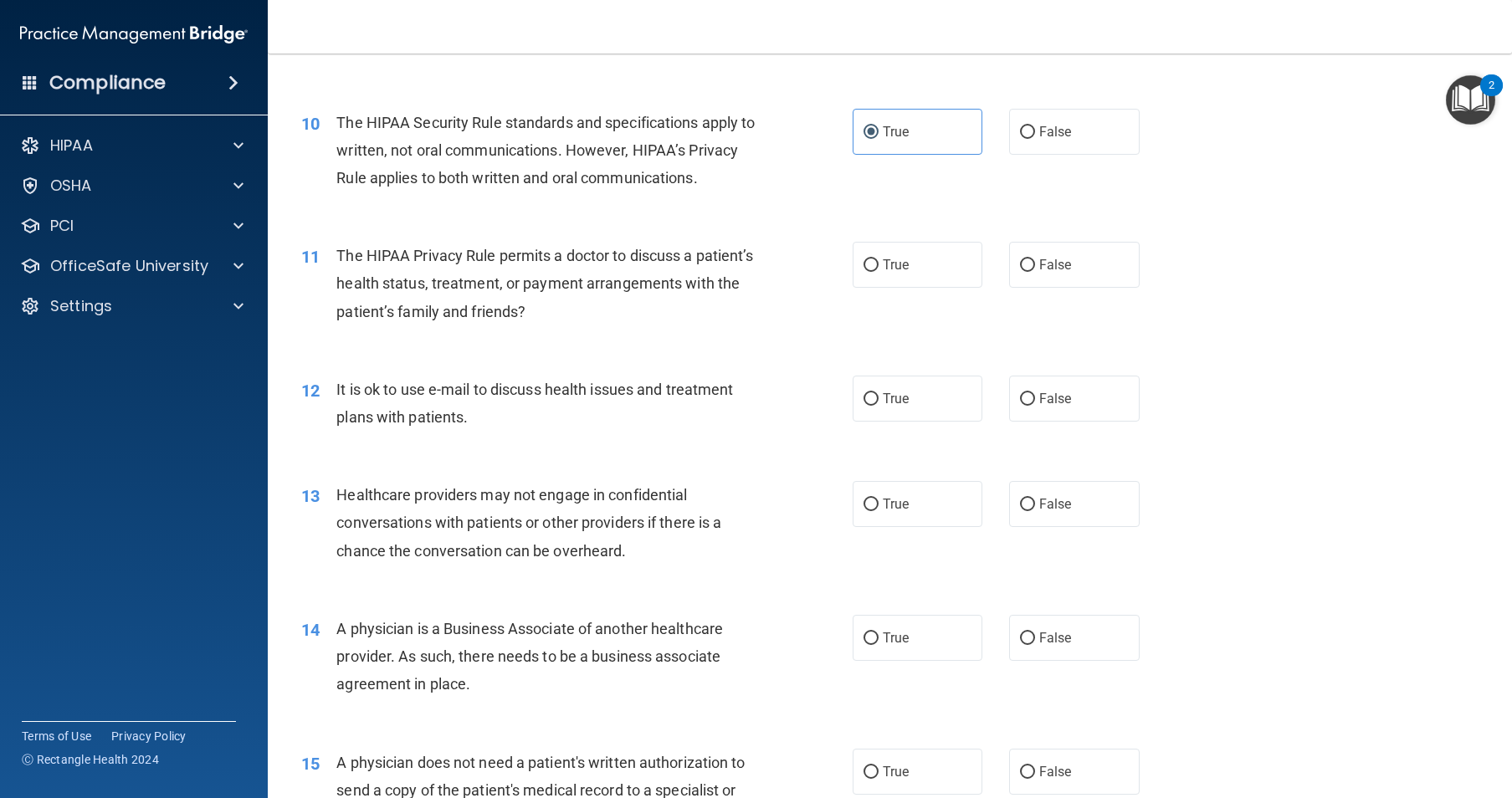
scroll to position [1254, 0]
click at [869, 287] on label "True" at bounding box center [918, 264] width 130 height 46
click at [869, 271] on input "True" at bounding box center [871, 264] width 15 height 12
radio input "true"
click at [865, 405] on input "True" at bounding box center [871, 398] width 15 height 12
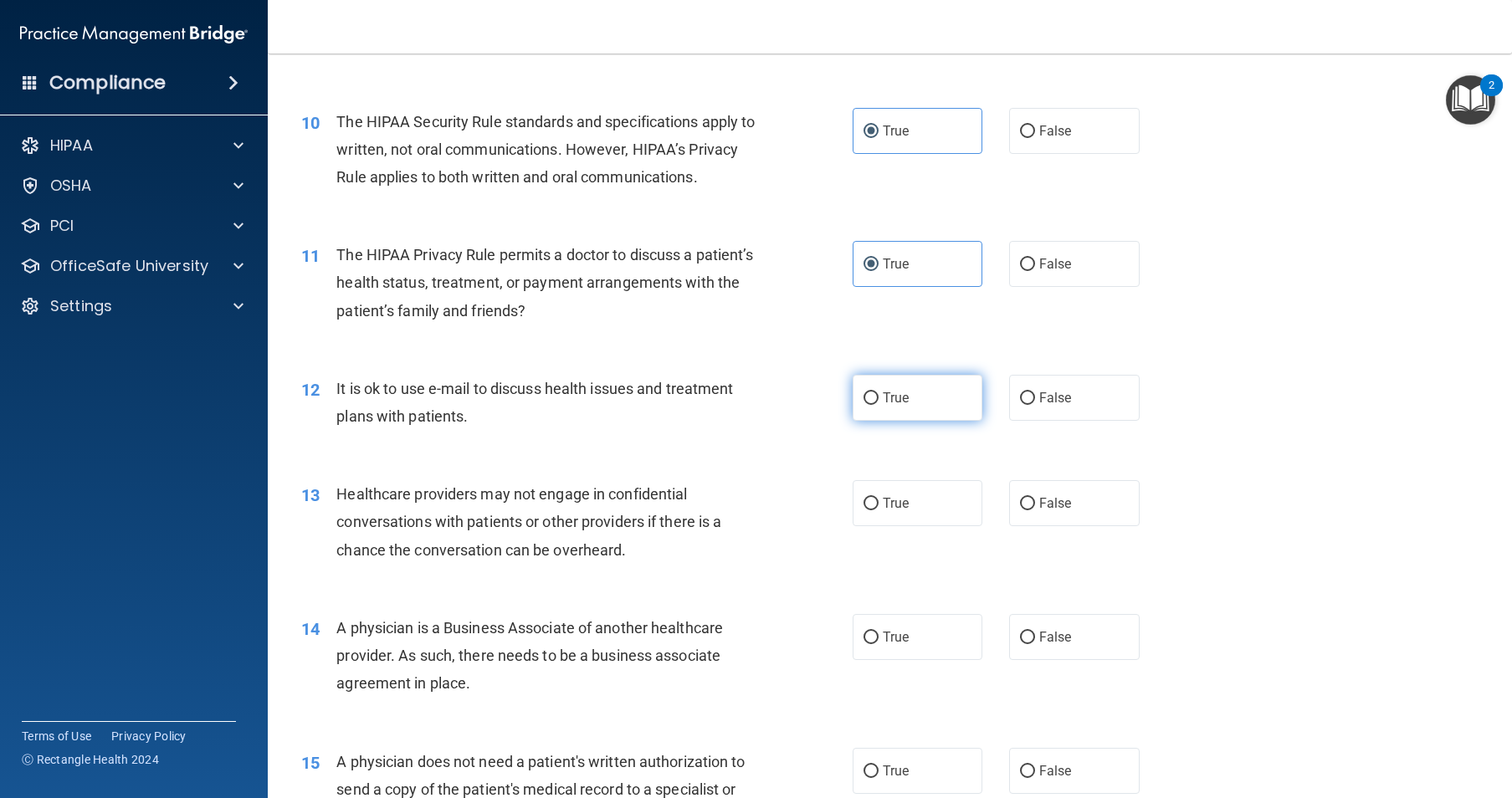
radio input "true"
click at [1025, 510] on input "False" at bounding box center [1028, 503] width 15 height 12
radio input "true"
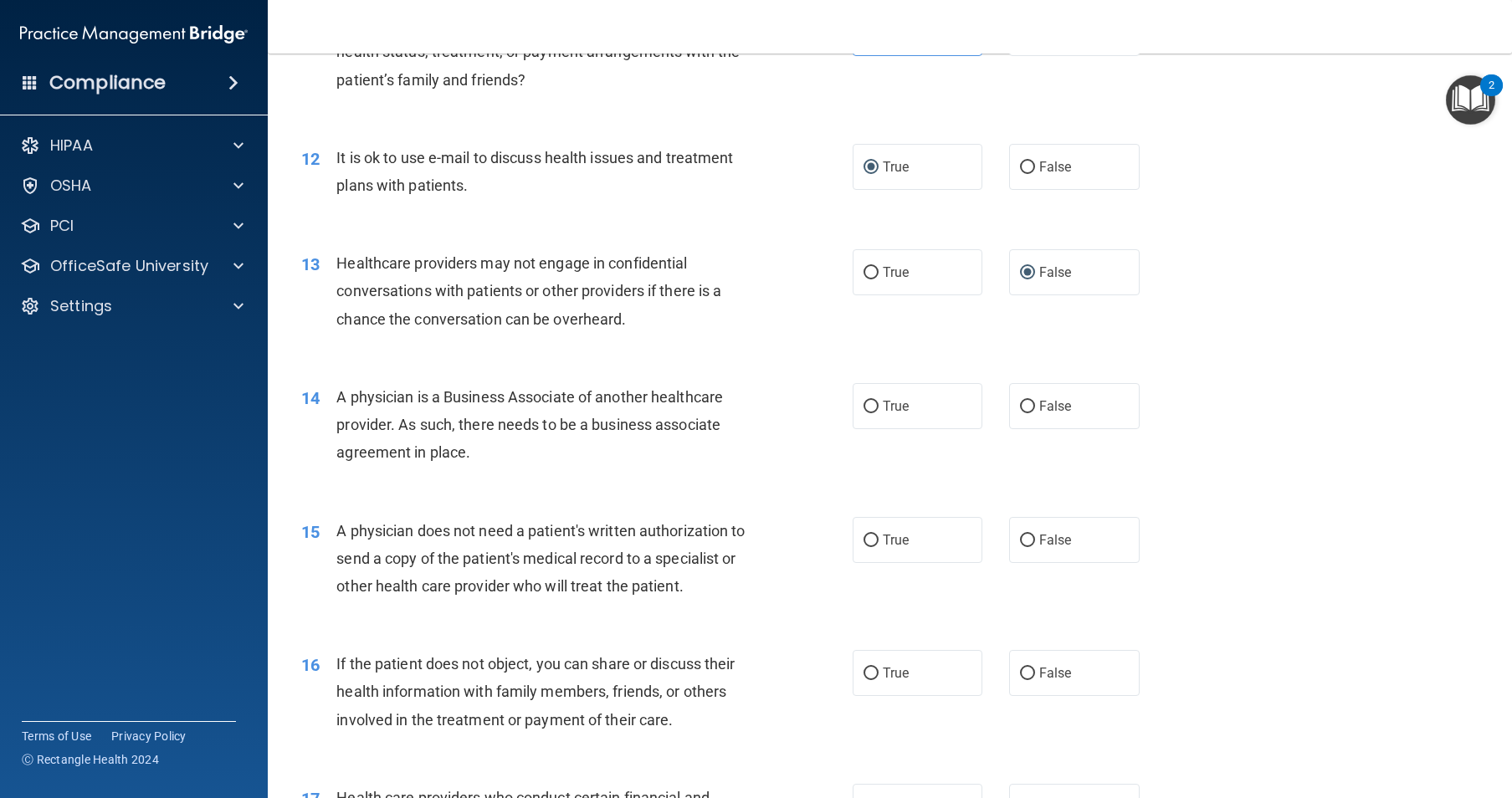
scroll to position [1506, 0]
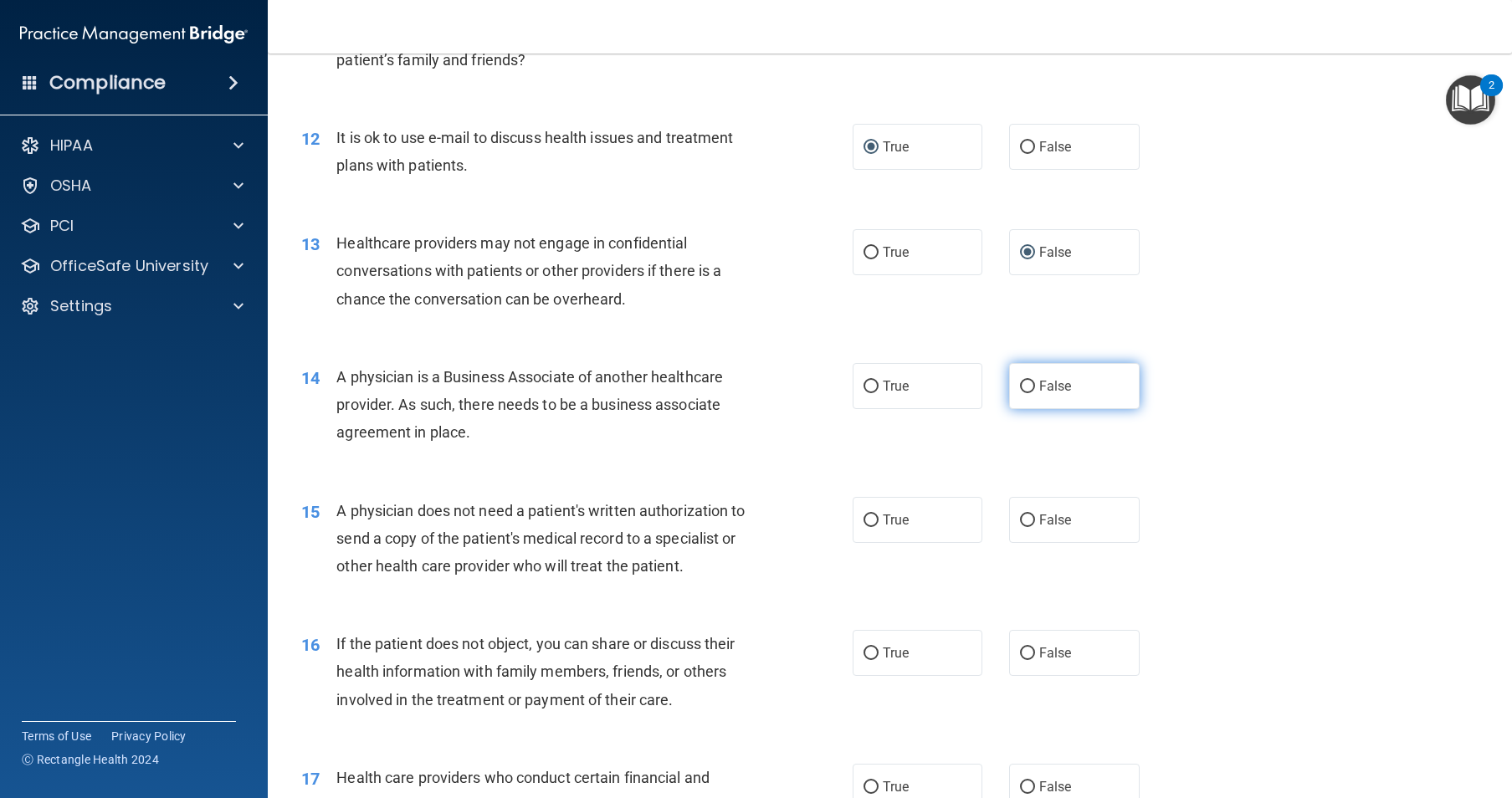
click at [1025, 393] on input "False" at bounding box center [1028, 386] width 15 height 12
radio input "true"
click at [866, 527] on input "True" at bounding box center [871, 520] width 15 height 12
radio input "true"
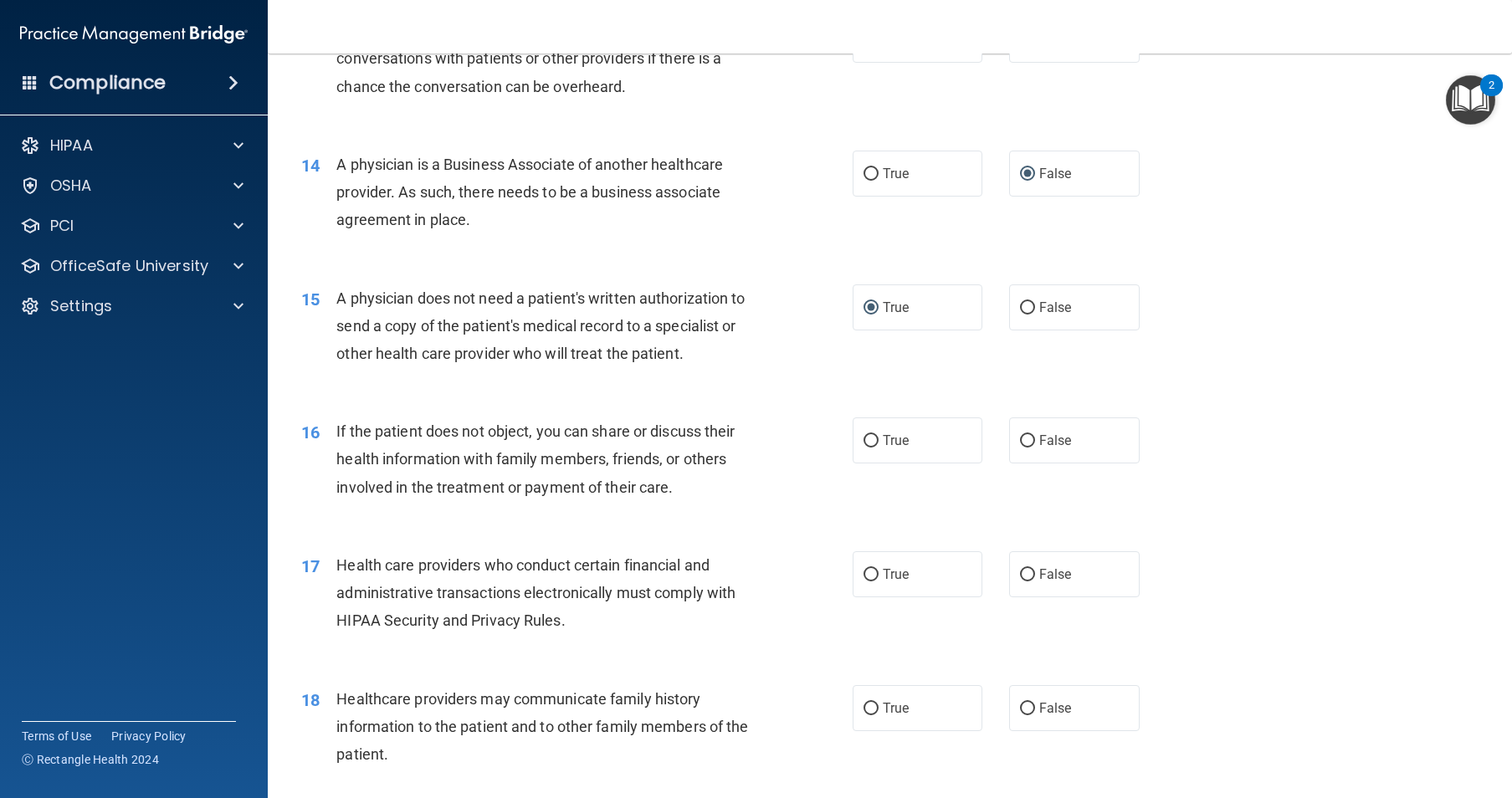
scroll to position [1756, 0]
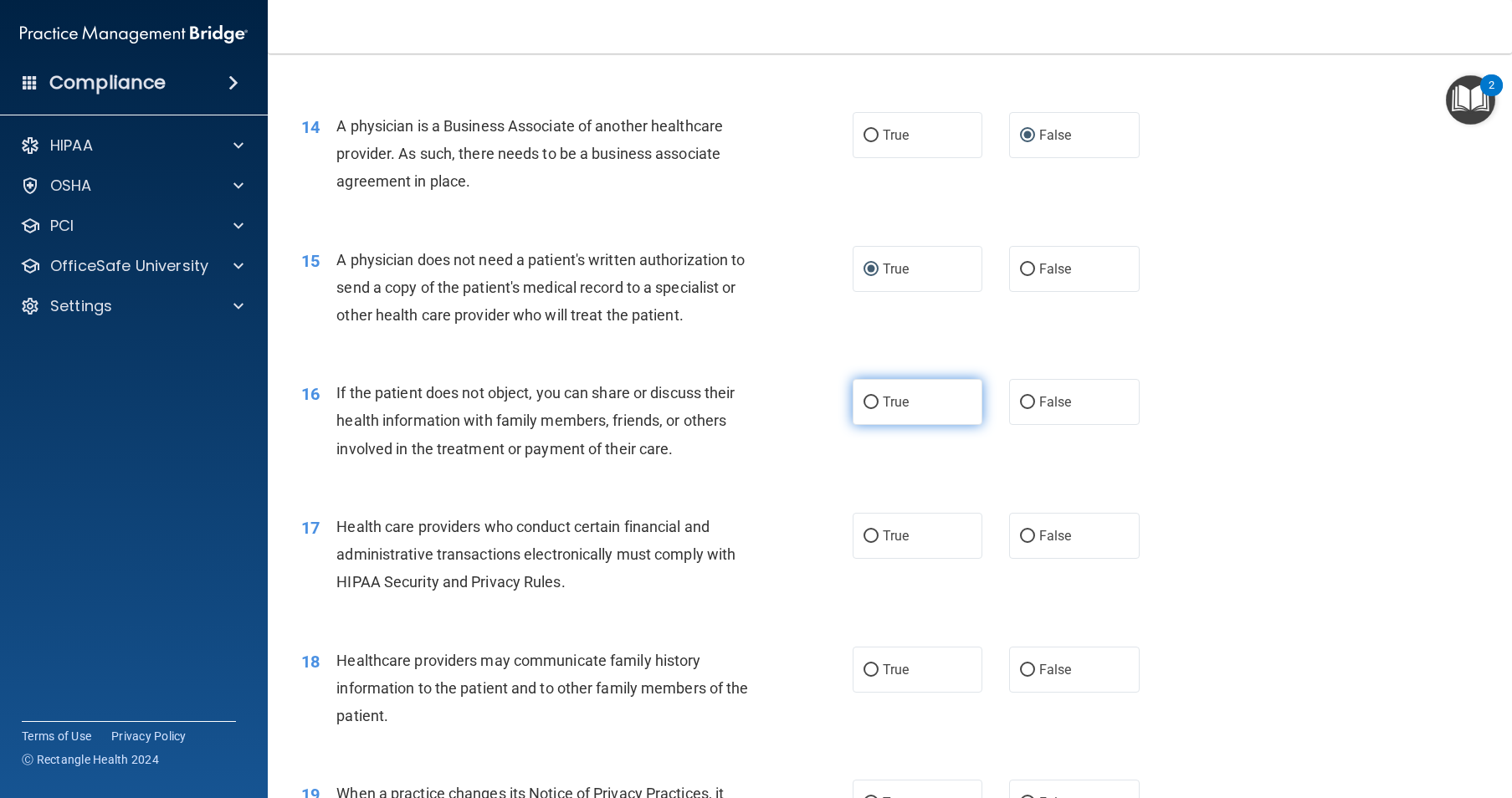
click at [867, 409] on input "True" at bounding box center [871, 402] width 15 height 12
radio input "true"
click at [867, 543] on input "True" at bounding box center [871, 535] width 15 height 12
radio input "true"
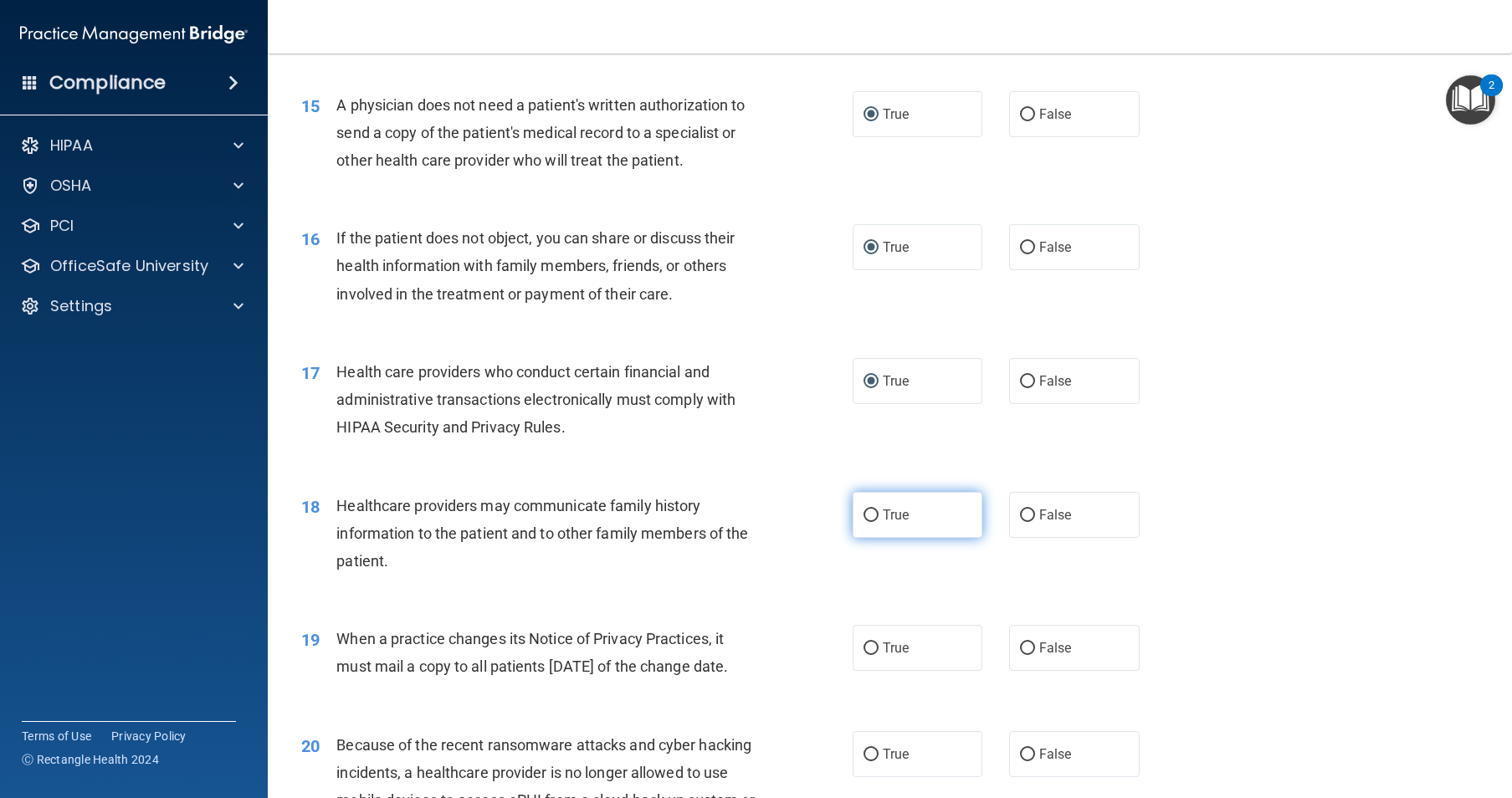
scroll to position [1924, 0]
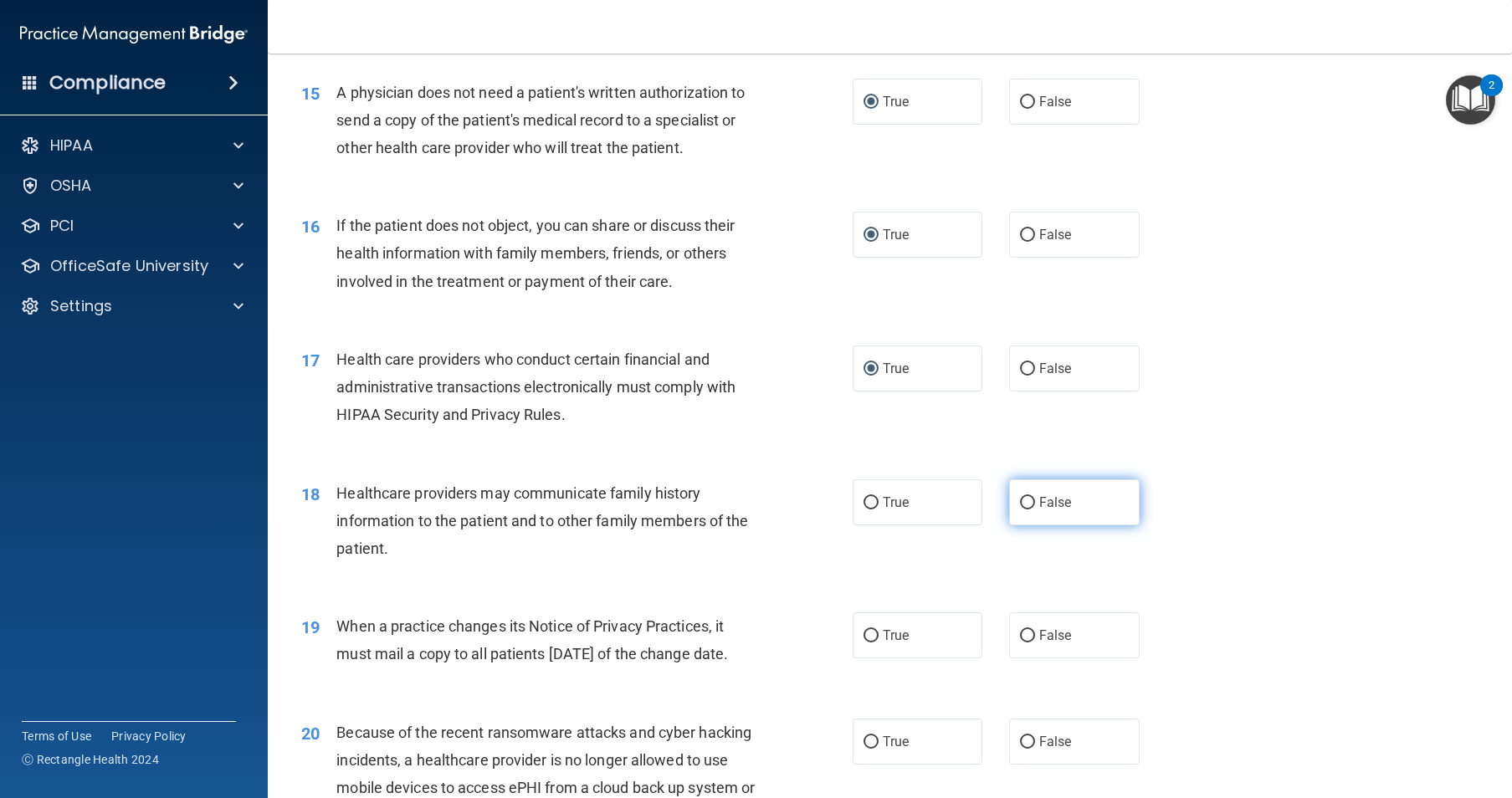
click at [1020, 509] on input "False" at bounding box center [1028, 503] width 15 height 12
radio input "true"
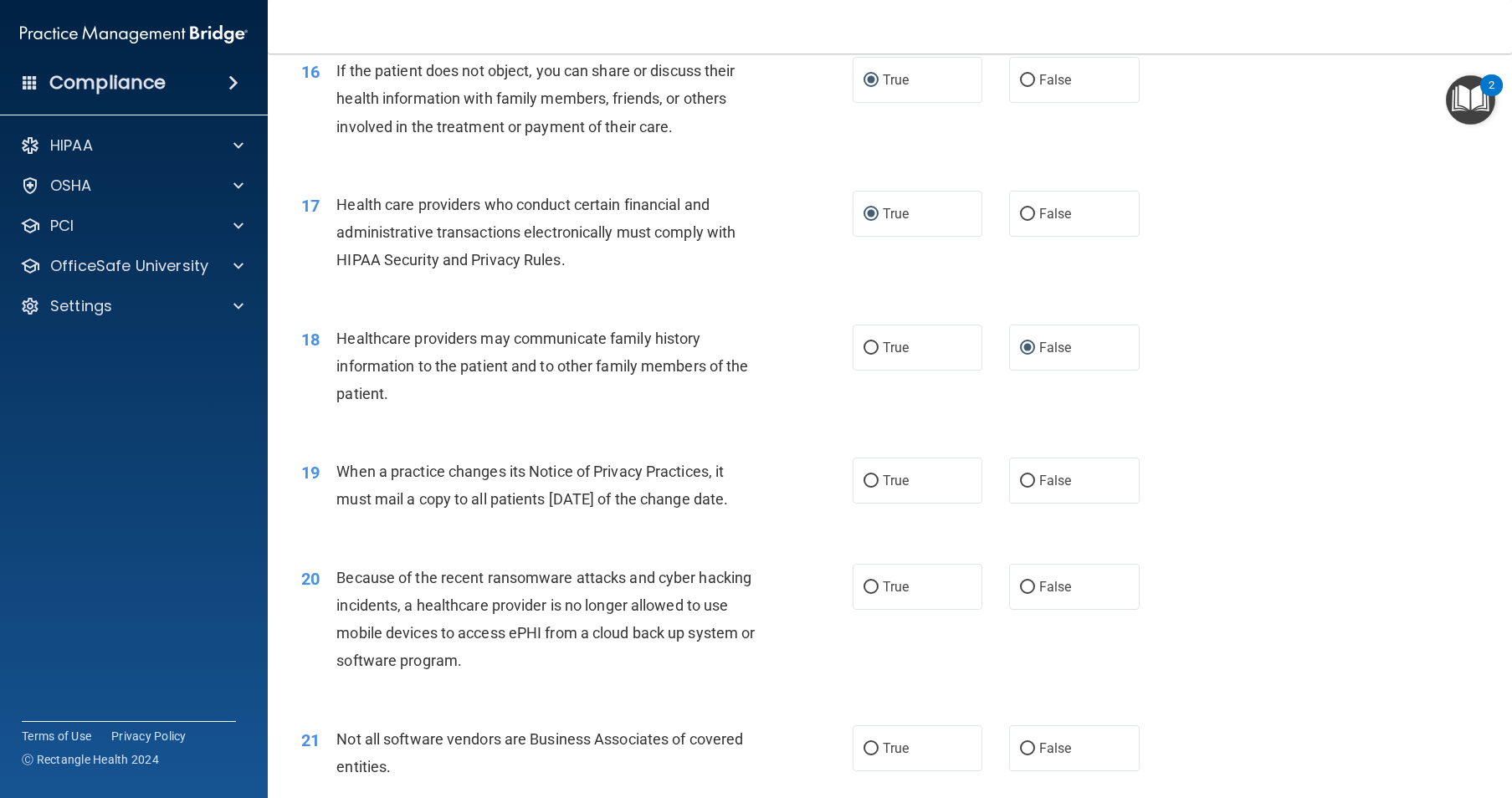
scroll to position [2090, 0]
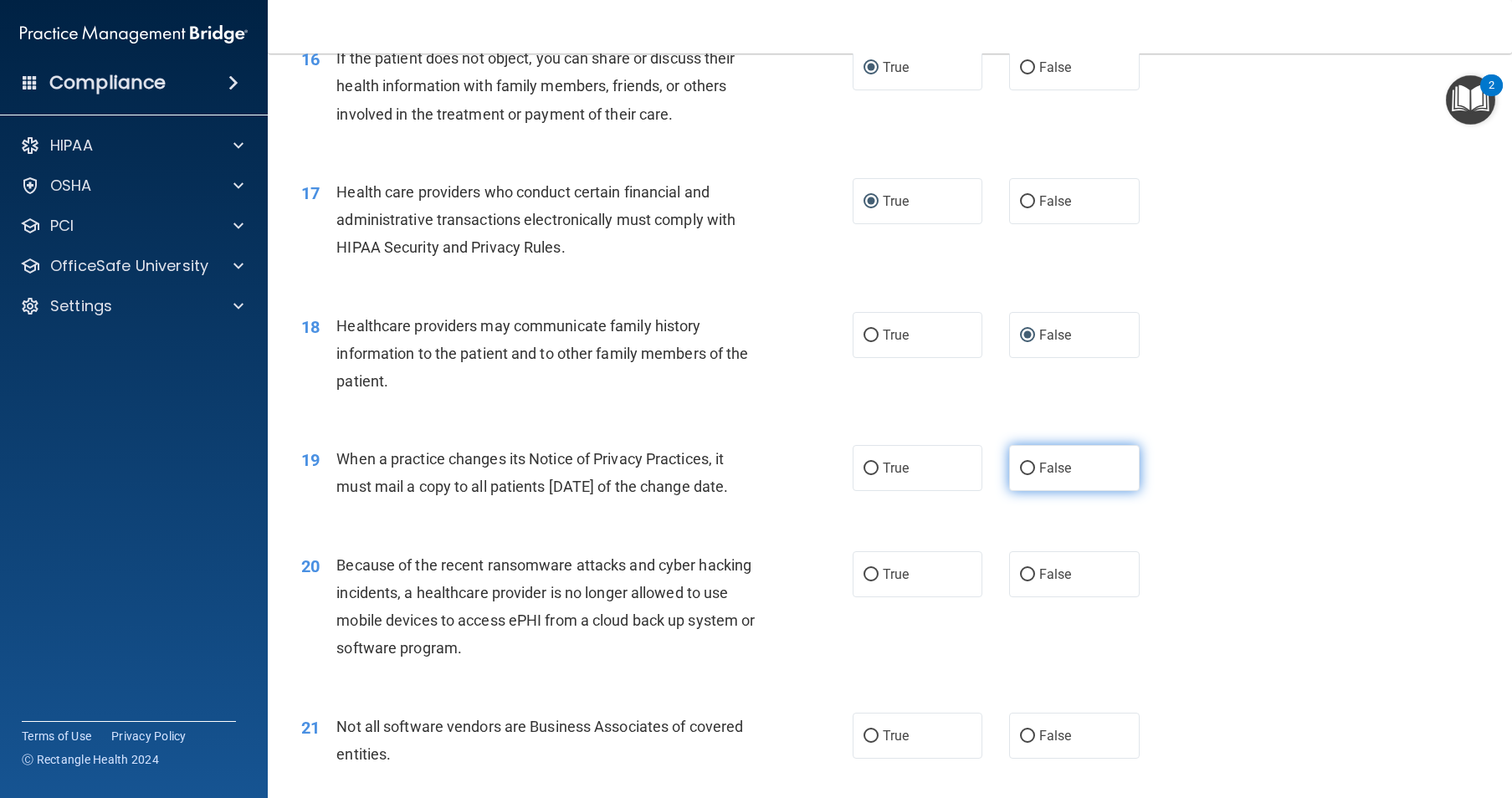
click at [1020, 475] on input "False" at bounding box center [1028, 468] width 15 height 12
radio input "true"
click at [1040, 582] on span "False" at bounding box center [1056, 574] width 33 height 16
click at [1035, 581] on input "False" at bounding box center [1028, 575] width 15 height 12
radio input "true"
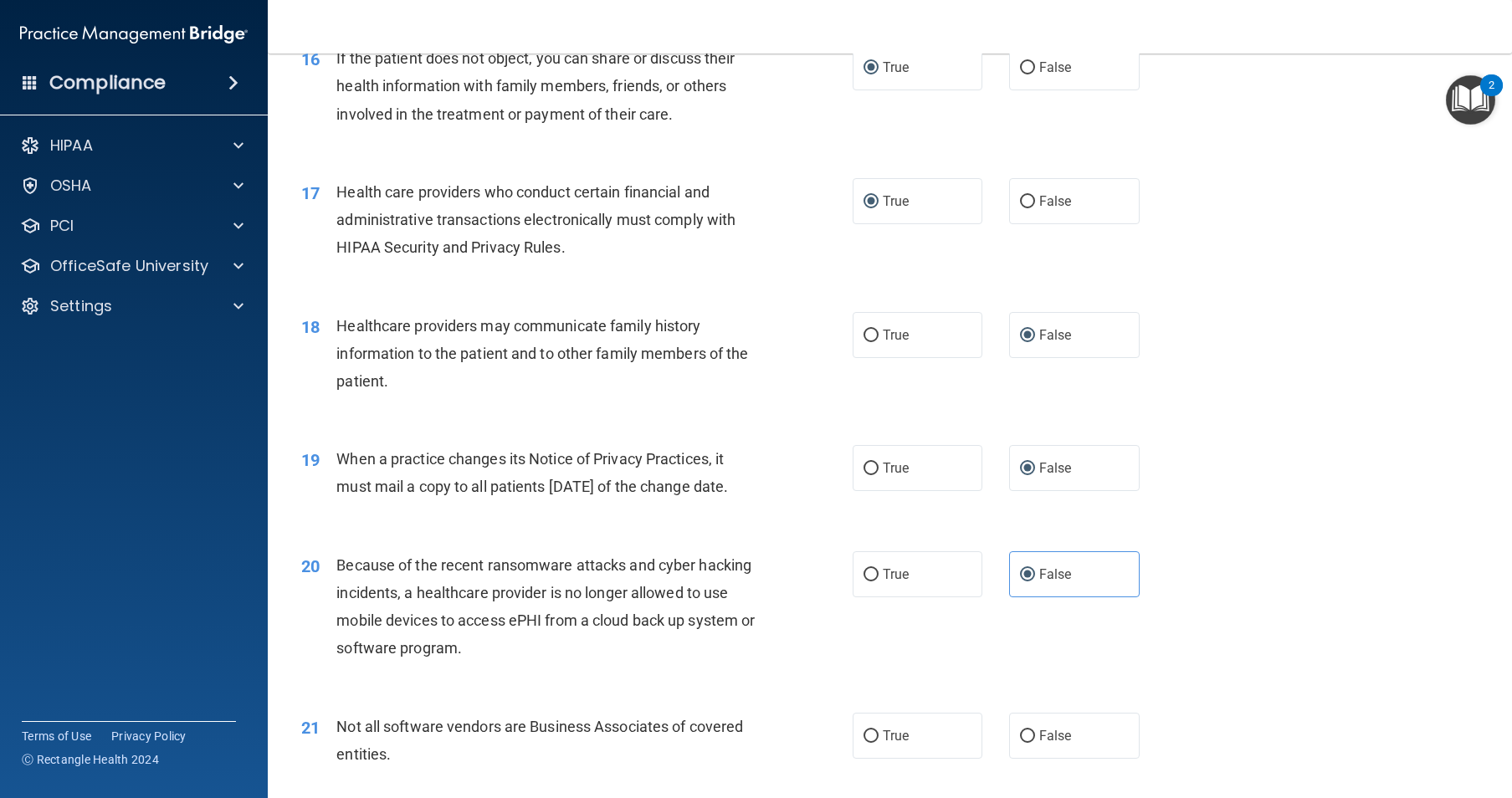
scroll to position [2426, 0]
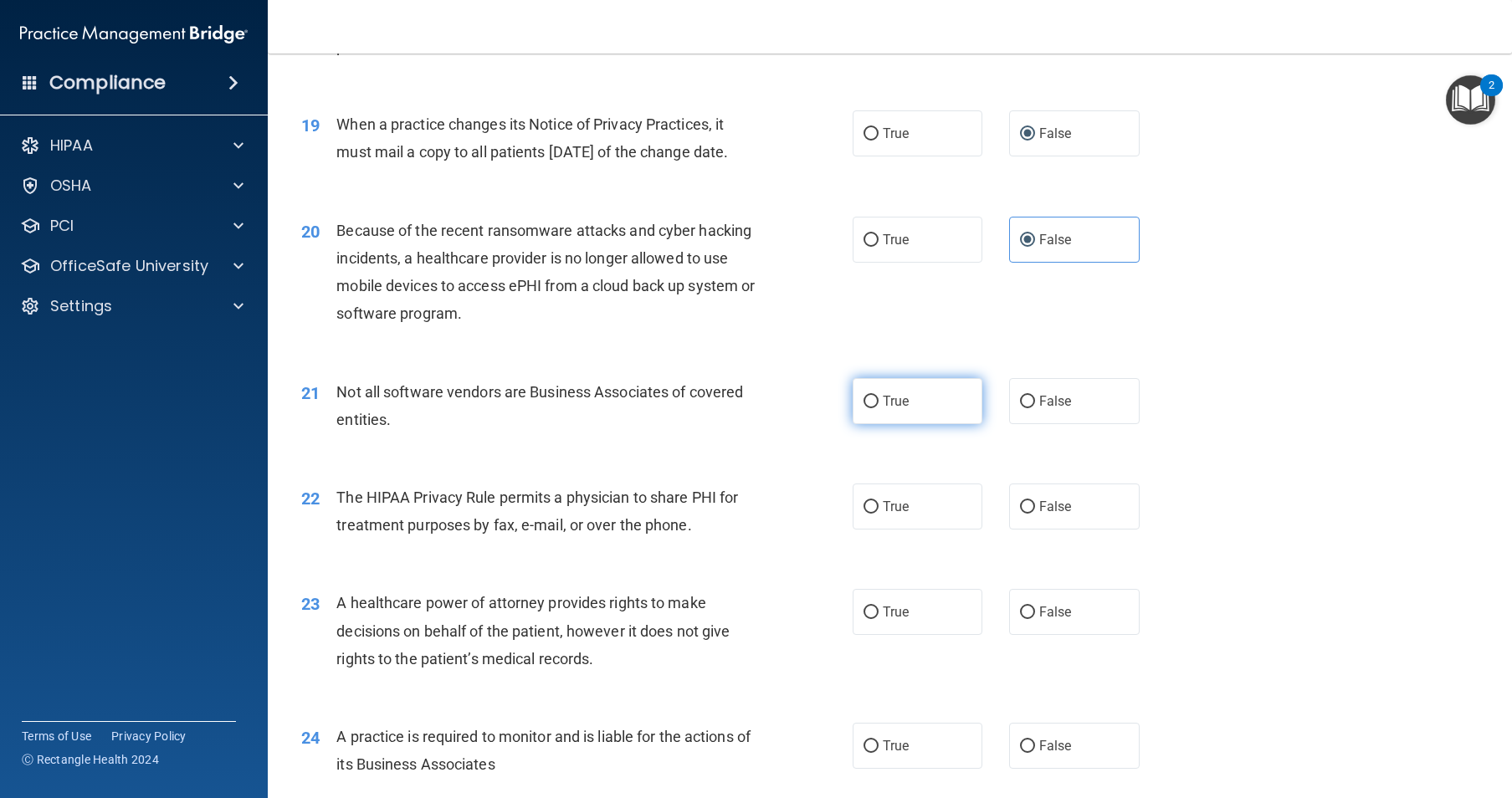
click at [864, 408] on input "True" at bounding box center [871, 401] width 15 height 12
radio input "true"
click at [869, 530] on label "True" at bounding box center [918, 506] width 130 height 46
click at [869, 513] on input "True" at bounding box center [871, 507] width 15 height 12
radio input "true"
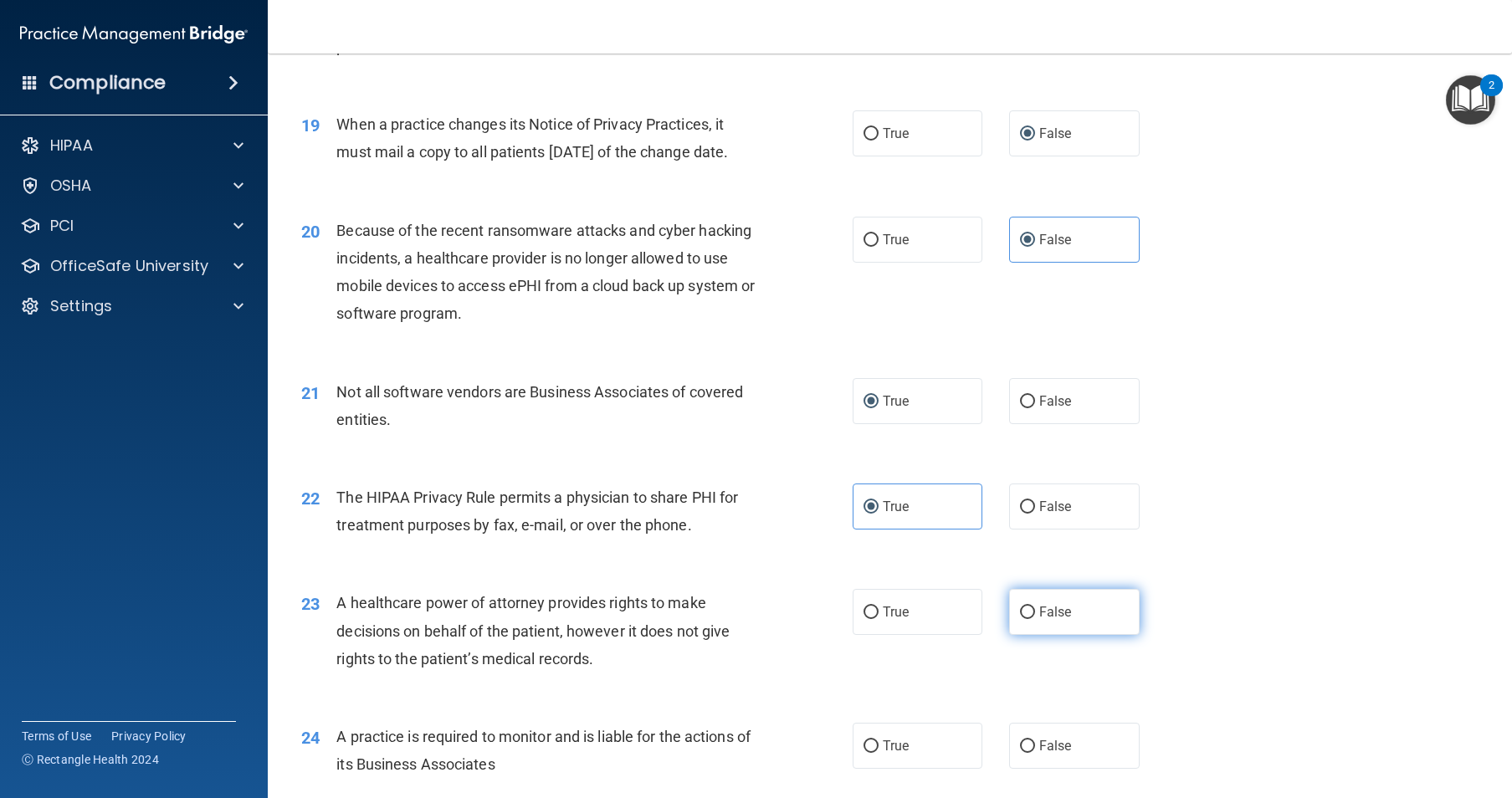
click at [1026, 619] on input "False" at bounding box center [1028, 612] width 15 height 12
radio input "true"
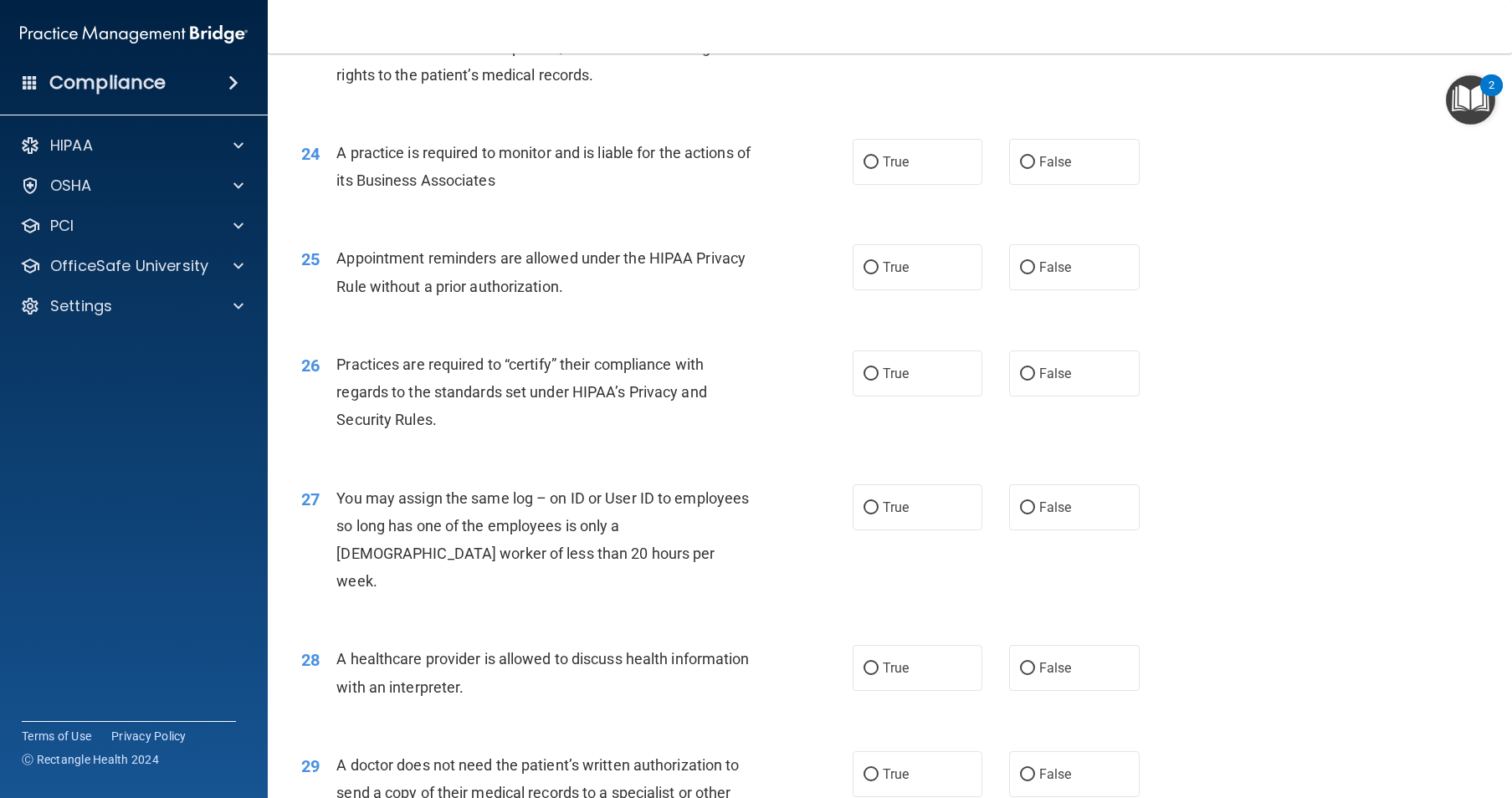
scroll to position [3010, 0]
click at [1040, 169] on span "False" at bounding box center [1056, 159] width 33 height 16
click at [1033, 168] on input "False" at bounding box center [1028, 160] width 15 height 12
radio input "true"
click at [872, 289] on label "True" at bounding box center [918, 264] width 130 height 46
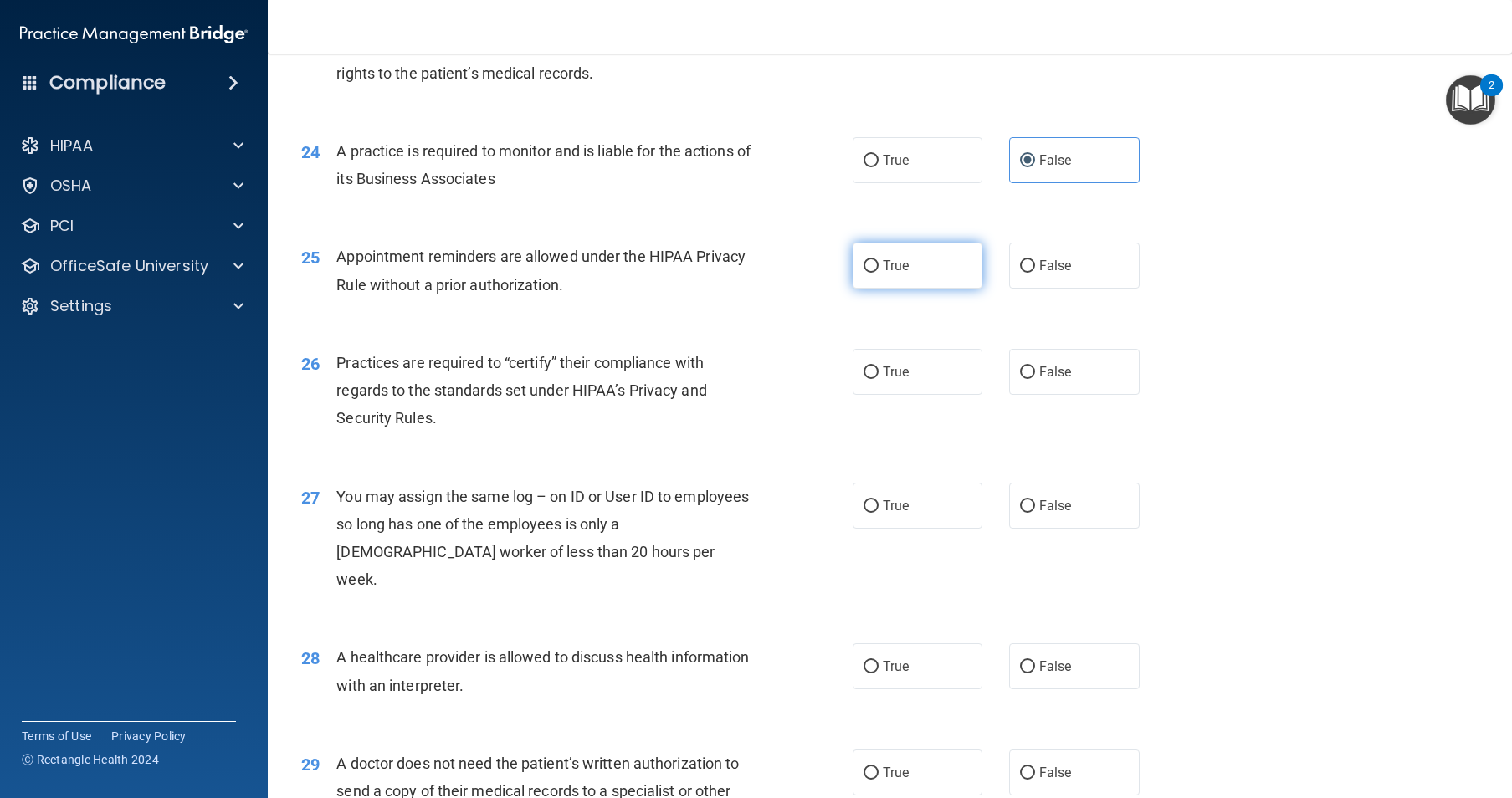
click at [872, 273] on input "True" at bounding box center [871, 265] width 15 height 12
radio input "true"
click at [1021, 379] on input "False" at bounding box center [1028, 372] width 15 height 12
radio input "true"
click at [1022, 513] on input "False" at bounding box center [1028, 506] width 15 height 12
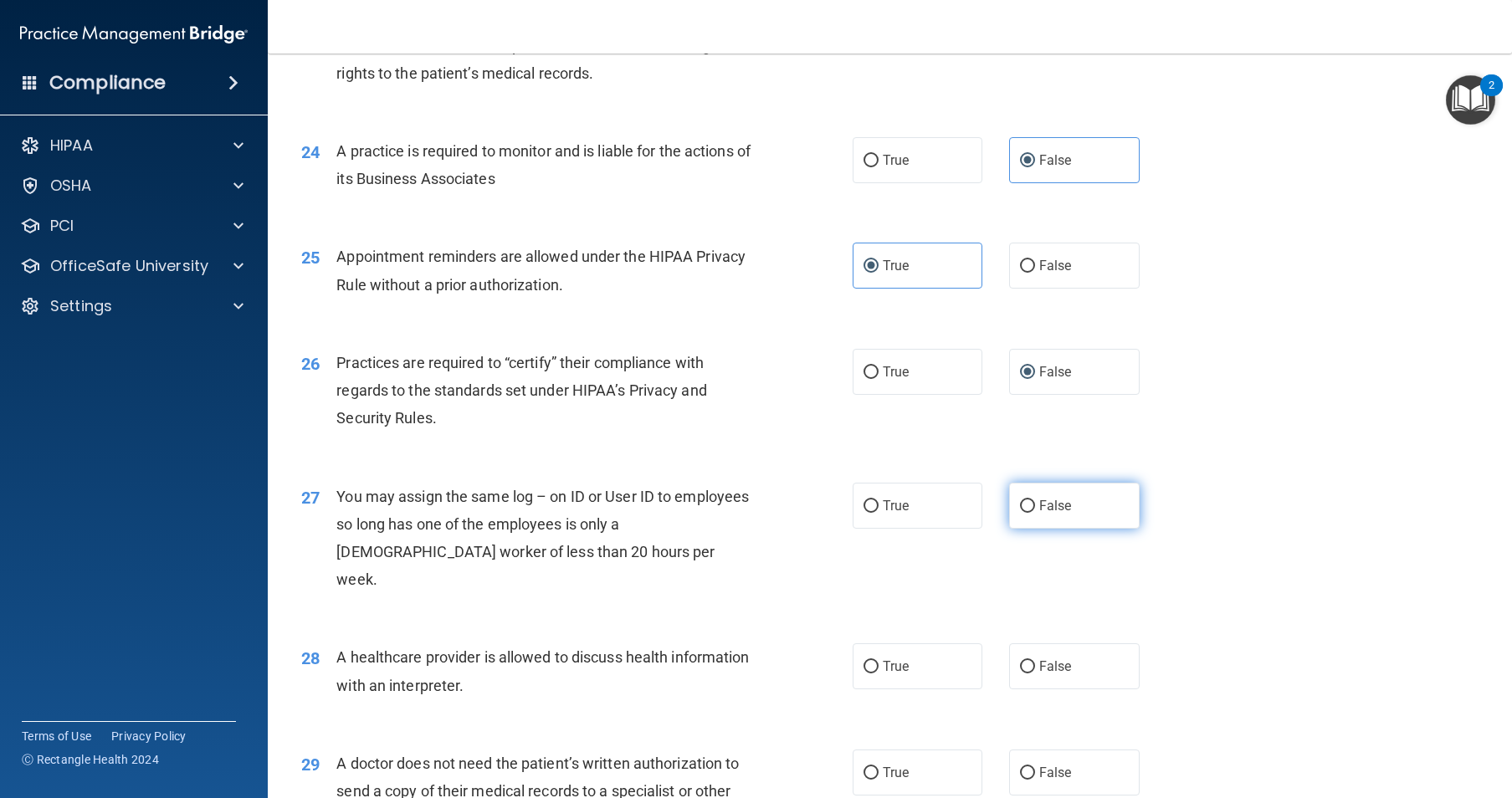
radio input "true"
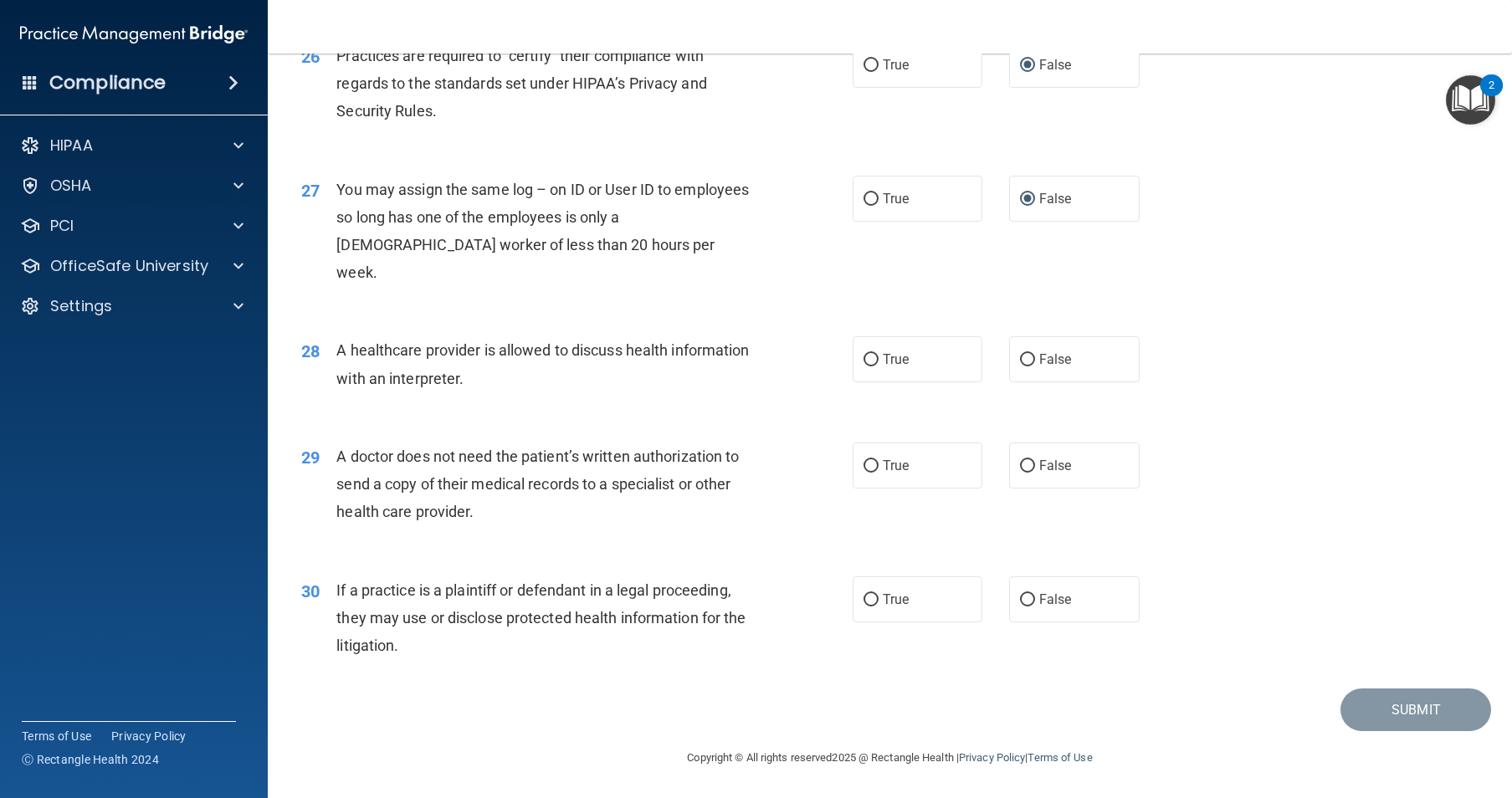
scroll to position [3346, 0]
click at [864, 366] on input "True" at bounding box center [871, 359] width 15 height 12
radio input "true"
click at [866, 472] on input "True" at bounding box center [871, 466] width 15 height 12
radio input "true"
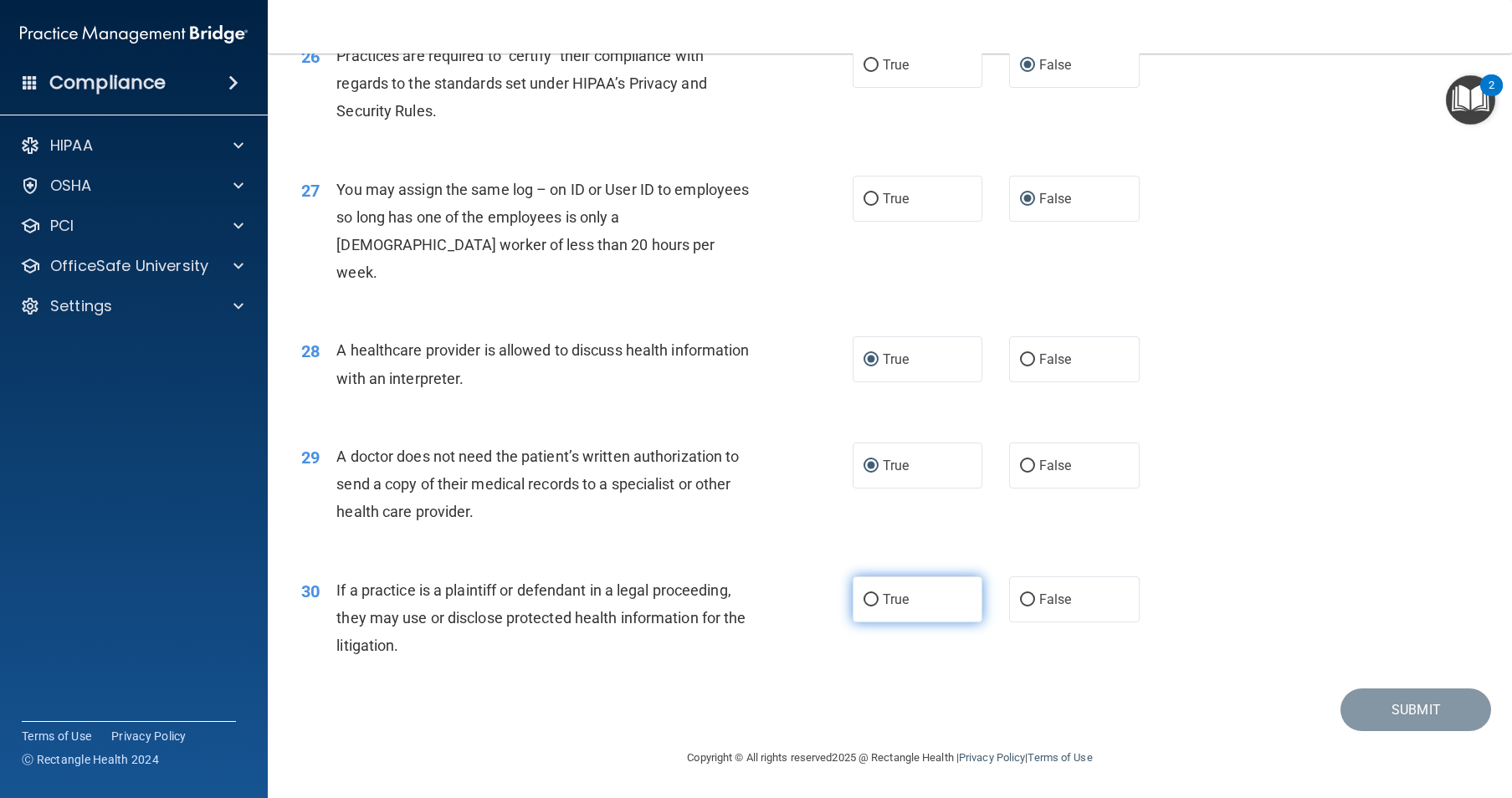
click at [864, 606] on input "True" at bounding box center [871, 600] width 15 height 12
radio input "true"
click at [1413, 731] on button "Submit" at bounding box center [1416, 710] width 151 height 43
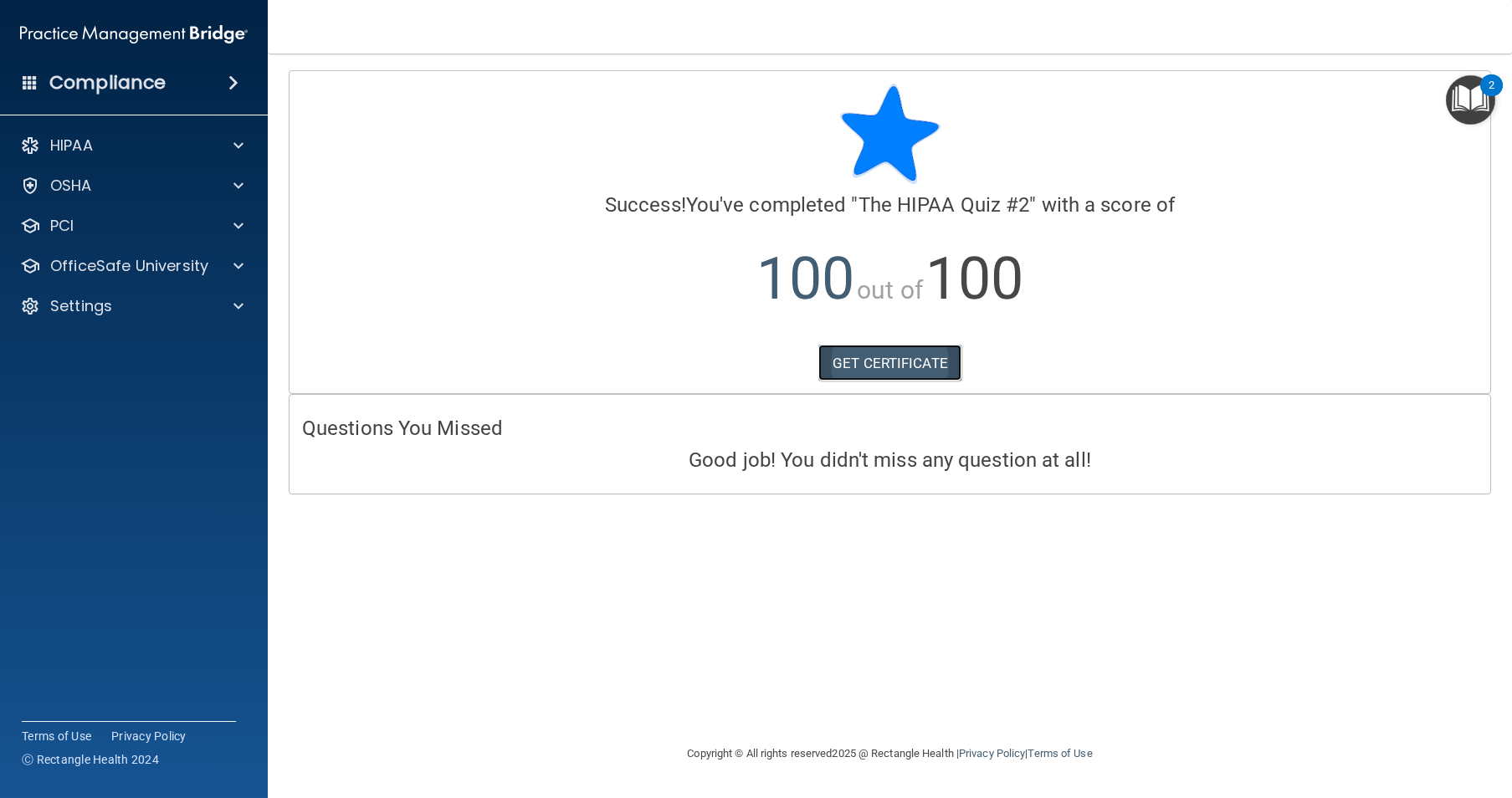
click at [878, 376] on link "GET CERTIFICATE" at bounding box center [890, 363] width 143 height 37
click at [234, 263] on div at bounding box center [236, 266] width 42 height 20
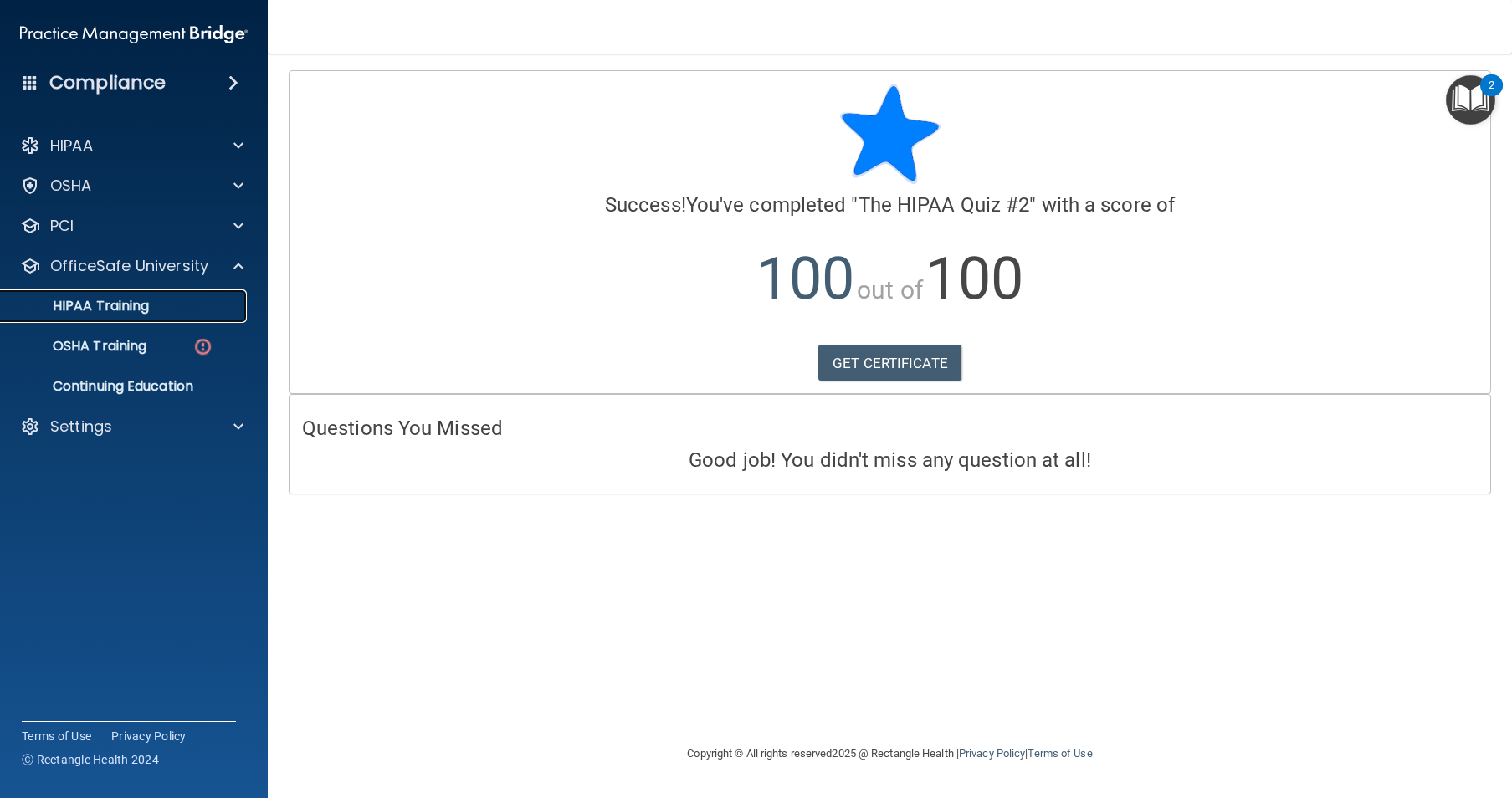
click at [196, 311] on div "HIPAA Training" at bounding box center [125, 306] width 228 height 17
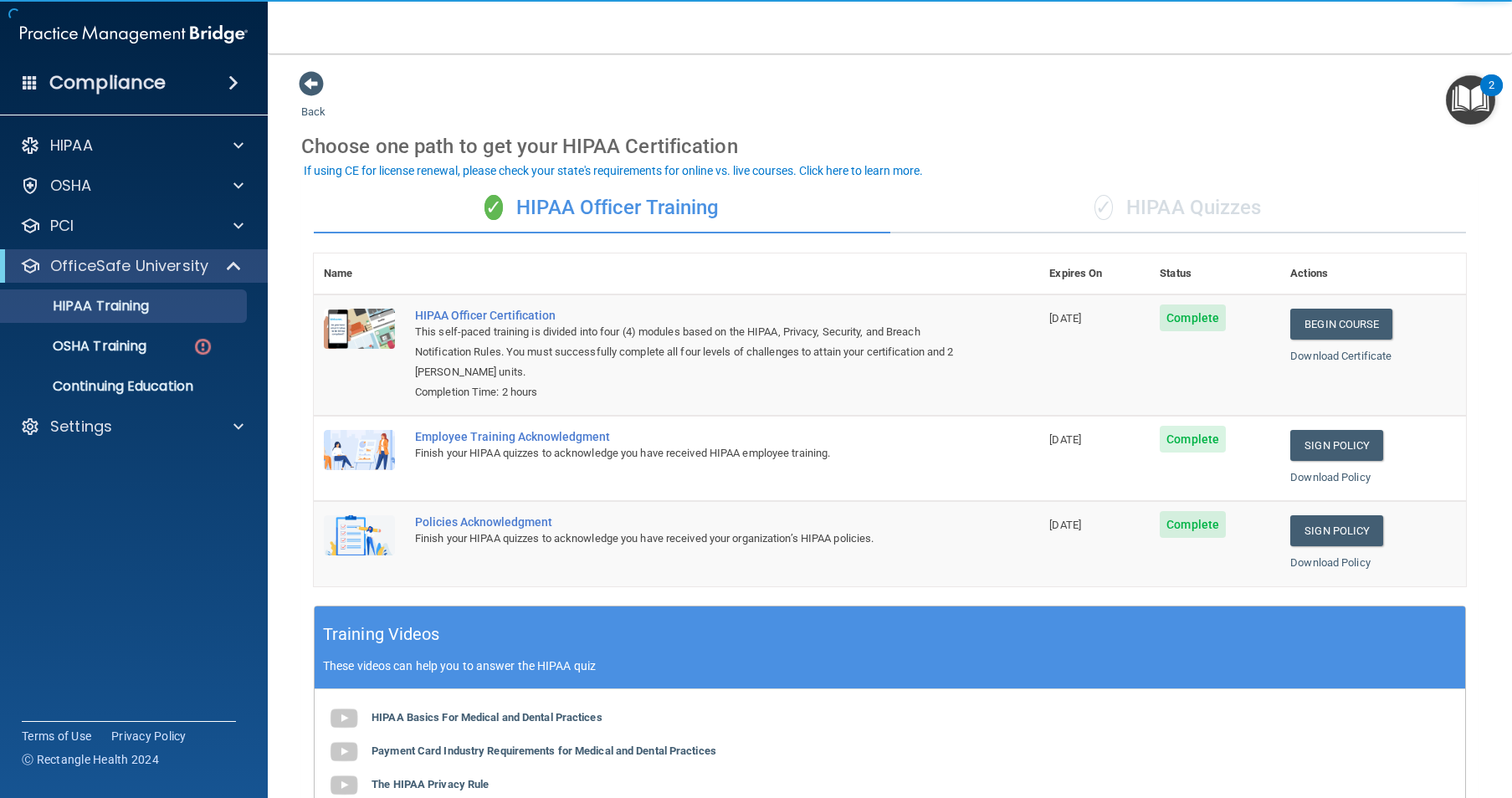
click at [1138, 195] on div "✓ HIPAA Quizzes" at bounding box center [1178, 209] width 577 height 50
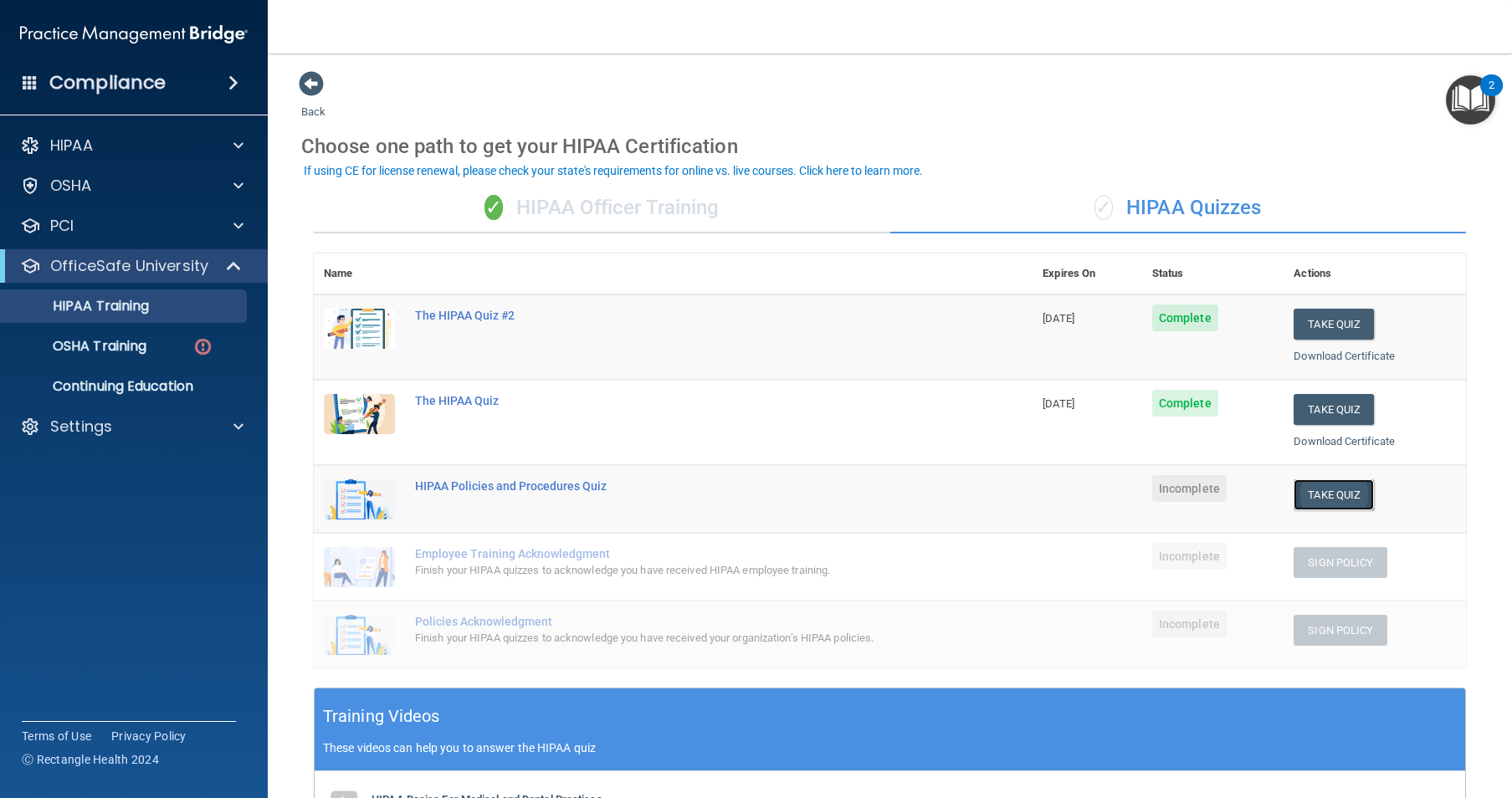
click at [1329, 490] on button "Take Quiz" at bounding box center [1334, 494] width 80 height 31
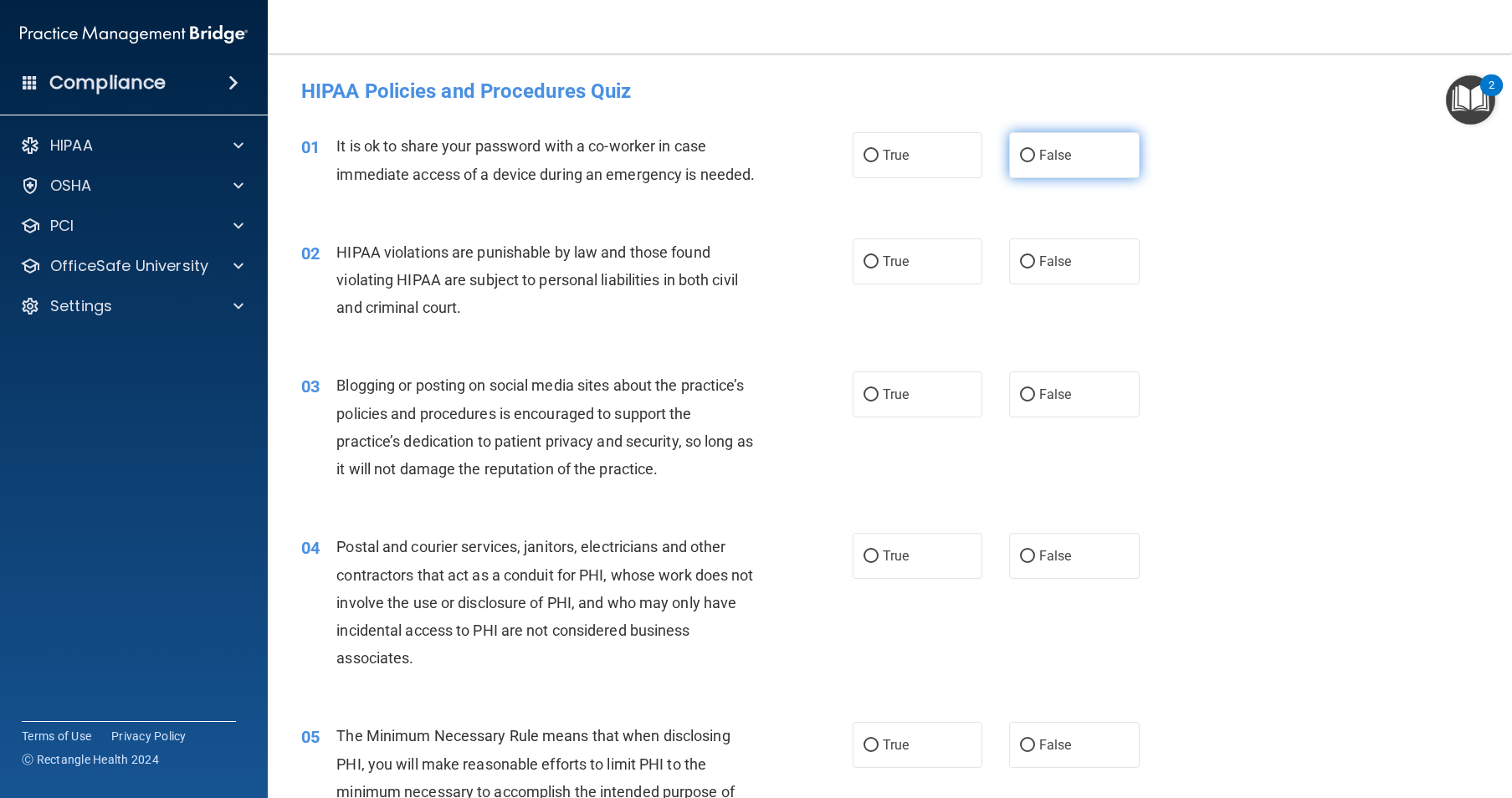
click at [1023, 163] on label "False" at bounding box center [1074, 155] width 130 height 46
click at [1023, 162] on input "False" at bounding box center [1028, 156] width 15 height 12
radio input "true"
click at [865, 268] on input "True" at bounding box center [871, 262] width 15 height 12
radio input "true"
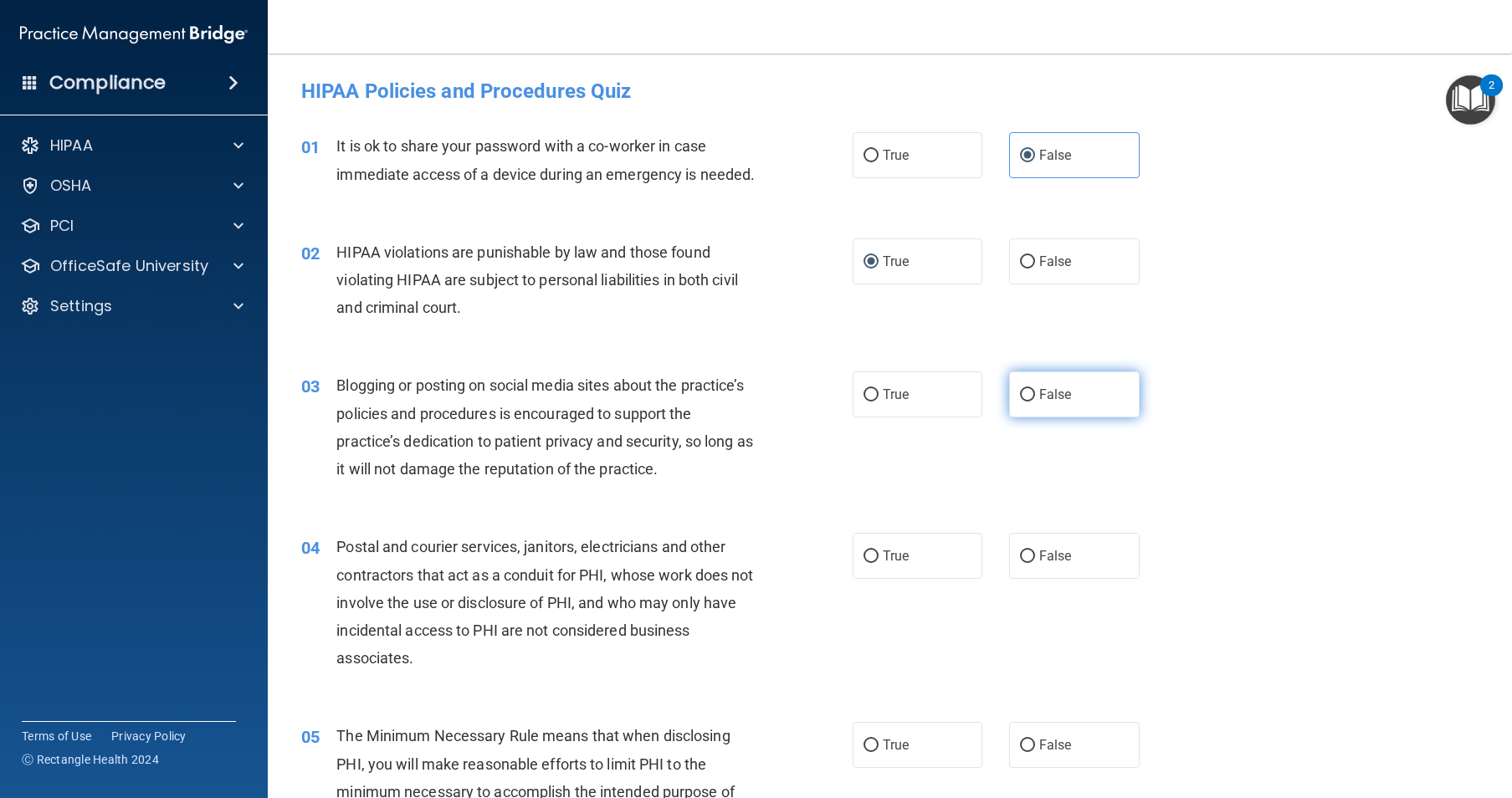
click at [1020, 401] on input "False" at bounding box center [1028, 395] width 15 height 12
radio input "true"
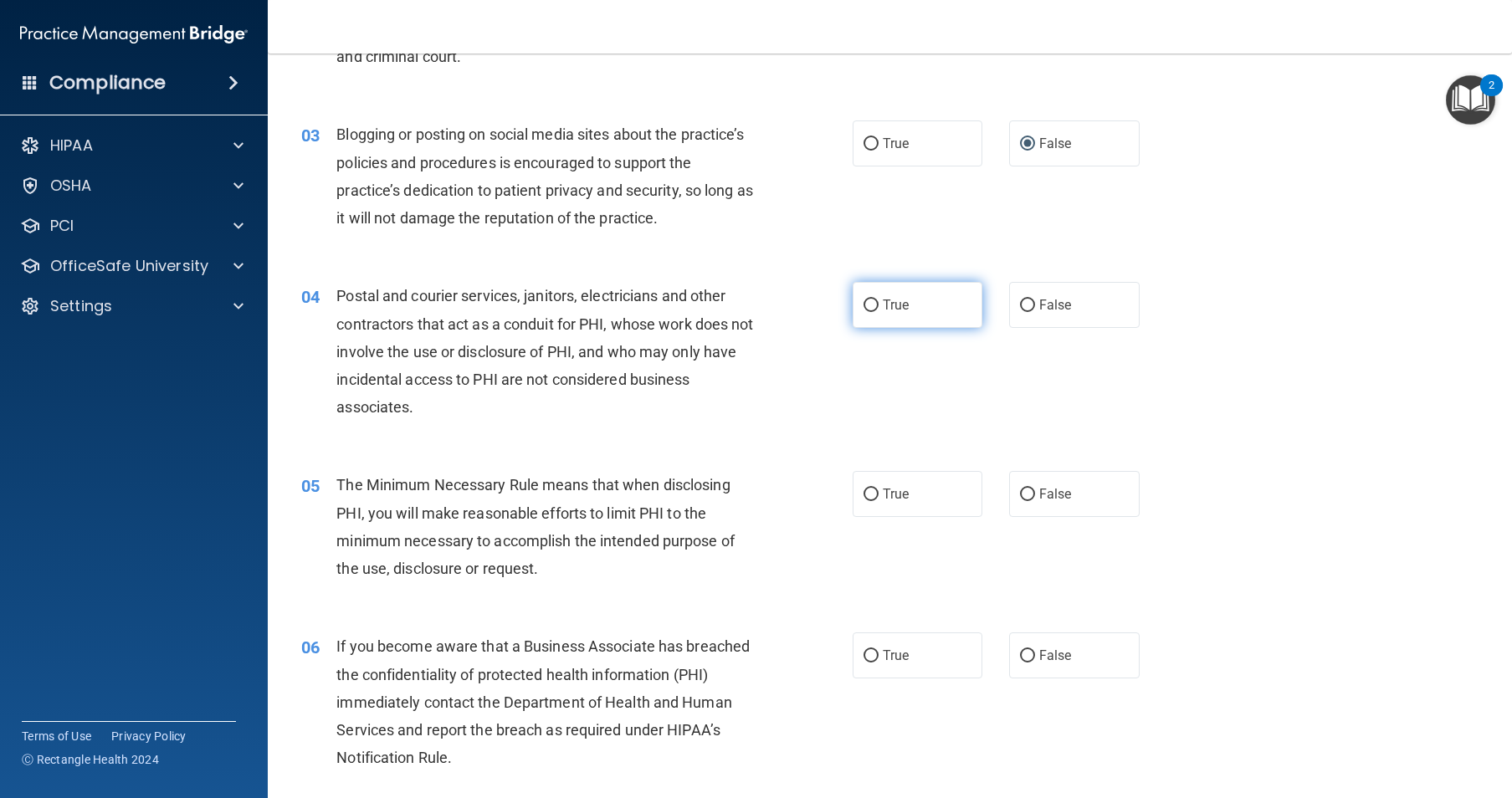
click at [883, 313] on span "True" at bounding box center [896, 304] width 26 height 16
click at [879, 312] on input "True" at bounding box center [871, 305] width 15 height 12
radio input "true"
click at [883, 517] on label "True" at bounding box center [918, 494] width 130 height 46
click at [879, 501] on input "True" at bounding box center [871, 494] width 15 height 12
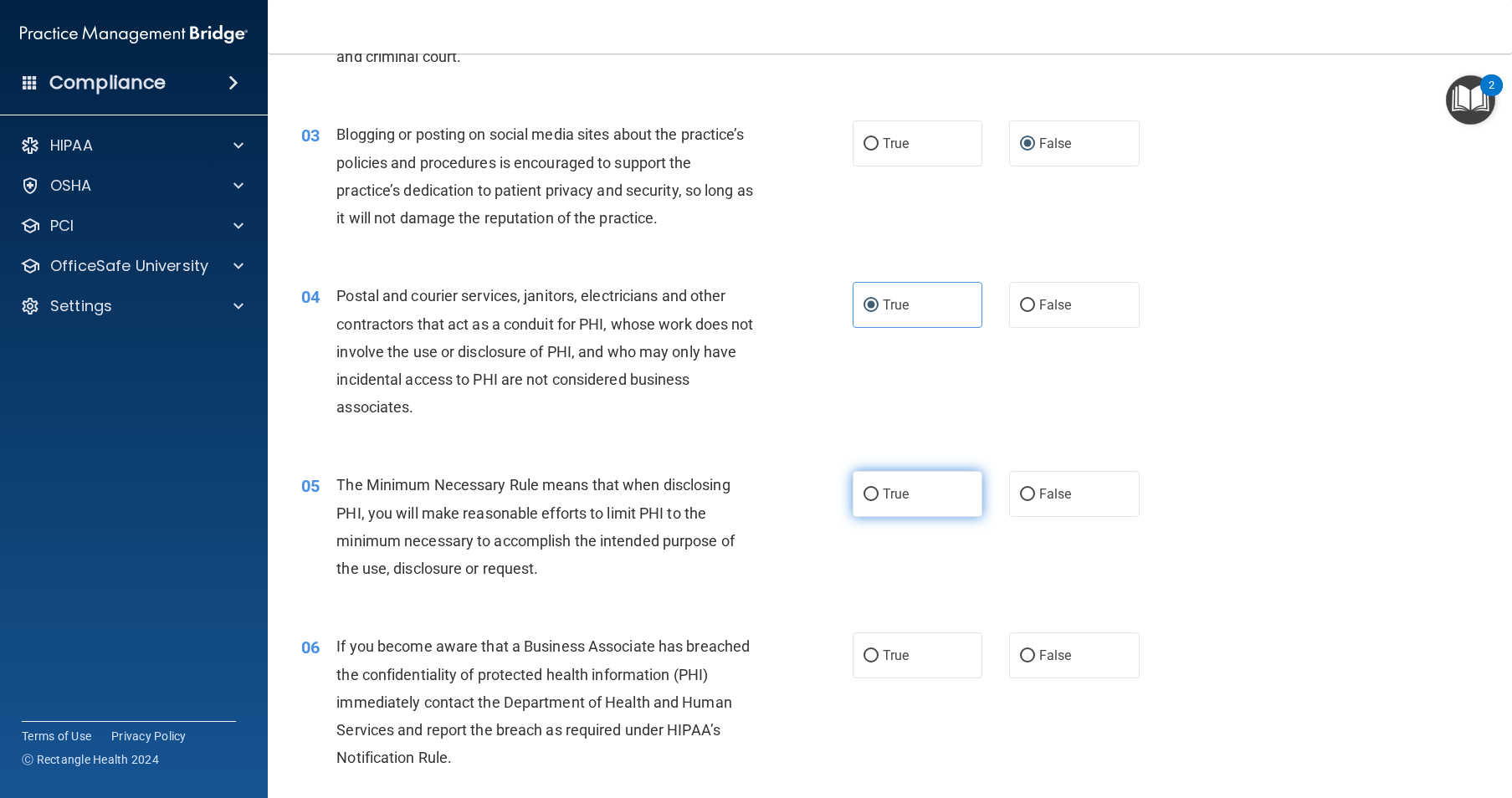
radio input "true"
click at [1020, 662] on input "False" at bounding box center [1028, 656] width 15 height 12
radio input "true"
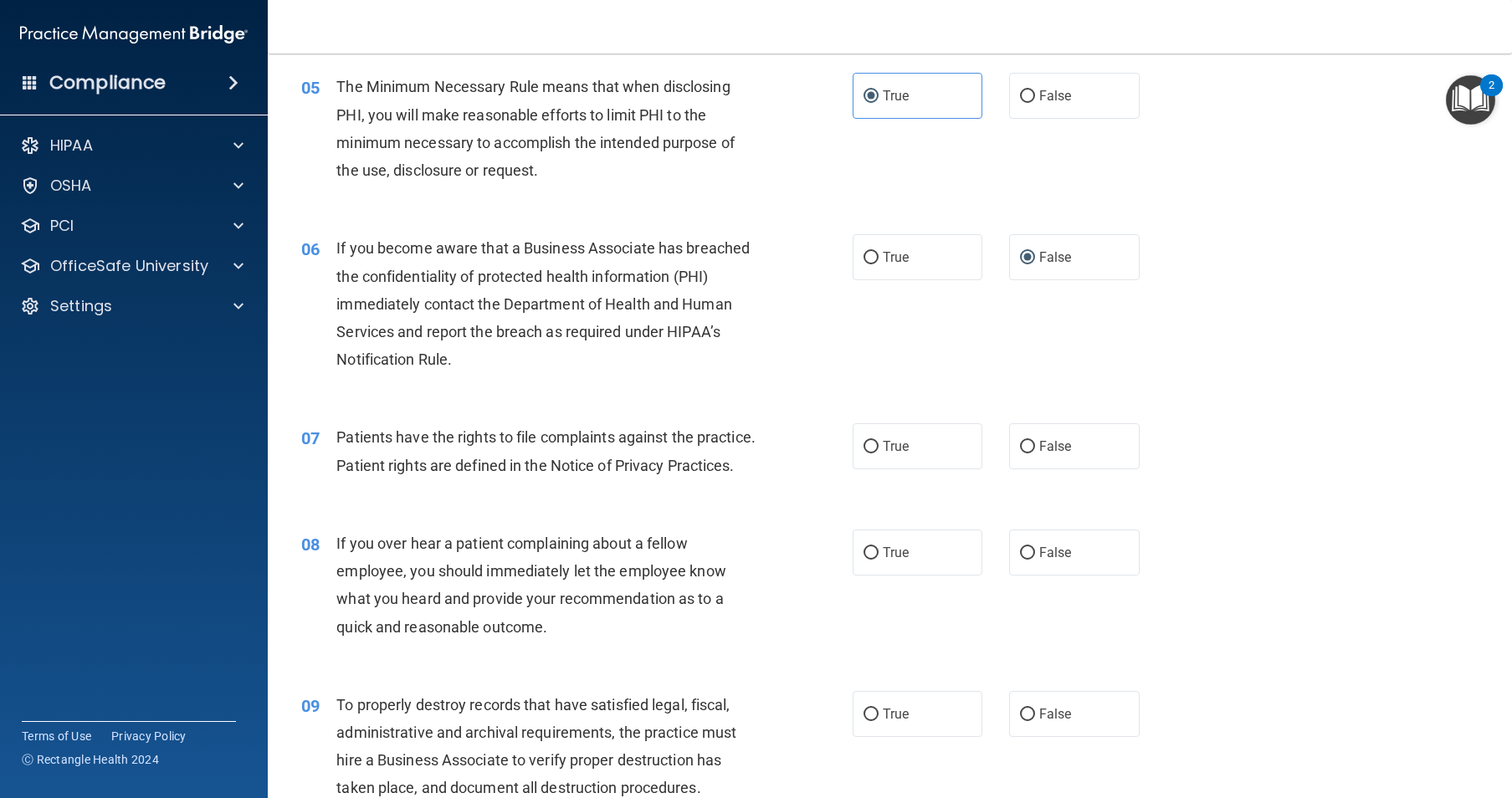
scroll to position [752, 0]
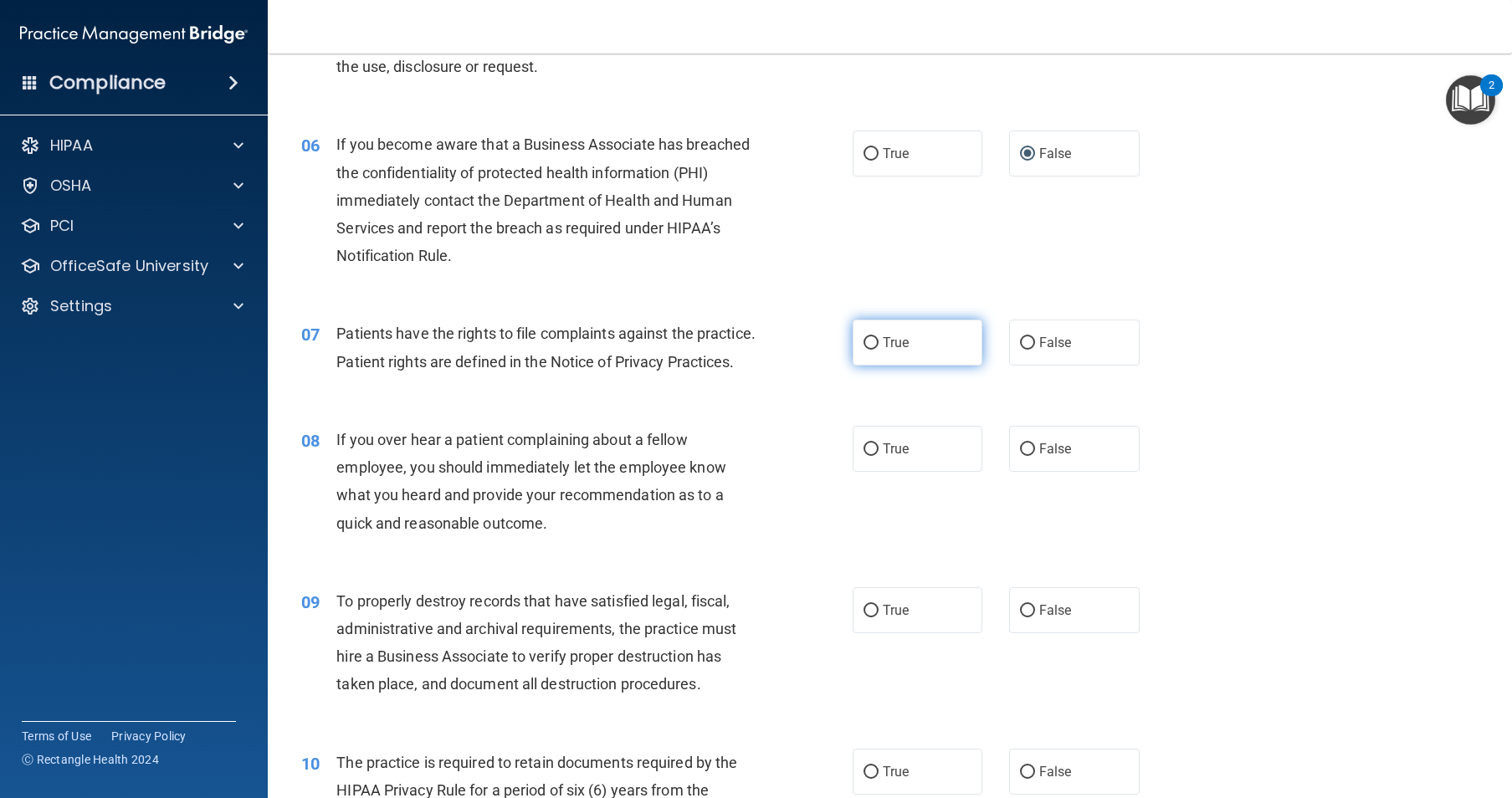
click at [864, 349] on input "True" at bounding box center [871, 343] width 15 height 12
radio input "true"
click at [1020, 456] on input "False" at bounding box center [1028, 449] width 15 height 12
radio input "true"
click at [1021, 617] on input "False" at bounding box center [1028, 610] width 15 height 12
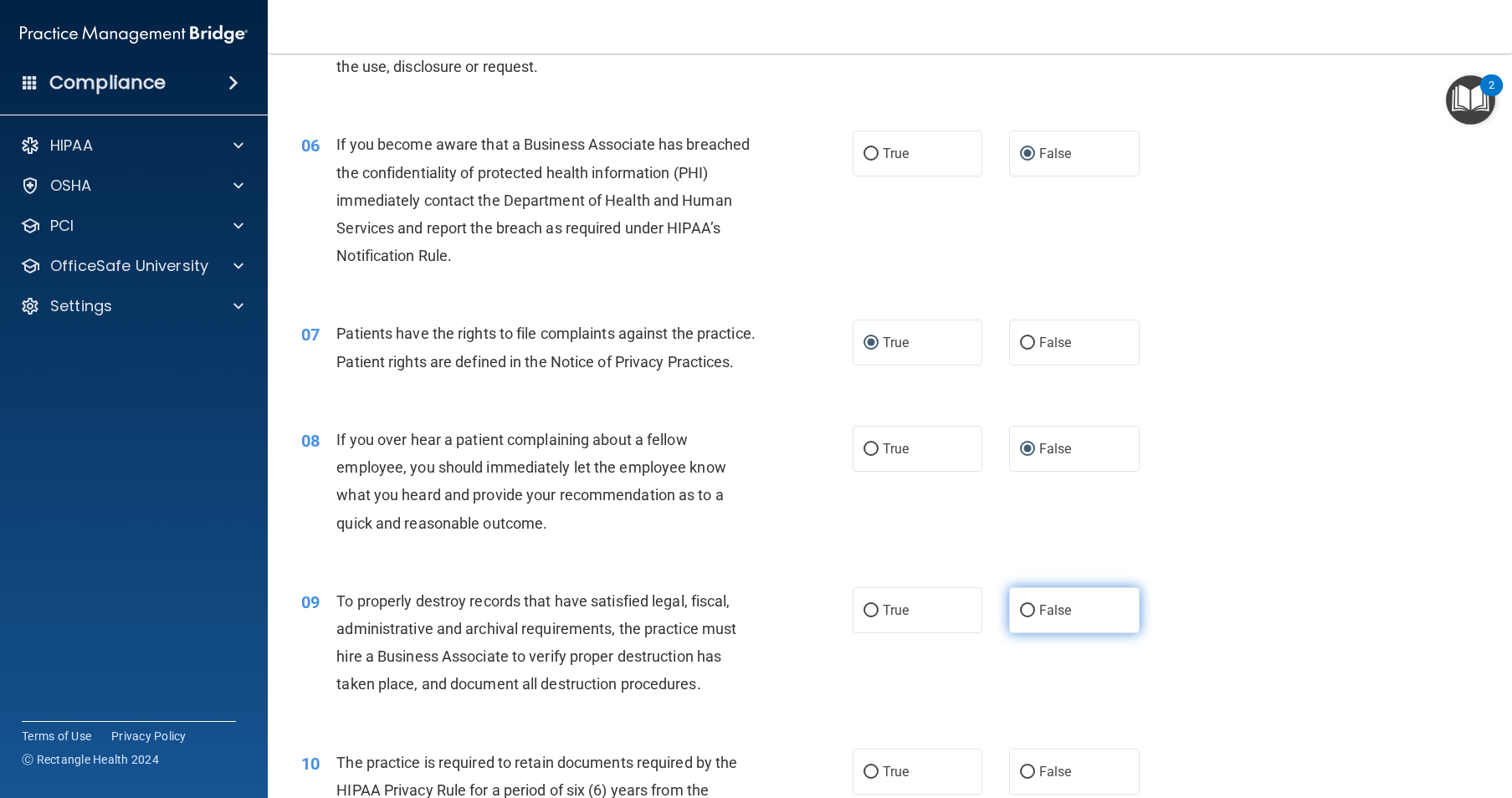
radio input "true"
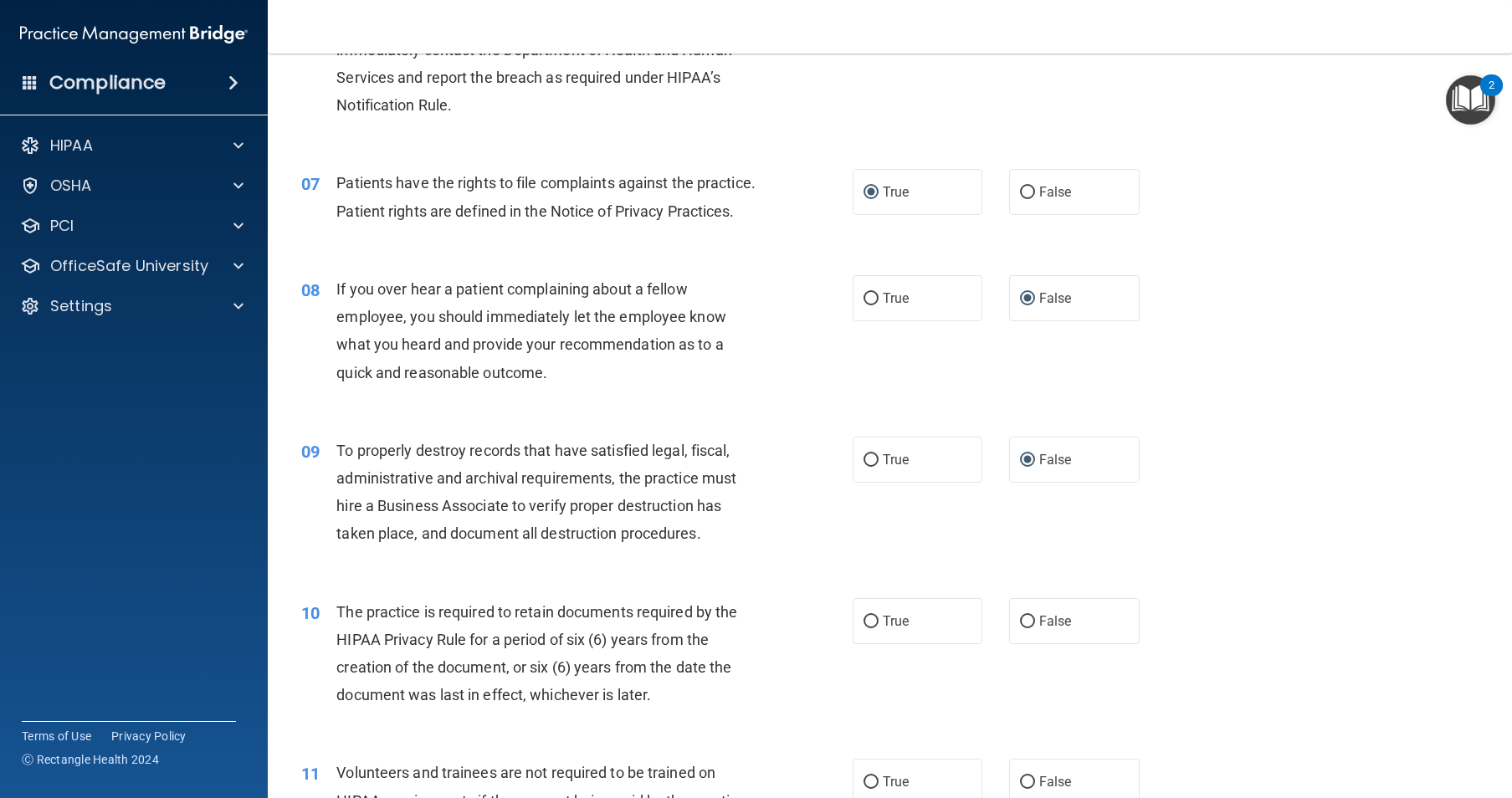
scroll to position [1170, 0]
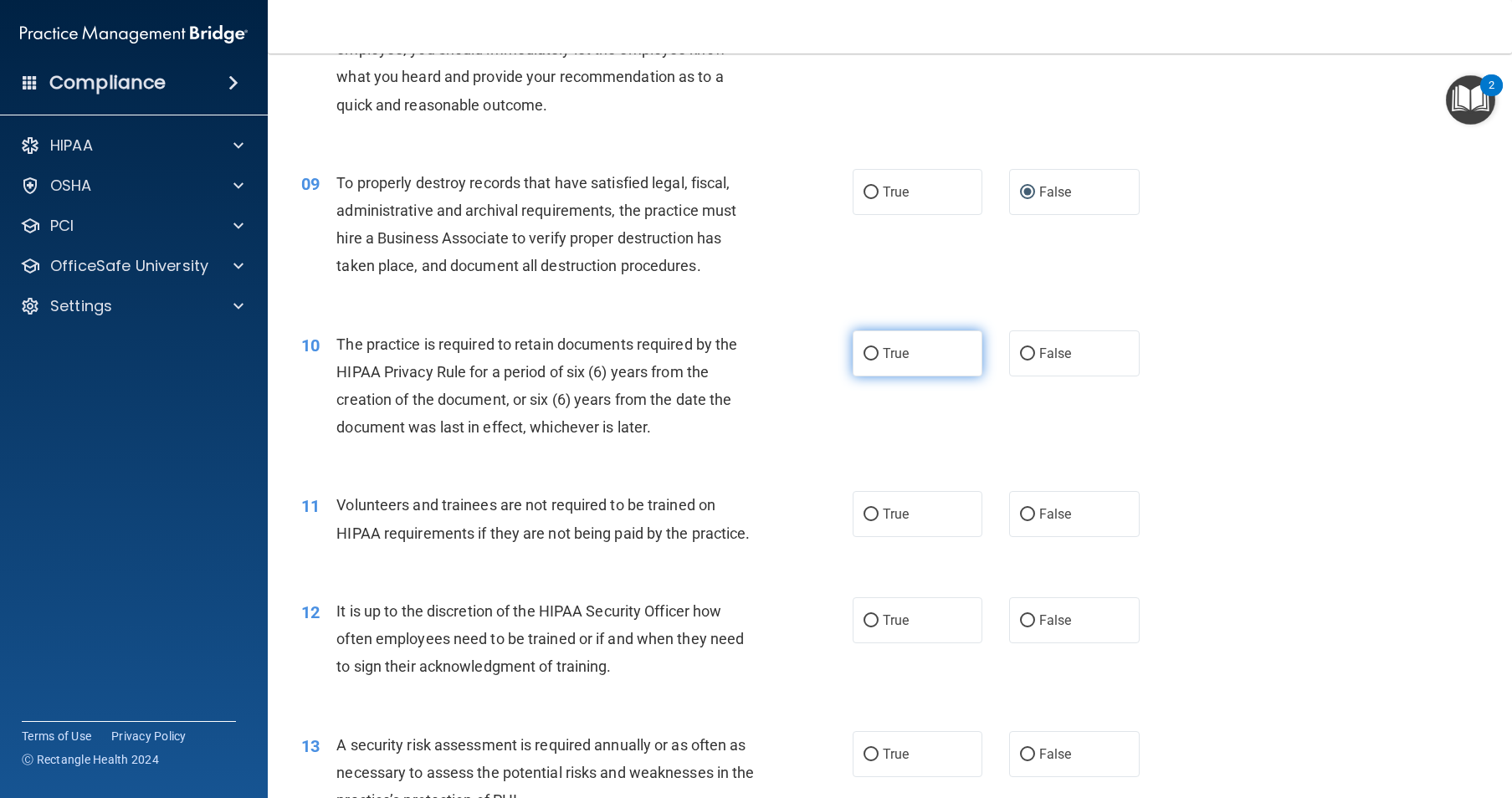
click at [883, 361] on span "True" at bounding box center [896, 353] width 26 height 16
click at [879, 360] on input "True" at bounding box center [871, 354] width 15 height 12
radio input "true"
click at [1015, 537] on label "False" at bounding box center [1074, 513] width 130 height 46
click at [1020, 521] on input "False" at bounding box center [1028, 514] width 15 height 12
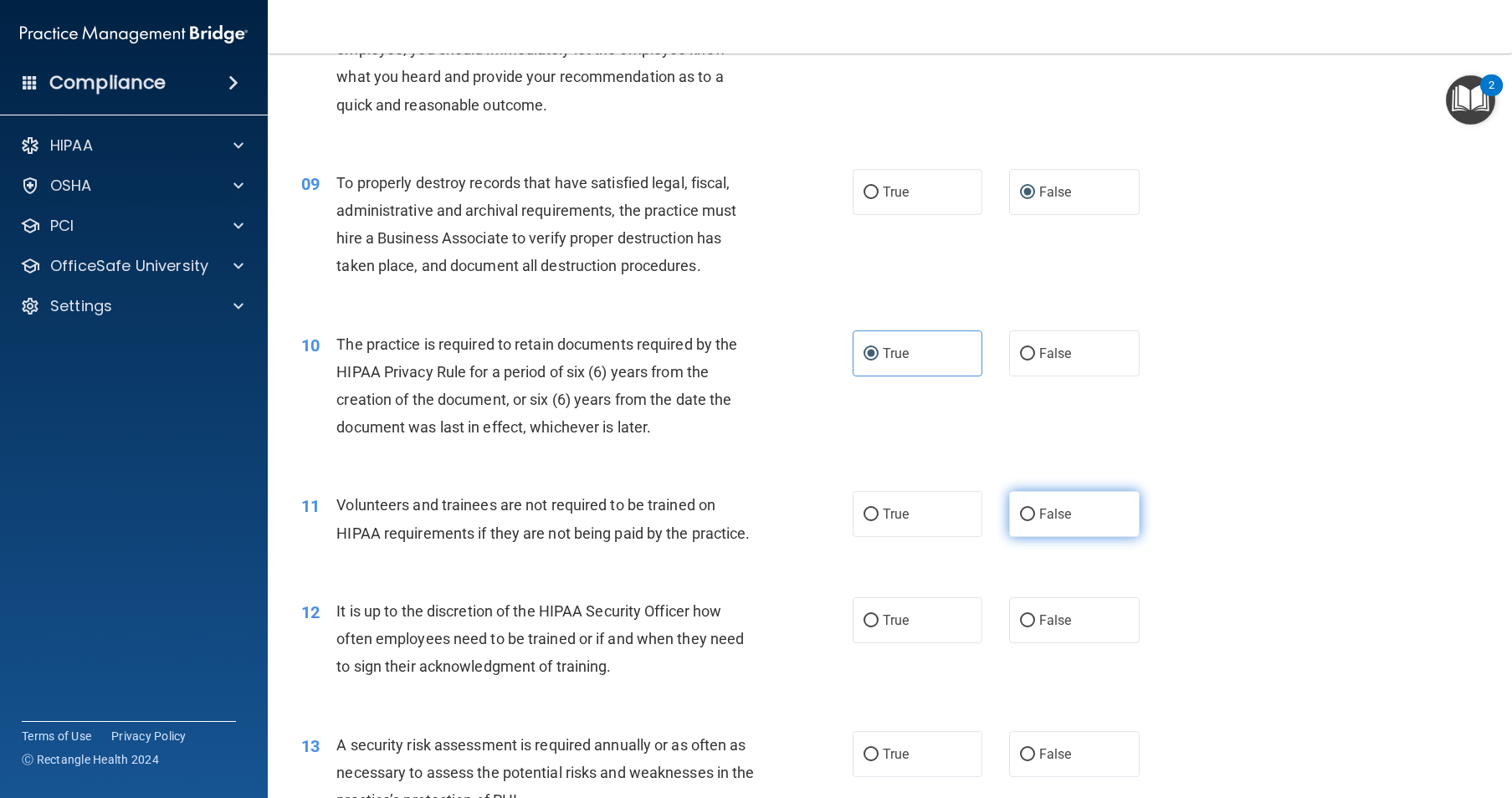
radio input "true"
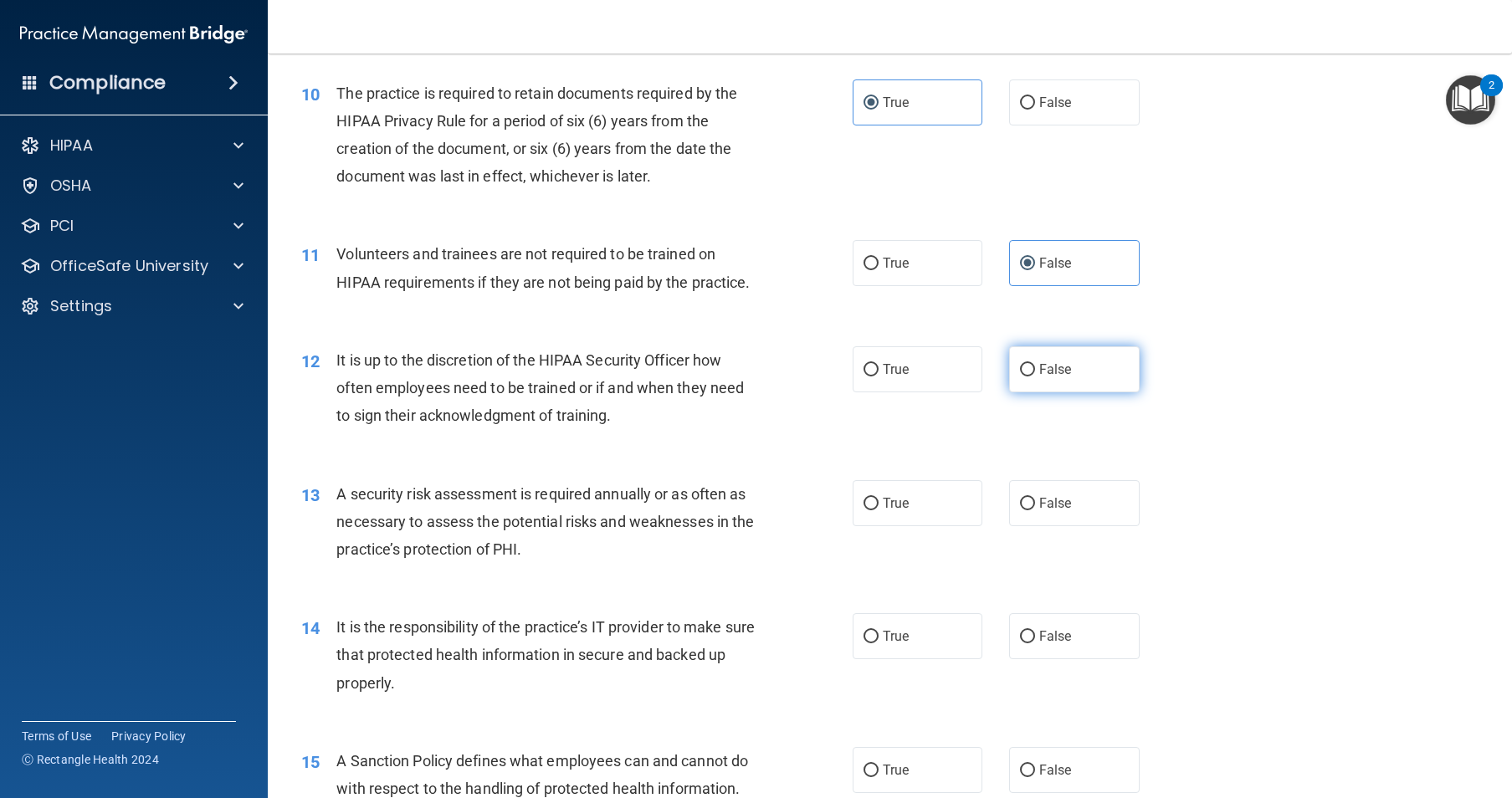
click at [1020, 376] on input "False" at bounding box center [1028, 370] width 15 height 12
radio input "true"
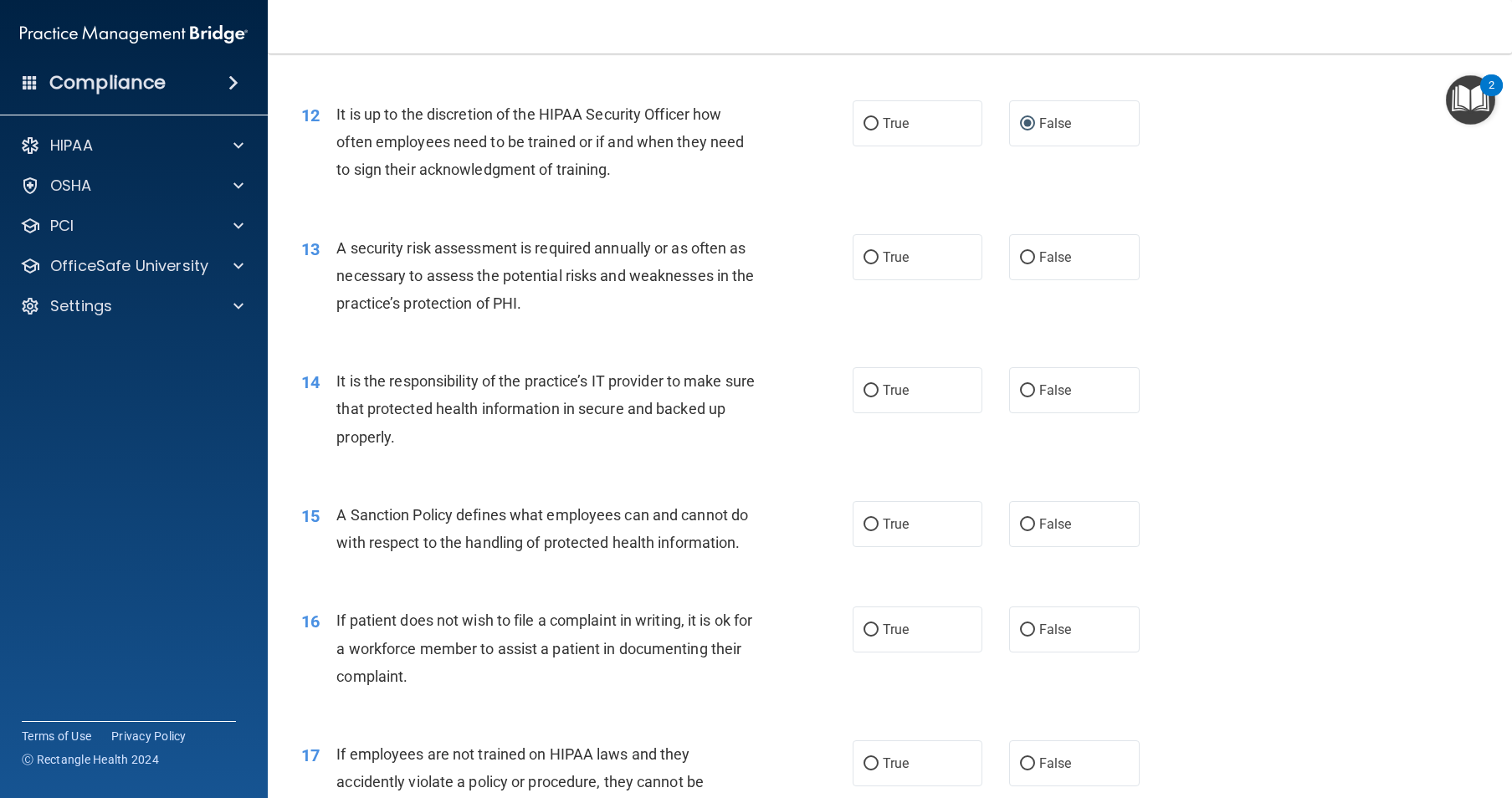
scroll to position [1672, 0]
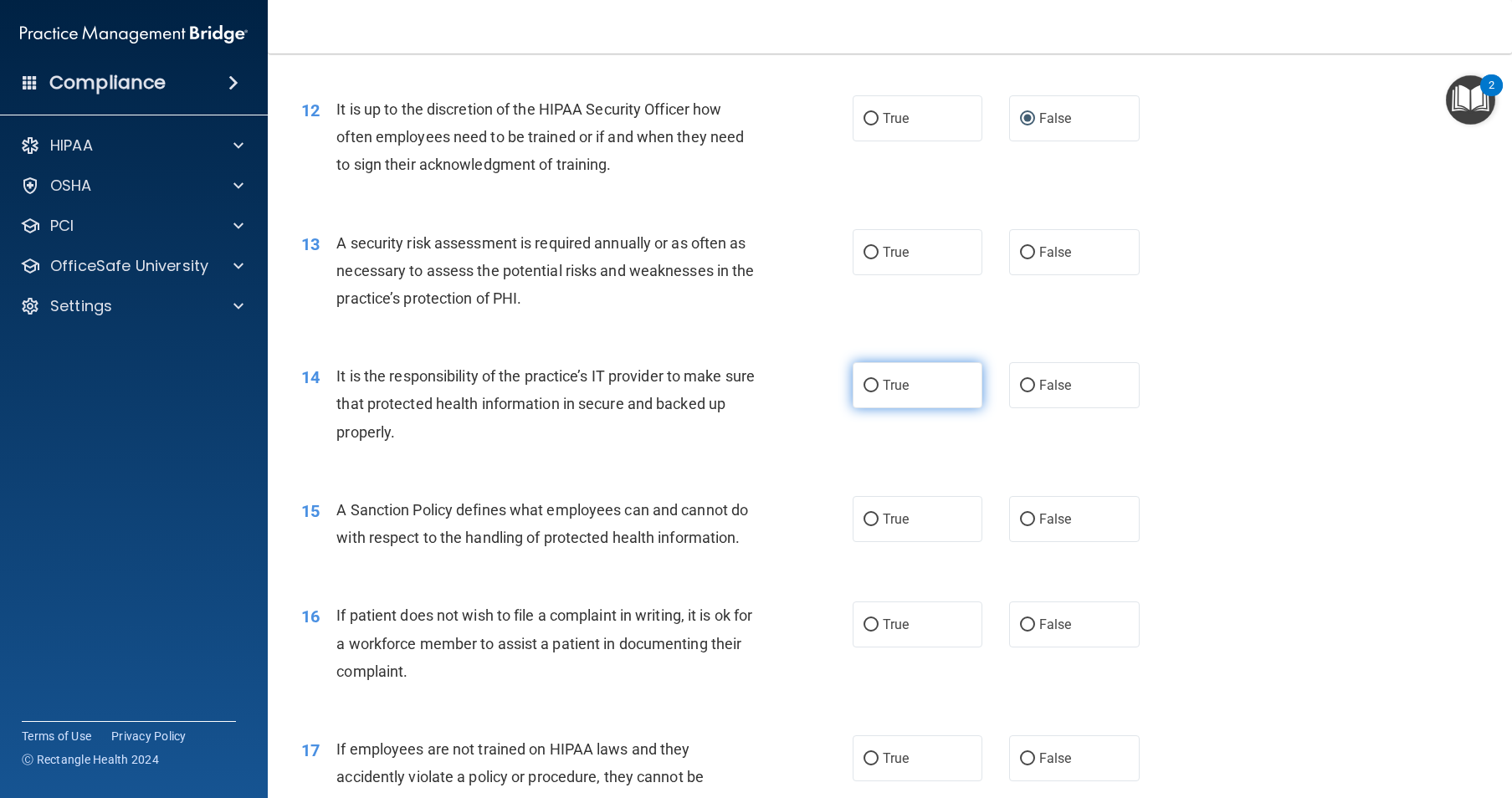
click at [864, 392] on input "True" at bounding box center [871, 385] width 15 height 12
radio input "true"
click at [869, 259] on input "True" at bounding box center [871, 252] width 15 height 12
radio input "true"
click at [1023, 392] on input "False" at bounding box center [1028, 385] width 15 height 12
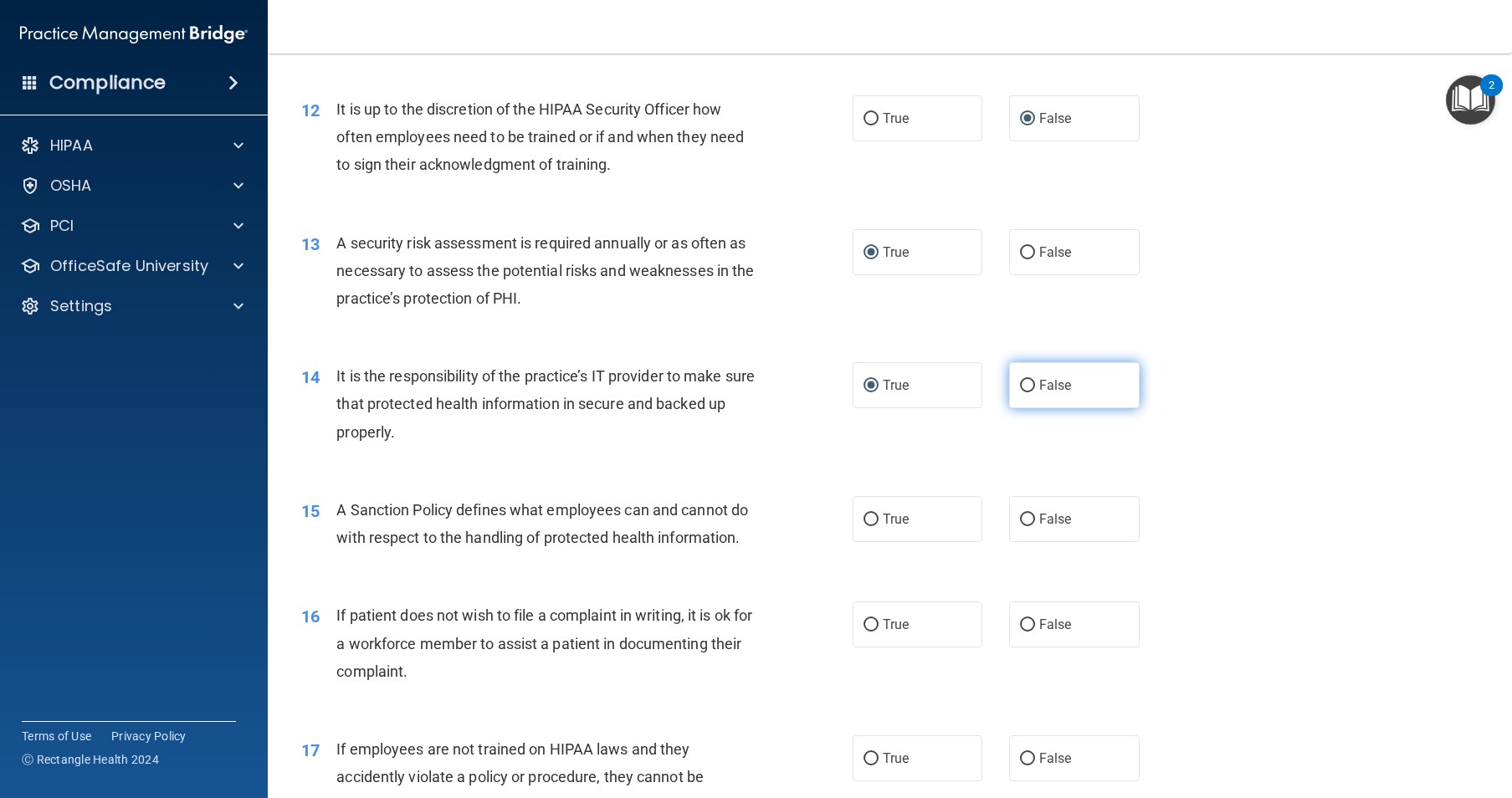
radio input "true"
radio input "false"
click at [1022, 526] on input "False" at bounding box center [1028, 519] width 15 height 12
radio input "true"
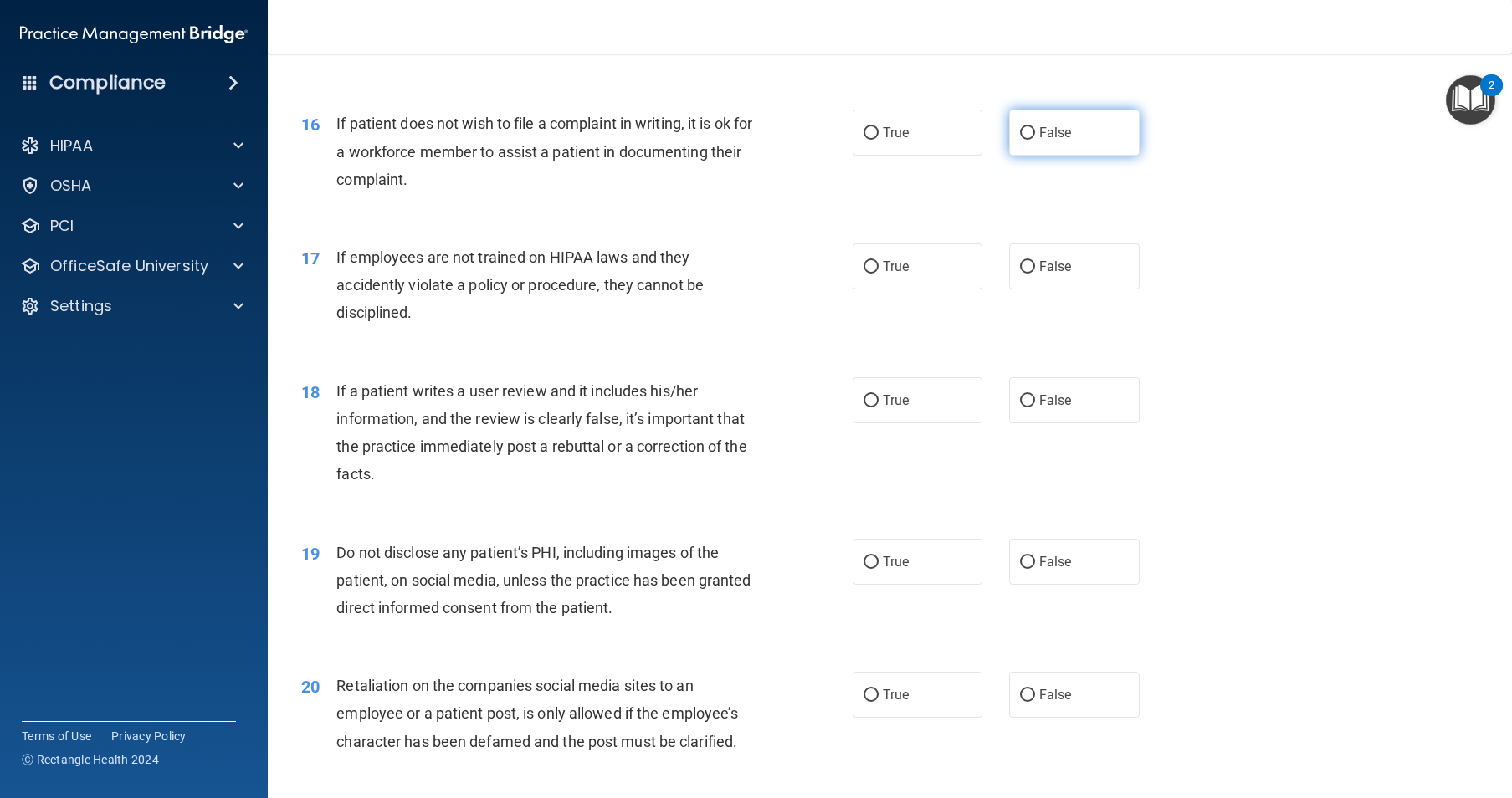
scroll to position [2174, 0]
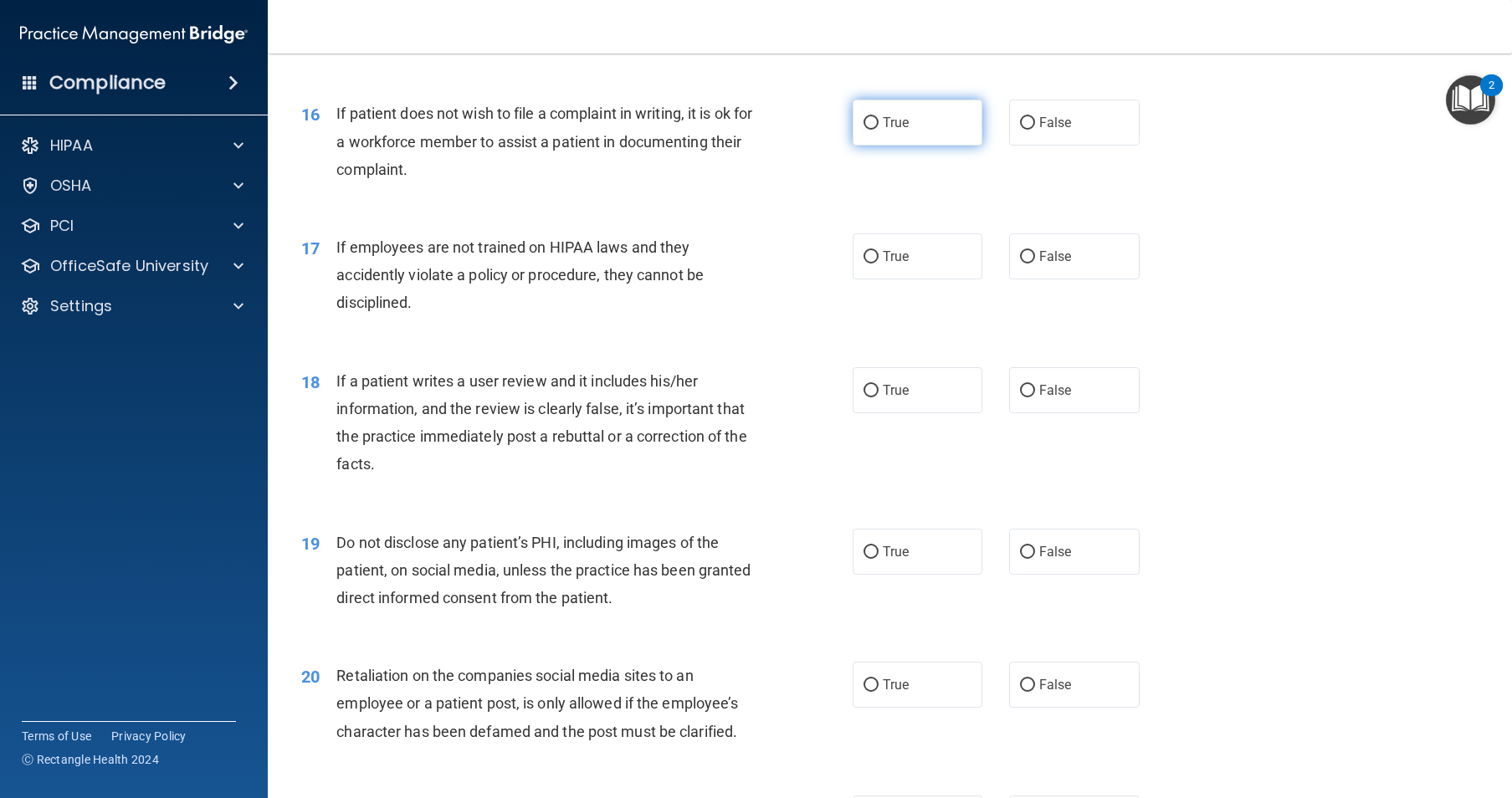
click at [867, 129] on input "True" at bounding box center [871, 123] width 15 height 12
radio input "true"
click at [1020, 264] on input "False" at bounding box center [1028, 256] width 15 height 12
radio input "true"
click at [1029, 413] on label "False" at bounding box center [1074, 389] width 130 height 46
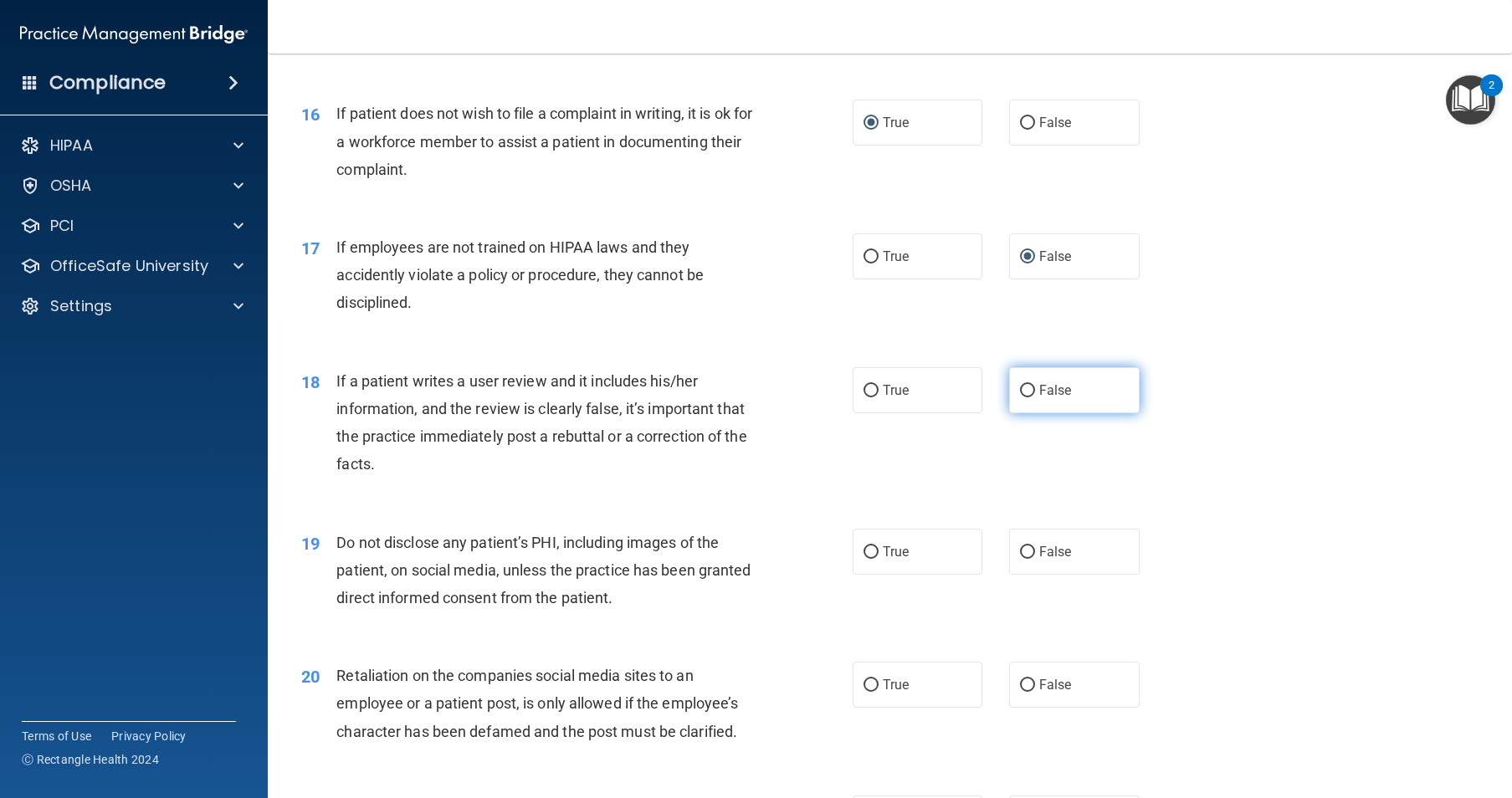
click at [1029, 398] on input "False" at bounding box center [1028, 390] width 15 height 12
radio input "true"
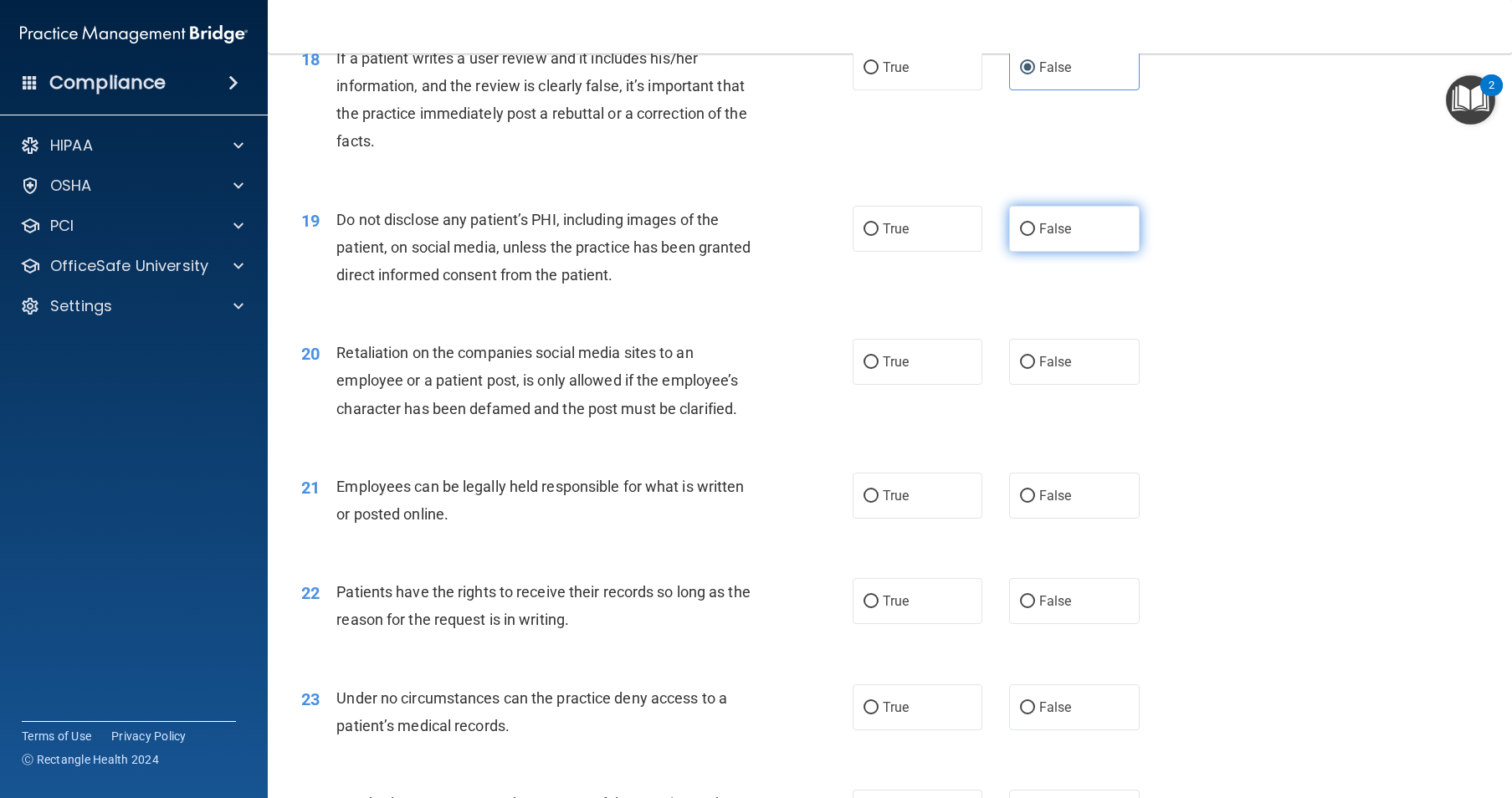
scroll to position [2509, 0]
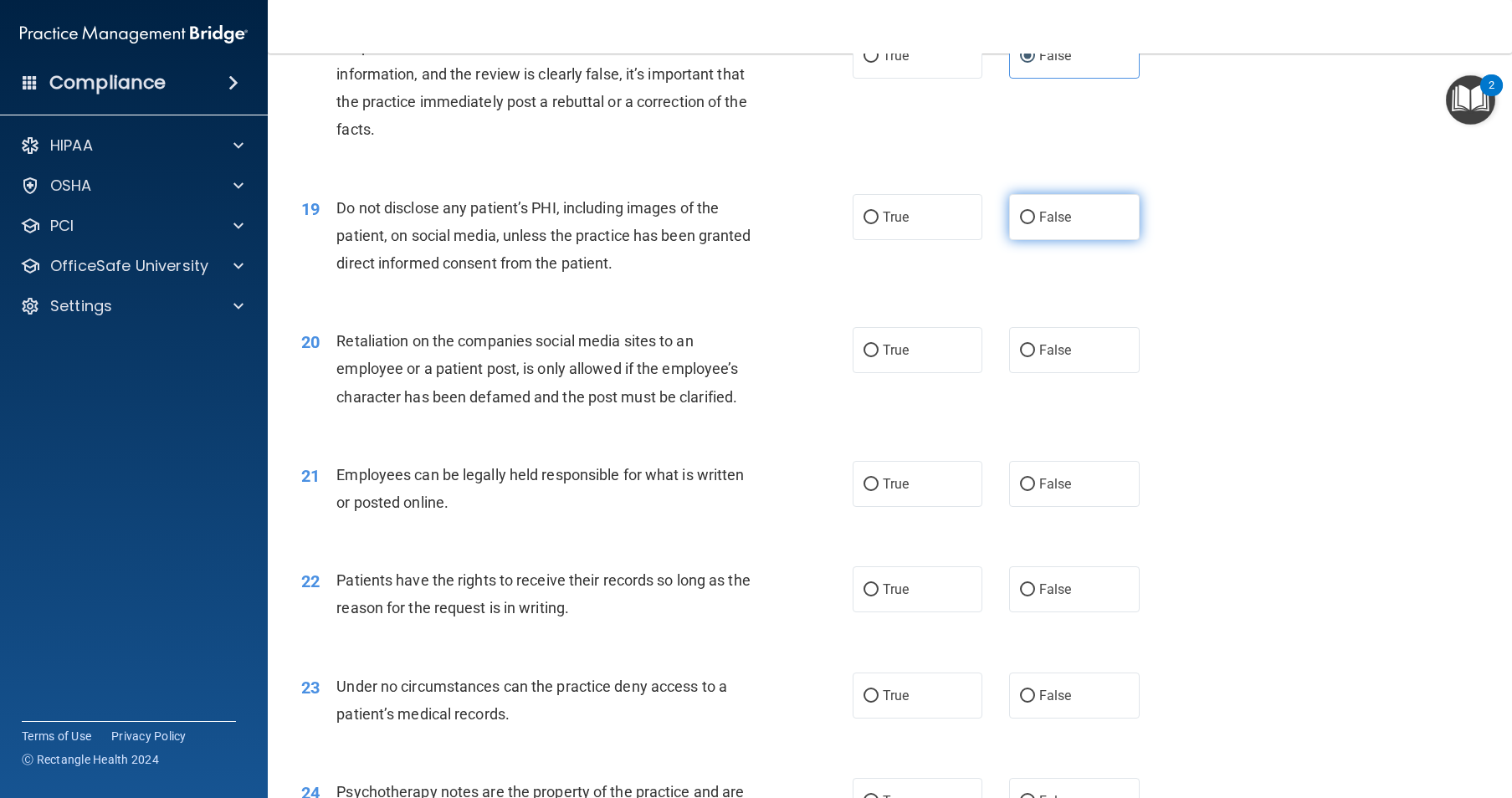
click at [1023, 240] on label "False" at bounding box center [1074, 216] width 130 height 46
click at [1023, 224] on input "False" at bounding box center [1028, 217] width 15 height 12
radio input "true"
click at [868, 224] on input "True" at bounding box center [871, 217] width 15 height 12
radio input "true"
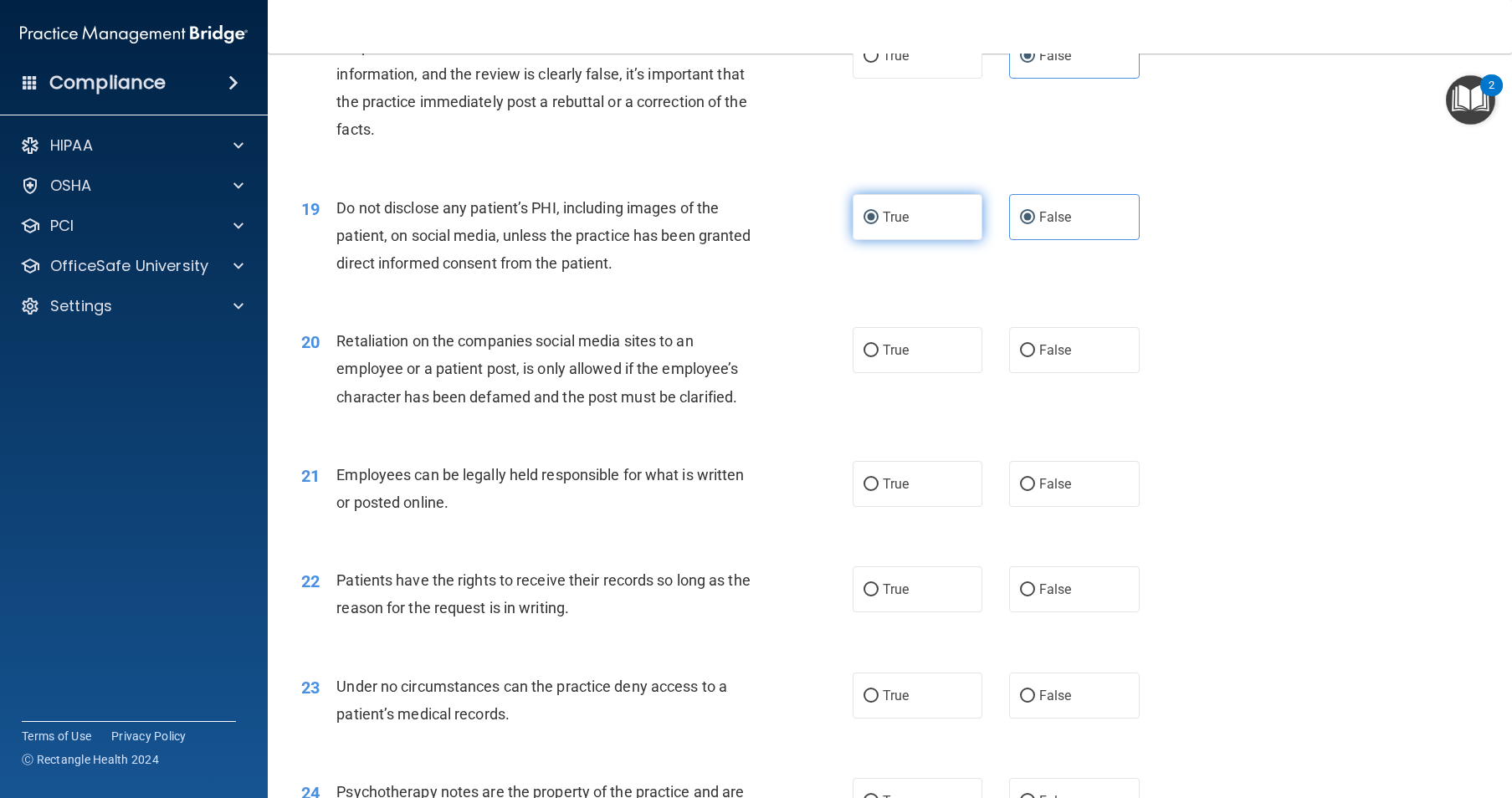
radio input "false"
click at [1025, 358] on input "False" at bounding box center [1028, 350] width 15 height 12
radio input "true"
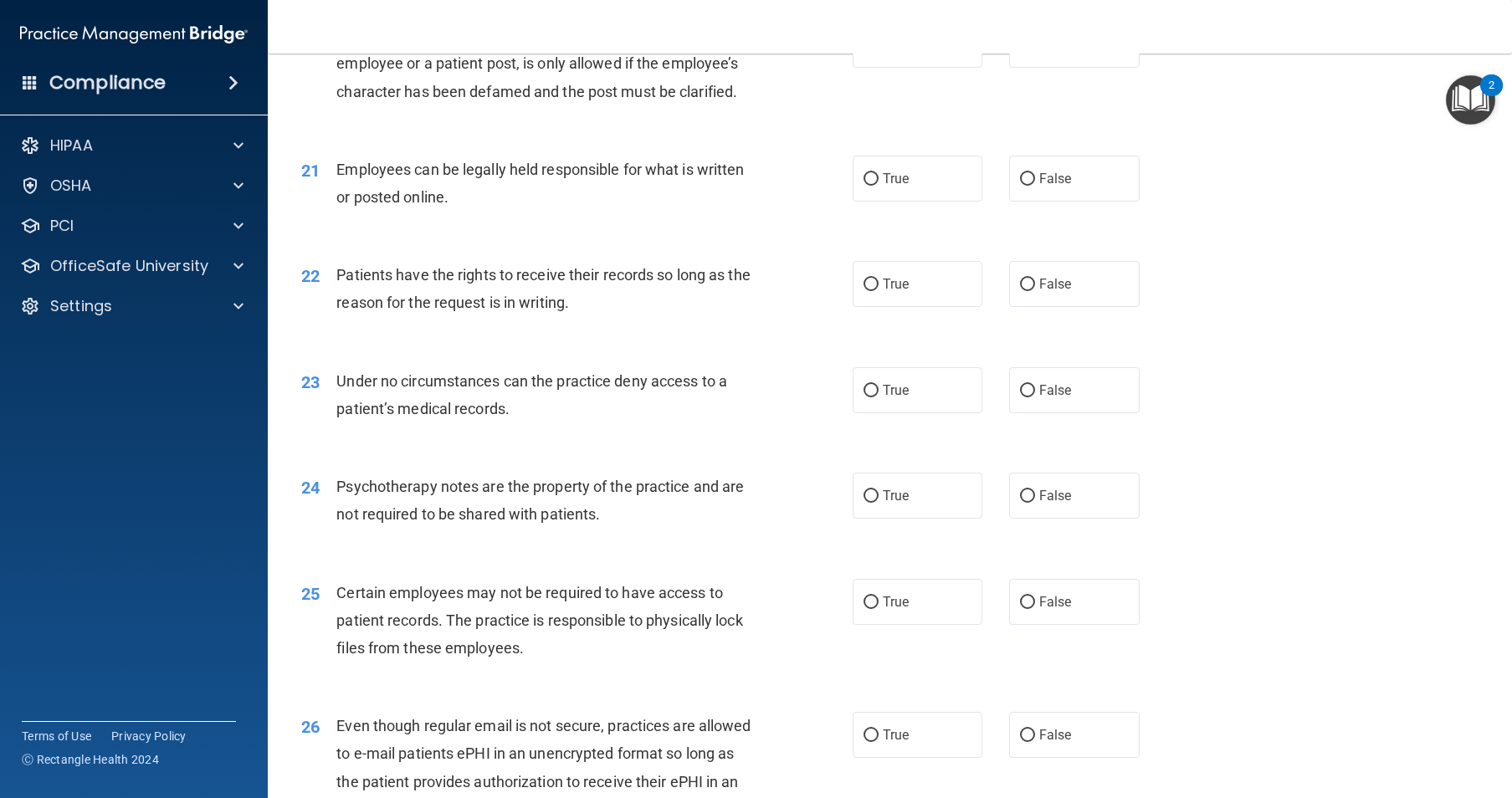
scroll to position [2844, 0]
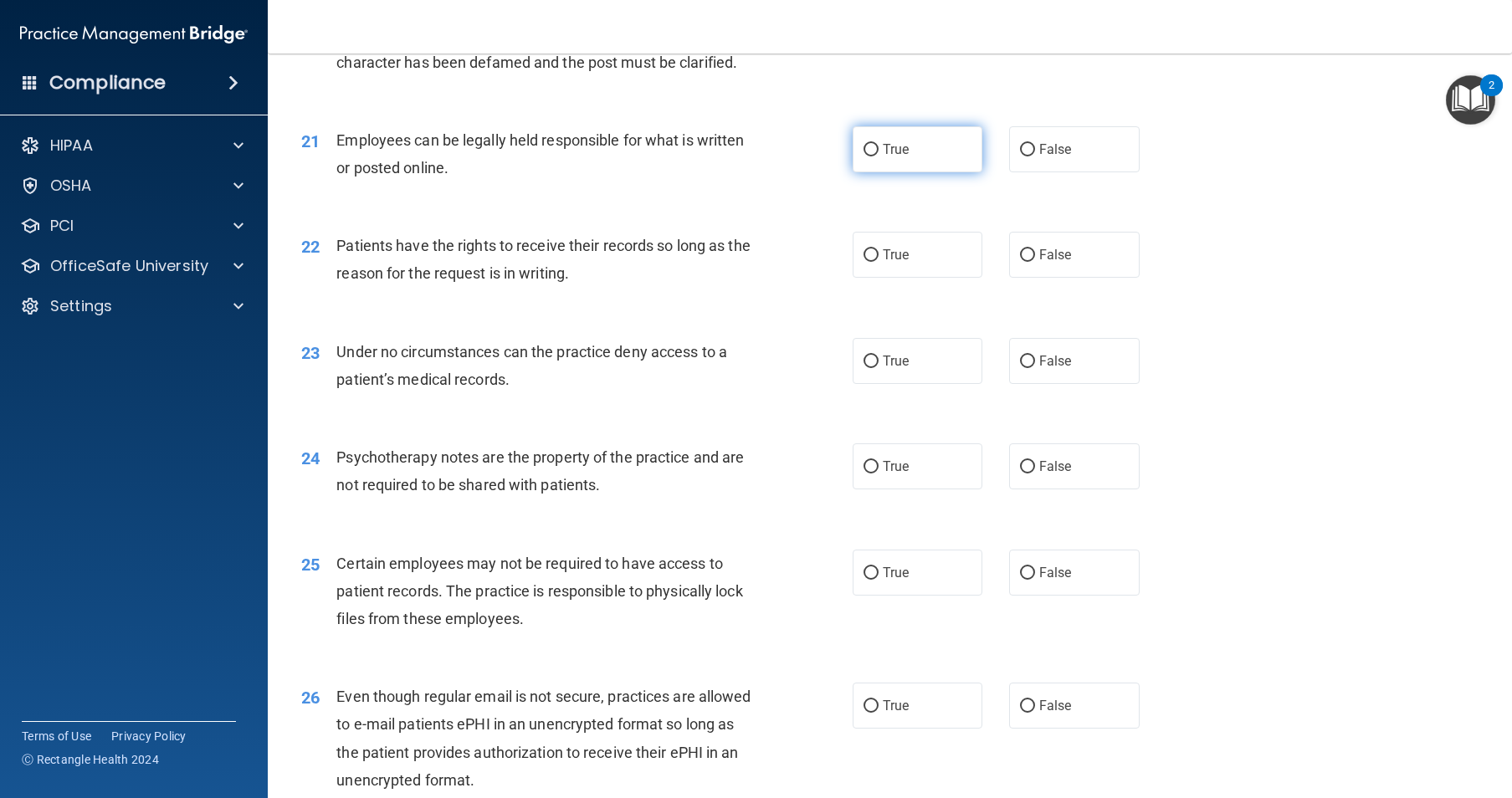
click at [870, 156] on input "True" at bounding box center [871, 149] width 15 height 12
radio input "true"
click at [1020, 262] on input "False" at bounding box center [1028, 255] width 15 height 12
radio input "true"
click at [1029, 384] on label "False" at bounding box center [1074, 360] width 130 height 46
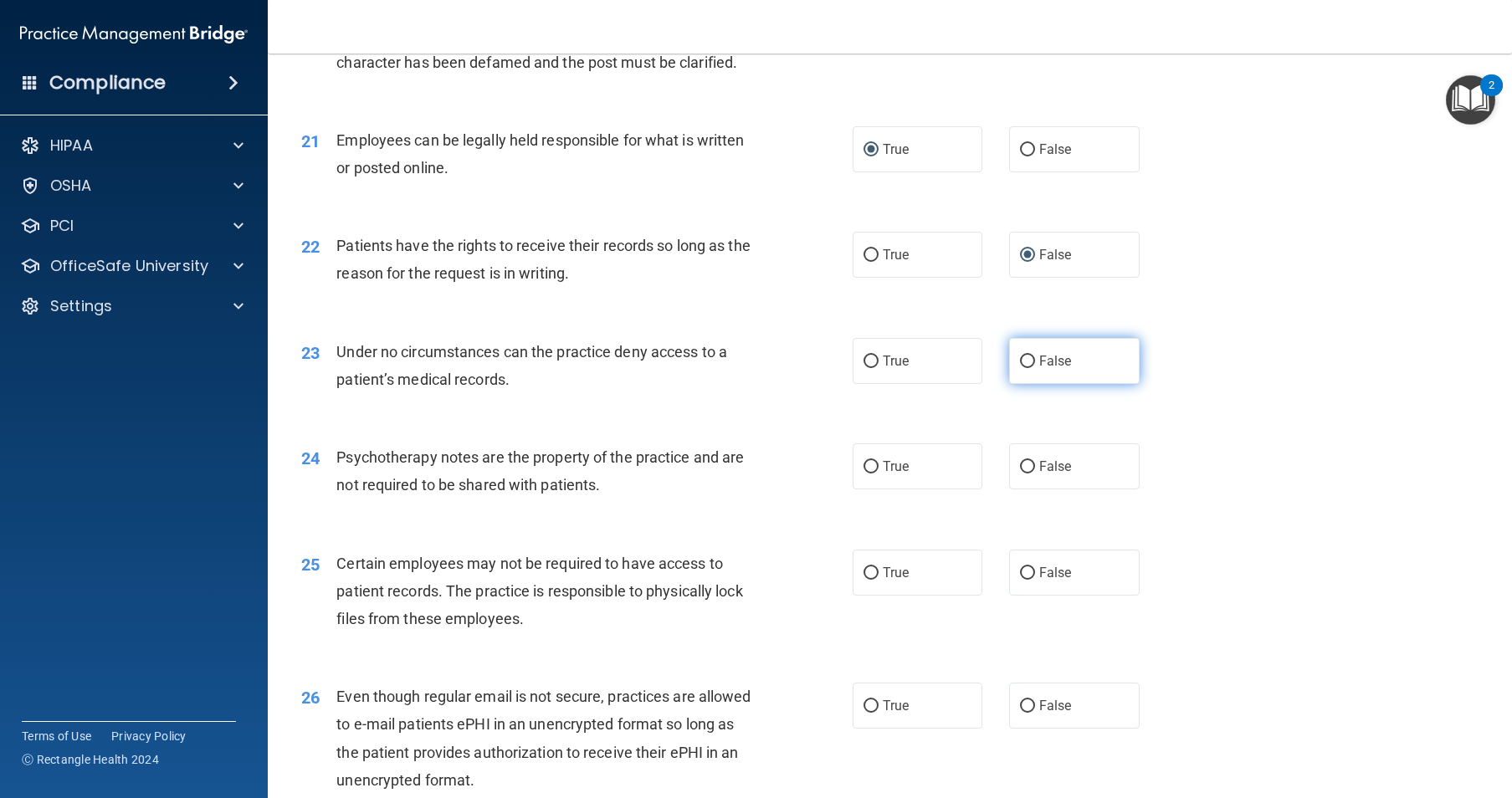
click at [1029, 368] on input "False" at bounding box center [1028, 361] width 15 height 12
radio input "true"
click at [845, 507] on div "24 Psychotherapy notes are the property of the practice and are not required to…" at bounding box center [577, 475] width 602 height 63
click at [868, 473] on input "True" at bounding box center [871, 467] width 15 height 12
radio input "true"
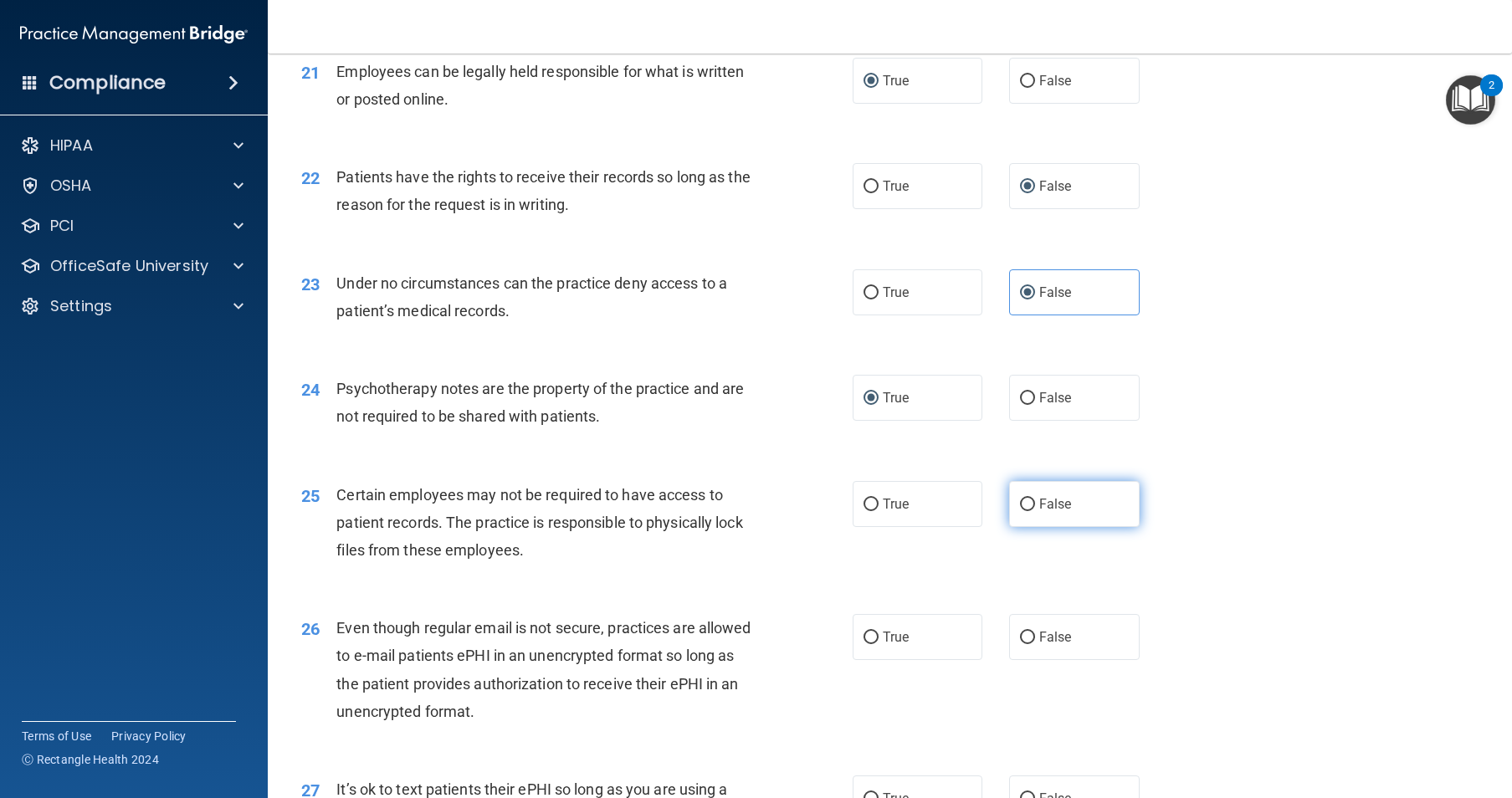
scroll to position [3010, 0]
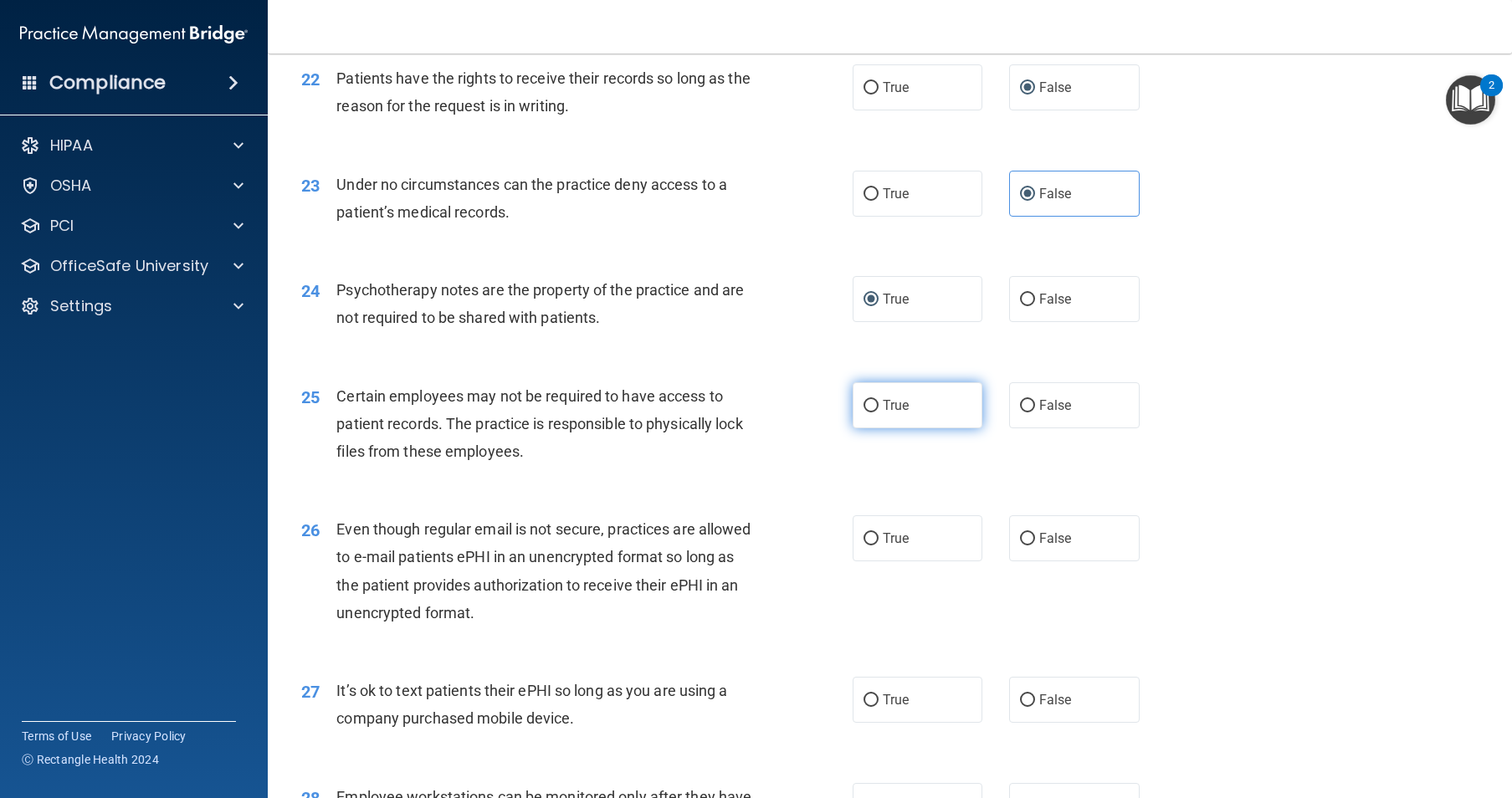
click at [868, 413] on input "True" at bounding box center [871, 405] width 15 height 12
radio input "true"
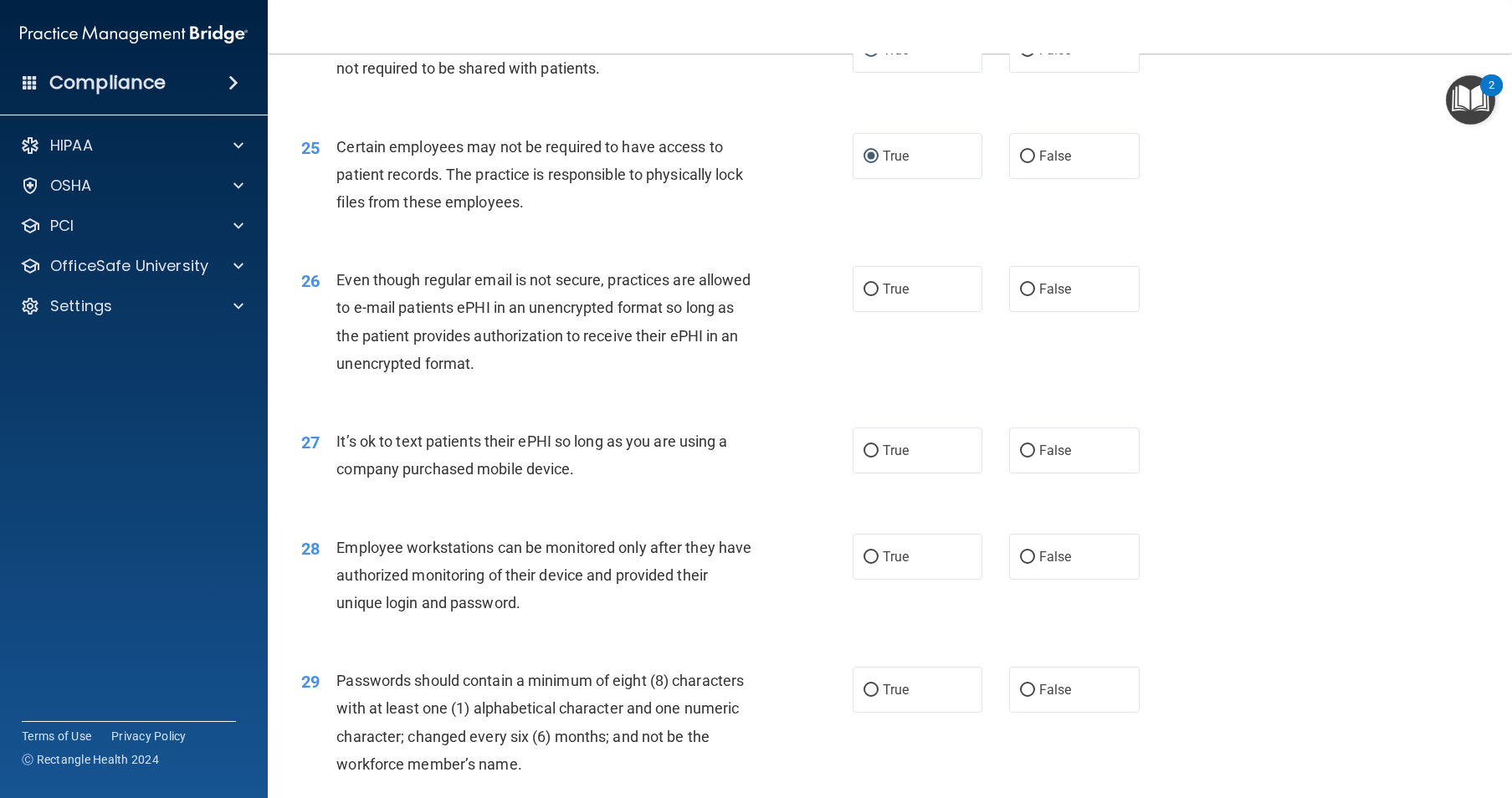
scroll to position [3262, 0]
click at [865, 294] on input "True" at bounding box center [871, 288] width 15 height 12
radio input "true"
click at [1021, 456] on input "False" at bounding box center [1028, 449] width 15 height 12
radio input "true"
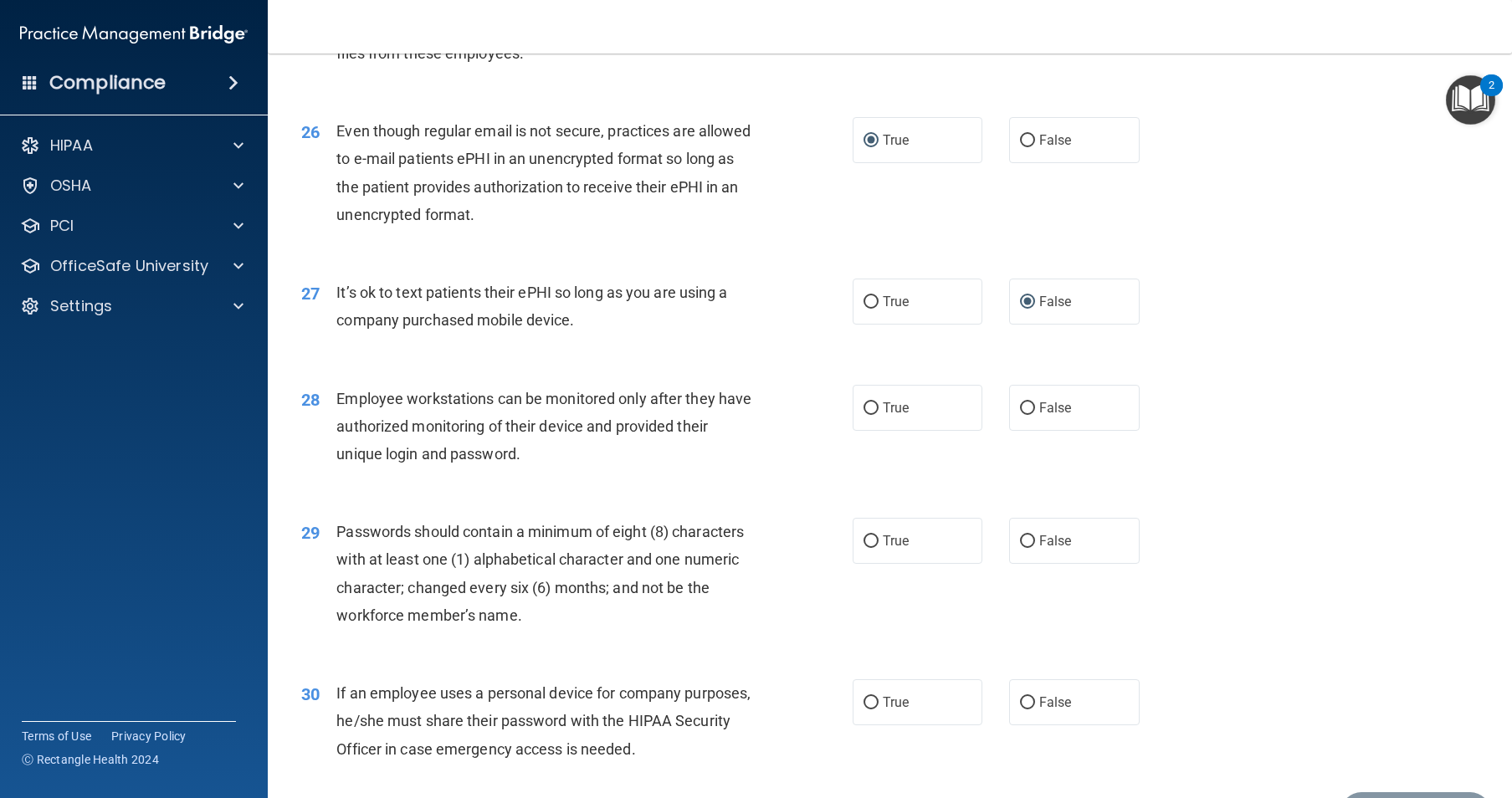
scroll to position [3595, 0]
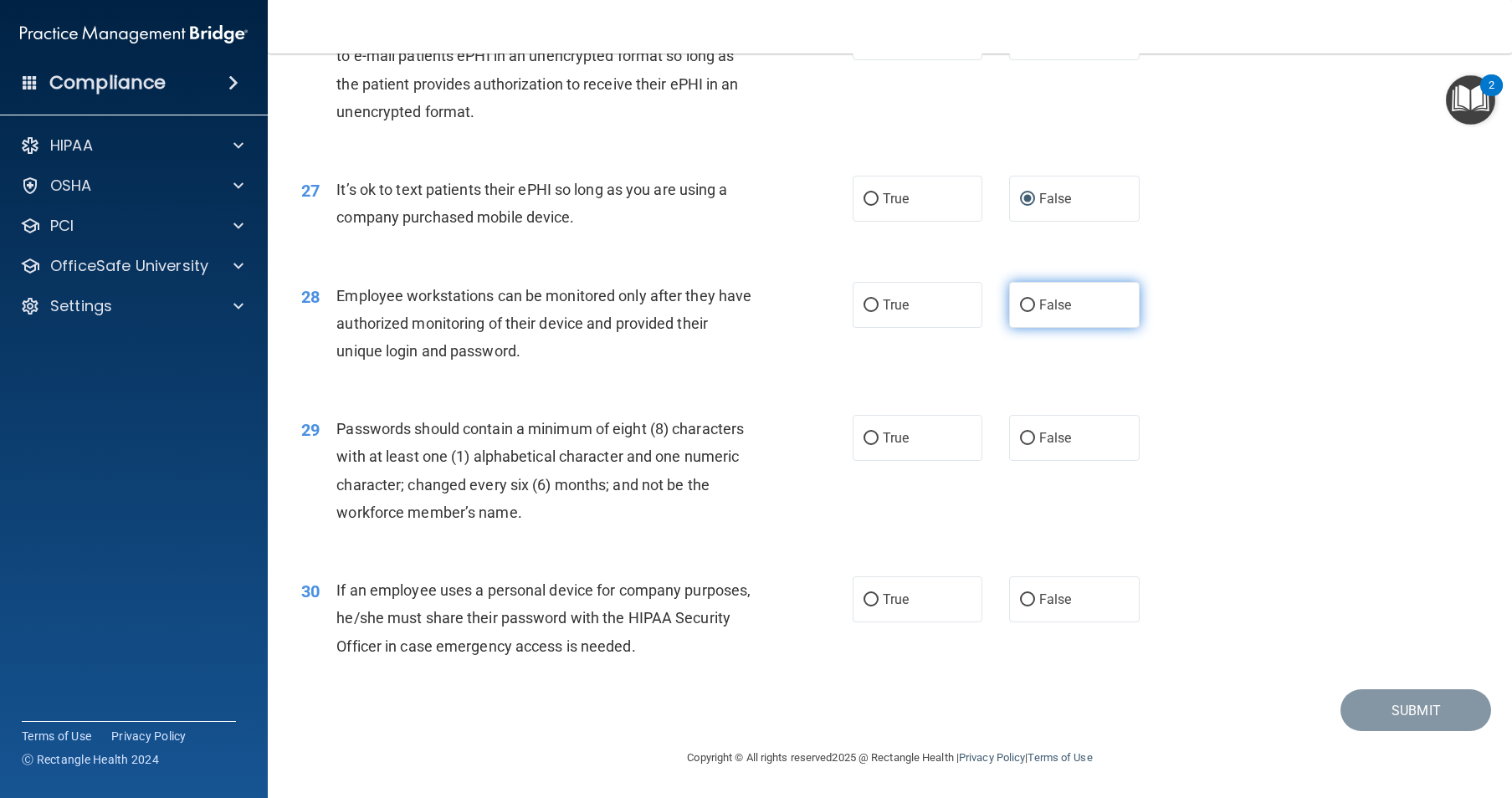
click at [1020, 314] on label "False" at bounding box center [1074, 304] width 130 height 46
click at [1020, 312] on input "False" at bounding box center [1028, 305] width 15 height 12
radio input "true"
click at [887, 435] on span "True" at bounding box center [896, 438] width 26 height 16
click at [879, 435] on input "True" at bounding box center [871, 438] width 15 height 12
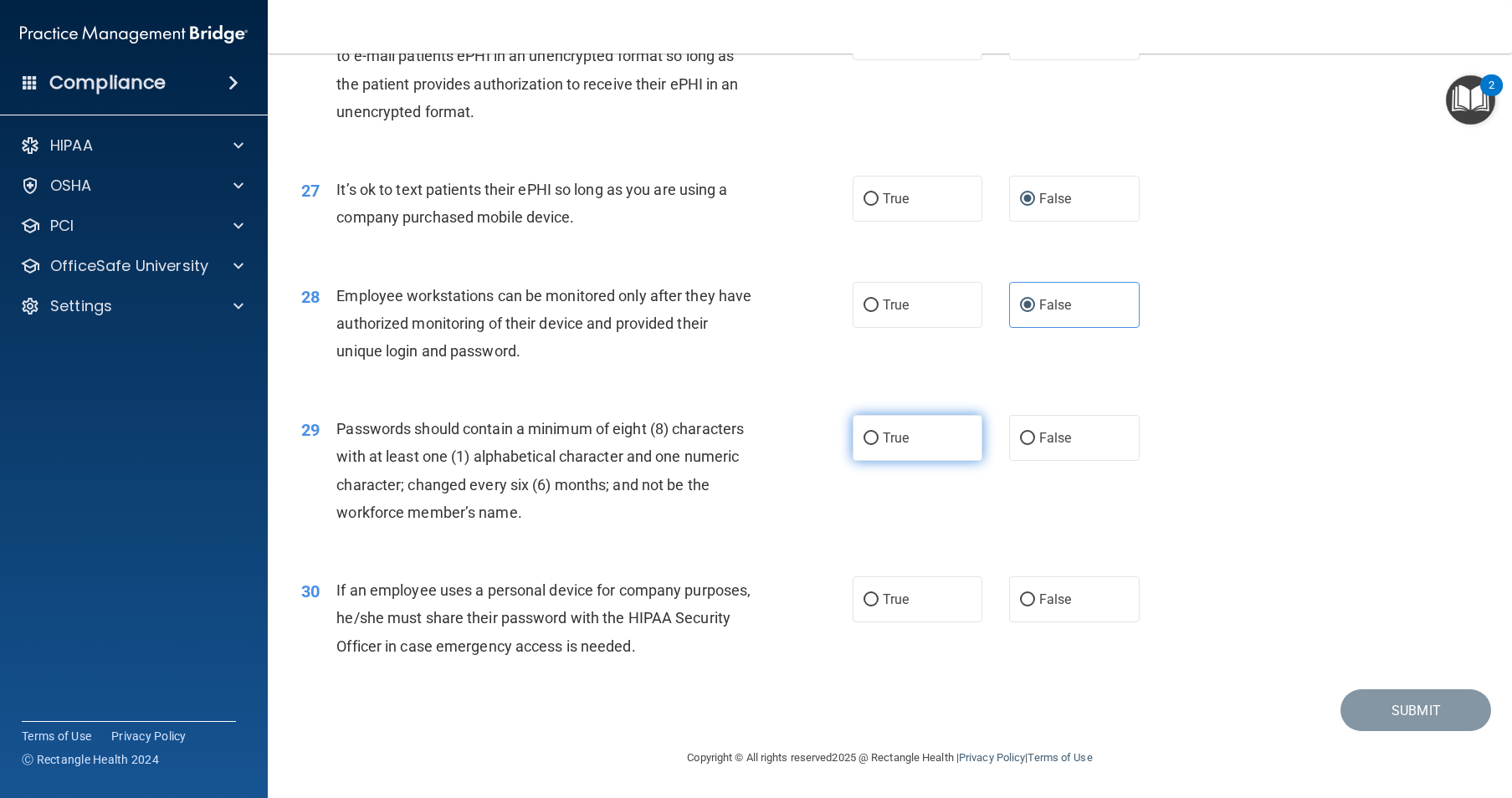
radio input "true"
click at [1022, 600] on input "False" at bounding box center [1028, 600] width 15 height 12
radio input "true"
click at [1356, 713] on button "Submit" at bounding box center [1416, 710] width 151 height 43
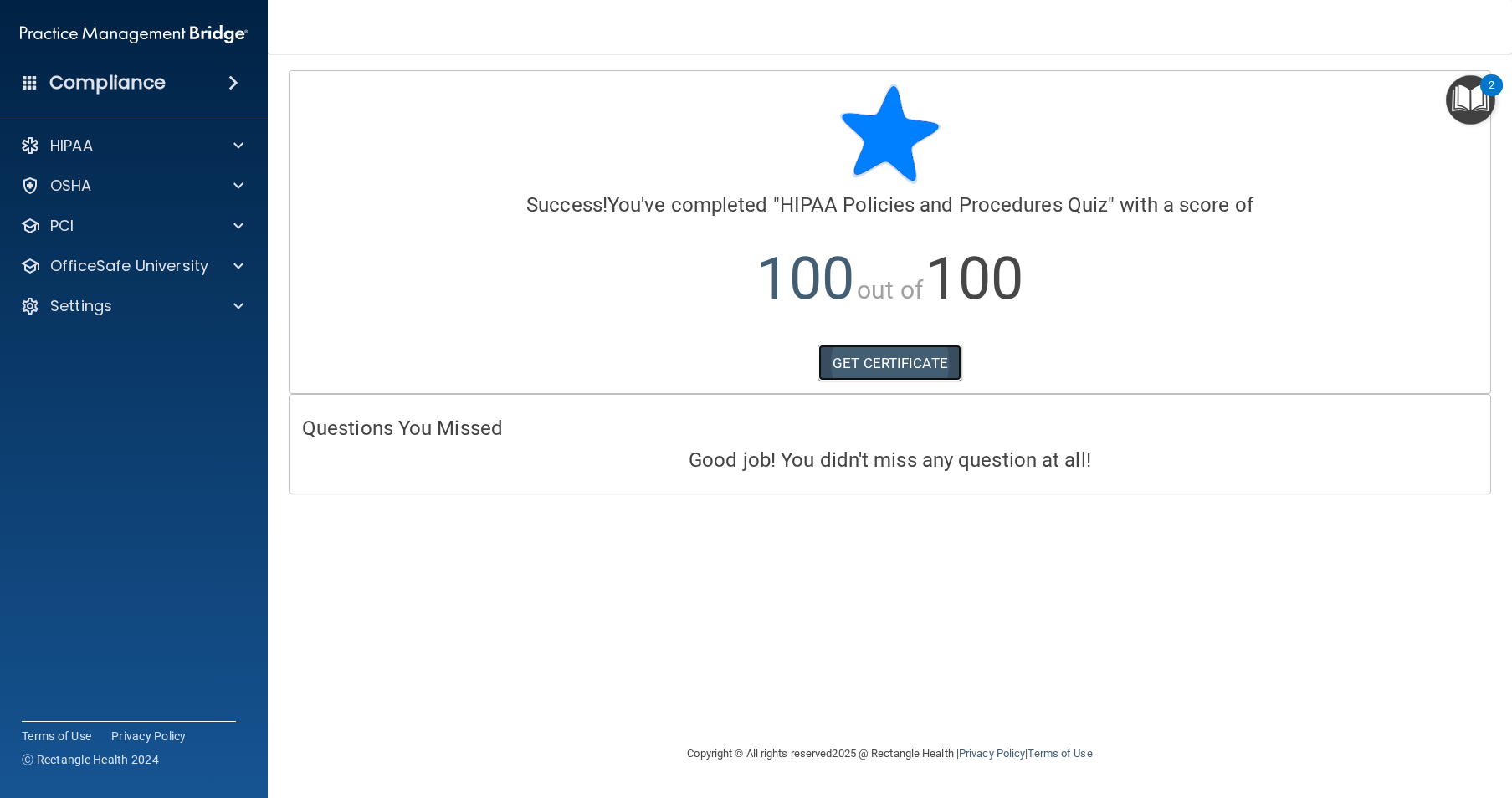
click at [870, 364] on link "GET CERTIFICATE" at bounding box center [890, 363] width 143 height 37
